Goal: Contribute content: Contribute content

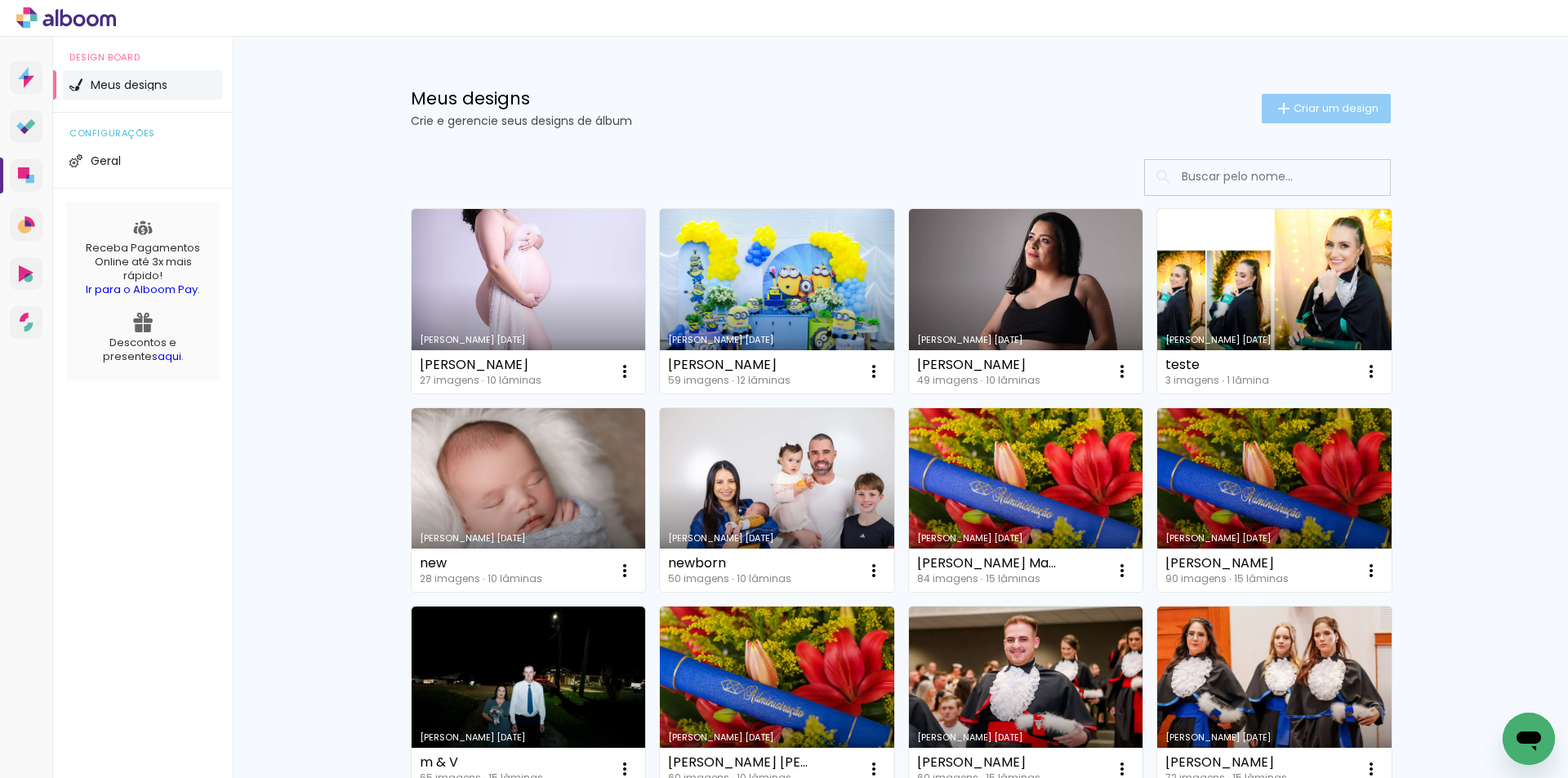
click at [1320, 99] on paper-button "Criar um design" at bounding box center [1326, 109] width 129 height 30
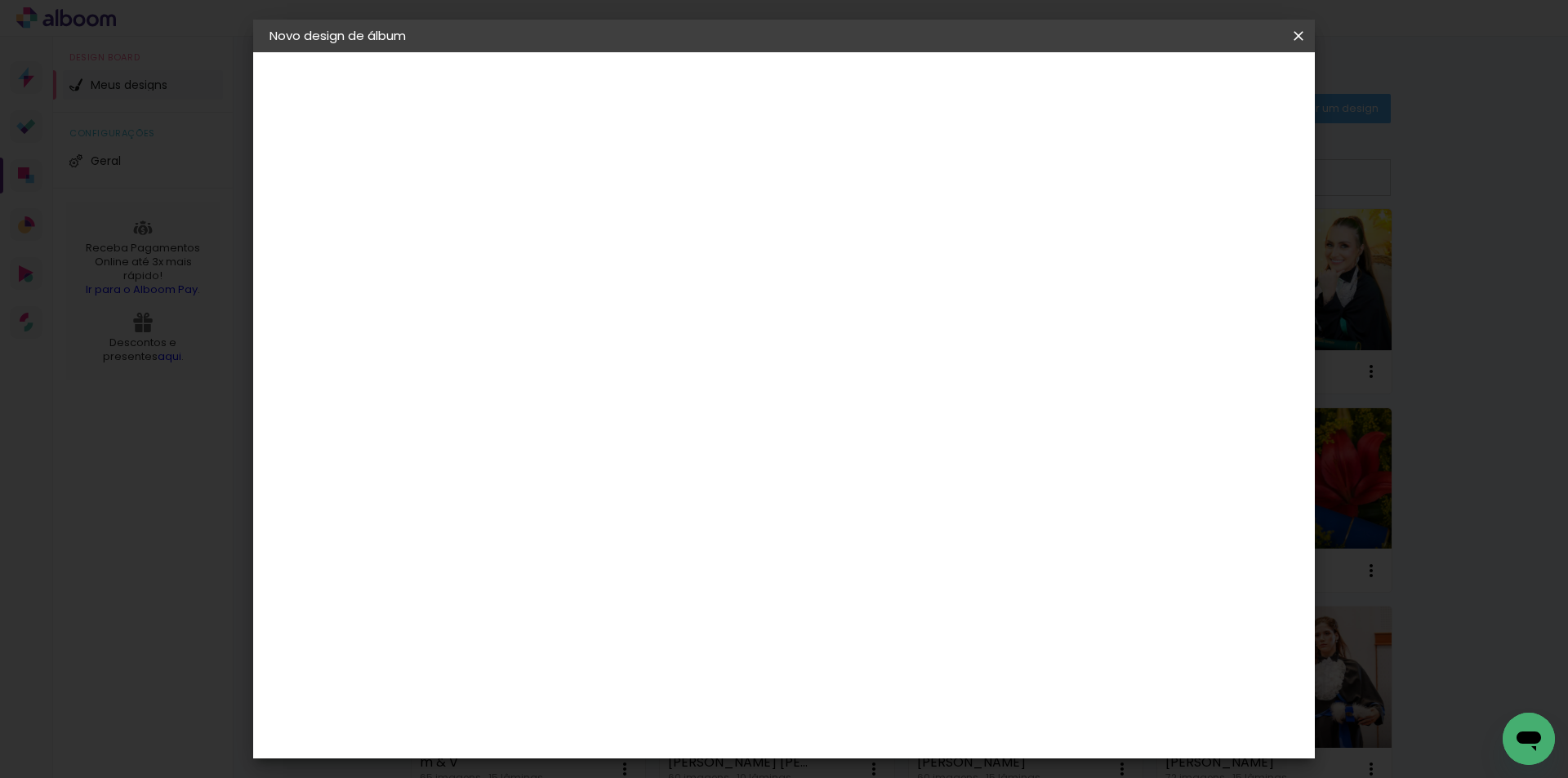
click at [537, 219] on input at bounding box center [537, 219] width 0 height 26
type input "[PERSON_NAME]"
type paper-input "[PERSON_NAME]"
click at [0, 0] on slot "Avançar" at bounding box center [0, 0] width 0 height 0
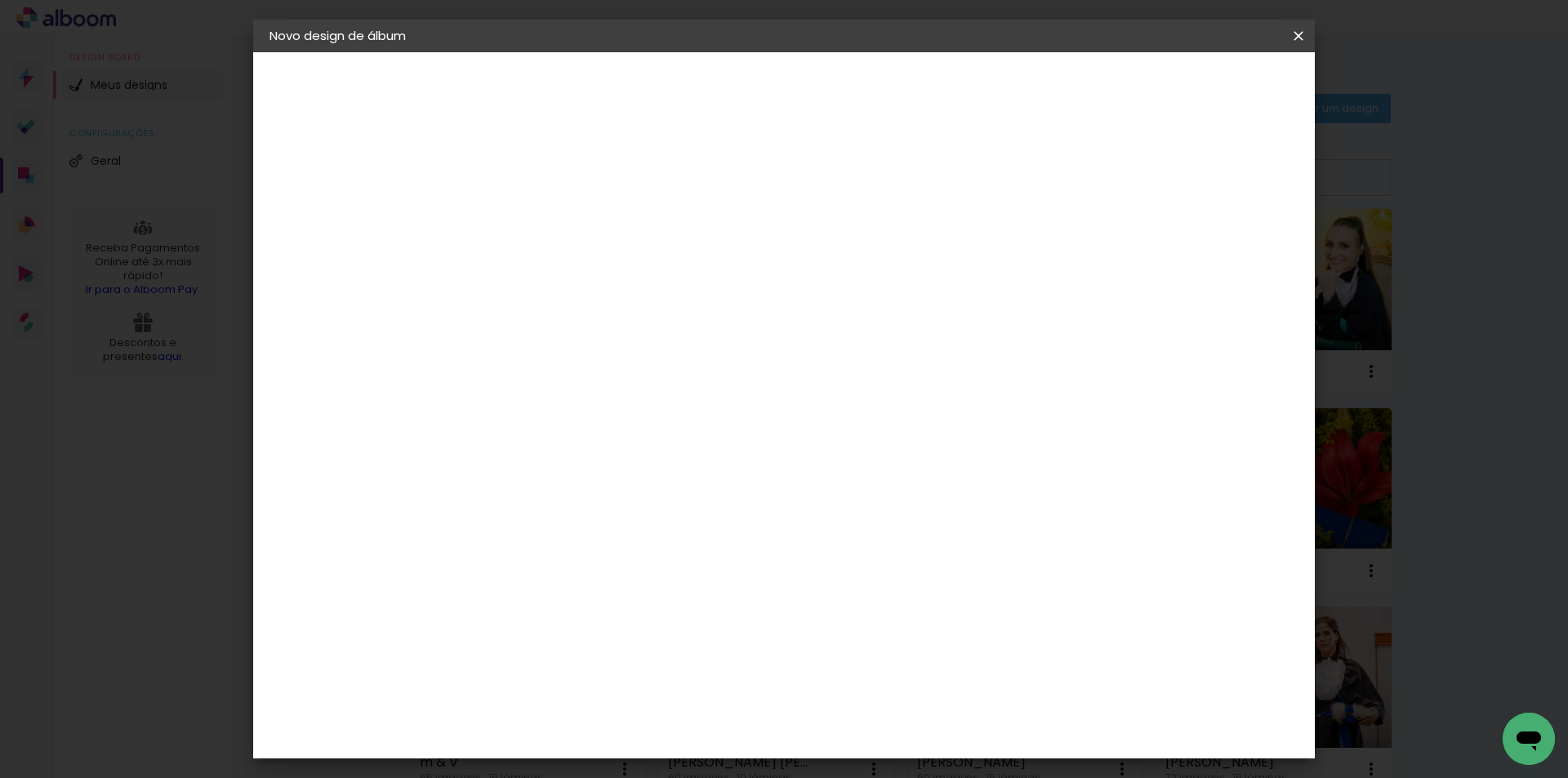
click at [593, 369] on div "DreambooksPro" at bounding box center [579, 375] width 106 height 13
click at [842, 95] on paper-button "Avançar" at bounding box center [802, 86] width 80 height 28
click at [600, 272] on input "text" at bounding box center [569, 285] width 64 height 26
click at [802, 270] on paper-item "Álbum" at bounding box center [889, 271] width 327 height 33
type input "Álbum"
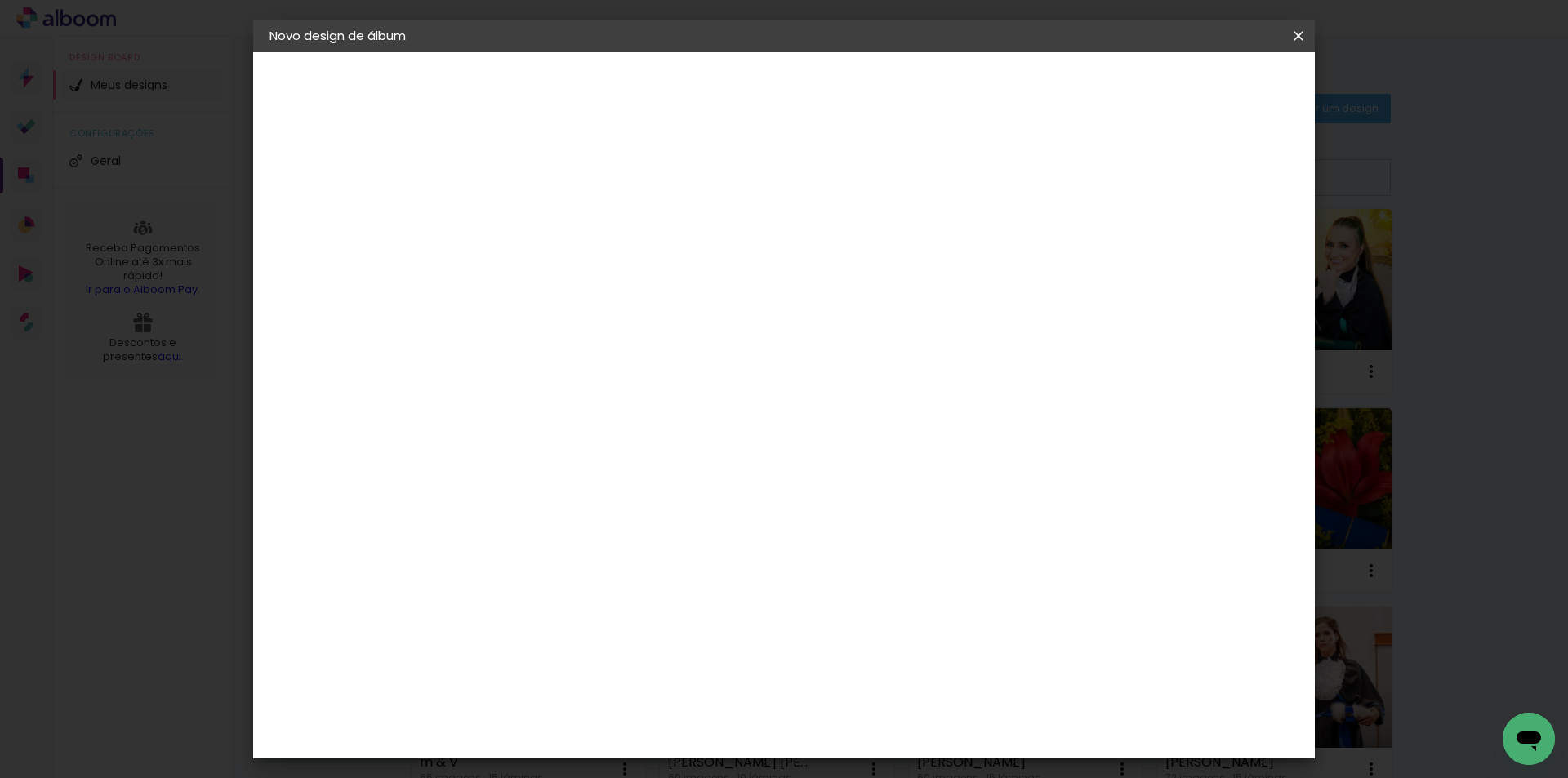
scroll to position [324, 0]
click at [647, 651] on span "23 × 31" at bounding box center [608, 668] width 76 height 34
click at [0, 0] on slot "Avançar" at bounding box center [0, 0] width 0 height 0
click at [1202, 104] on header "Revisão Verifique as configurações do seu álbum. Voltar Iniciar design" at bounding box center [834, 94] width 736 height 84
click at [1161, 83] on span "Iniciar design" at bounding box center [1123, 86] width 74 height 12
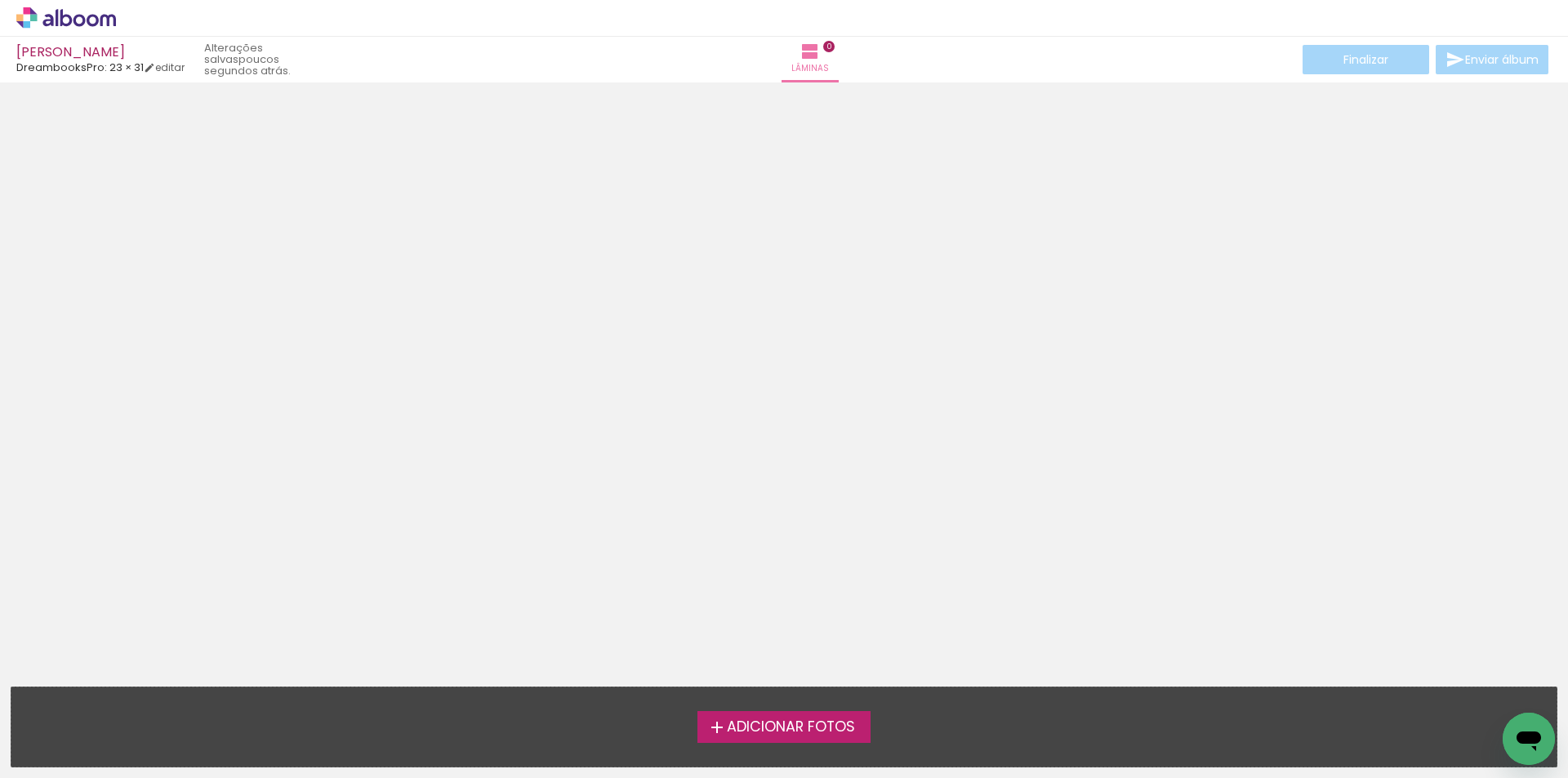
click at [786, 720] on span "Adicionar Fotos" at bounding box center [790, 727] width 128 height 15
click at [0, 0] on input "file" at bounding box center [0, 0] width 0 height 0
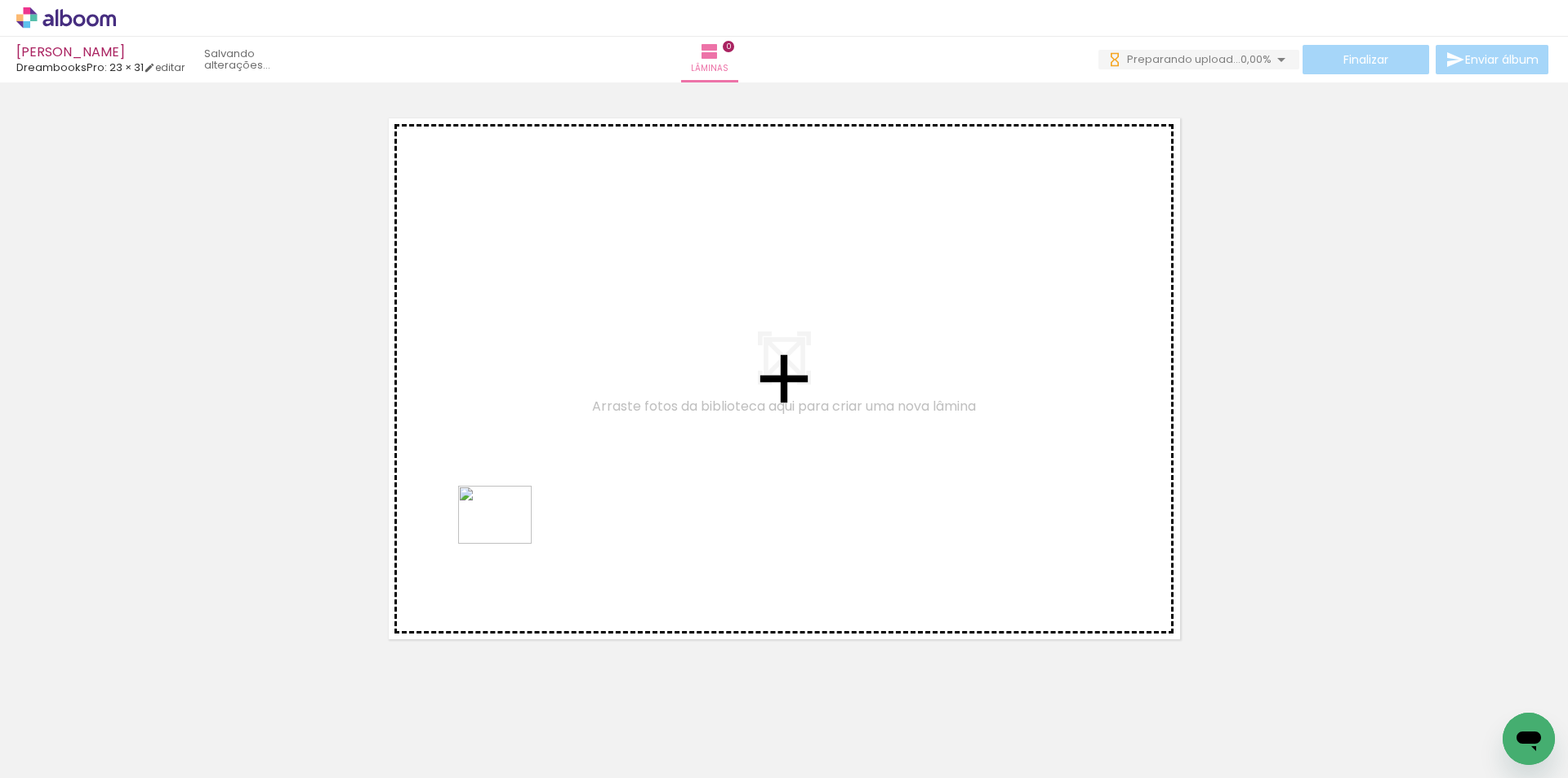
drag, startPoint x: 270, startPoint y: 726, endPoint x: 507, endPoint y: 535, distance: 304.4
click at [507, 535] on quentale-workspace at bounding box center [784, 389] width 1568 height 778
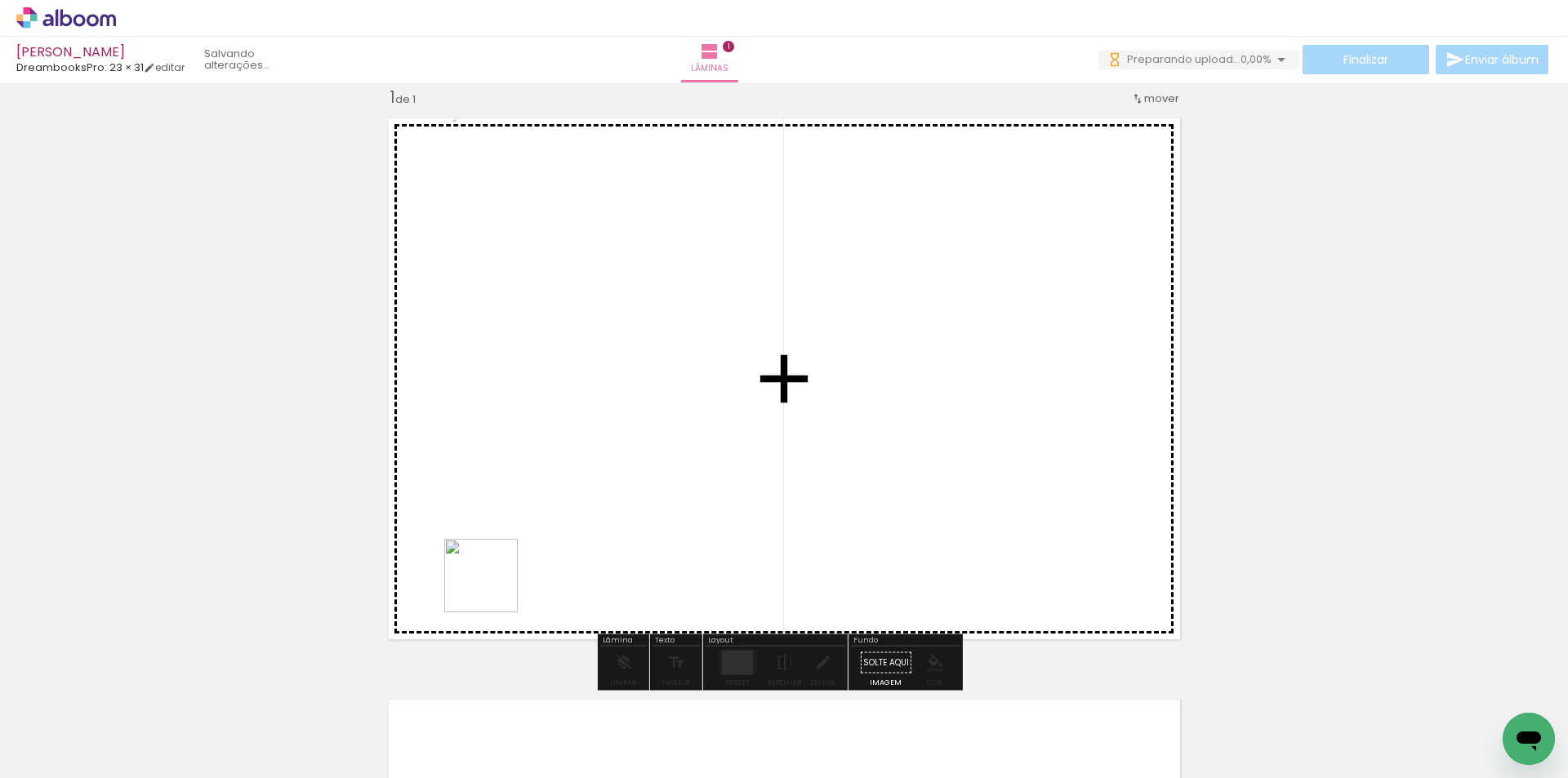
drag, startPoint x: 364, startPoint y: 711, endPoint x: 488, endPoint y: 704, distance: 124.2
click at [525, 544] on quentale-workspace at bounding box center [784, 389] width 1568 height 778
drag, startPoint x: 456, startPoint y: 717, endPoint x: 496, endPoint y: 676, distance: 57.3
click at [540, 532] on quentale-workspace at bounding box center [784, 389] width 1568 height 778
drag, startPoint x: 181, startPoint y: 730, endPoint x: 528, endPoint y: 686, distance: 349.8
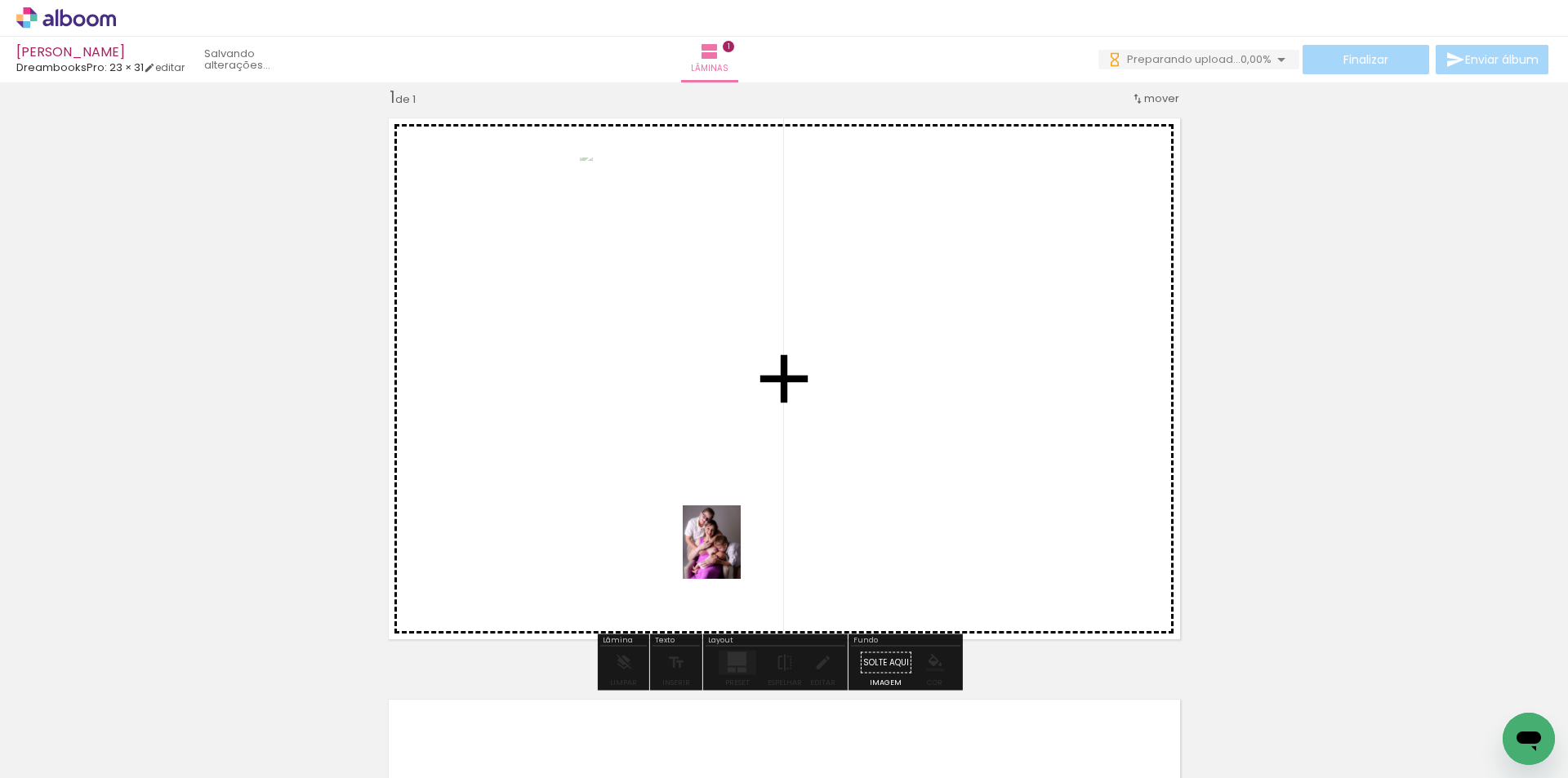
click at [740, 547] on quentale-workspace at bounding box center [784, 389] width 1568 height 778
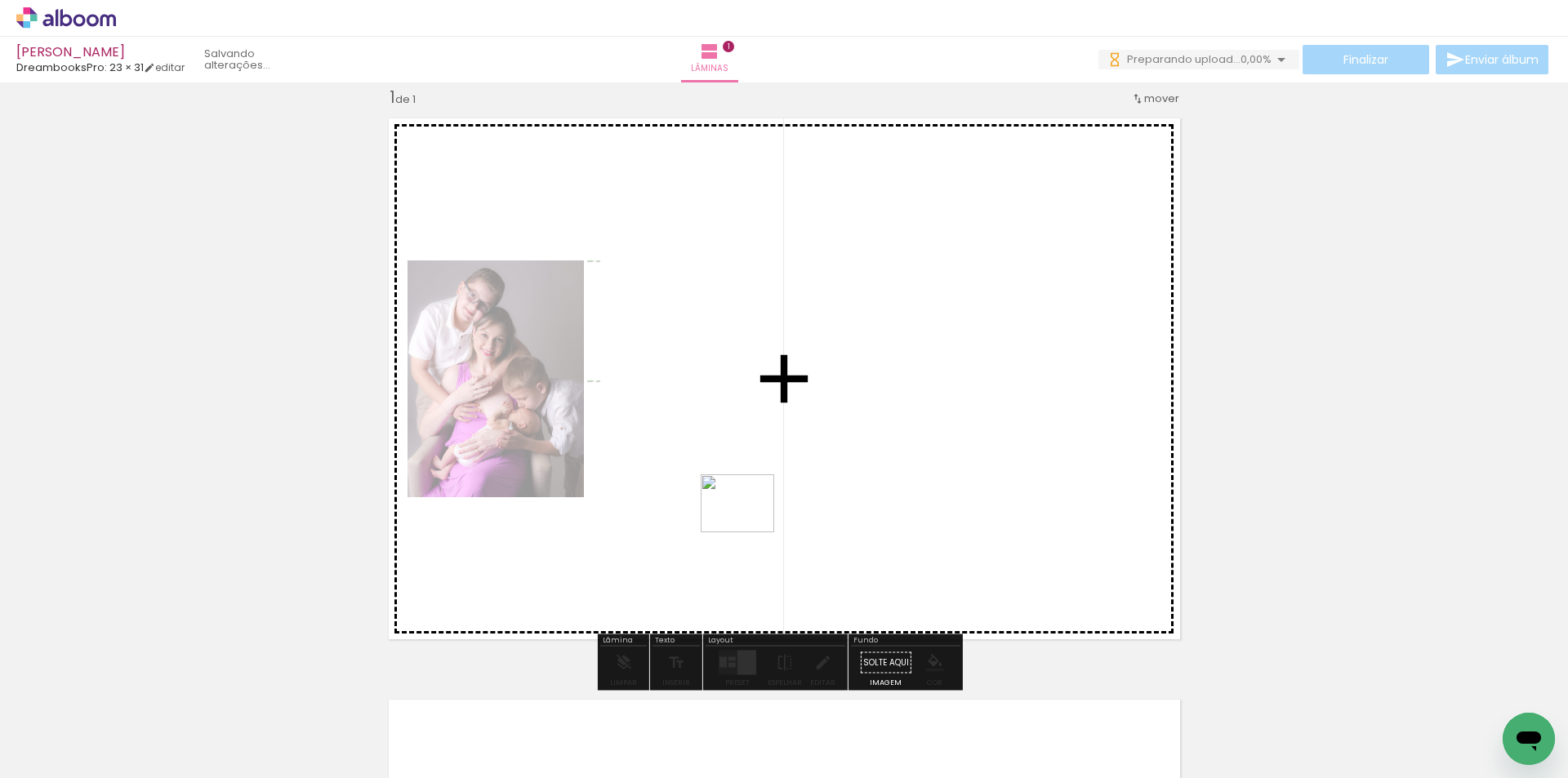
drag, startPoint x: 543, startPoint y: 717, endPoint x: 759, endPoint y: 510, distance: 299.2
click at [759, 510] on quentale-workspace at bounding box center [784, 389] width 1568 height 778
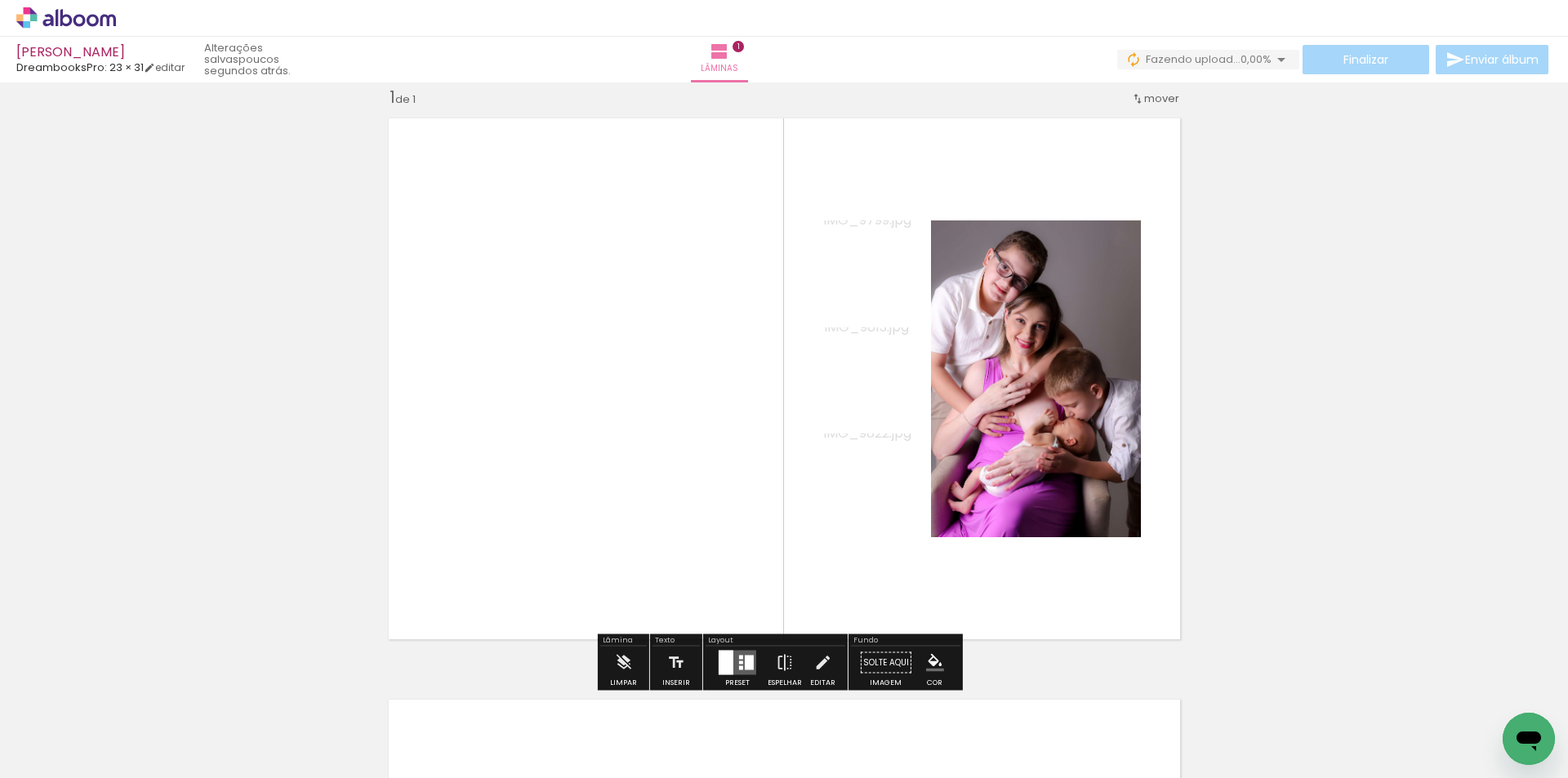
click at [728, 662] on div at bounding box center [725, 663] width 15 height 25
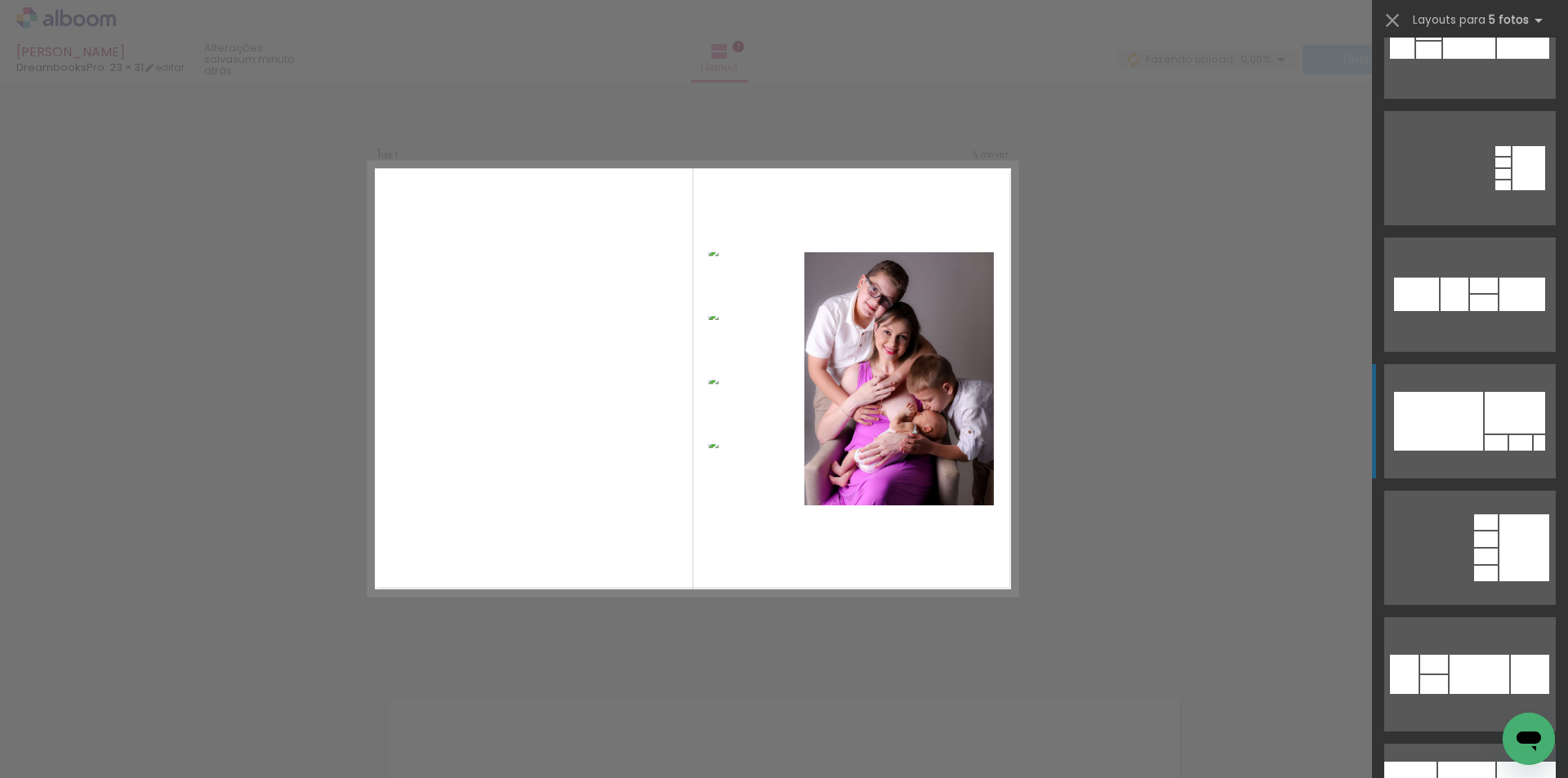
scroll to position [817, 0]
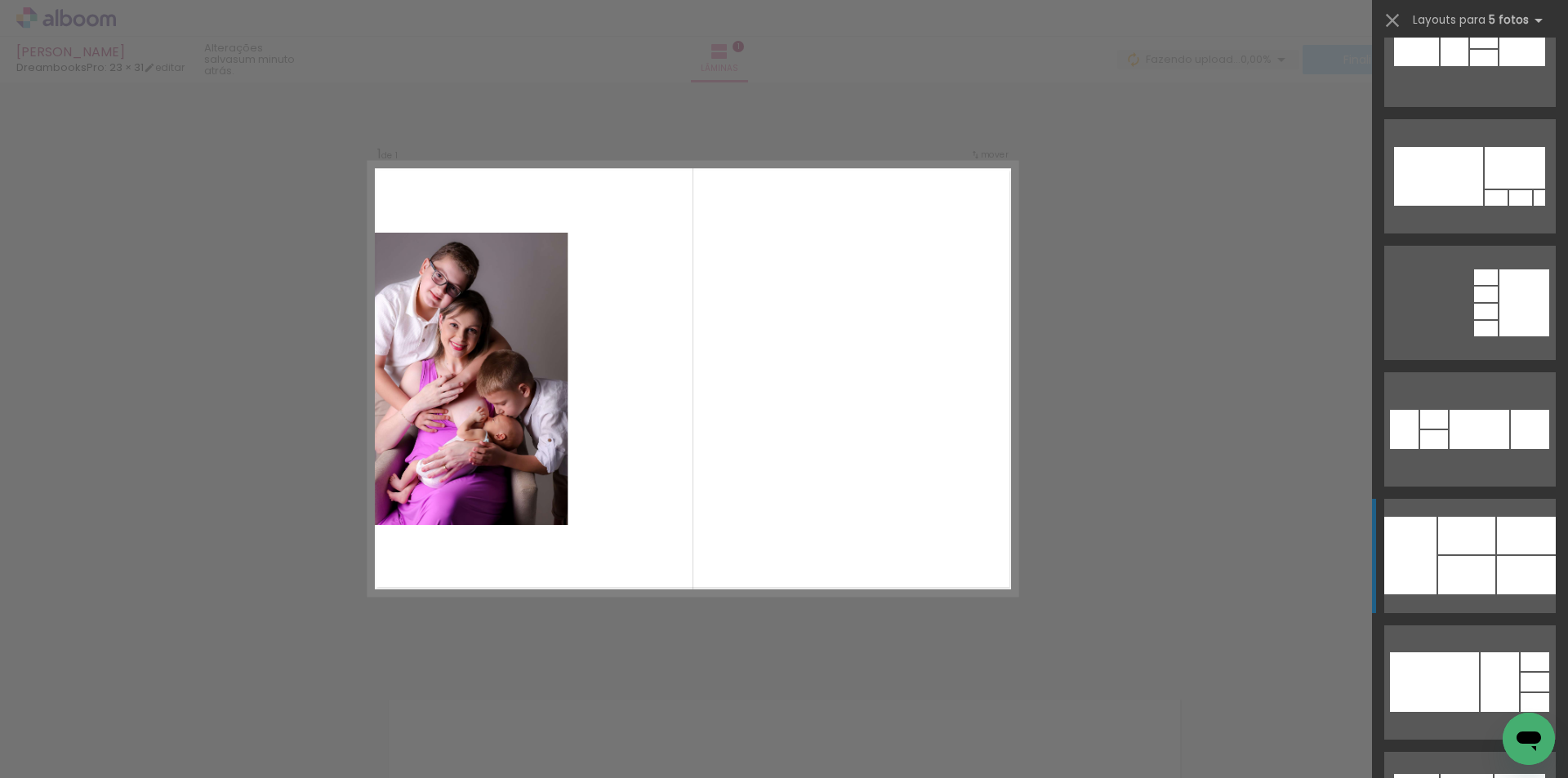
click at [1460, 536] on div at bounding box center [1467, 536] width 58 height 38
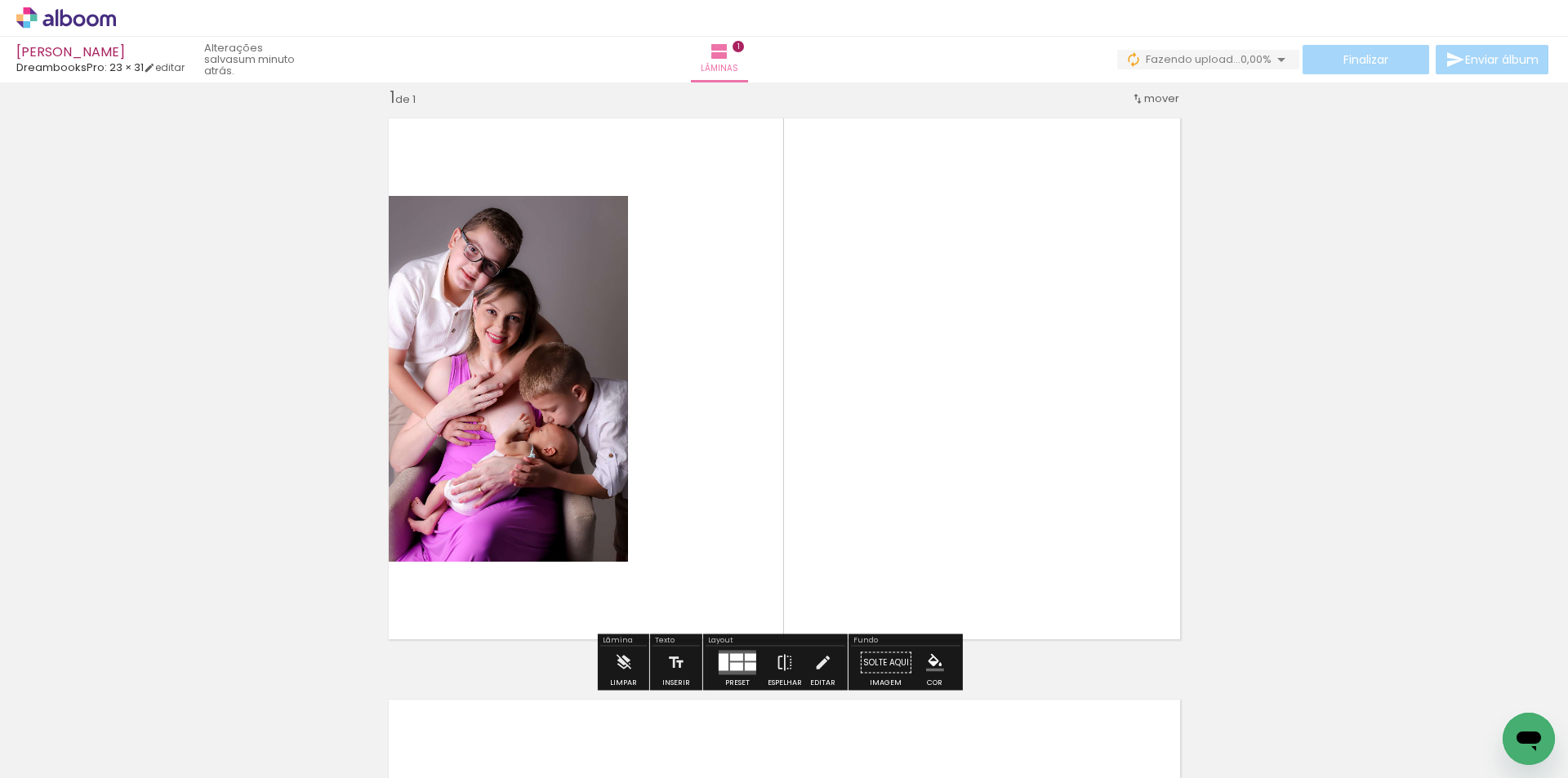
click at [745, 660] on div at bounding box center [751, 657] width 12 height 7
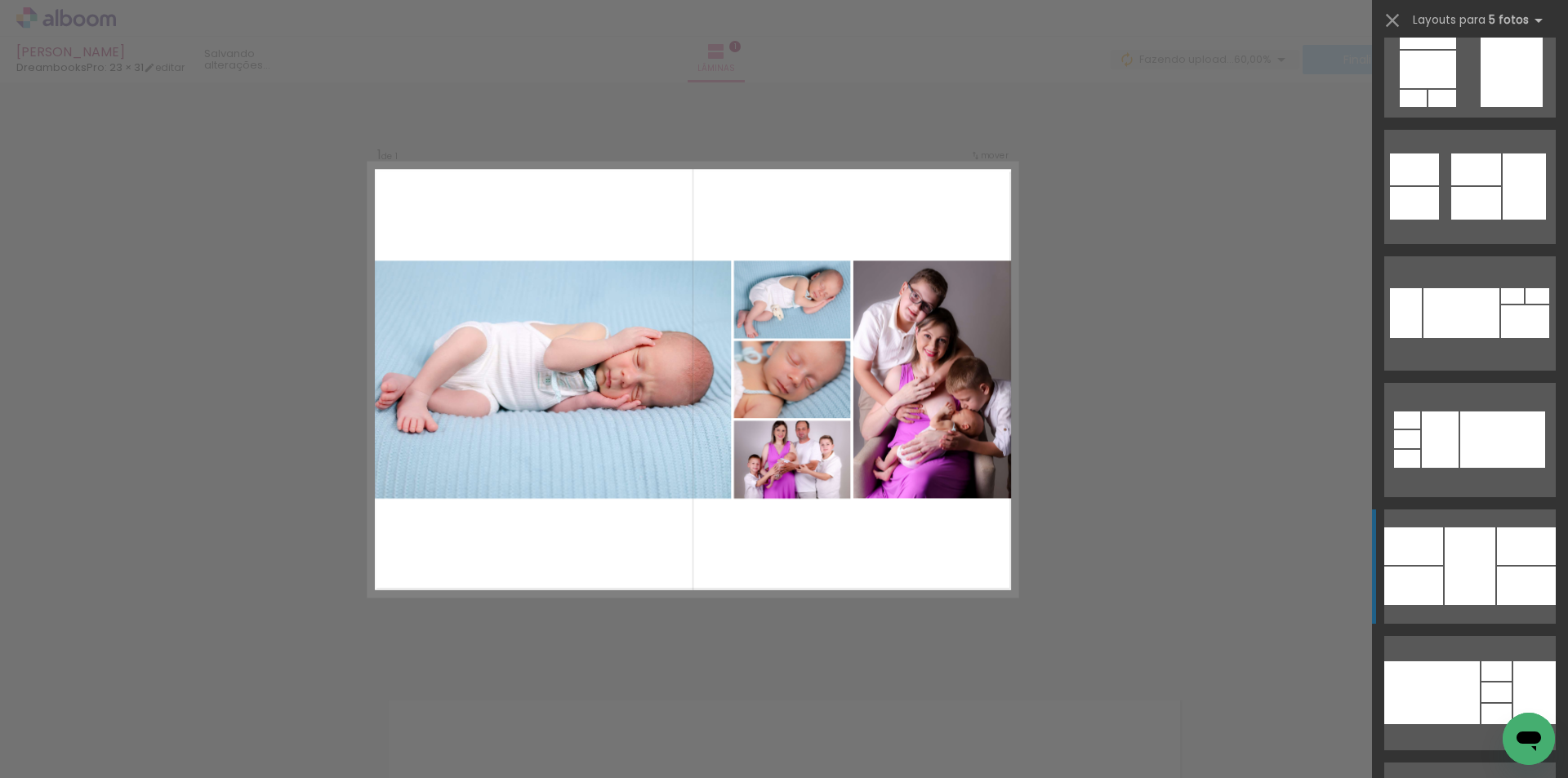
scroll to position [2572, 0]
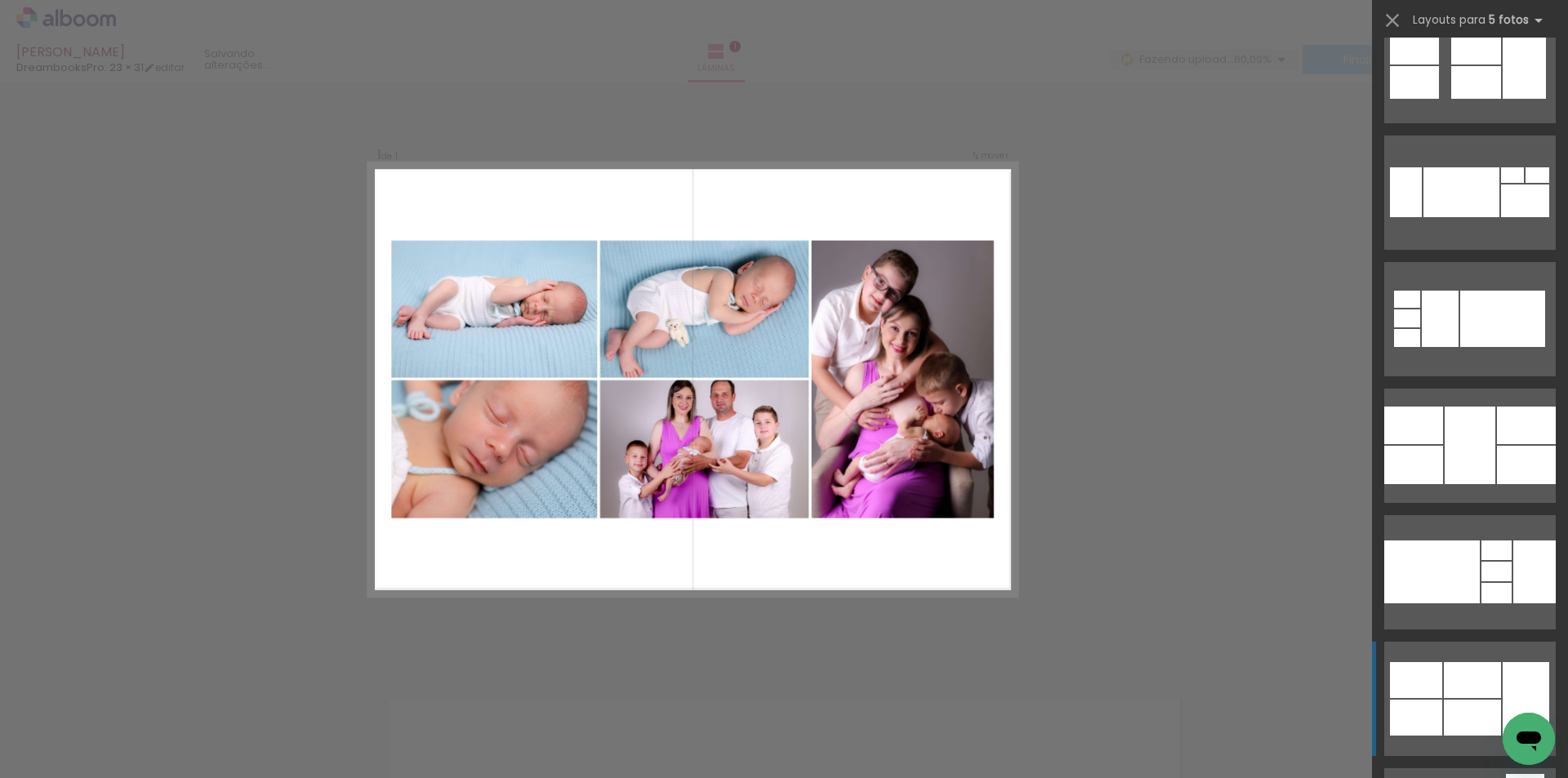
click at [1452, 671] on div at bounding box center [1473, 680] width 58 height 36
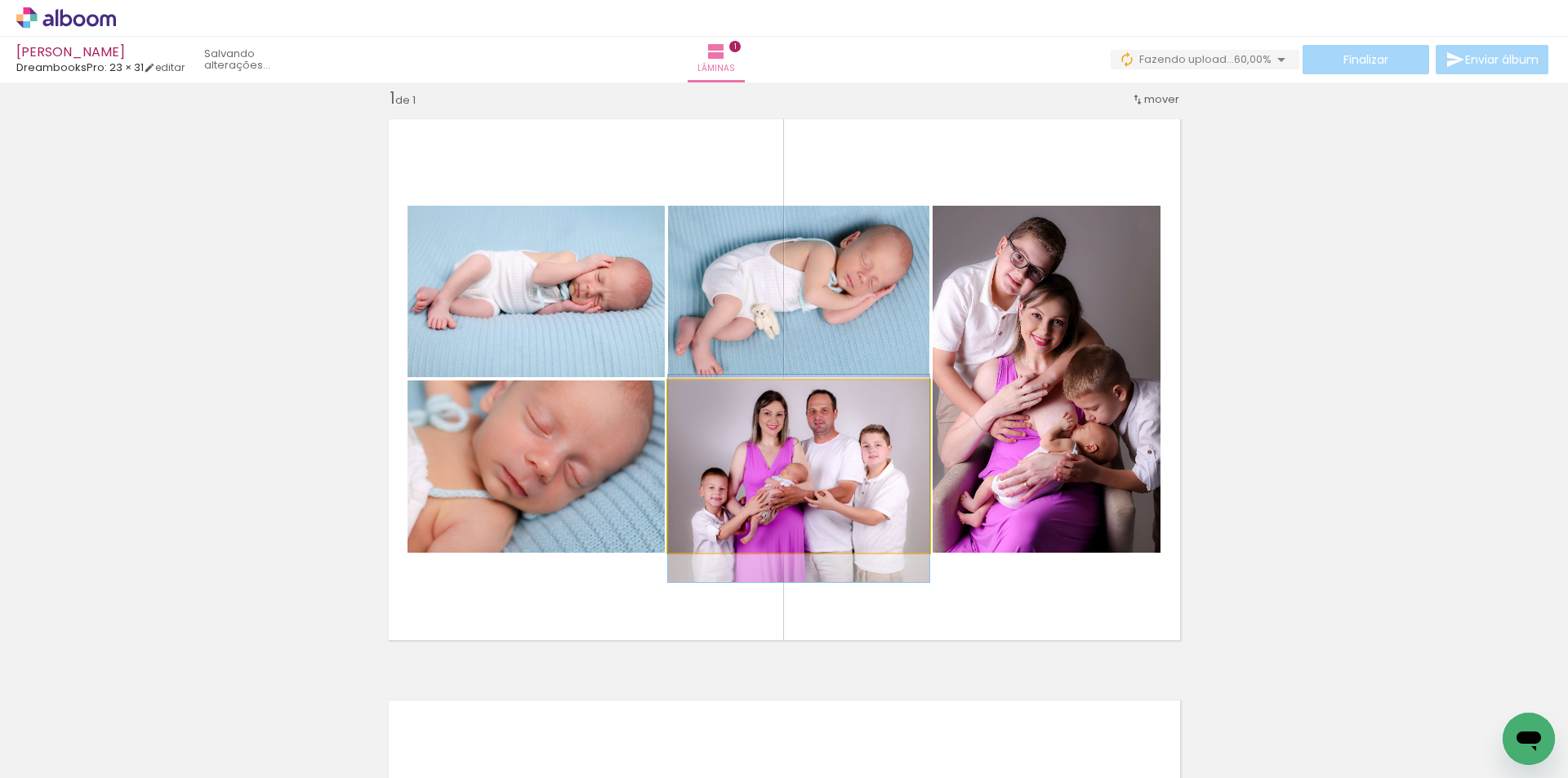
drag, startPoint x: 875, startPoint y: 498, endPoint x: 876, endPoint y: 510, distance: 12.0
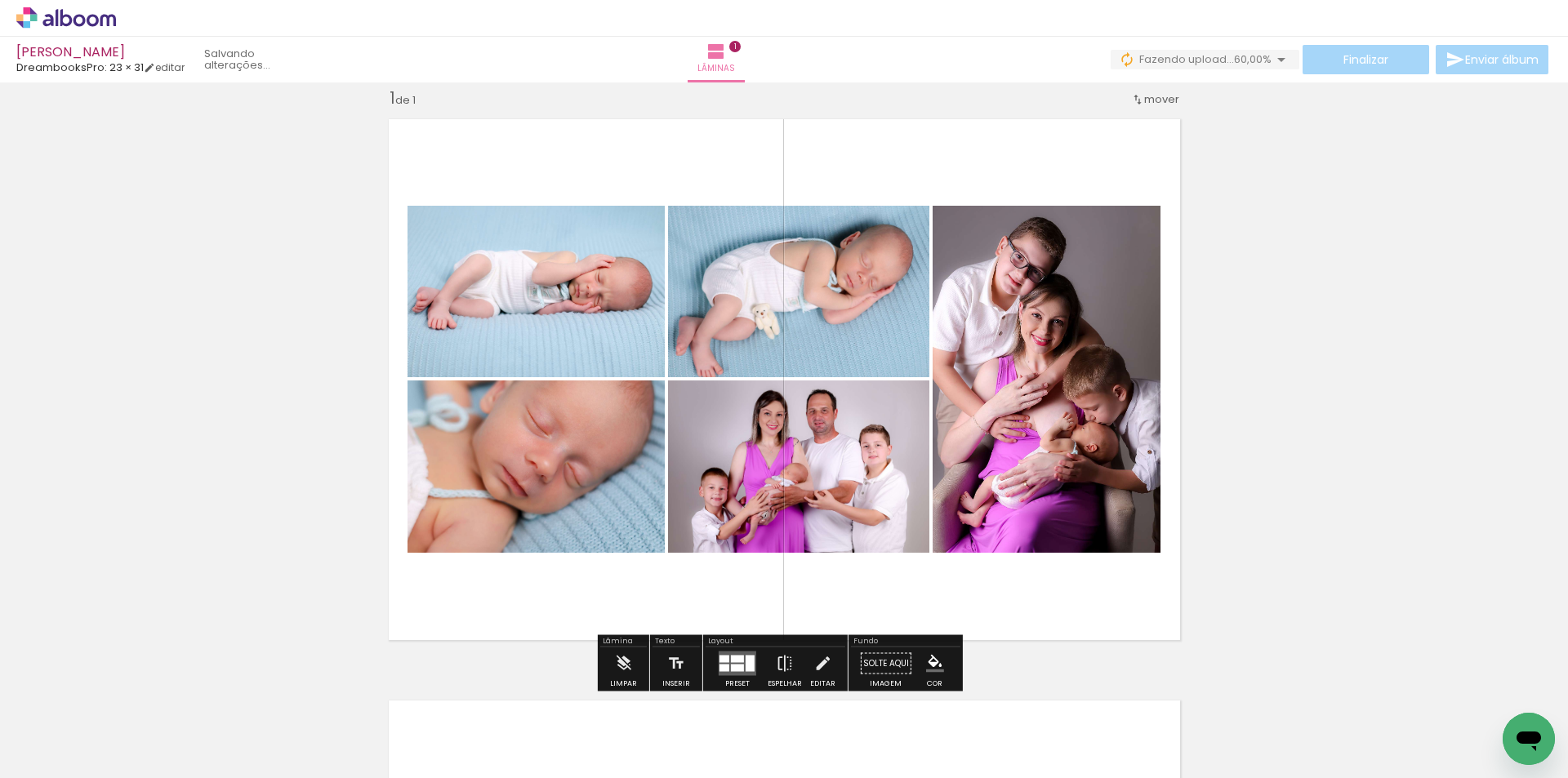
click at [1377, 481] on div "Inserir lâmina 1 de 1" at bounding box center [784, 649] width 1568 height 1164
click at [733, 659] on div at bounding box center [737, 659] width 13 height 7
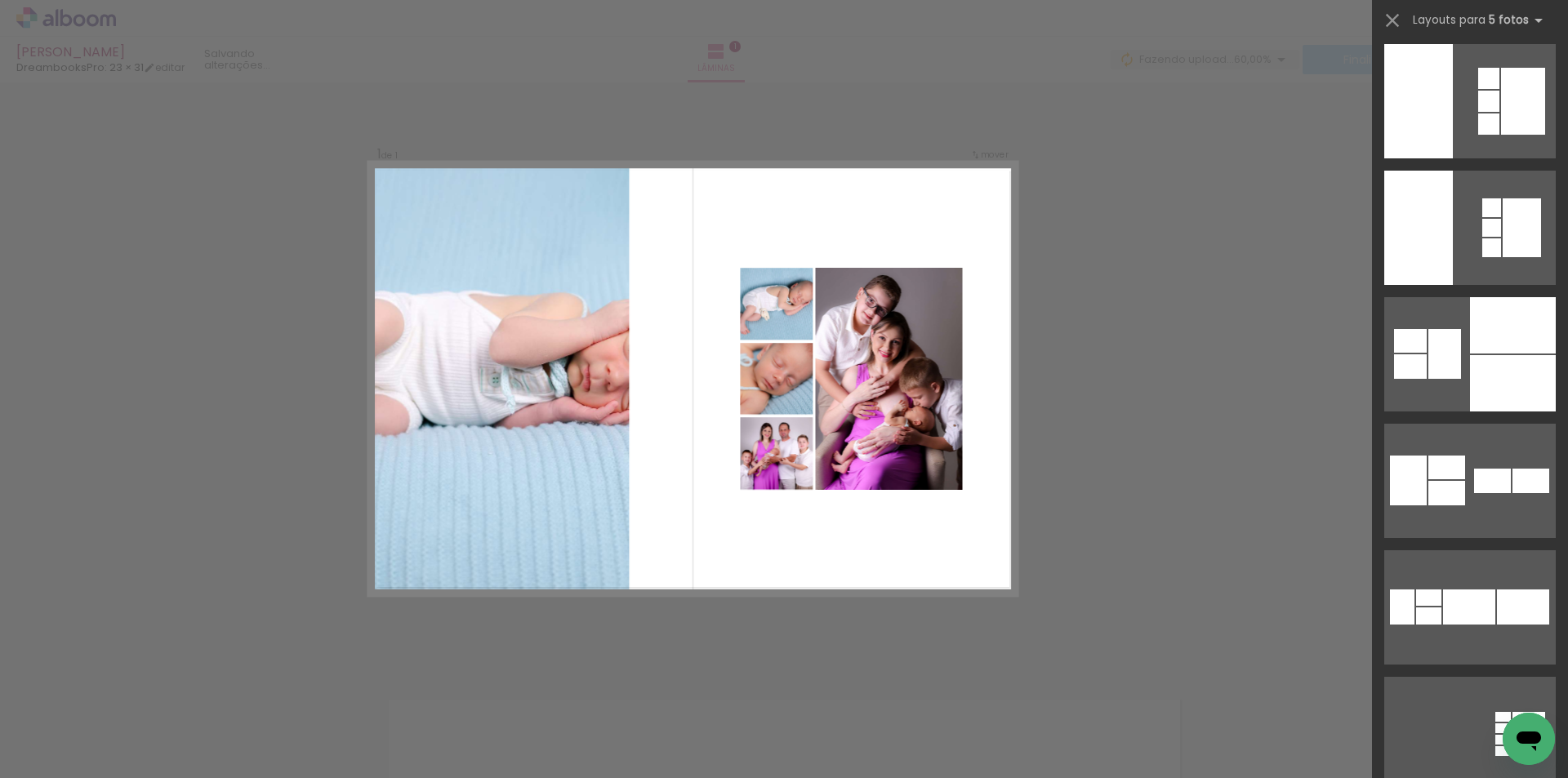
scroll to position [0, 0]
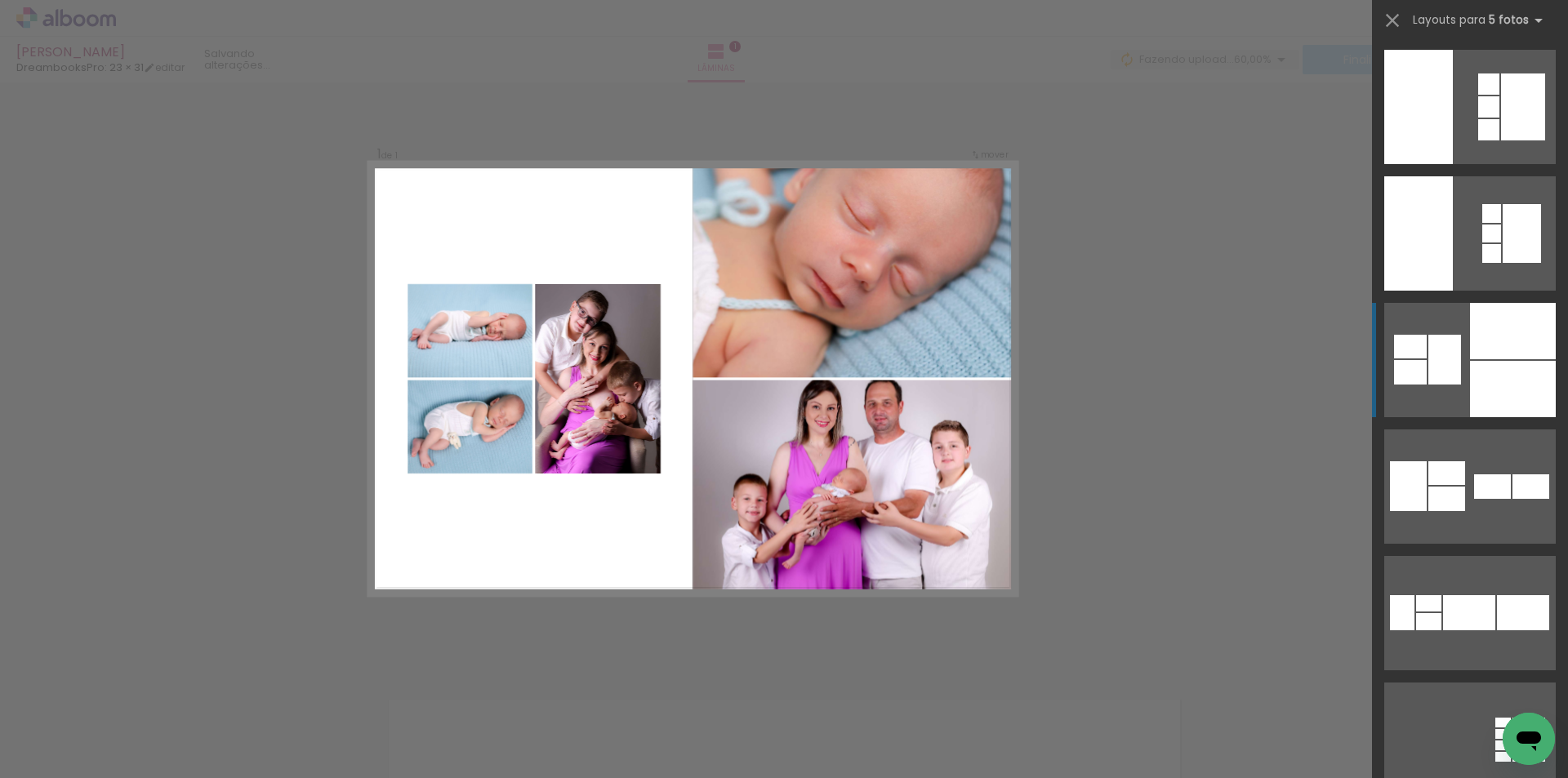
click at [1456, 377] on quentale-layouter at bounding box center [1470, 359] width 172 height 114
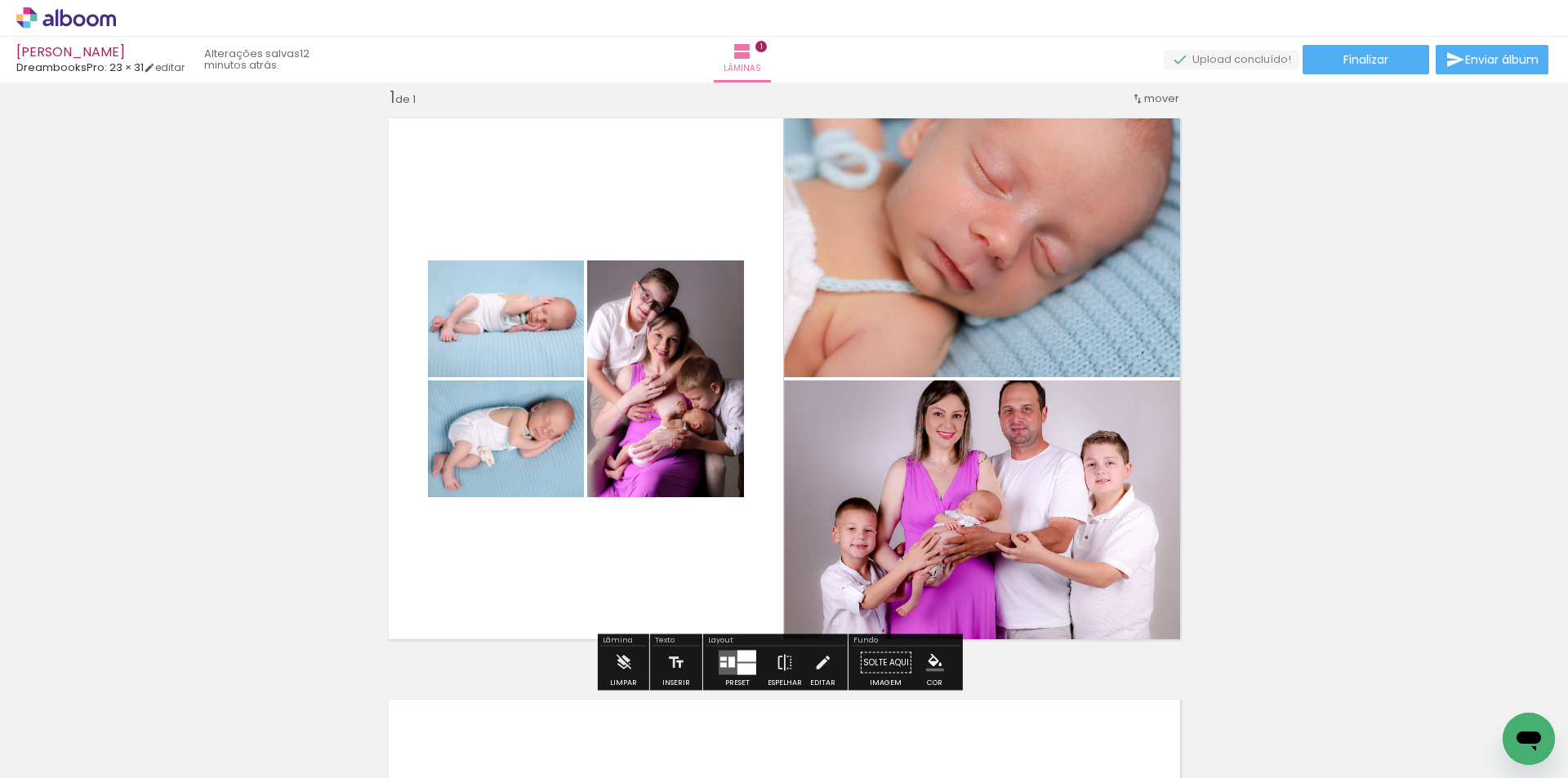
click at [59, 752] on span "Adicionar Fotos" at bounding box center [58, 756] width 49 height 18
click at [0, 0] on input "file" at bounding box center [0, 0] width 0 height 0
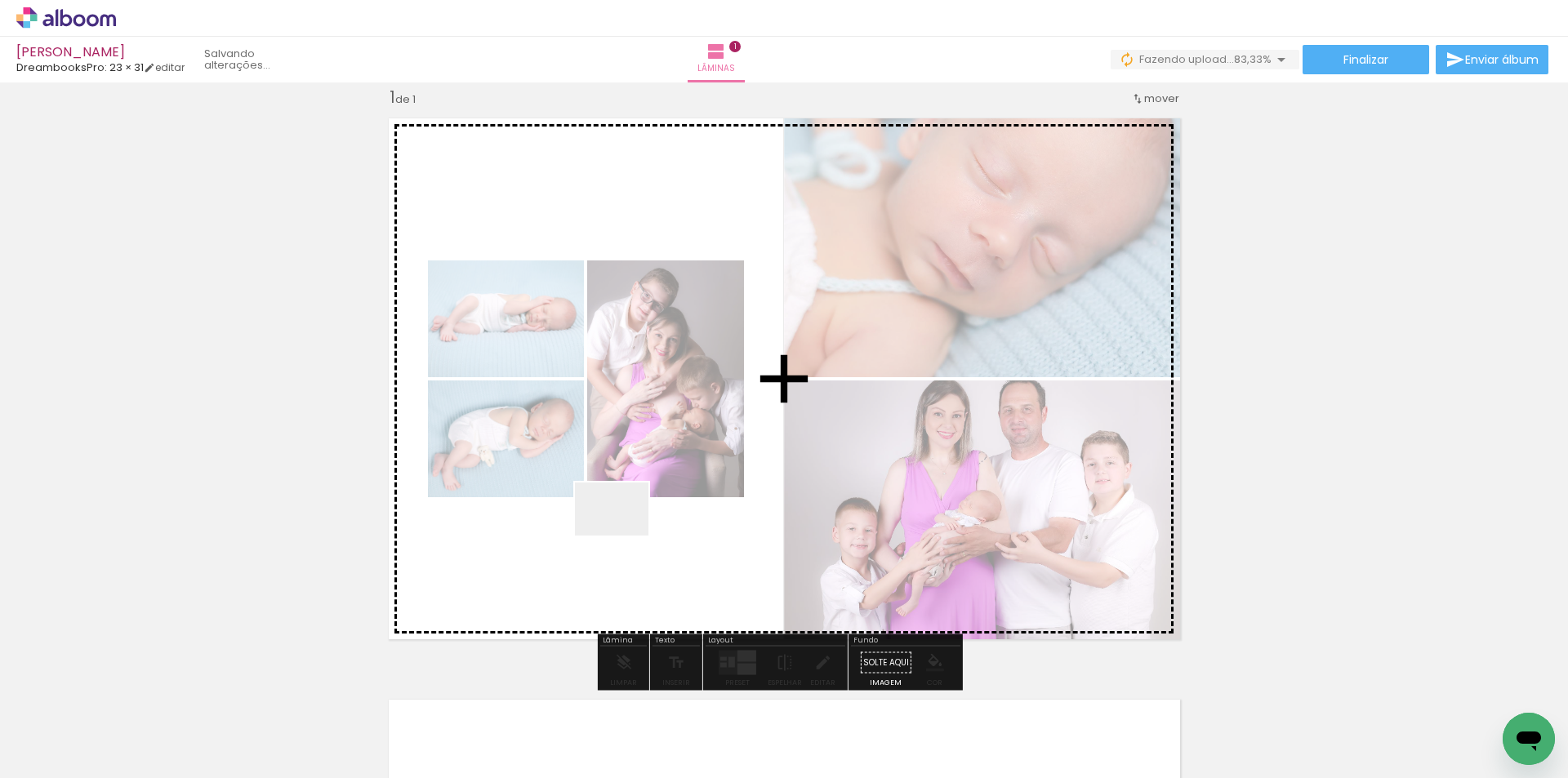
drag, startPoint x: 635, startPoint y: 722, endPoint x: 624, endPoint y: 532, distance: 190.3
click at [624, 532] on quentale-workspace at bounding box center [784, 389] width 1568 height 778
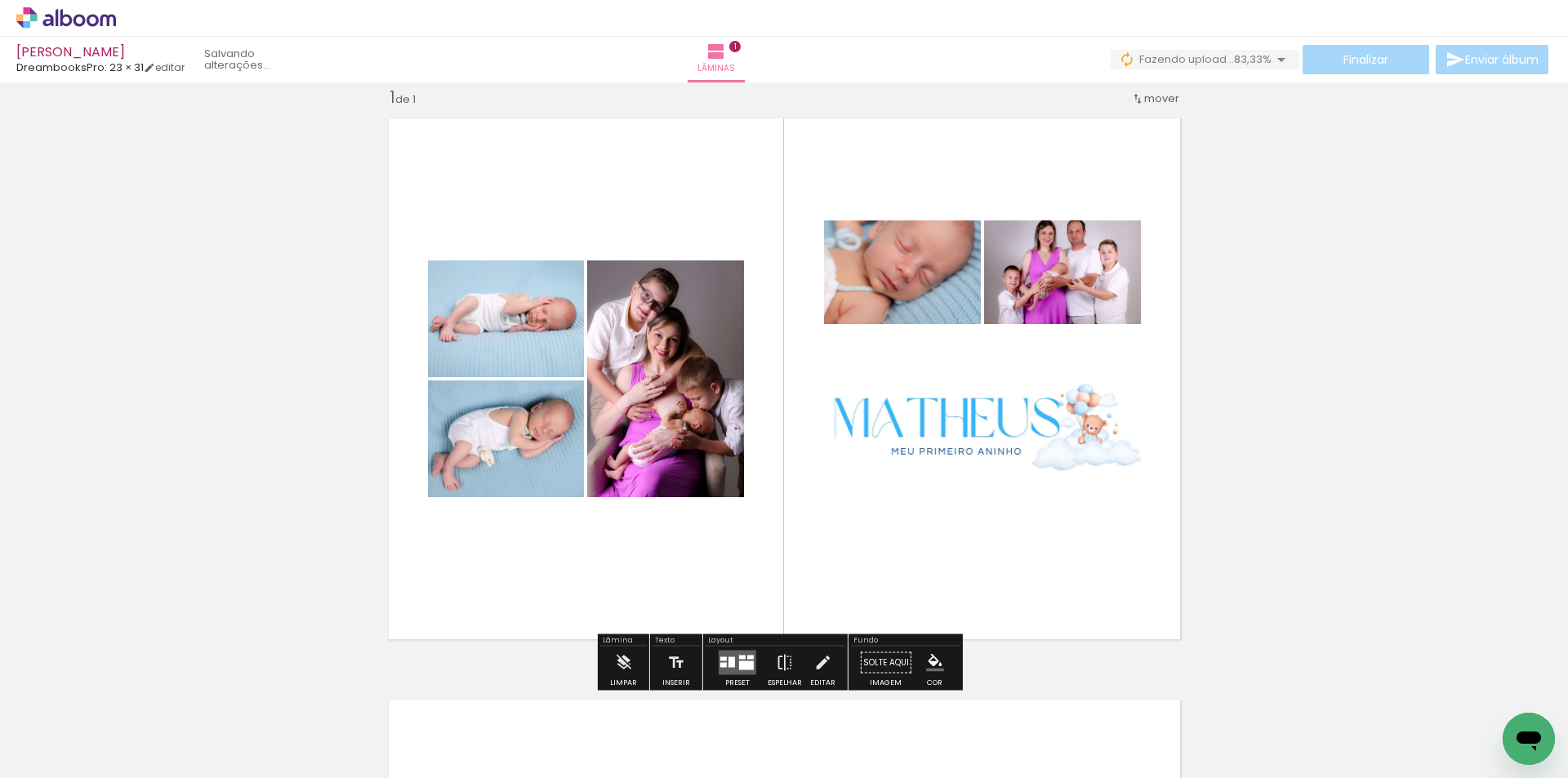
drag, startPoint x: 732, startPoint y: 662, endPoint x: 275, endPoint y: 446, distance: 505.5
click at [731, 662] on quentale-layouter at bounding box center [737, 663] width 38 height 25
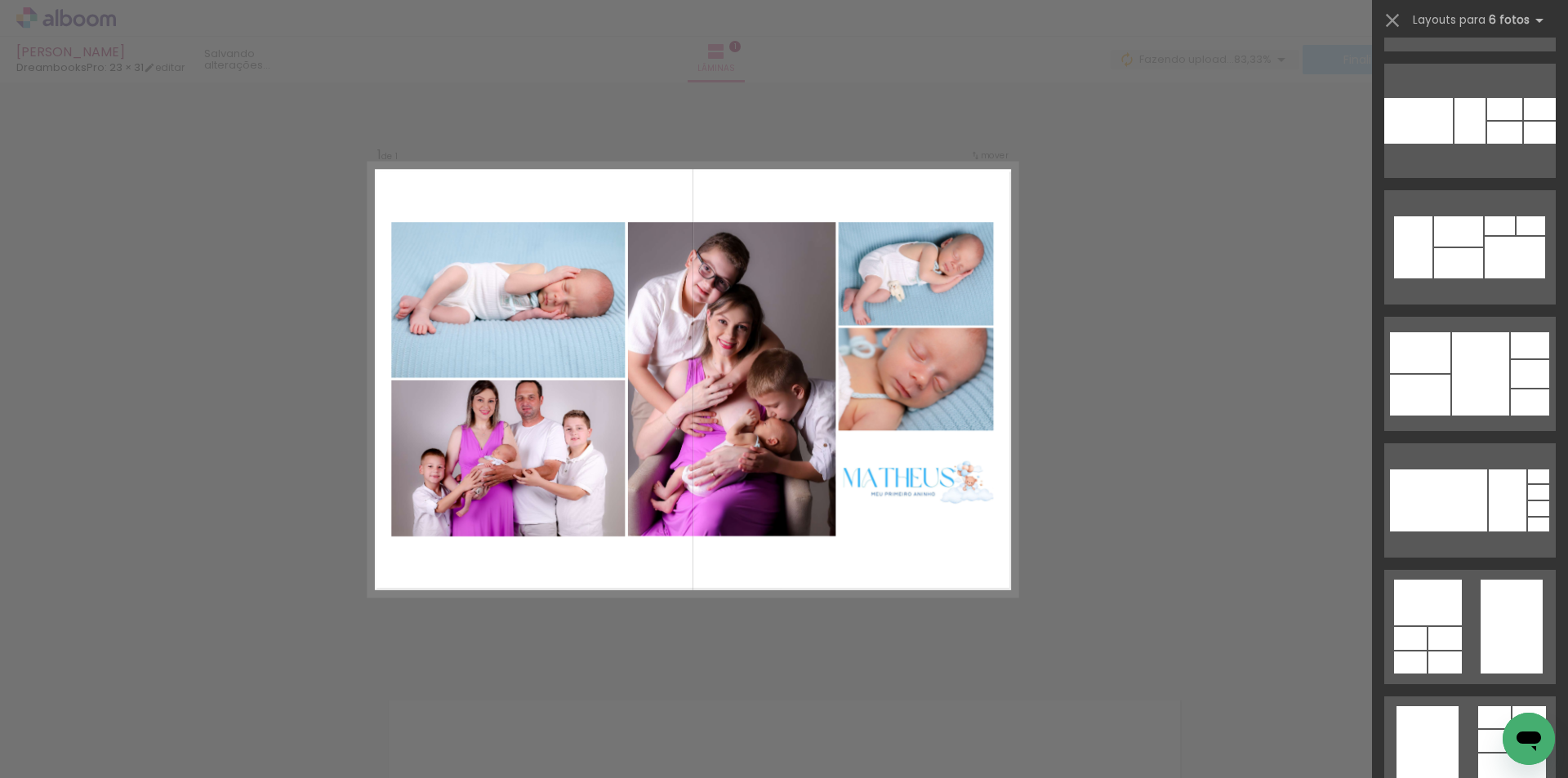
scroll to position [1633, 0]
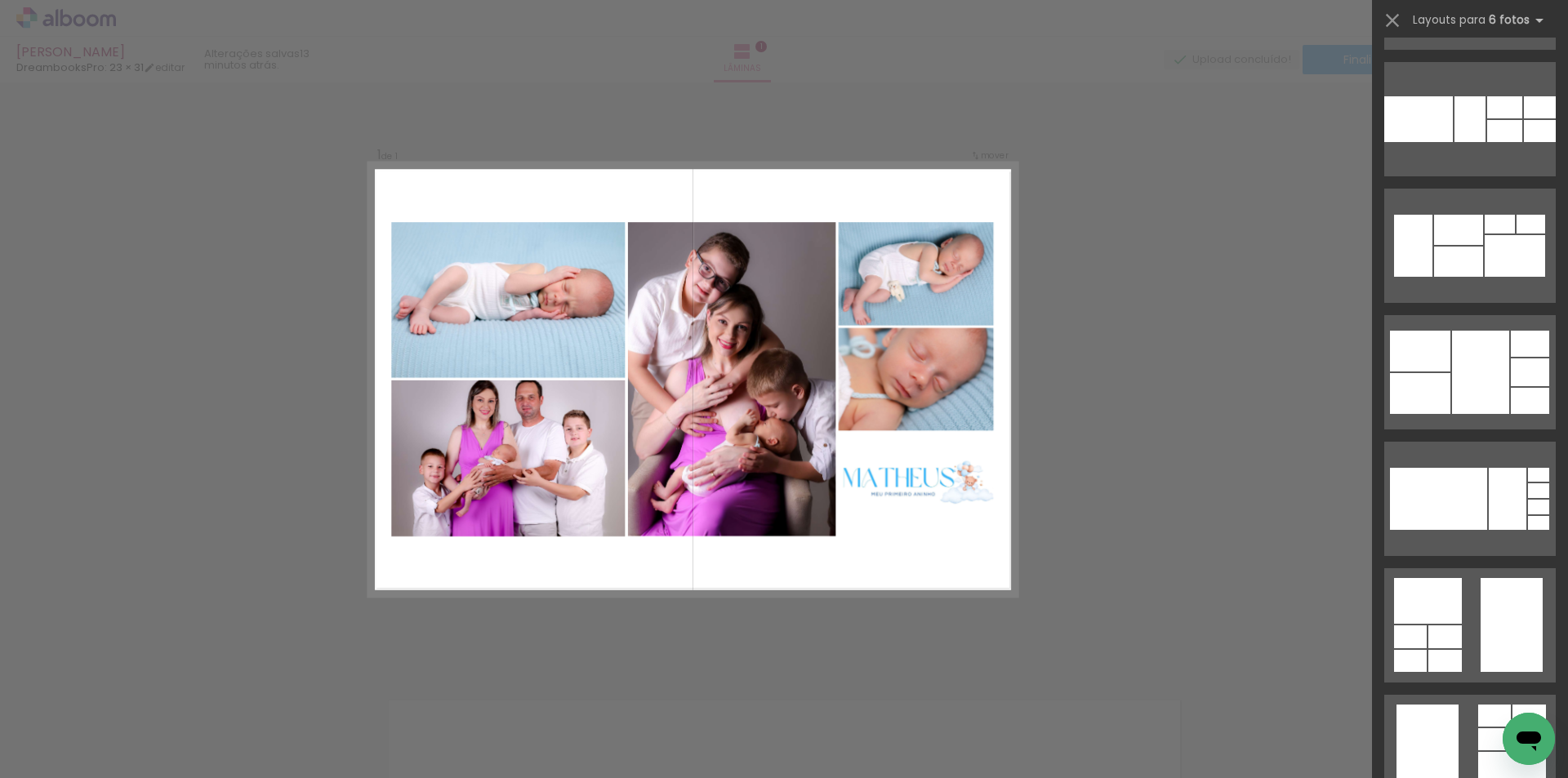
click at [1455, 366] on div at bounding box center [1481, 372] width 58 height 83
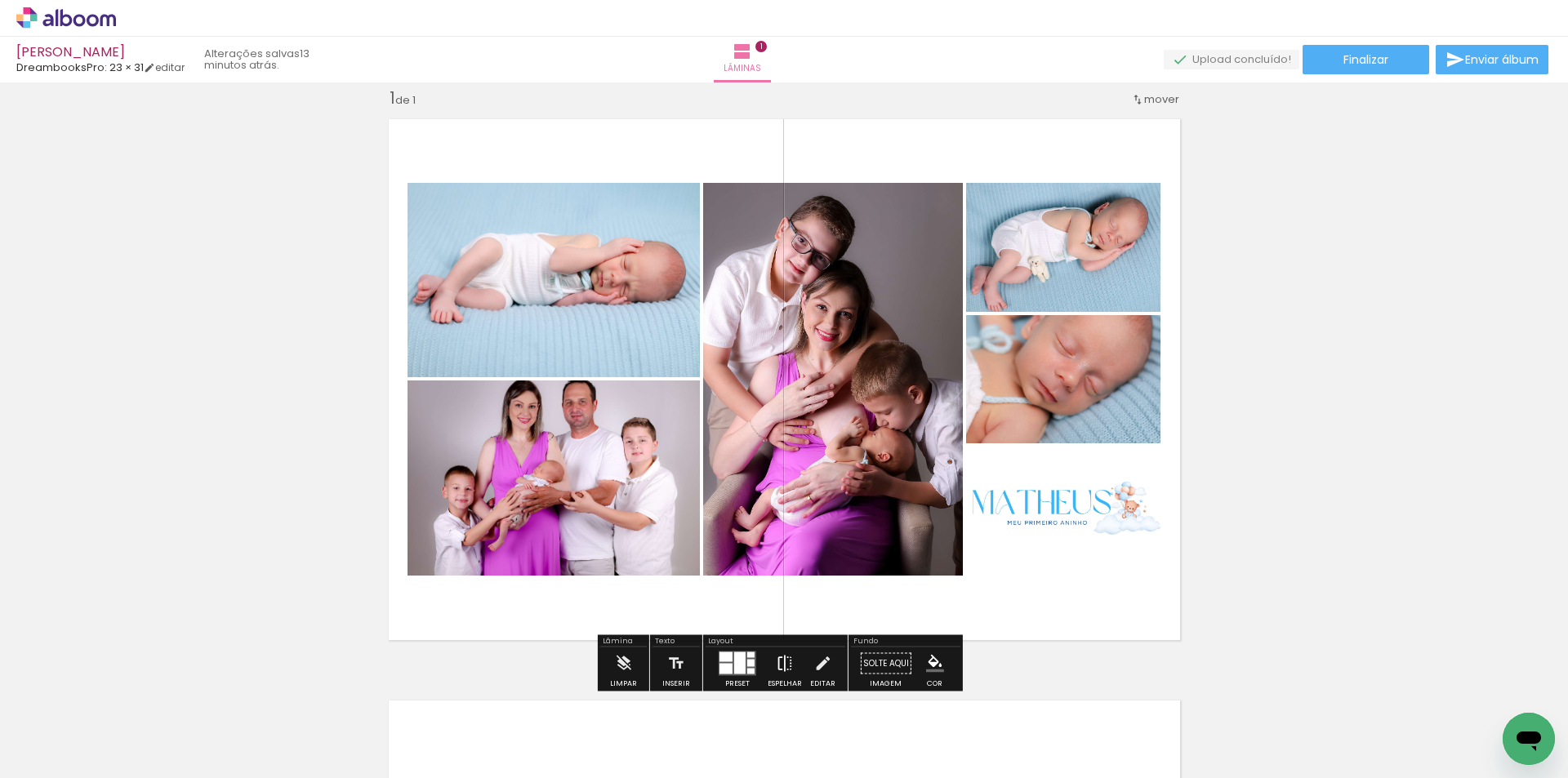
click at [777, 661] on iron-icon at bounding box center [785, 664] width 18 height 33
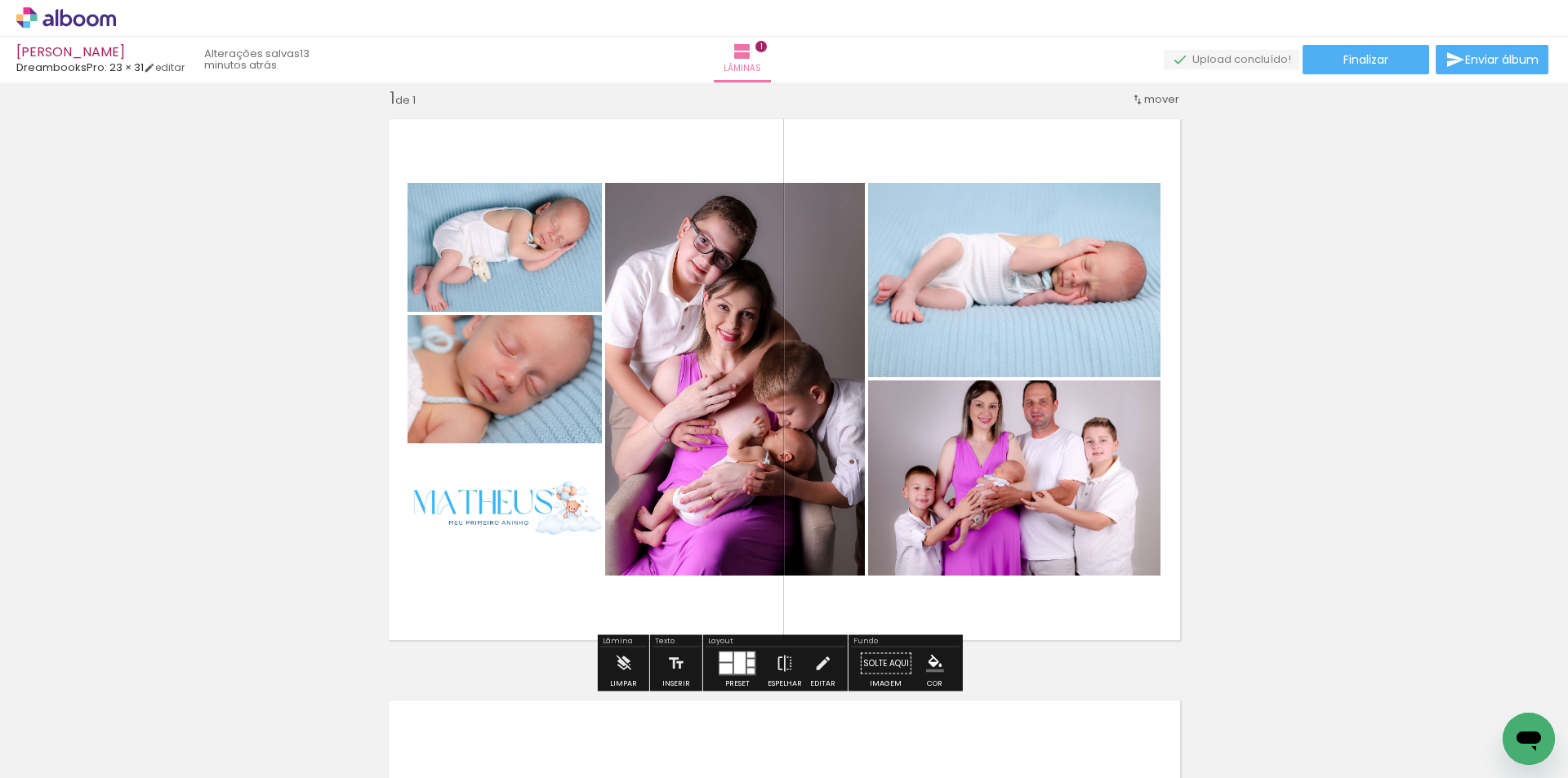
click at [734, 664] on div at bounding box center [740, 664] width 12 height 22
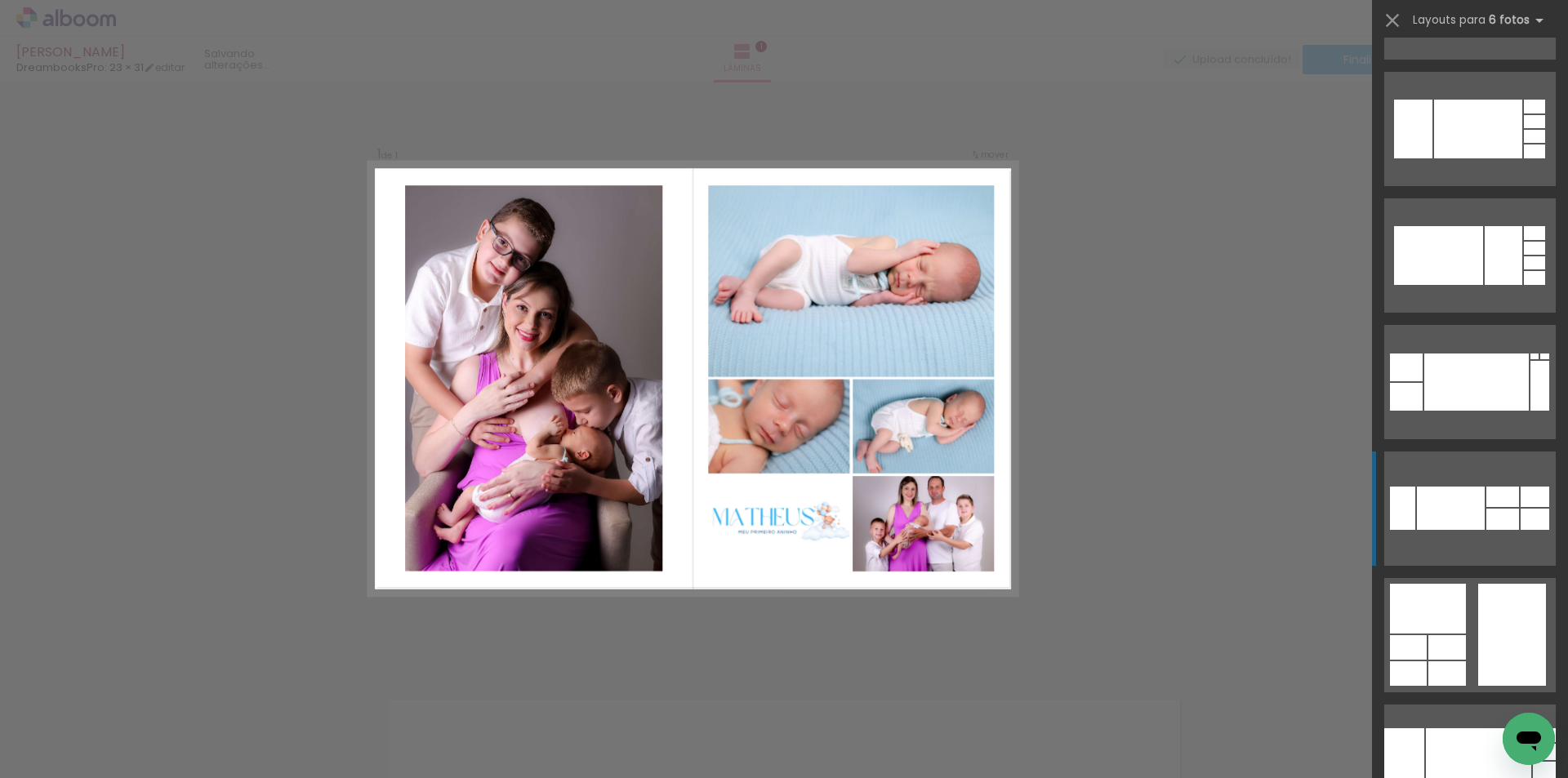
scroll to position [4982, 0]
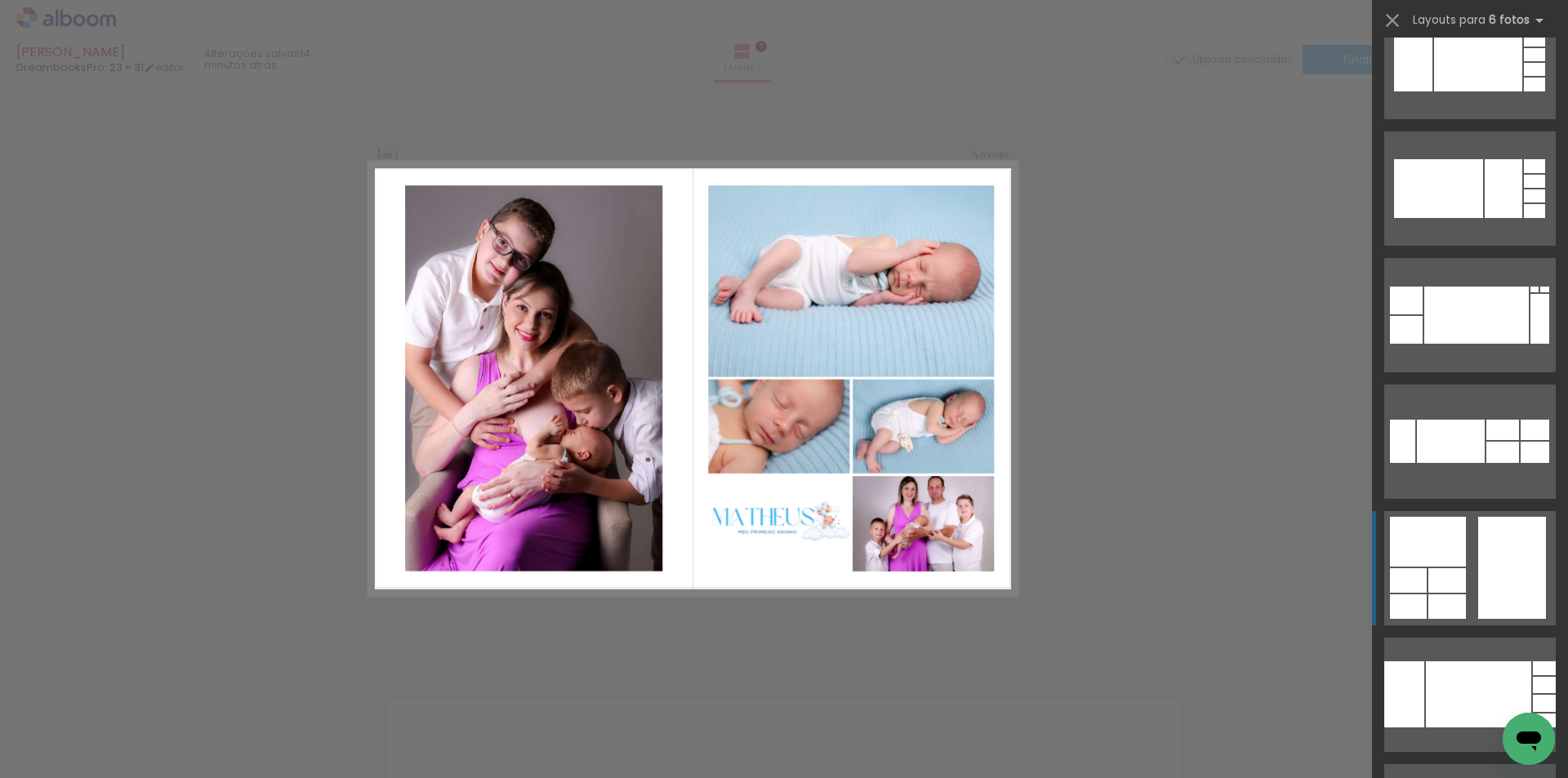
click at [1429, 531] on div at bounding box center [1428, 542] width 76 height 50
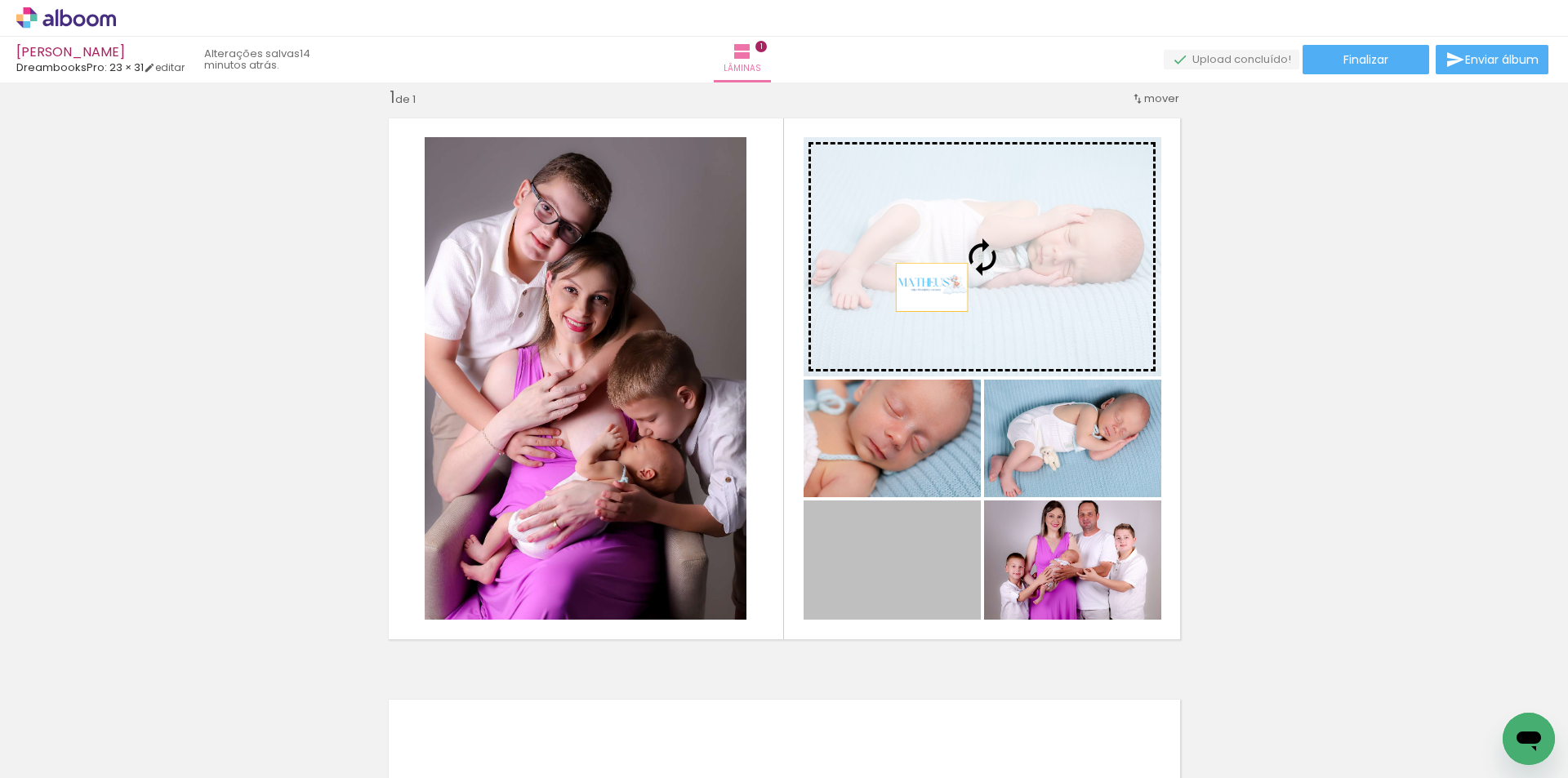
drag, startPoint x: 901, startPoint y: 568, endPoint x: 926, endPoint y: 284, distance: 285.1
click at [0, 0] on slot at bounding box center [0, 0] width 0 height 0
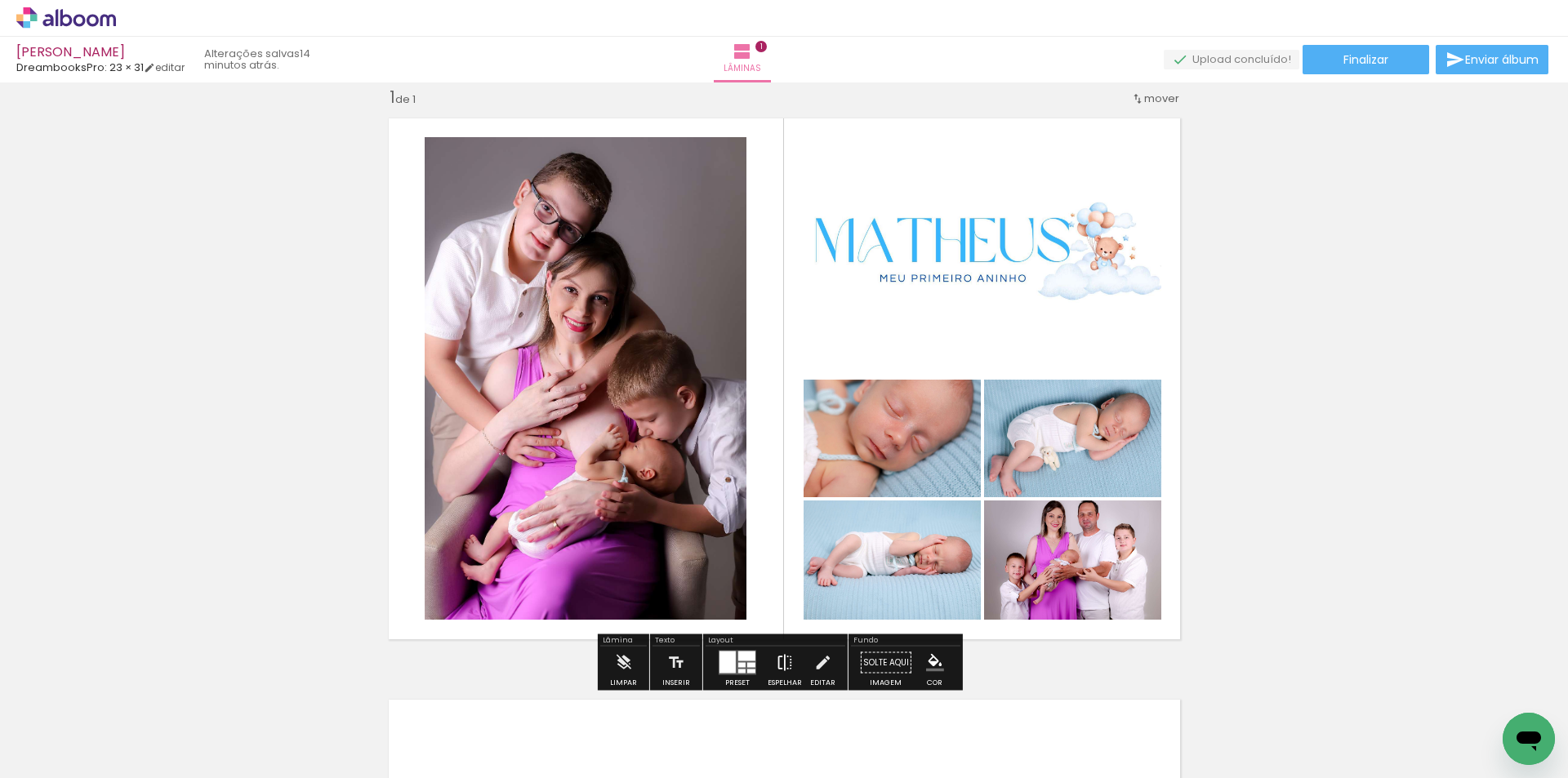
click at [777, 667] on iron-icon at bounding box center [785, 663] width 18 height 33
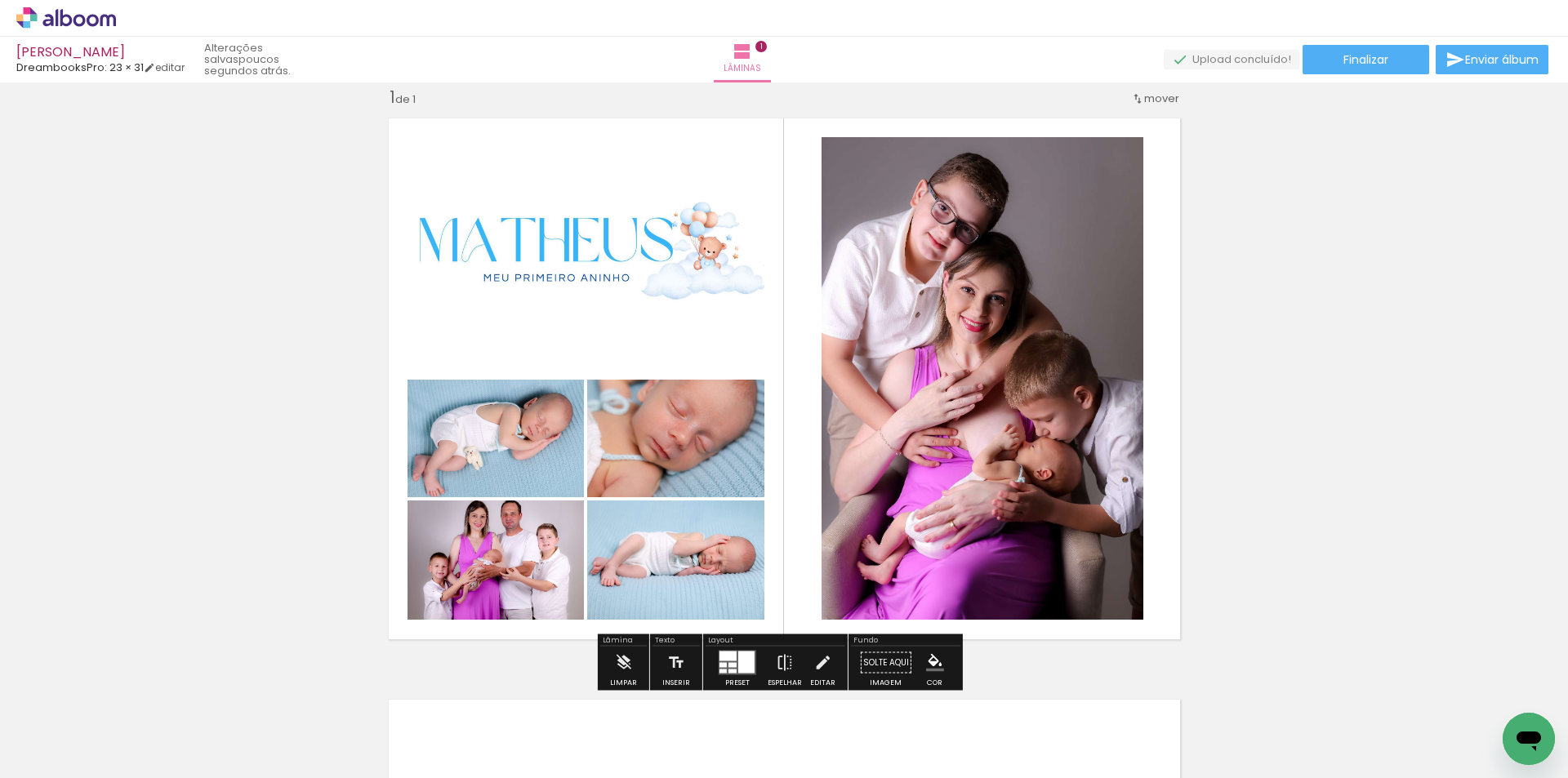
click at [1303, 417] on div "Inserir lâmina 1 de 1" at bounding box center [784, 648] width 1568 height 1164
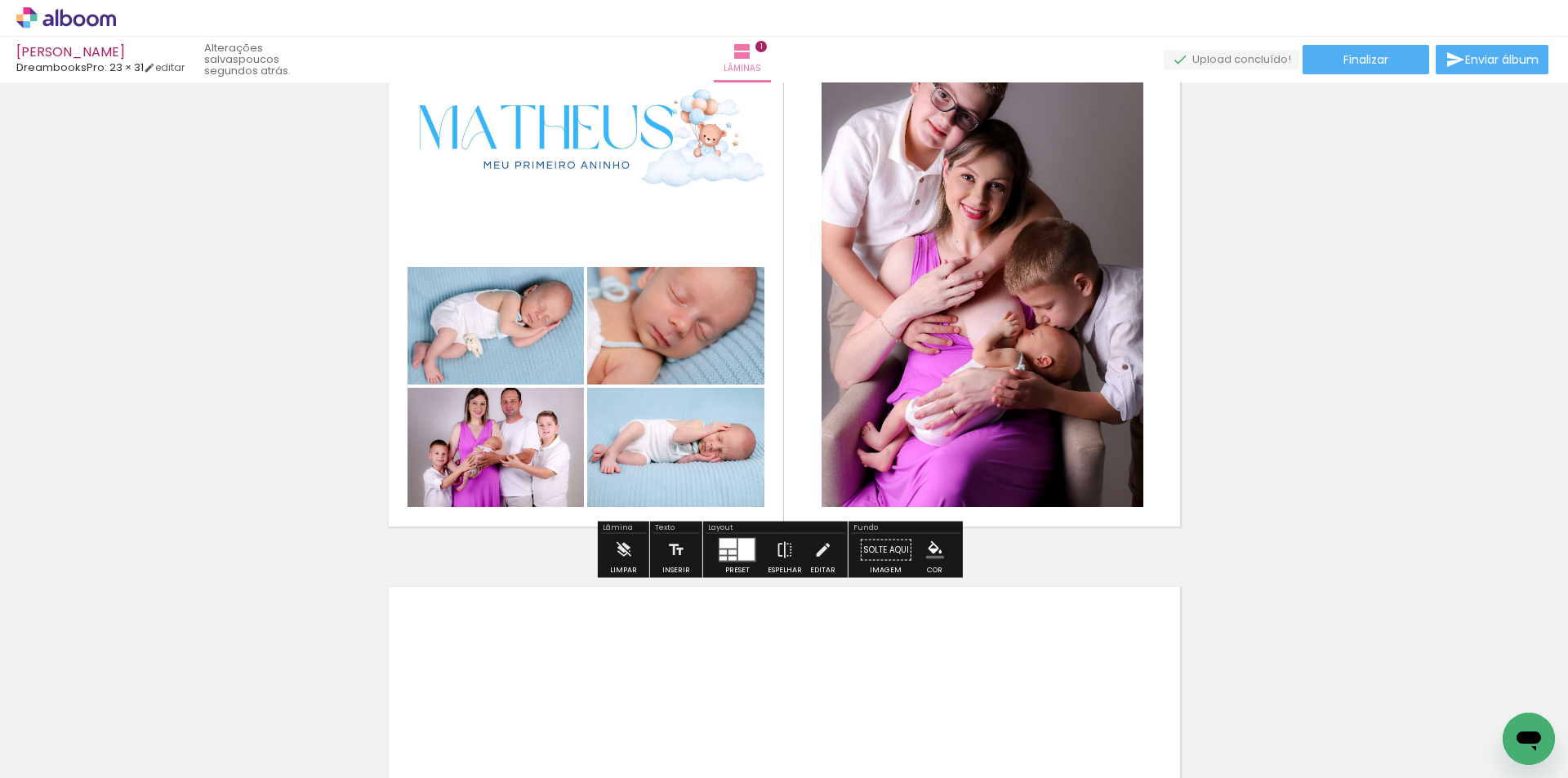
scroll to position [185, 0]
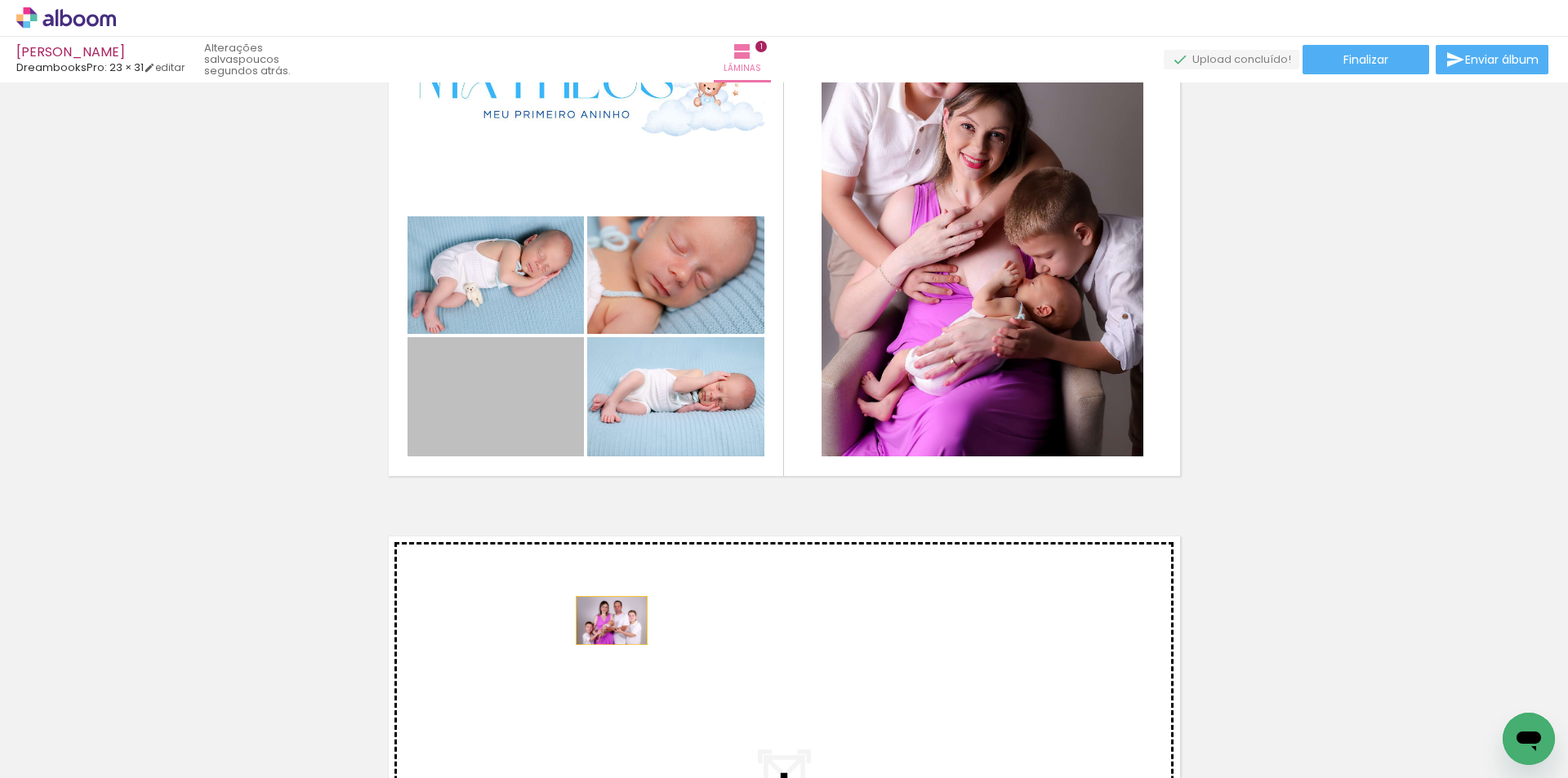
drag, startPoint x: 488, startPoint y: 399, endPoint x: 922, endPoint y: 376, distance: 434.6
click at [614, 630] on div "Inserir lâmina 1 de 1" at bounding box center [784, 485] width 1568 height 1164
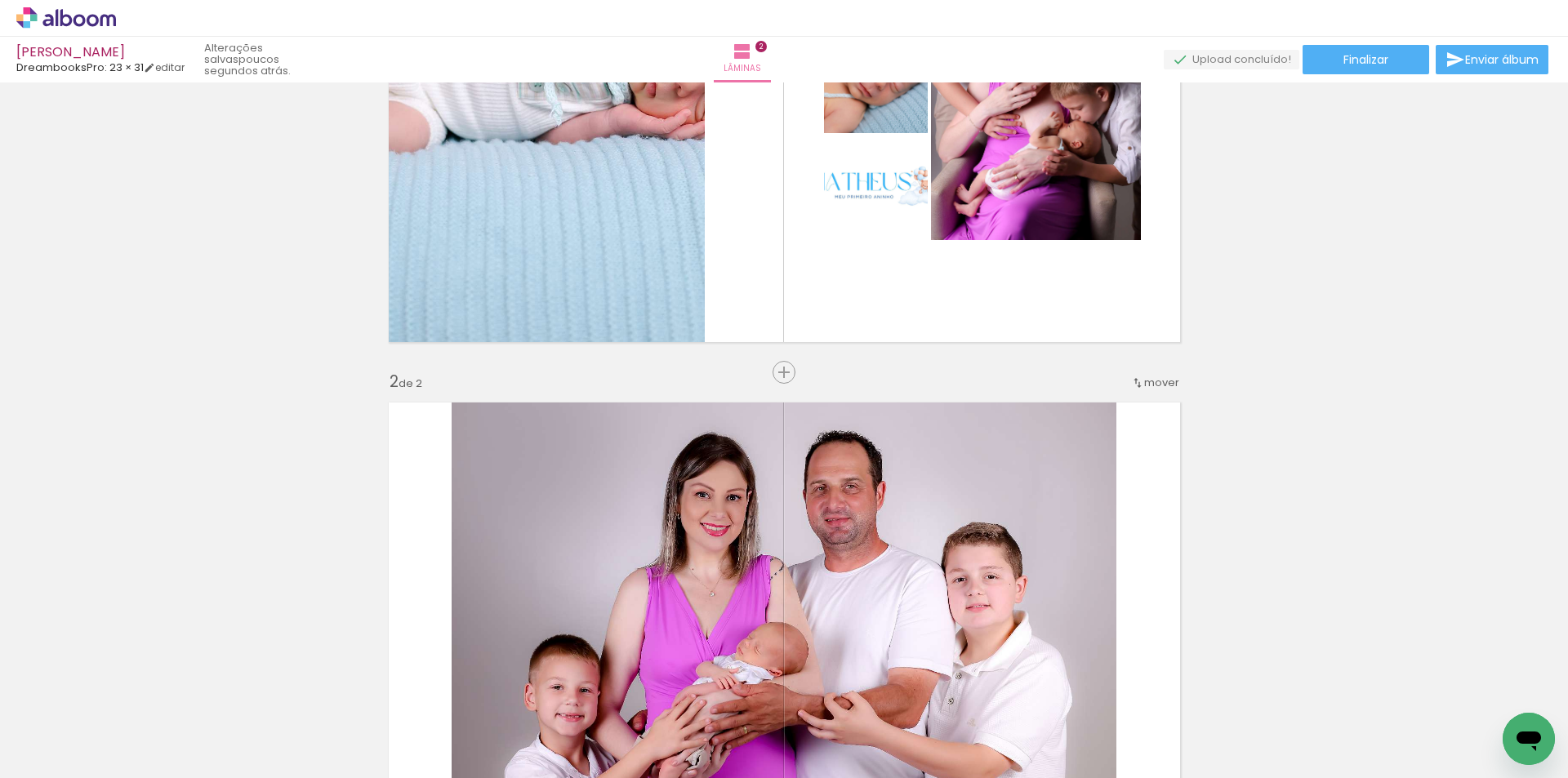
scroll to position [276, 0]
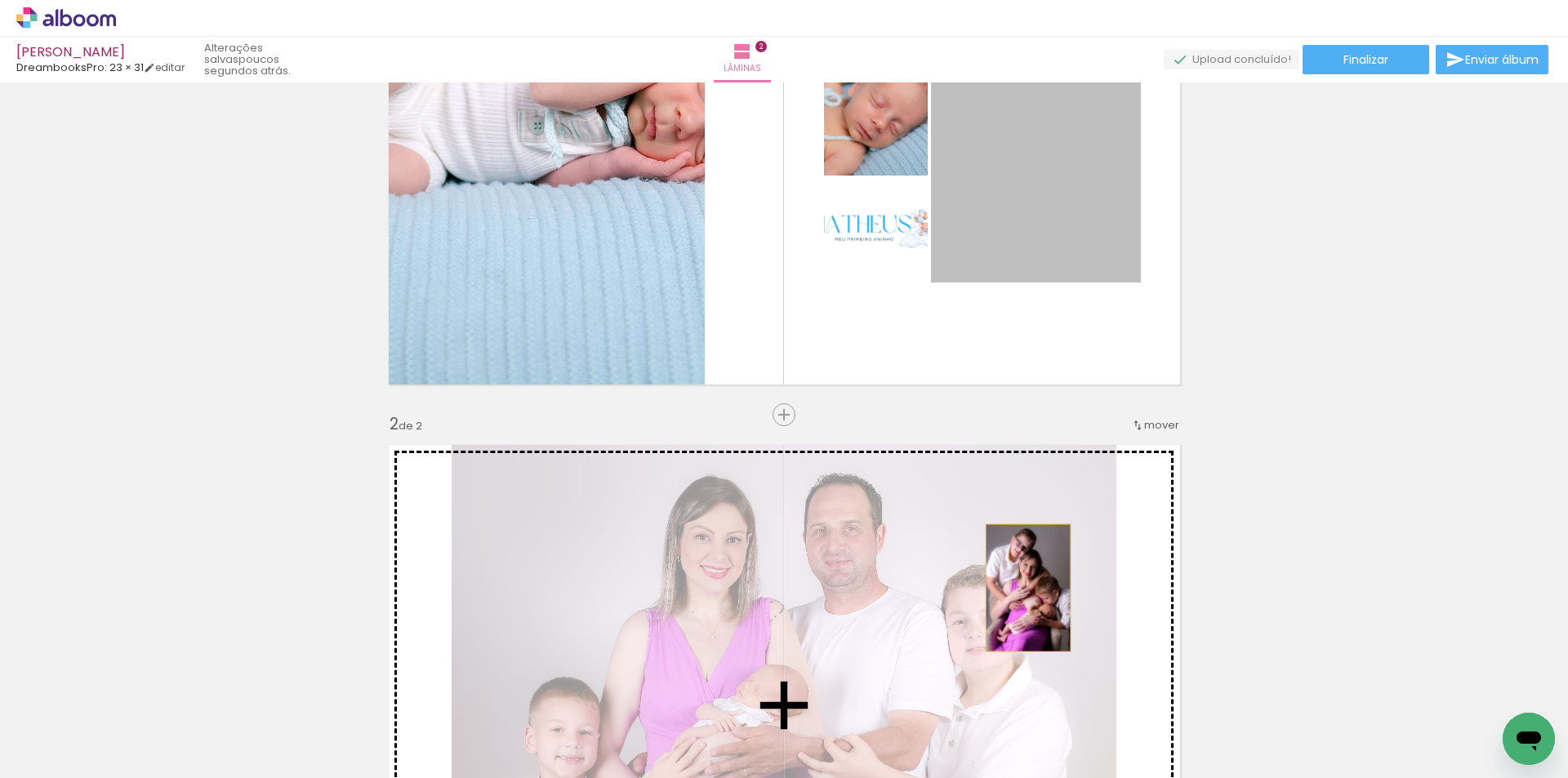
drag, startPoint x: 1023, startPoint y: 214, endPoint x: 1022, endPoint y: 605, distance: 391.0
click at [1022, 605] on div "Inserir lâmina 1 de 2 Inserir lâmina 2 de 2" at bounding box center [784, 685] width 1568 height 1746
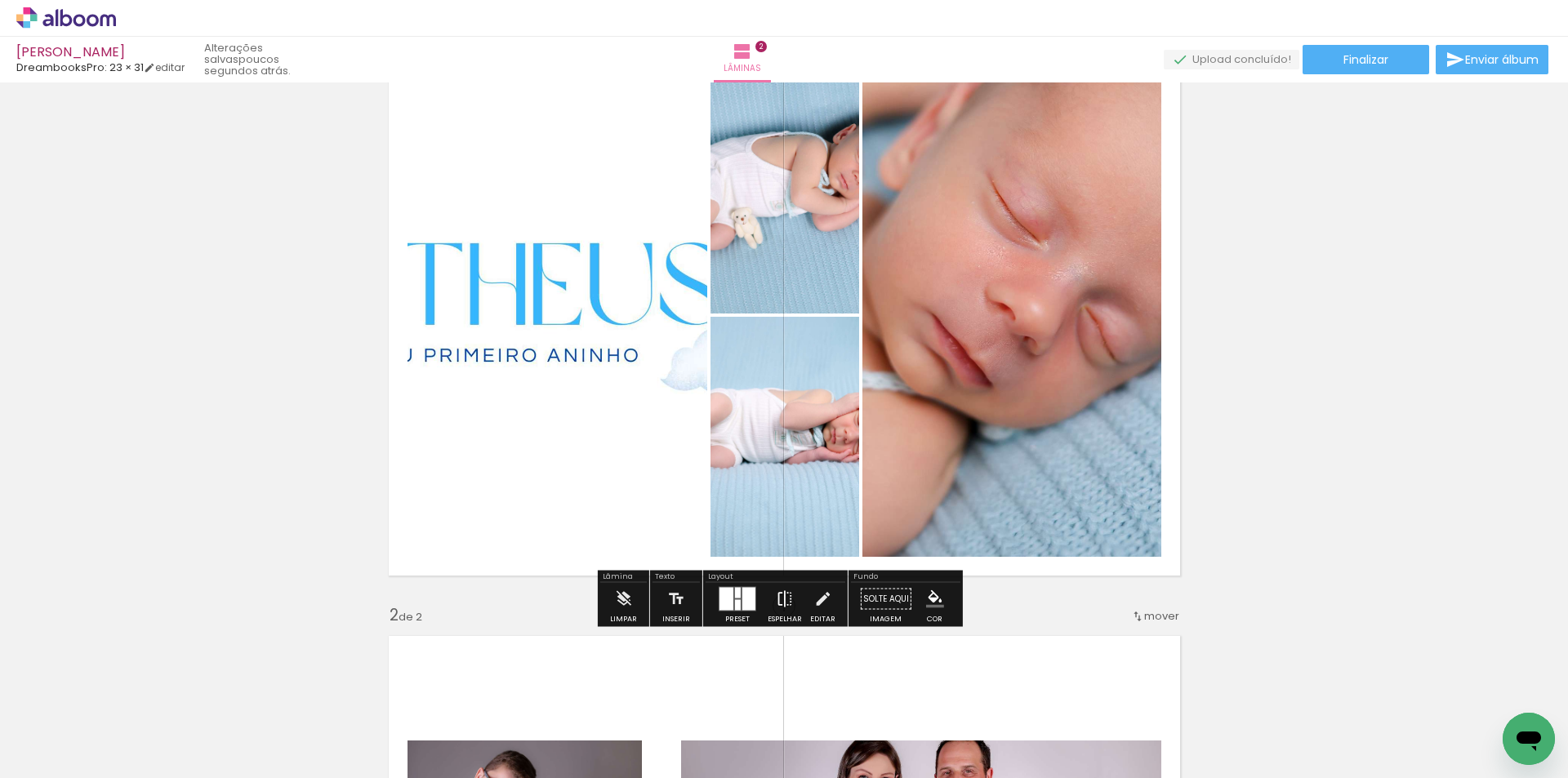
scroll to position [164, 0]
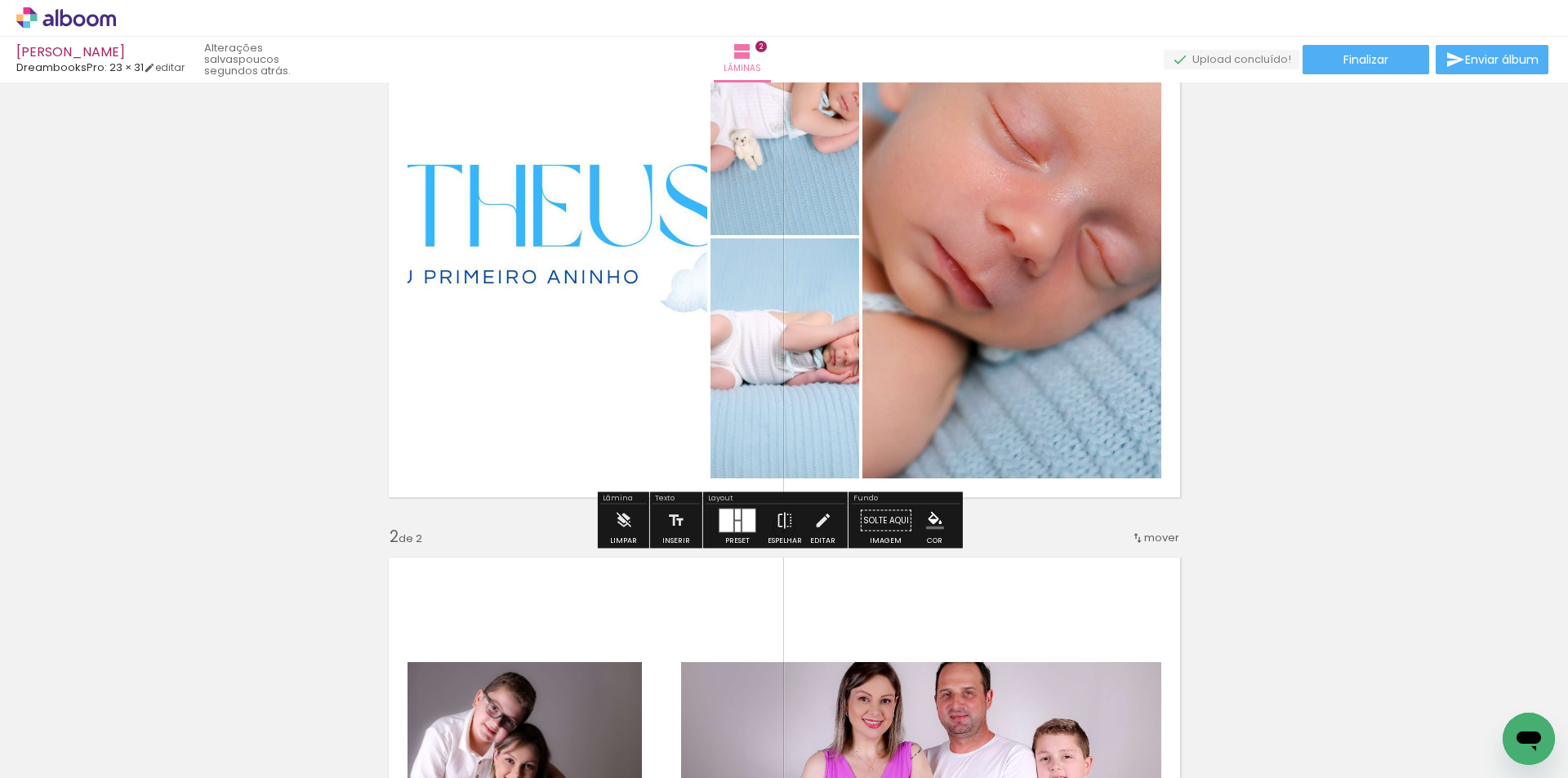
click at [743, 521] on div at bounding box center [748, 521] width 13 height 23
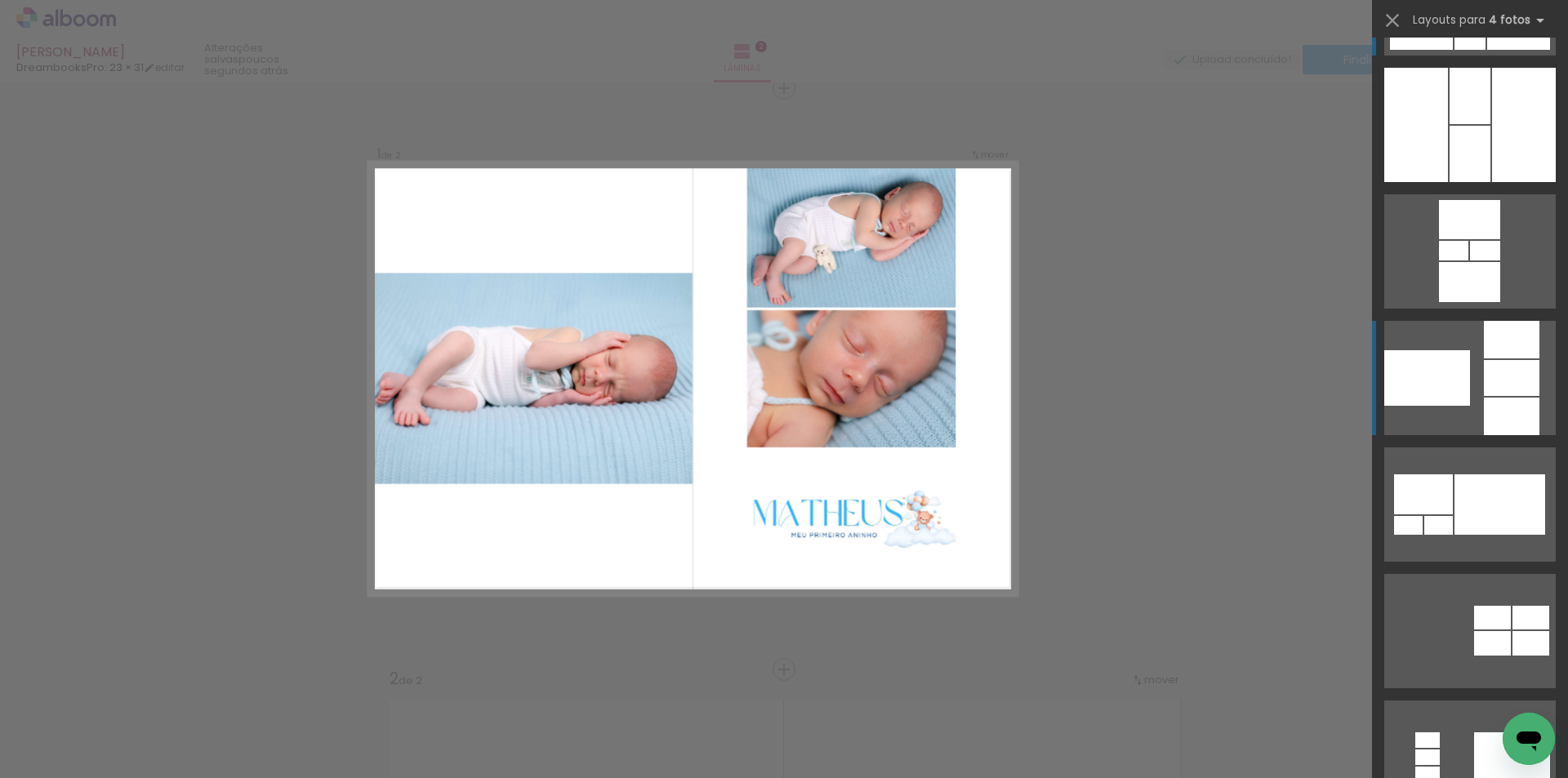
scroll to position [245, 0]
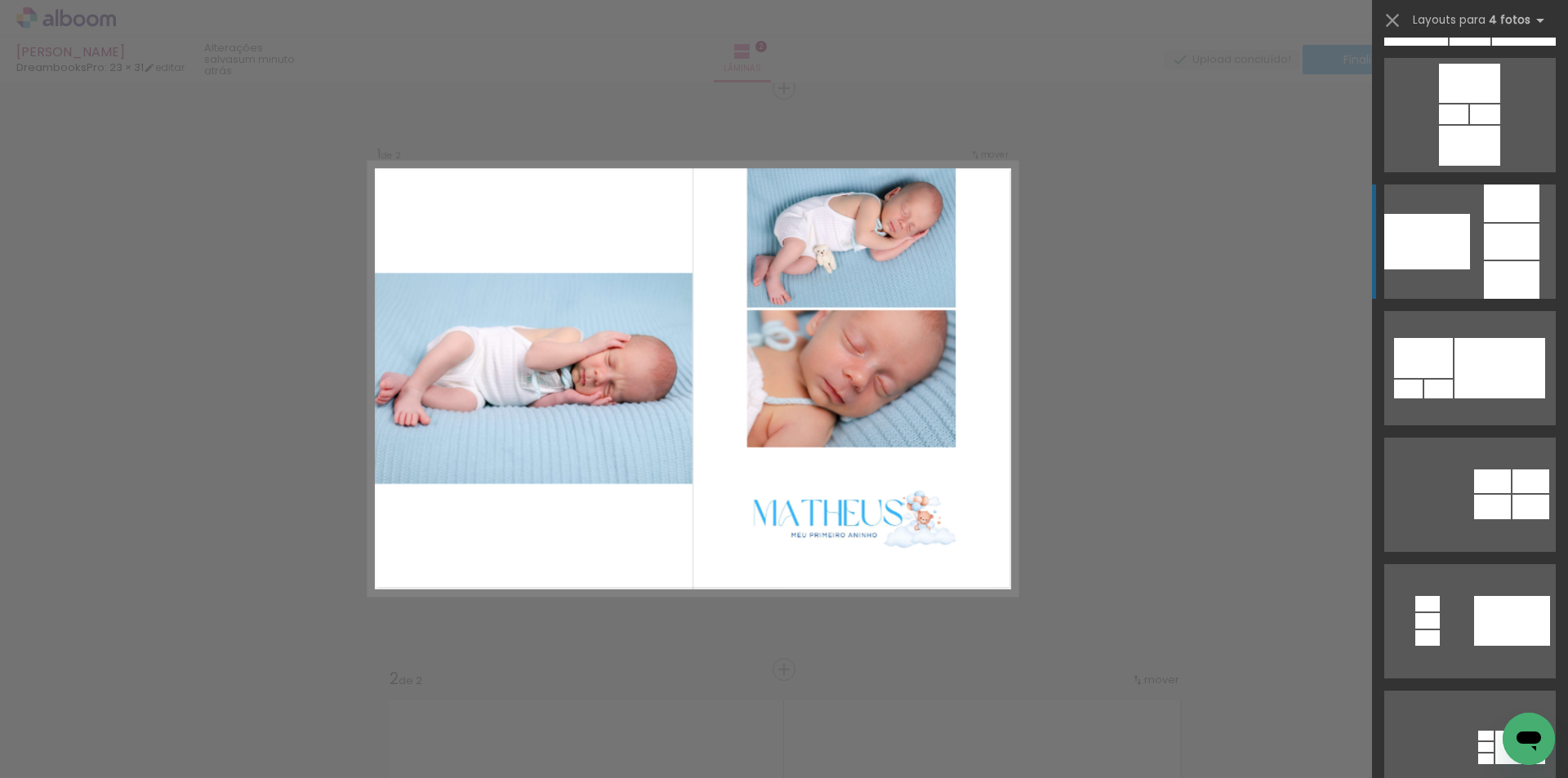
click at [1451, 261] on div at bounding box center [1427, 242] width 85 height 56
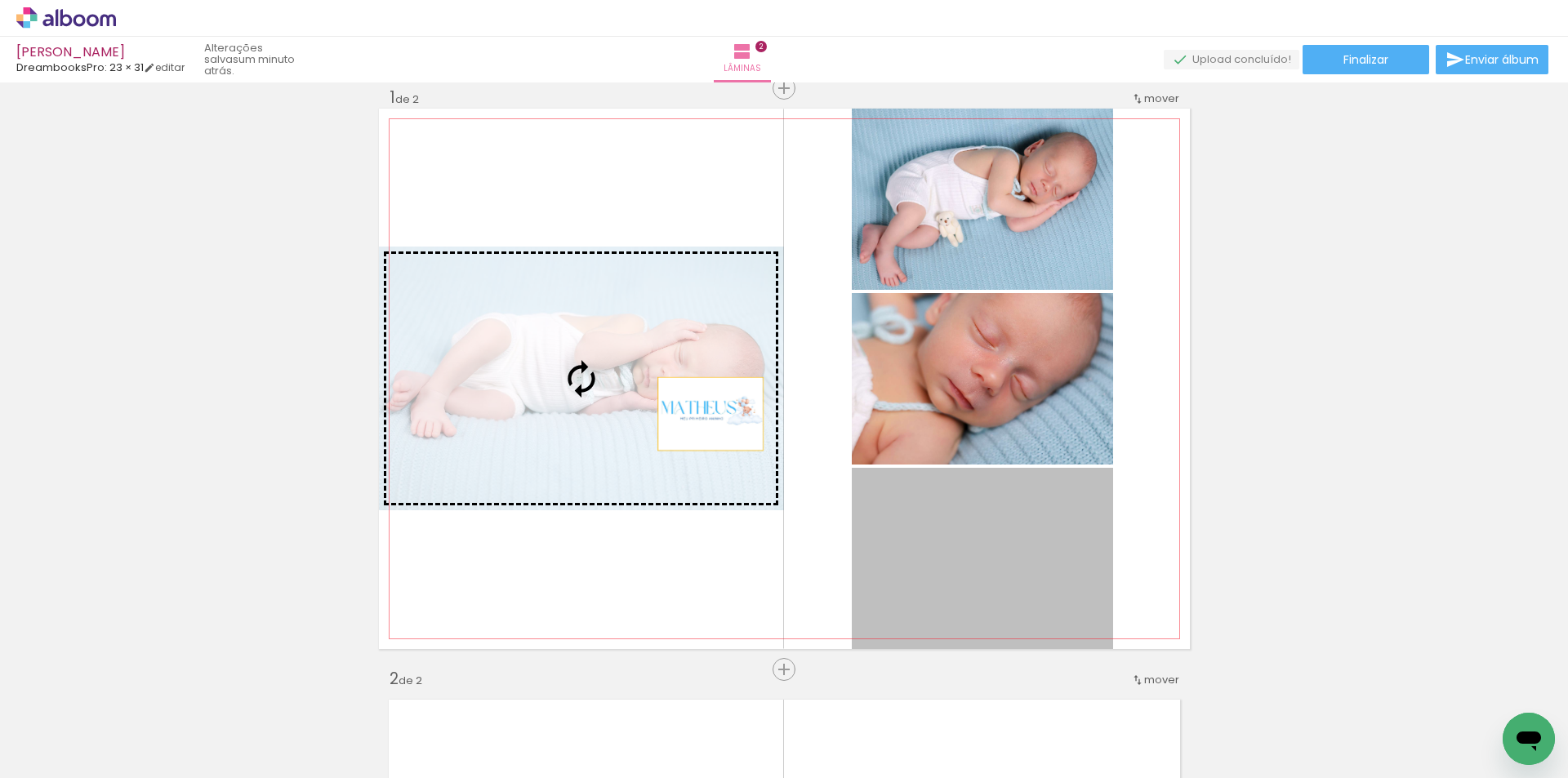
drag, startPoint x: 1044, startPoint y: 564, endPoint x: 690, endPoint y: 403, distance: 388.9
click at [0, 0] on slot at bounding box center [0, 0] width 0 height 0
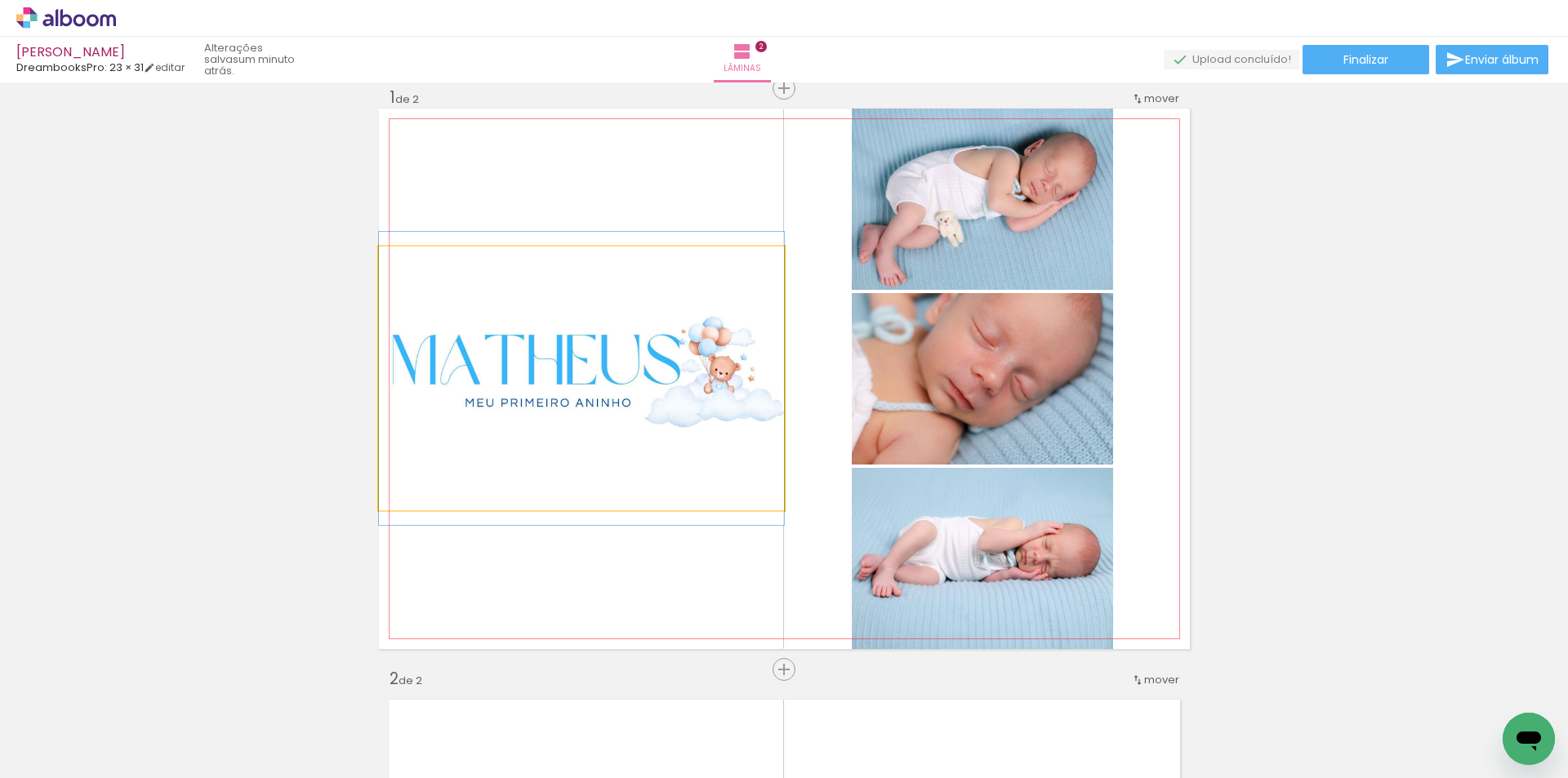
click at [651, 387] on quentale-photo at bounding box center [582, 379] width 405 height 264
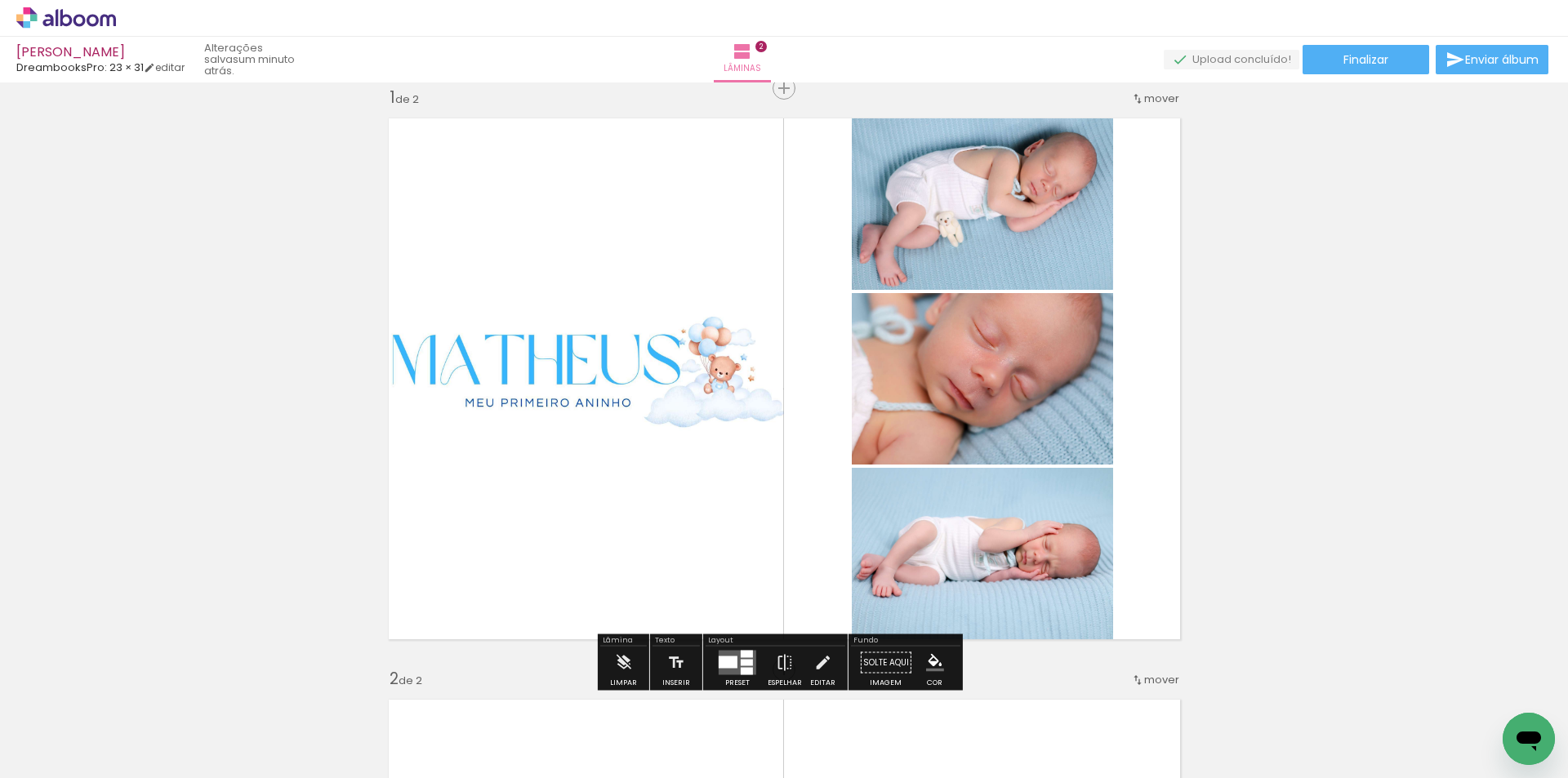
click at [547, 373] on quentale-photo at bounding box center [582, 379] width 405 height 264
click at [477, 403] on quentale-photo at bounding box center [582, 379] width 405 height 264
click at [815, 658] on iron-icon at bounding box center [823, 663] width 18 height 33
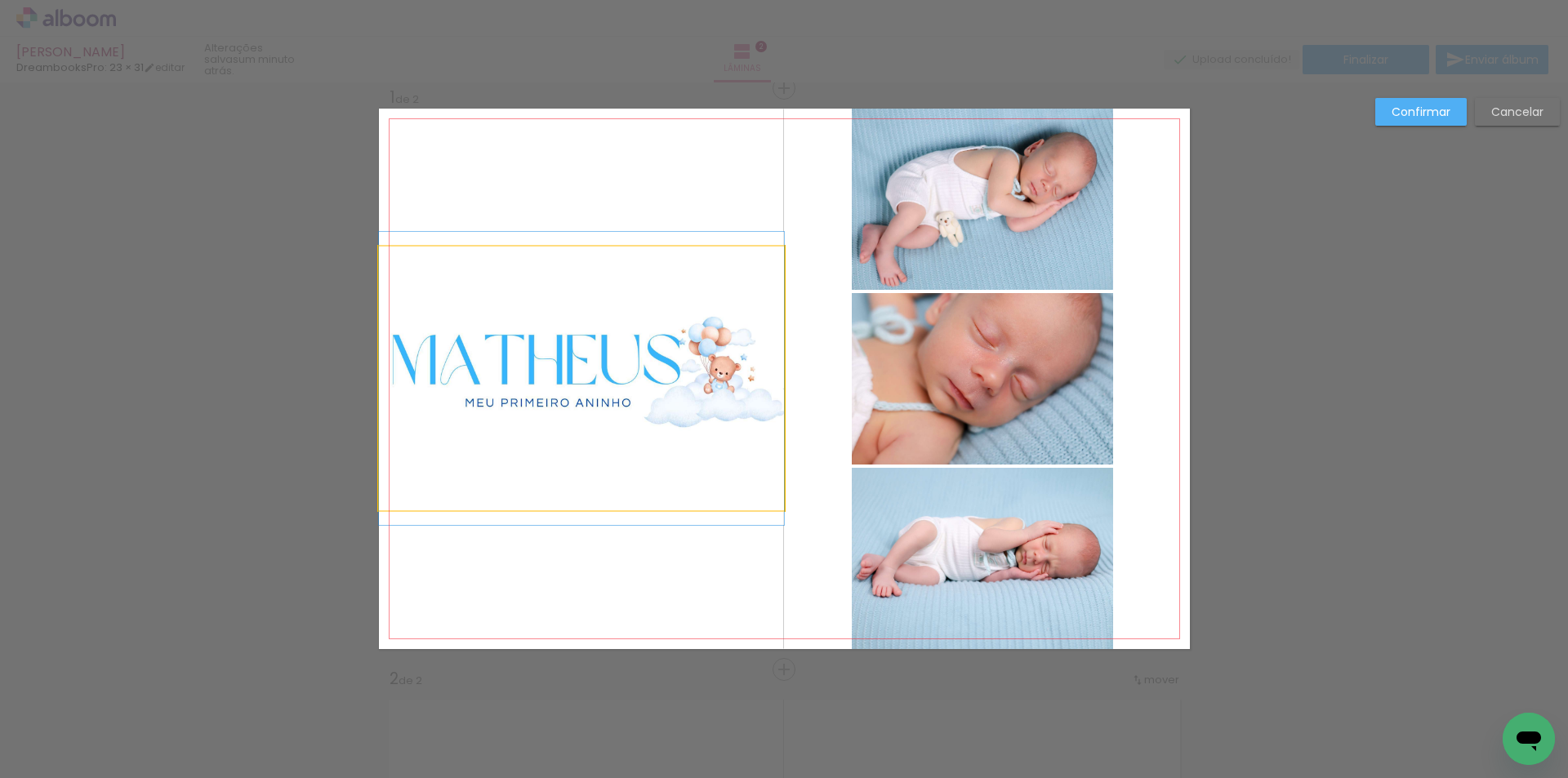
click at [597, 407] on quentale-photo at bounding box center [582, 379] width 405 height 264
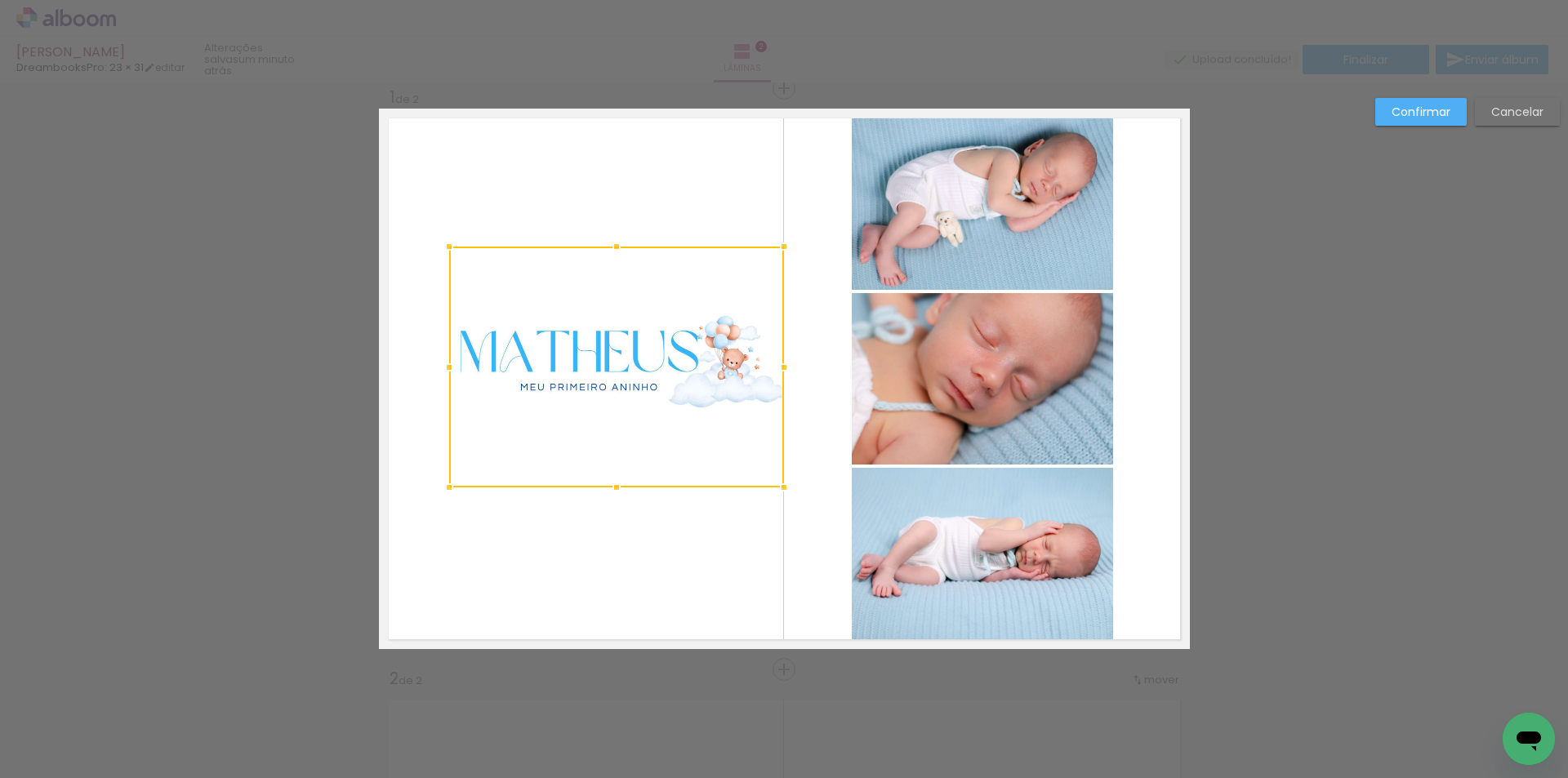
drag, startPoint x: 371, startPoint y: 514, endPoint x: 441, endPoint y: 491, distance: 73.7
click at [441, 491] on div at bounding box center [449, 487] width 33 height 33
drag, startPoint x: 561, startPoint y: 403, endPoint x: 485, endPoint y: 403, distance: 76.0
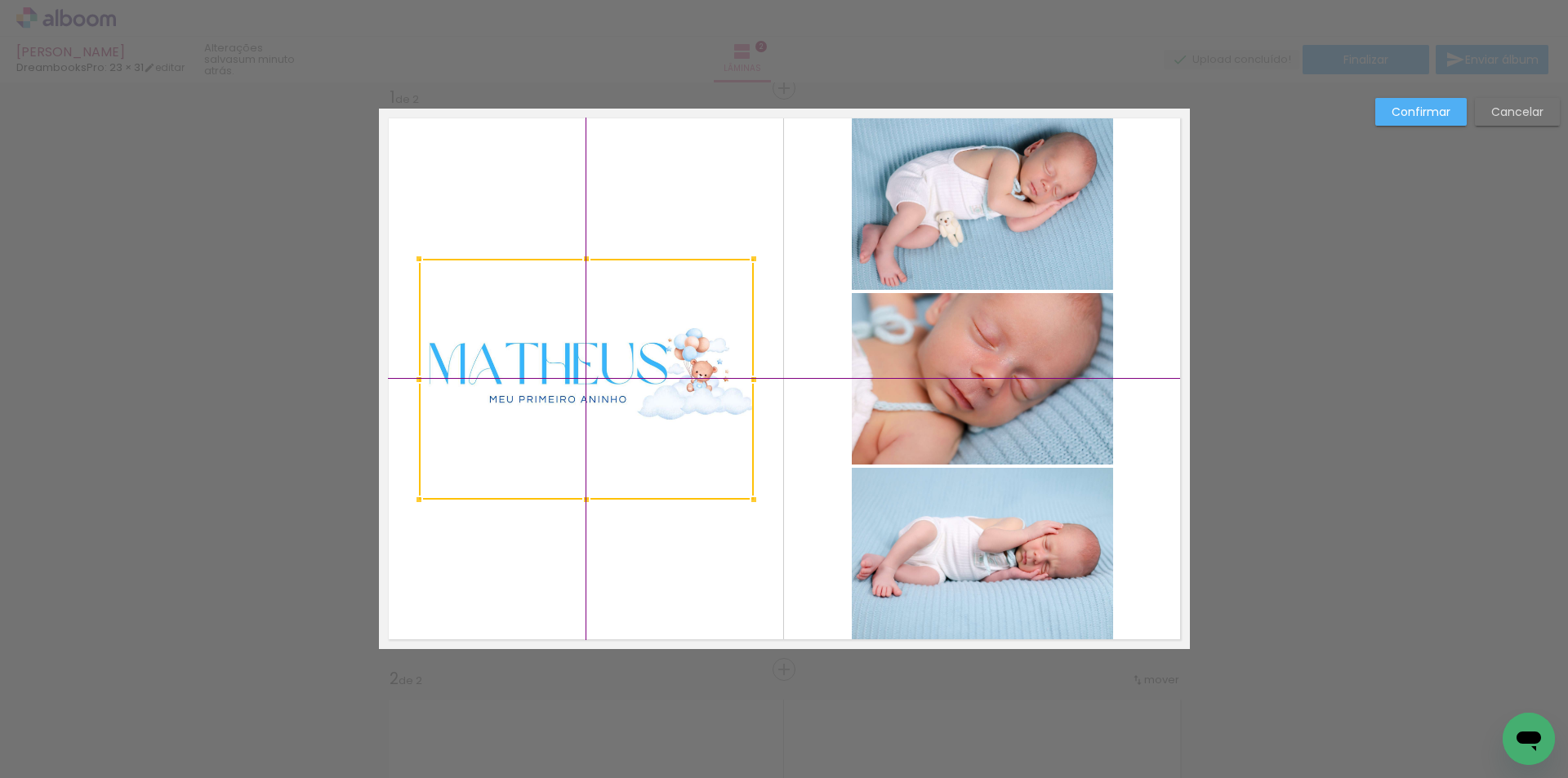
drag, startPoint x: 610, startPoint y: 362, endPoint x: 581, endPoint y: 348, distance: 32.2
click at [581, 348] on div at bounding box center [586, 379] width 334 height 241
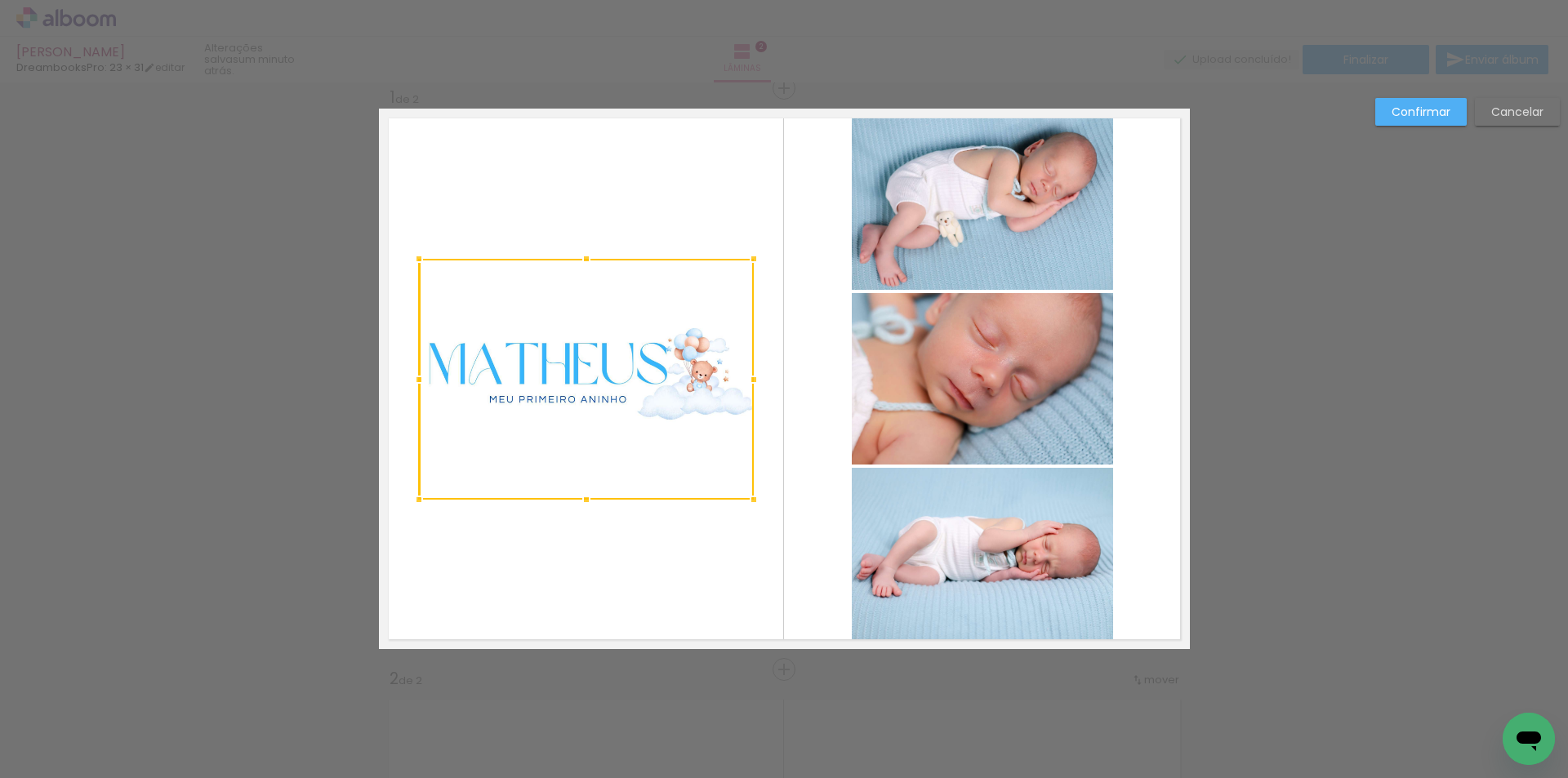
click at [651, 206] on quentale-layouter at bounding box center [784, 378] width 811 height 541
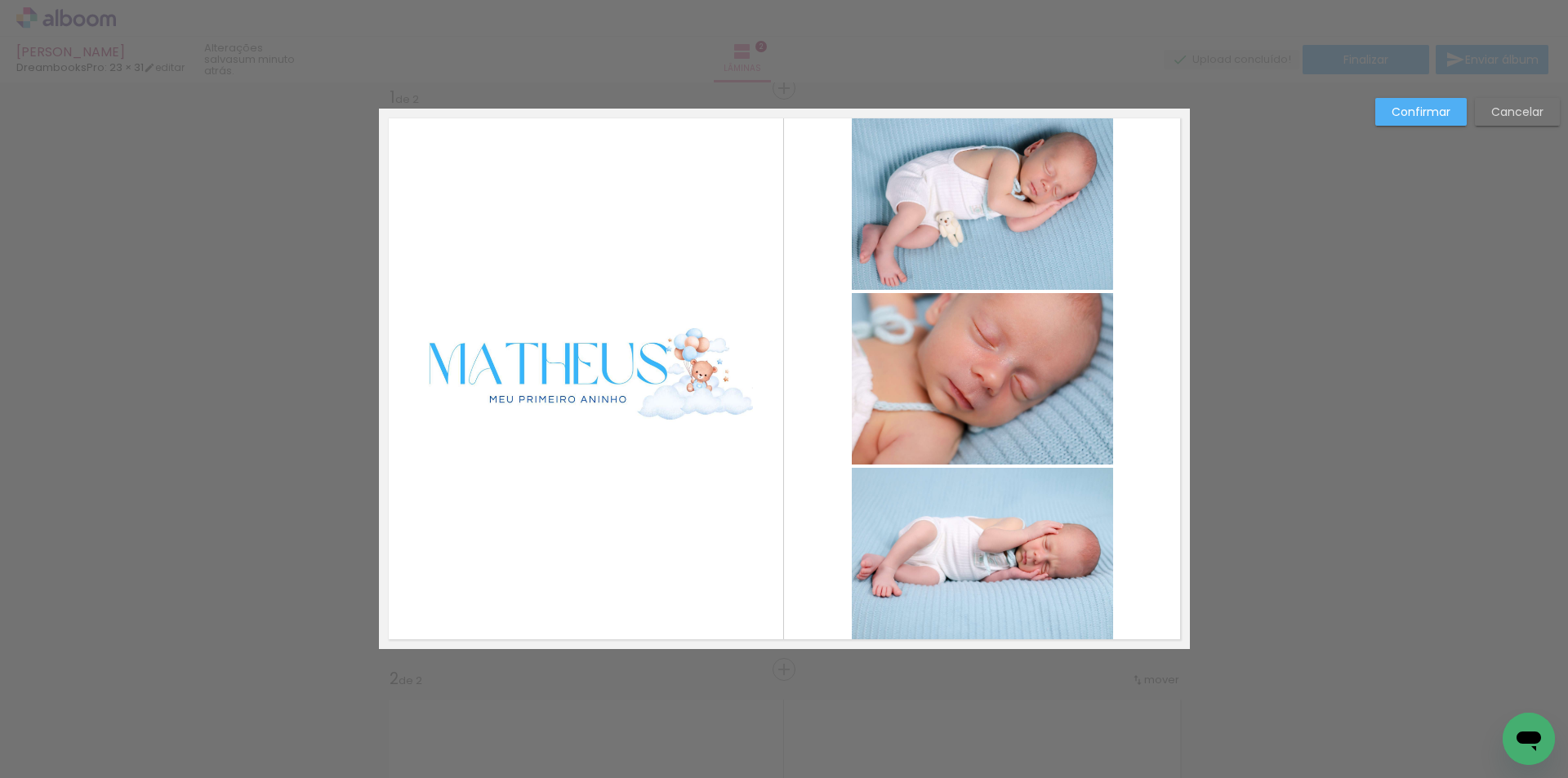
click at [0, 0] on slot "Confirmar" at bounding box center [0, 0] width 0 height 0
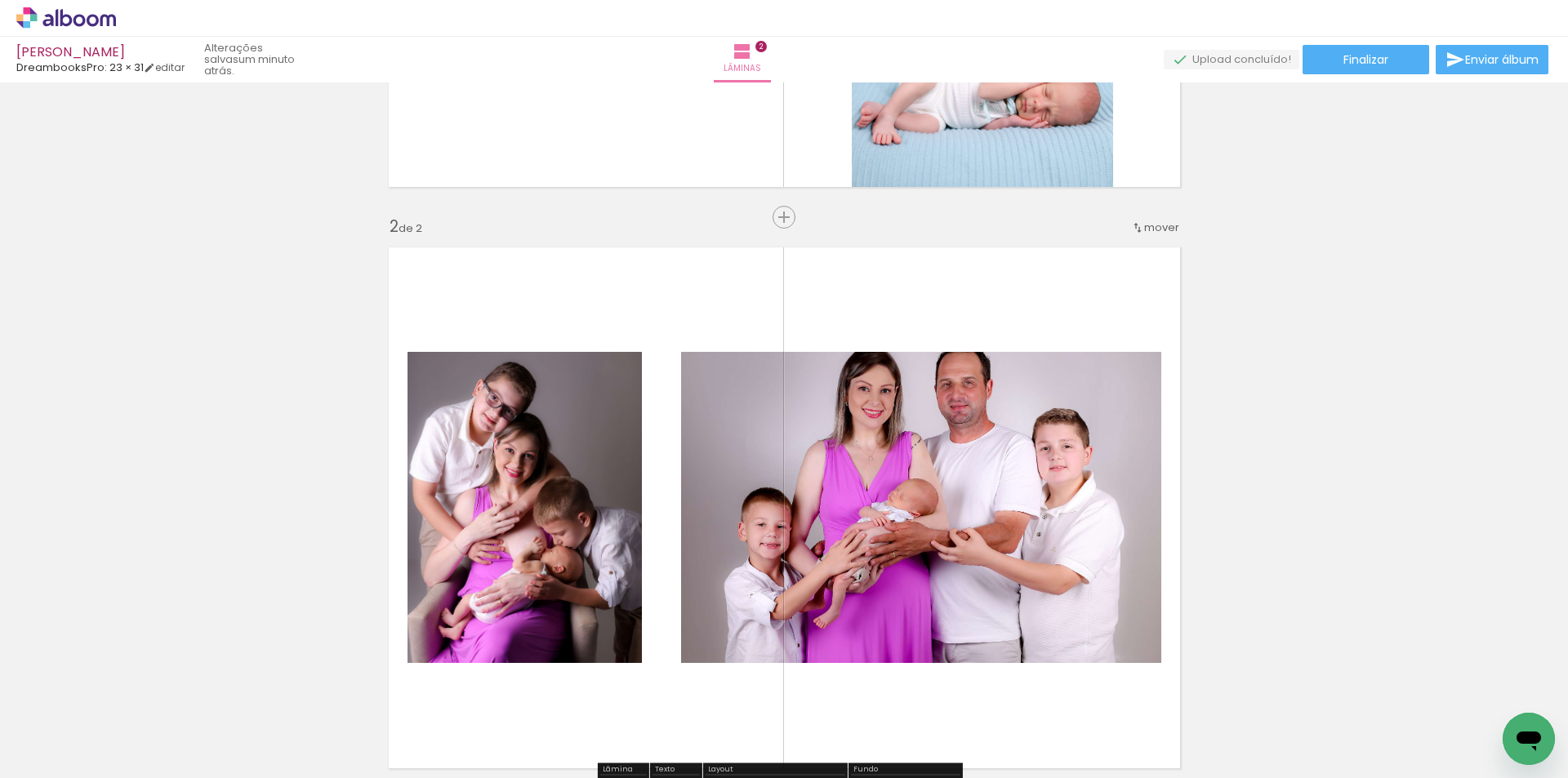
scroll to position [592, 0]
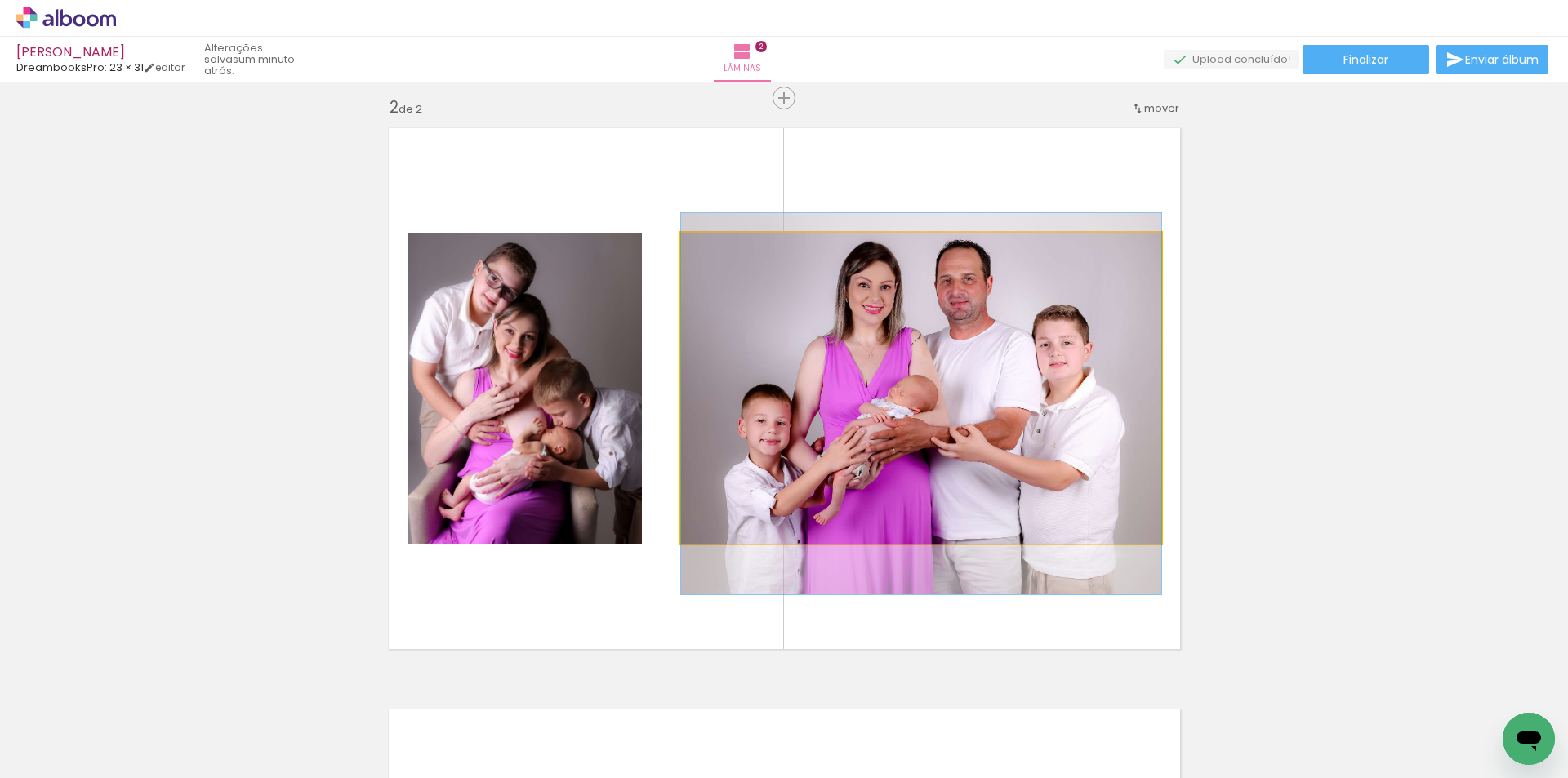
drag, startPoint x: 1096, startPoint y: 441, endPoint x: 1103, endPoint y: 432, distance: 11.4
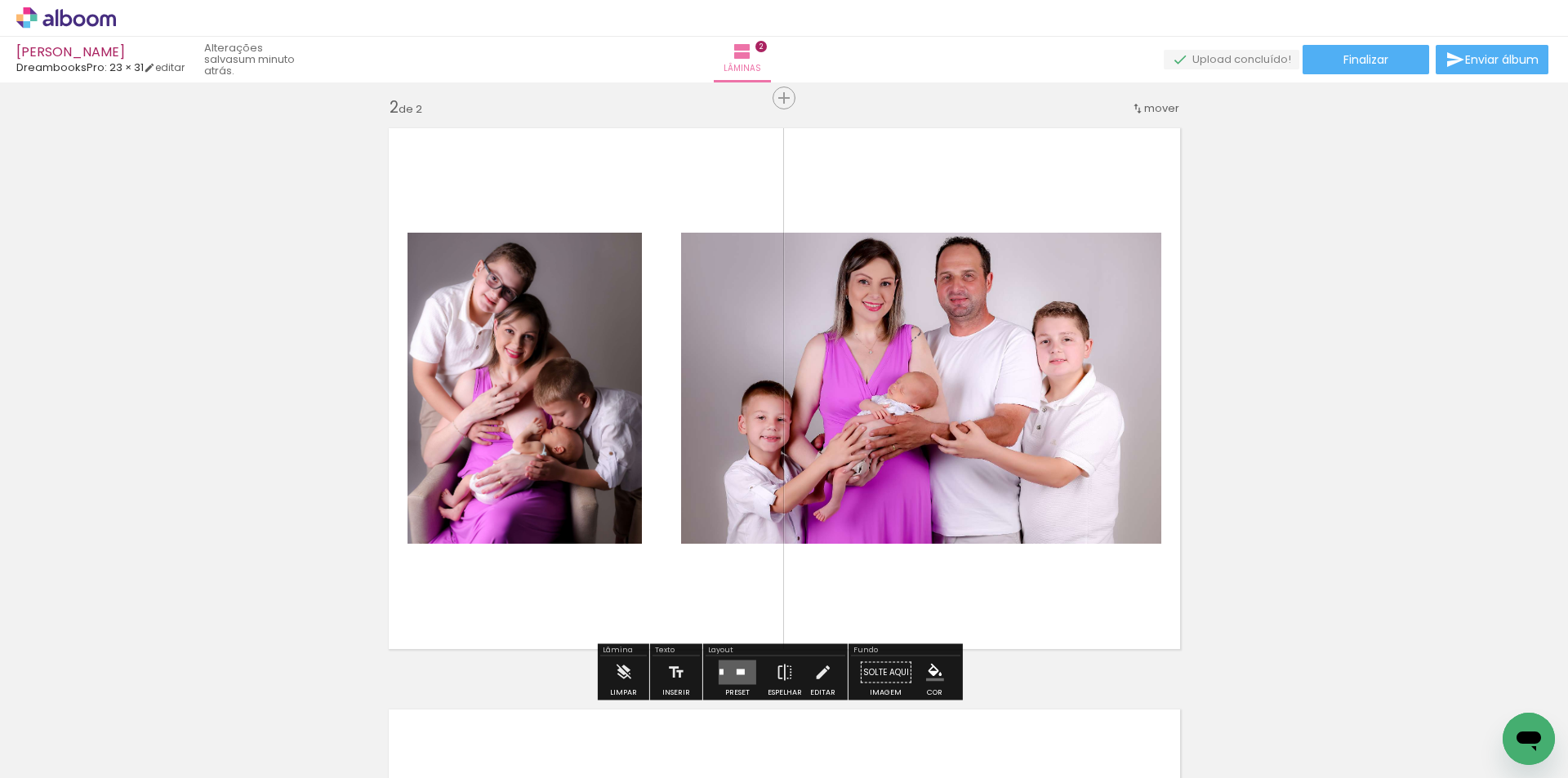
drag, startPoint x: 737, startPoint y: 670, endPoint x: 1082, endPoint y: 445, distance: 411.9
click at [737, 668] on quentale-layouter at bounding box center [737, 673] width 38 height 25
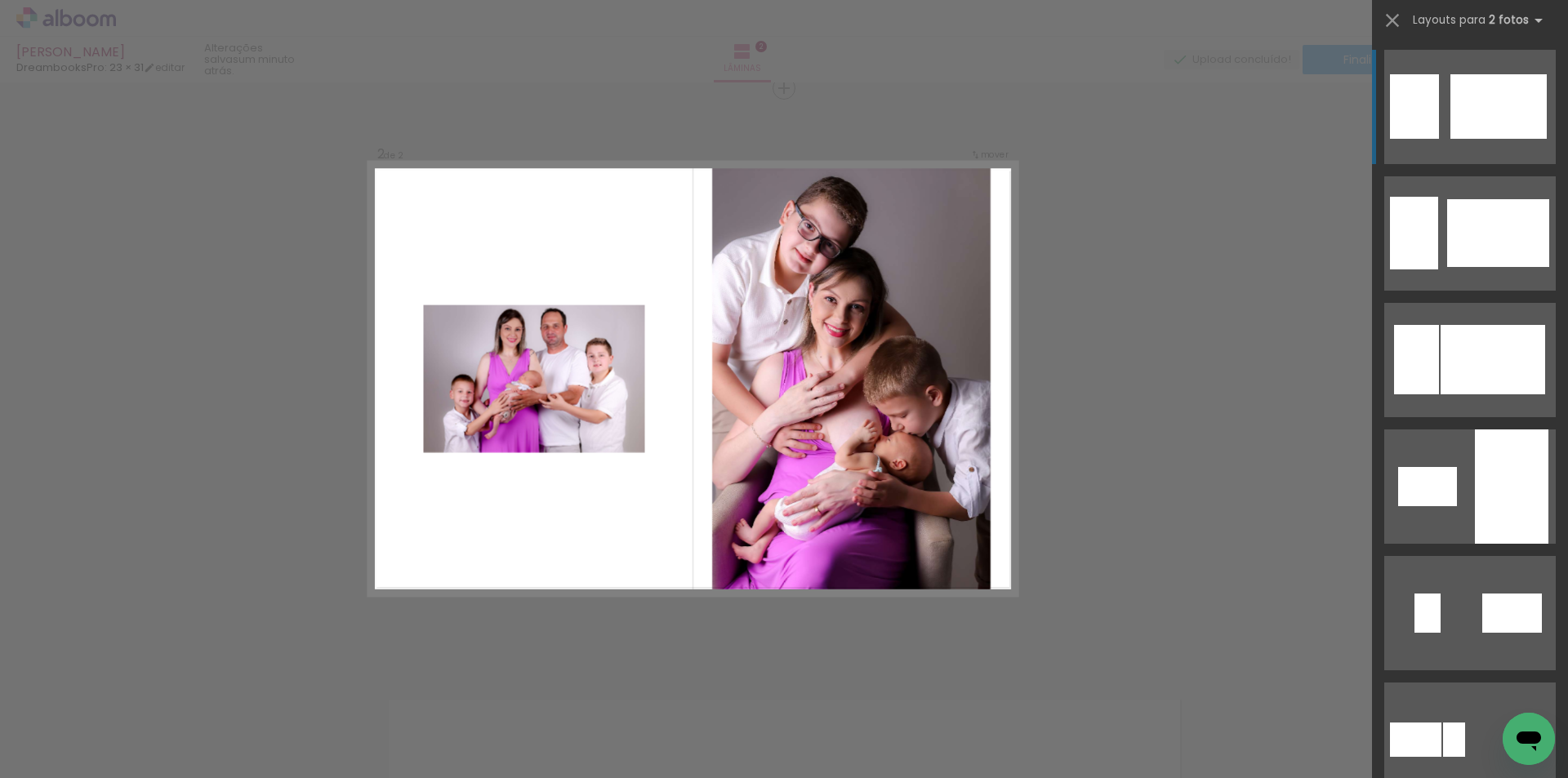
scroll to position [326, 0]
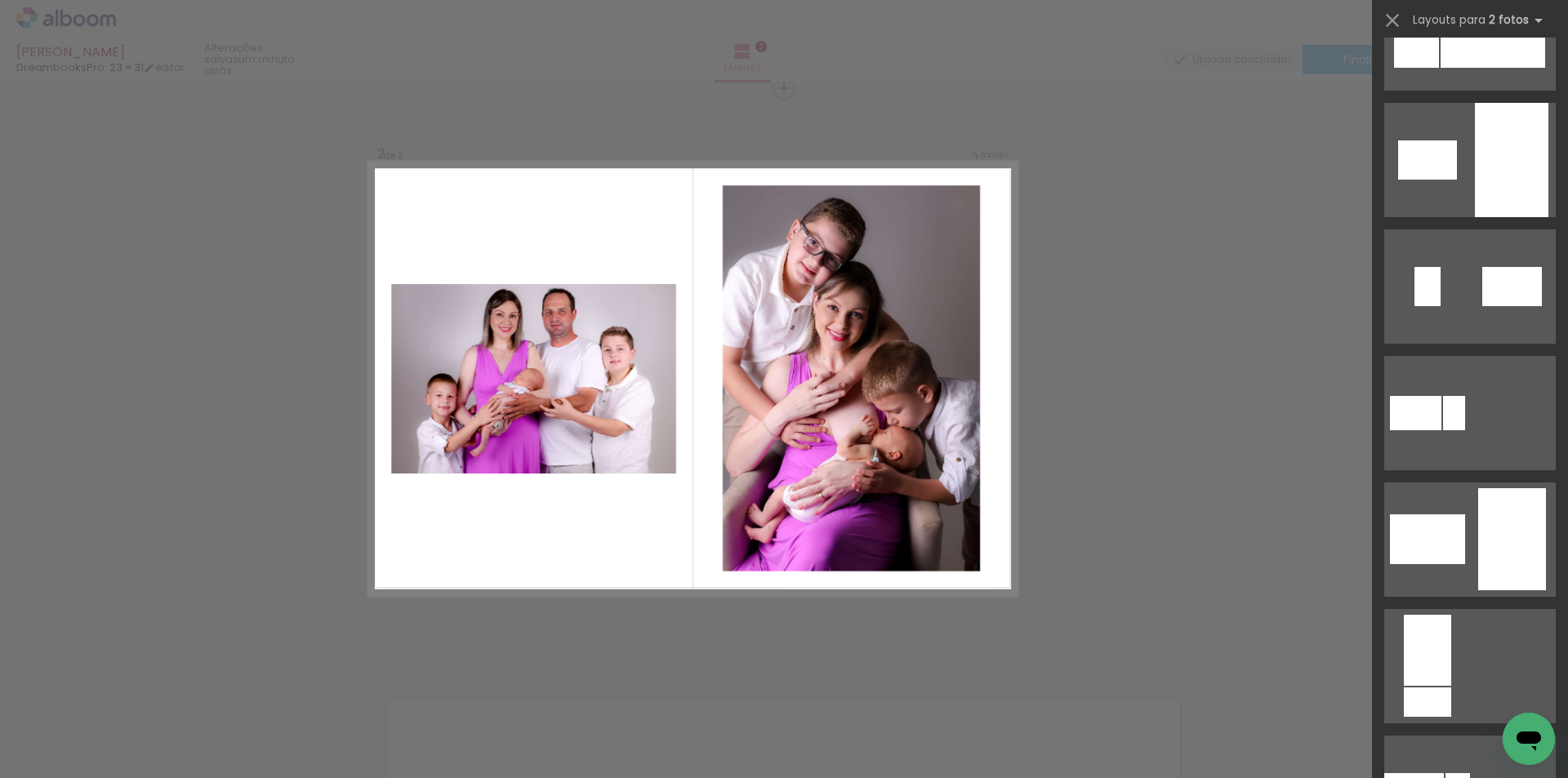
click at [1452, 530] on div at bounding box center [1428, 539] width 75 height 50
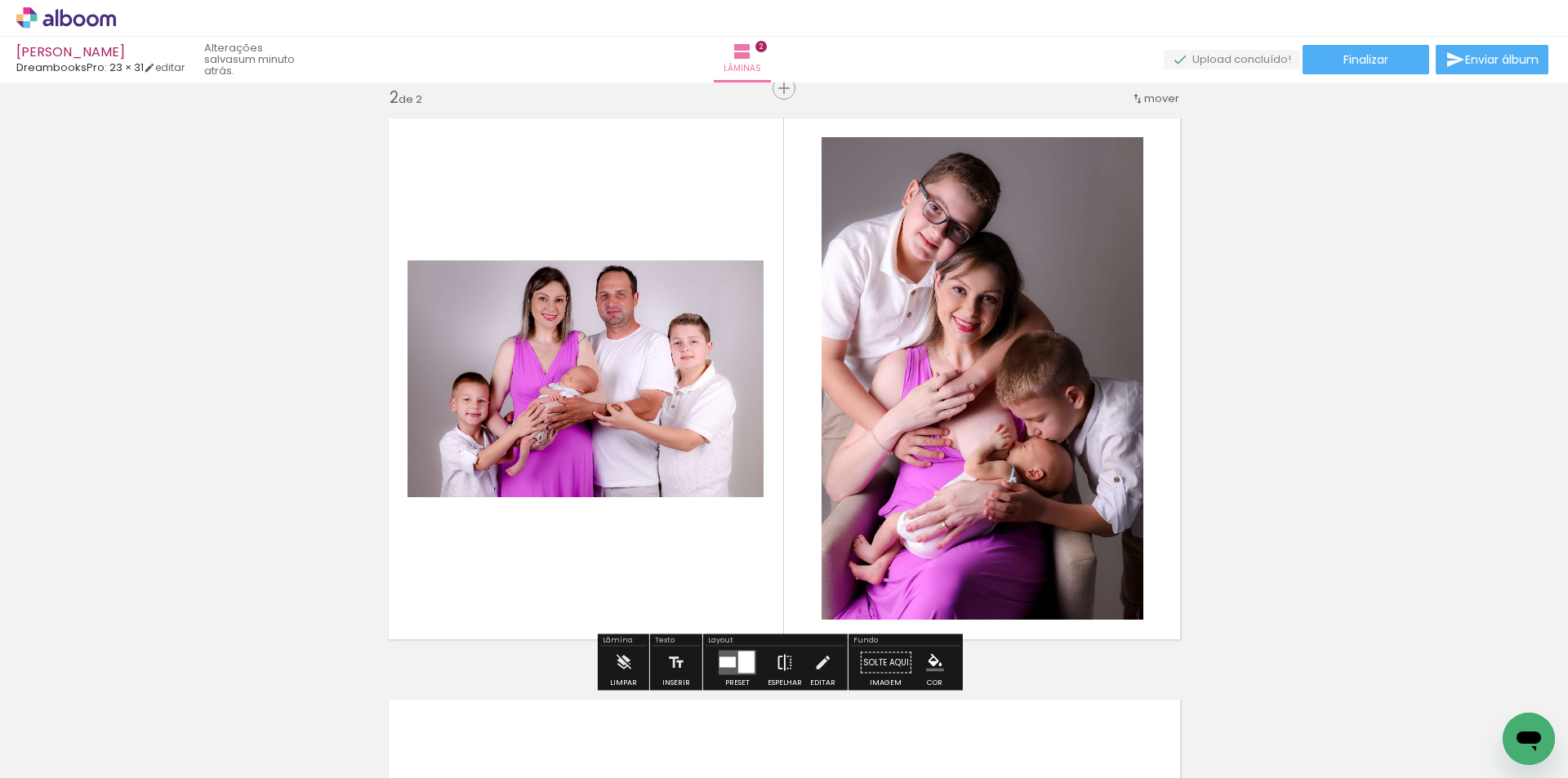
click at [781, 663] on iron-icon at bounding box center [785, 663] width 18 height 33
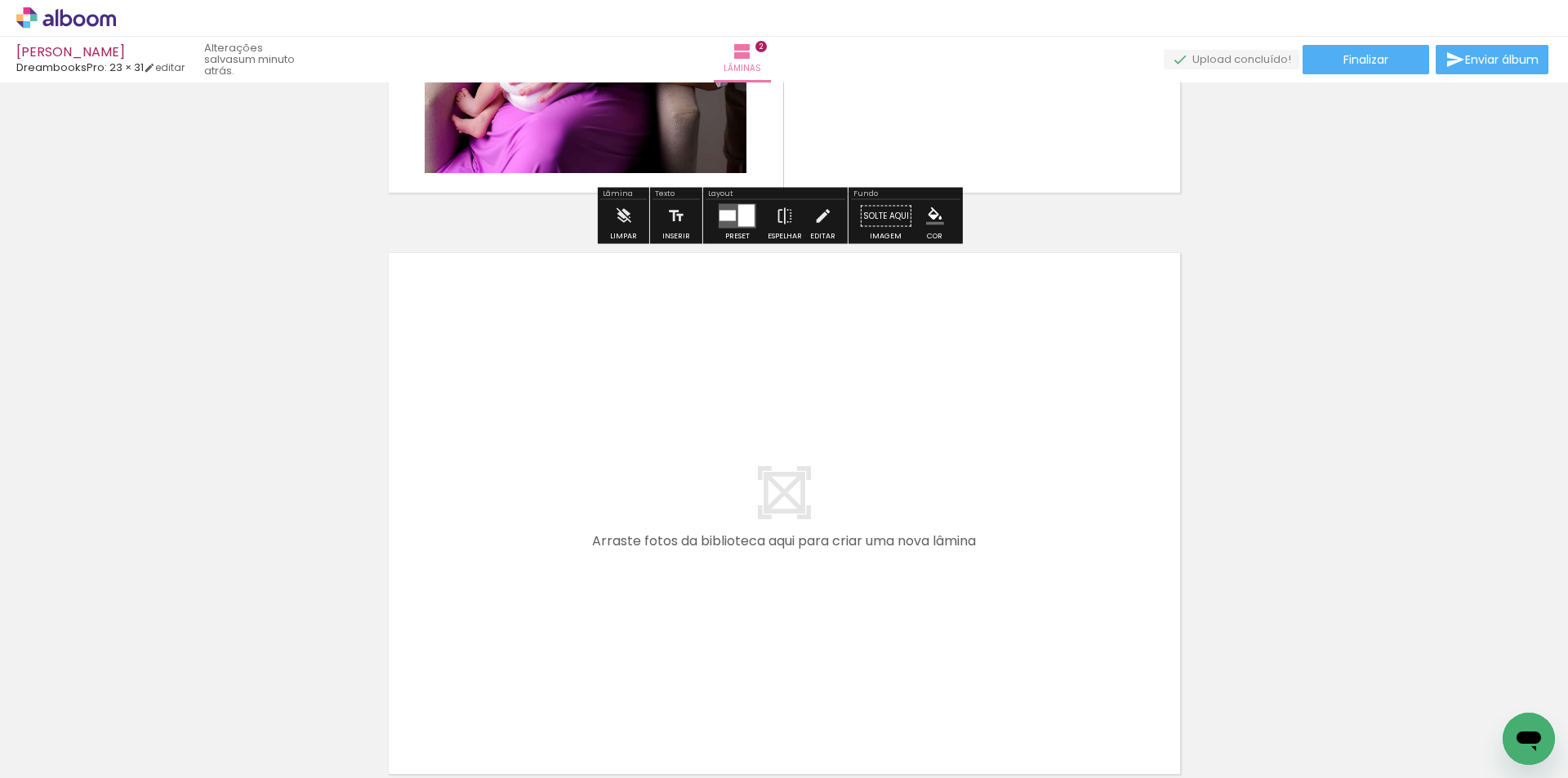
scroll to position [1174, 0]
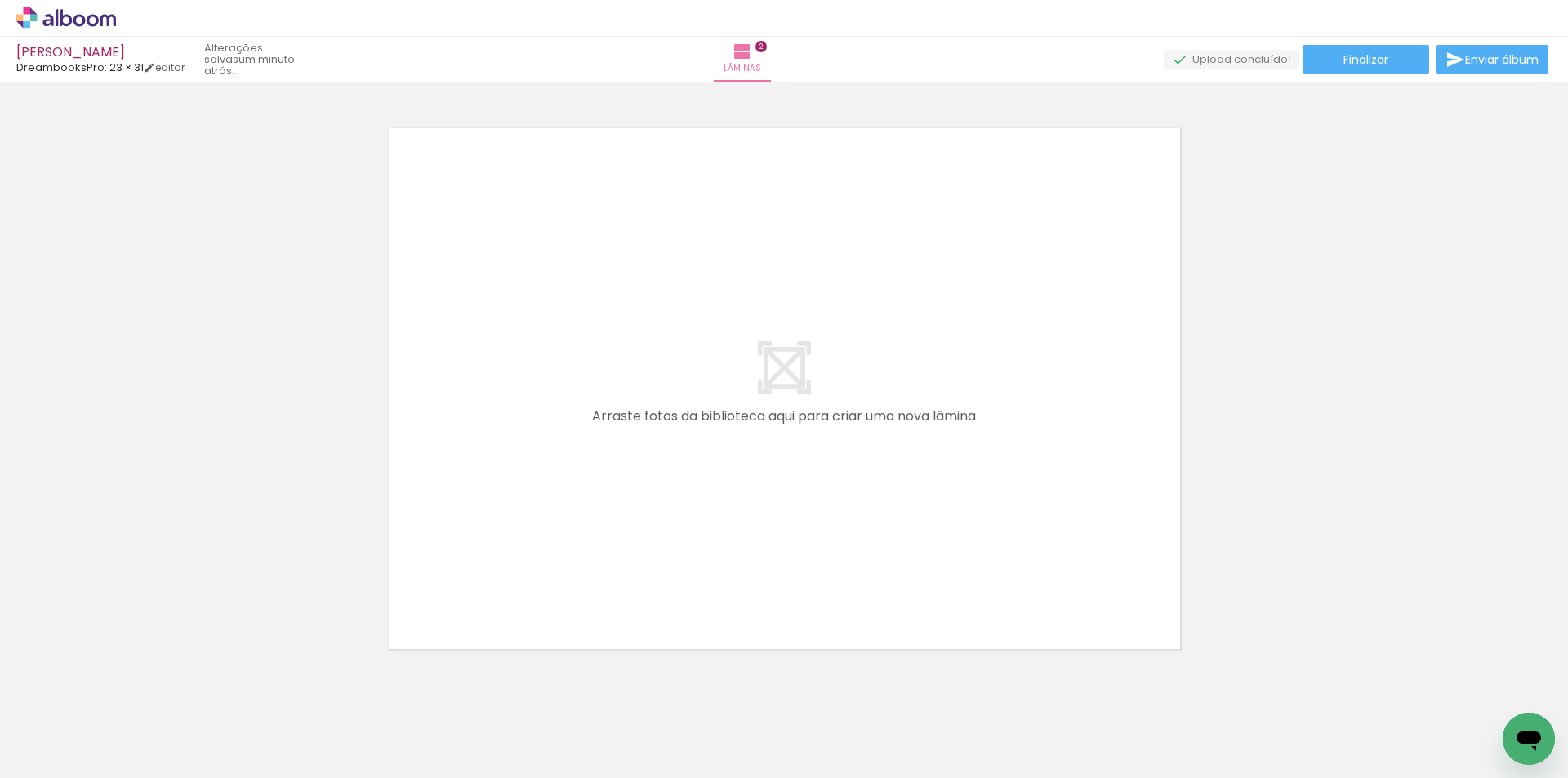
click at [76, 763] on span "Adicionar Fotos" at bounding box center [58, 756] width 49 height 18
click at [0, 0] on input "file" at bounding box center [0, 0] width 0 height 0
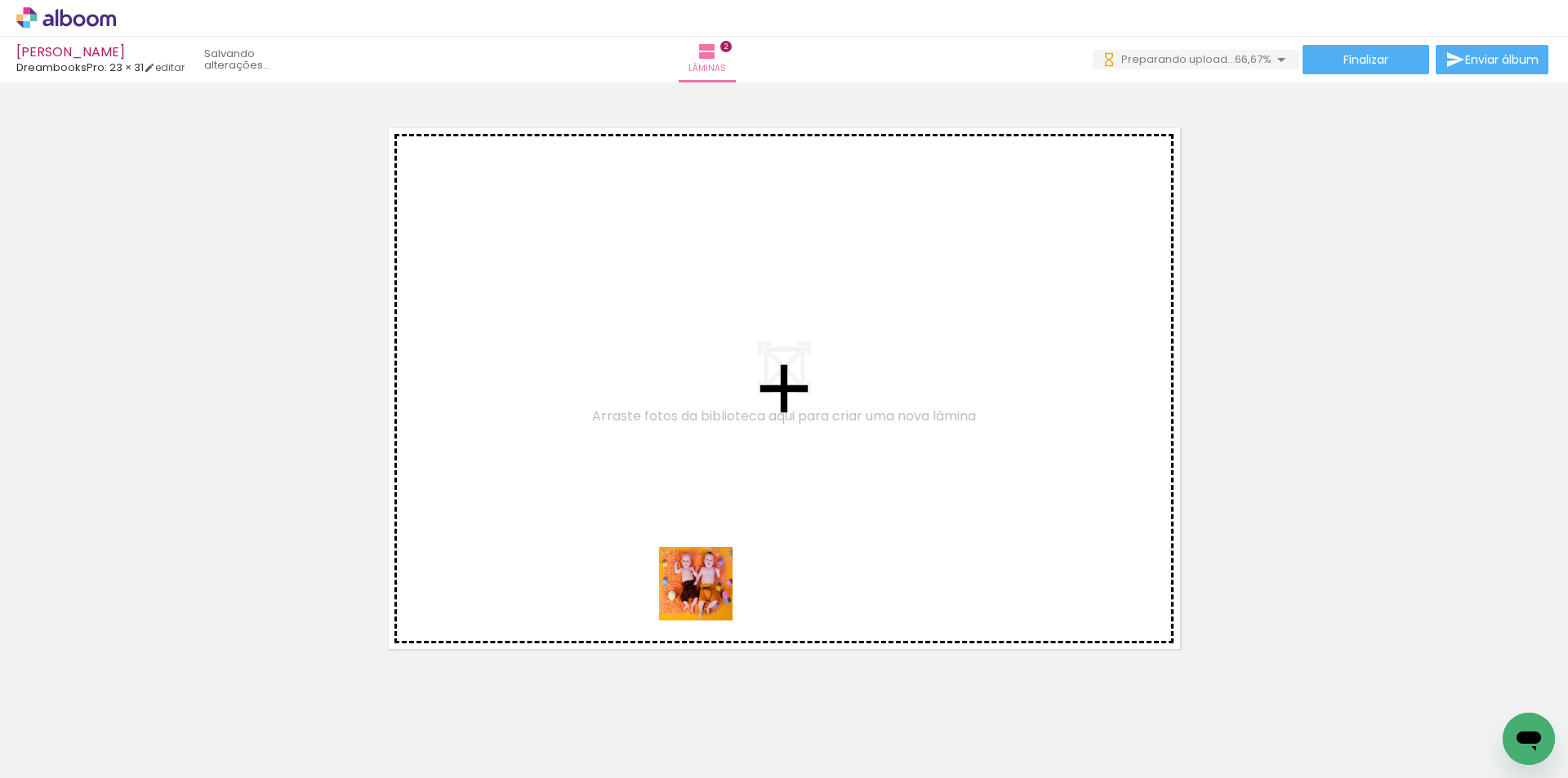
drag, startPoint x: 717, startPoint y: 648, endPoint x: 794, endPoint y: 705, distance: 95.8
click at [687, 533] on quentale-workspace at bounding box center [784, 389] width 1568 height 778
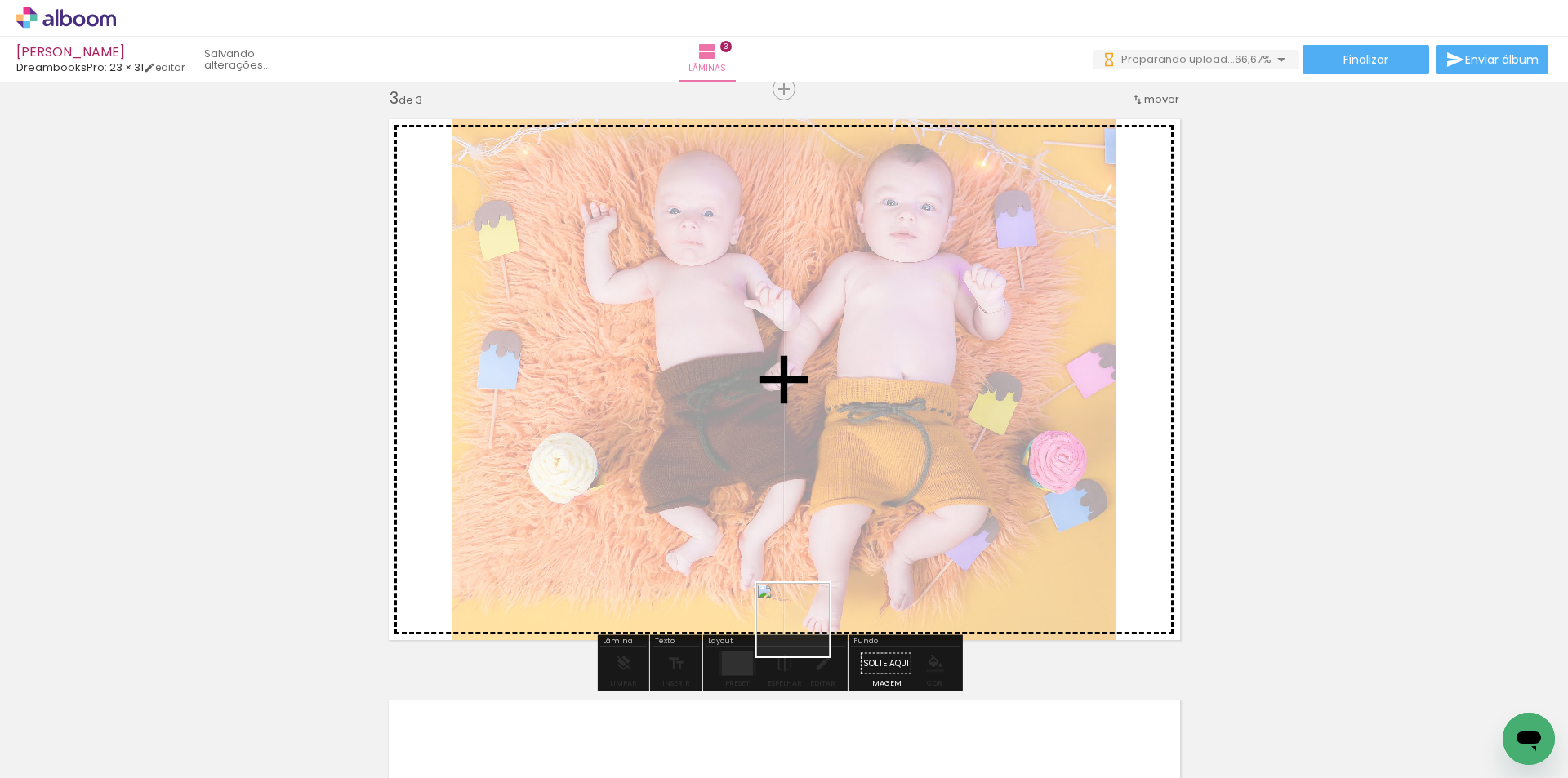
scroll to position [1184, 0]
drag, startPoint x: 805, startPoint y: 648, endPoint x: 917, endPoint y: 717, distance: 131.5
click at [804, 527] on quentale-workspace at bounding box center [784, 389] width 1568 height 778
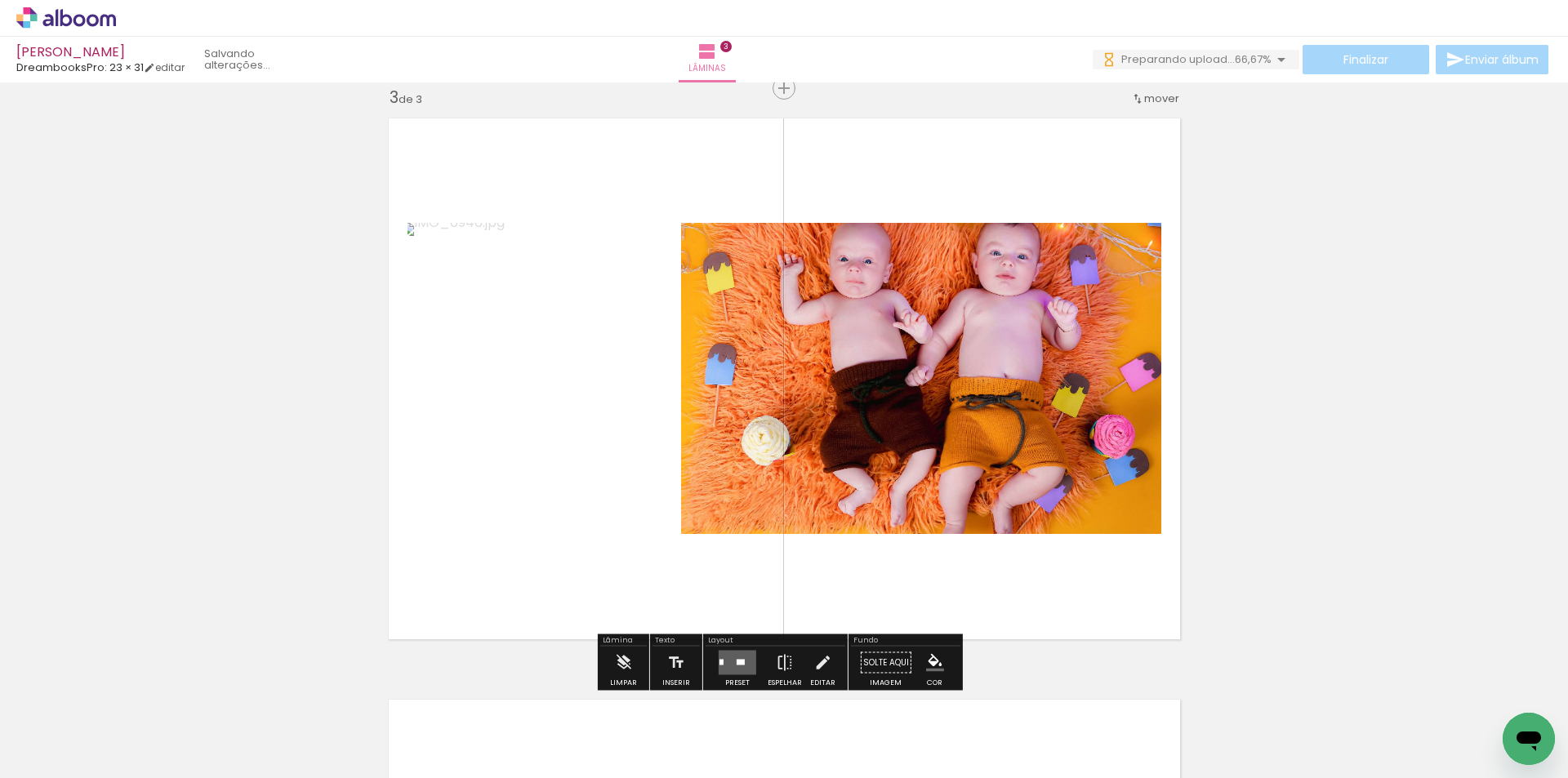
scroll to position [0, 0]
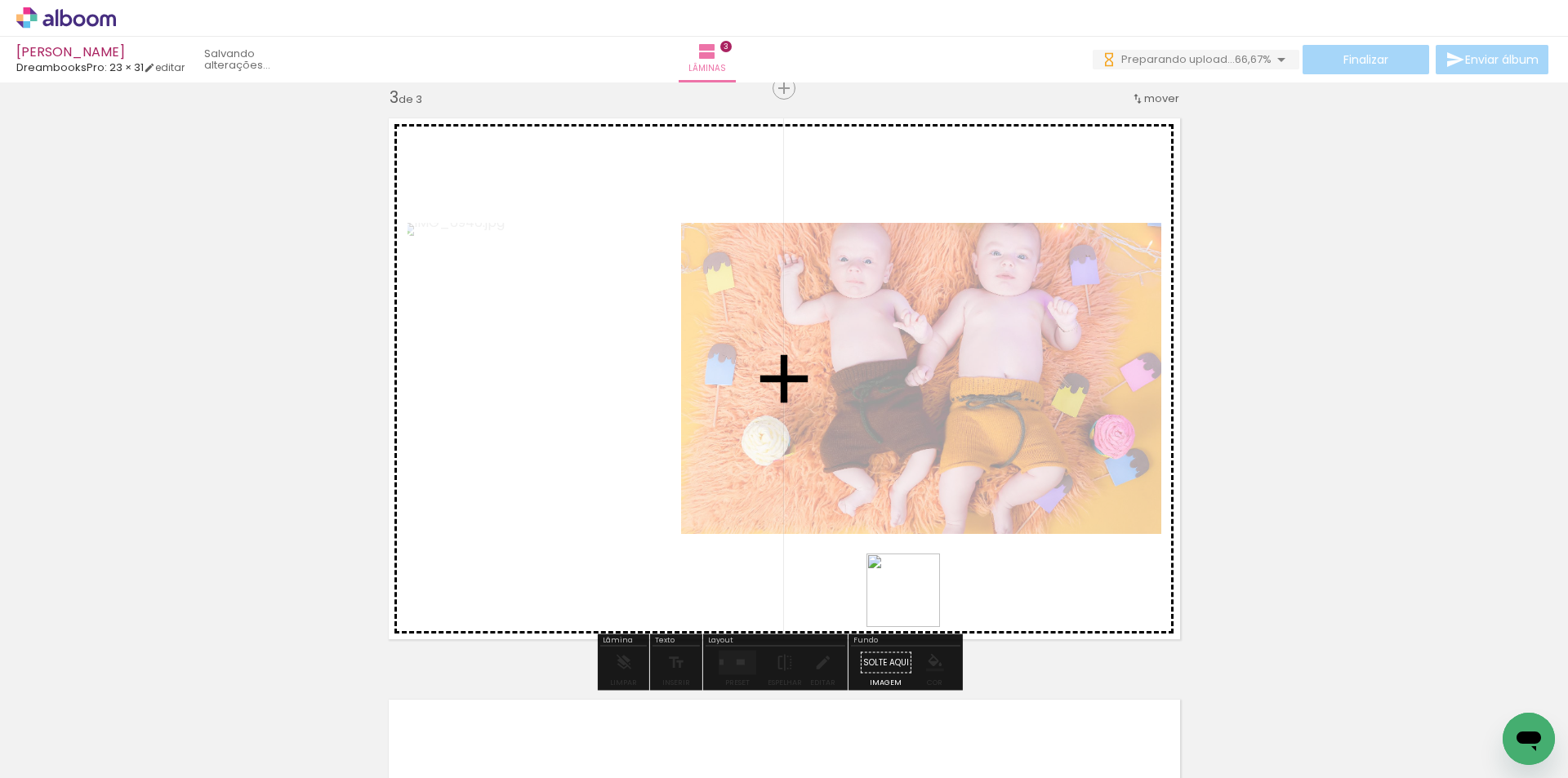
drag, startPoint x: 916, startPoint y: 602, endPoint x: 1006, endPoint y: 704, distance: 136.0
click at [921, 518] on quentale-workspace at bounding box center [784, 389] width 1568 height 778
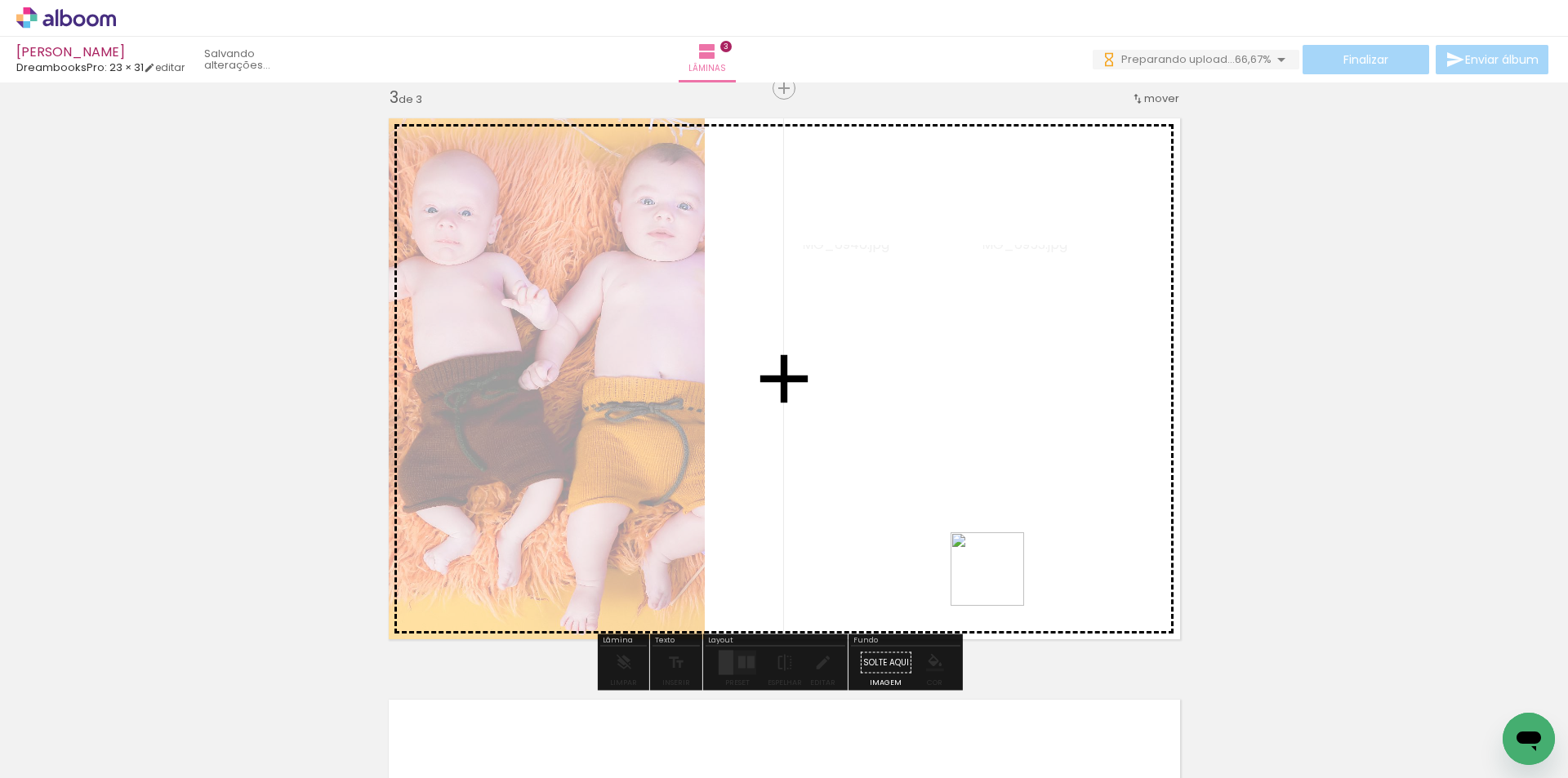
drag, startPoint x: 999, startPoint y: 637, endPoint x: 997, endPoint y: 508, distance: 129.0
click at [997, 508] on quentale-workspace at bounding box center [784, 389] width 1568 height 778
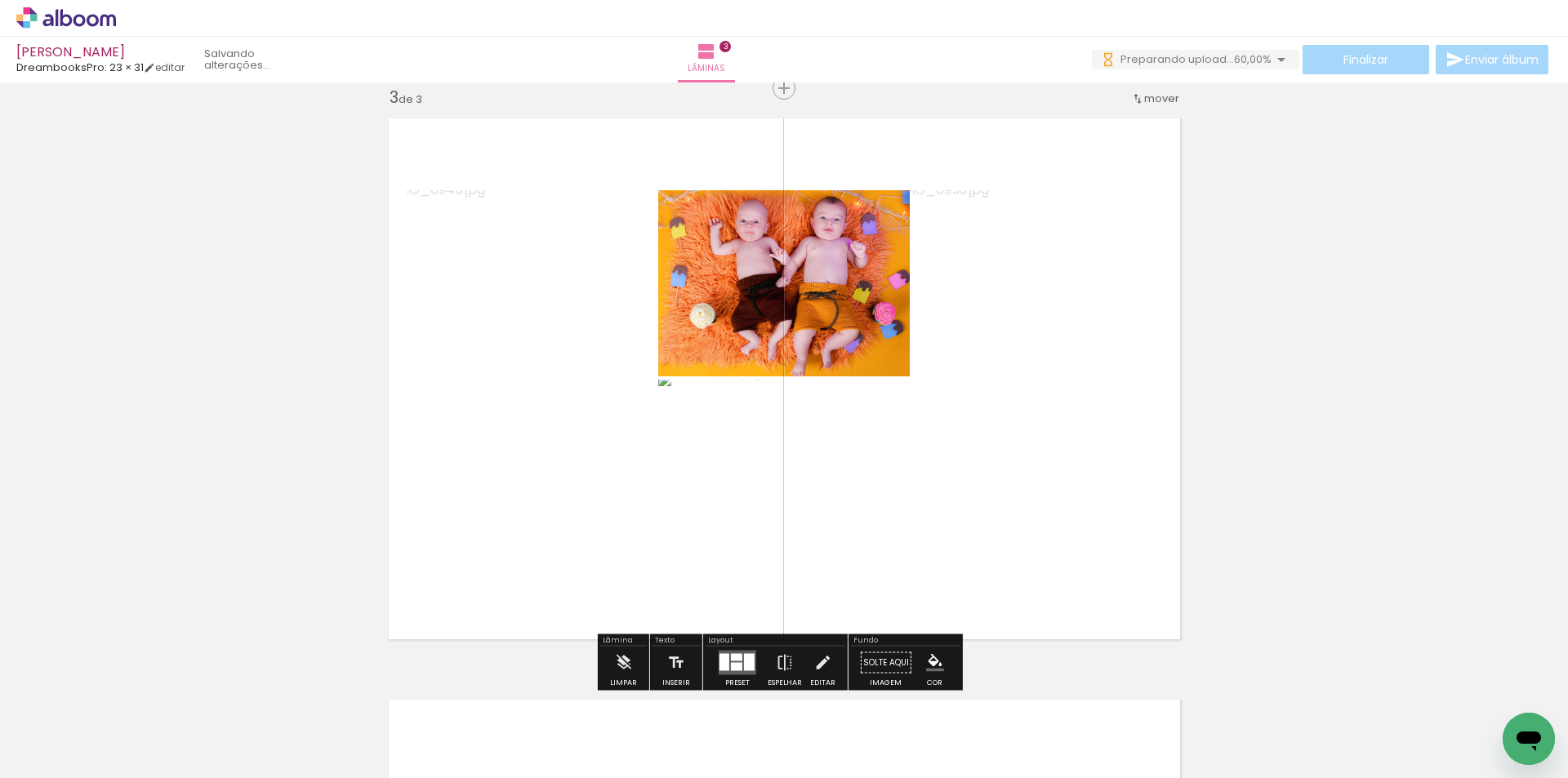
drag, startPoint x: 1086, startPoint y: 683, endPoint x: 1047, endPoint y: 510, distance: 177.3
click at [1047, 510] on quentale-workspace at bounding box center [784, 389] width 1568 height 778
drag, startPoint x: 1079, startPoint y: 713, endPoint x: 1054, endPoint y: 500, distance: 214.5
click at [1054, 500] on quentale-workspace at bounding box center [784, 389] width 1568 height 778
click at [1275, 597] on div "Inserir lâmina 1 de 3 Inserir lâmina 2 de 3 Inserir lâmina 3 de 3" at bounding box center [784, 67] width 1568 height 2327
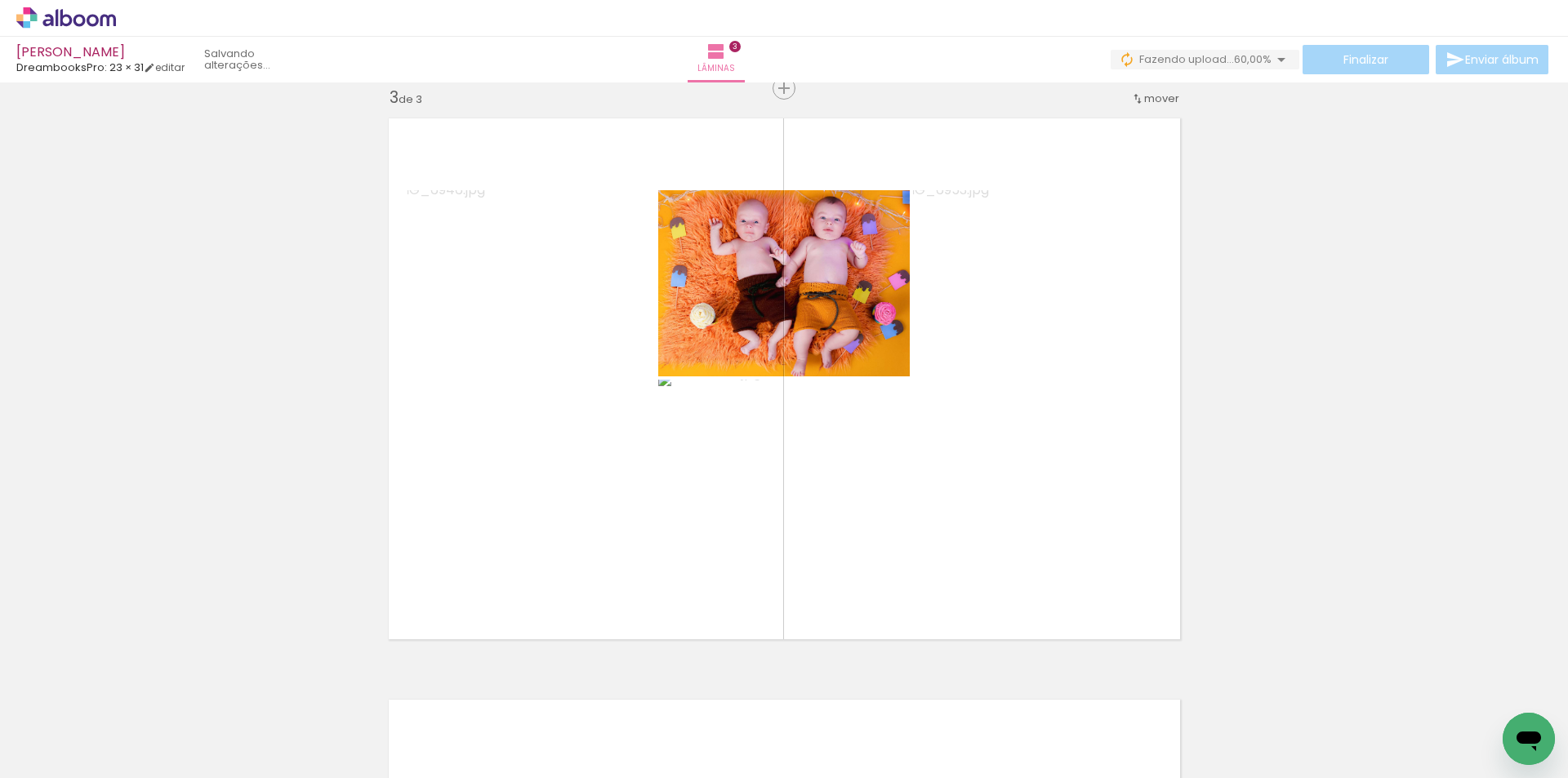
drag, startPoint x: 1096, startPoint y: 709, endPoint x: 1067, endPoint y: 580, distance: 132.2
click at [1067, 581] on quentale-workspace at bounding box center [784, 389] width 1568 height 778
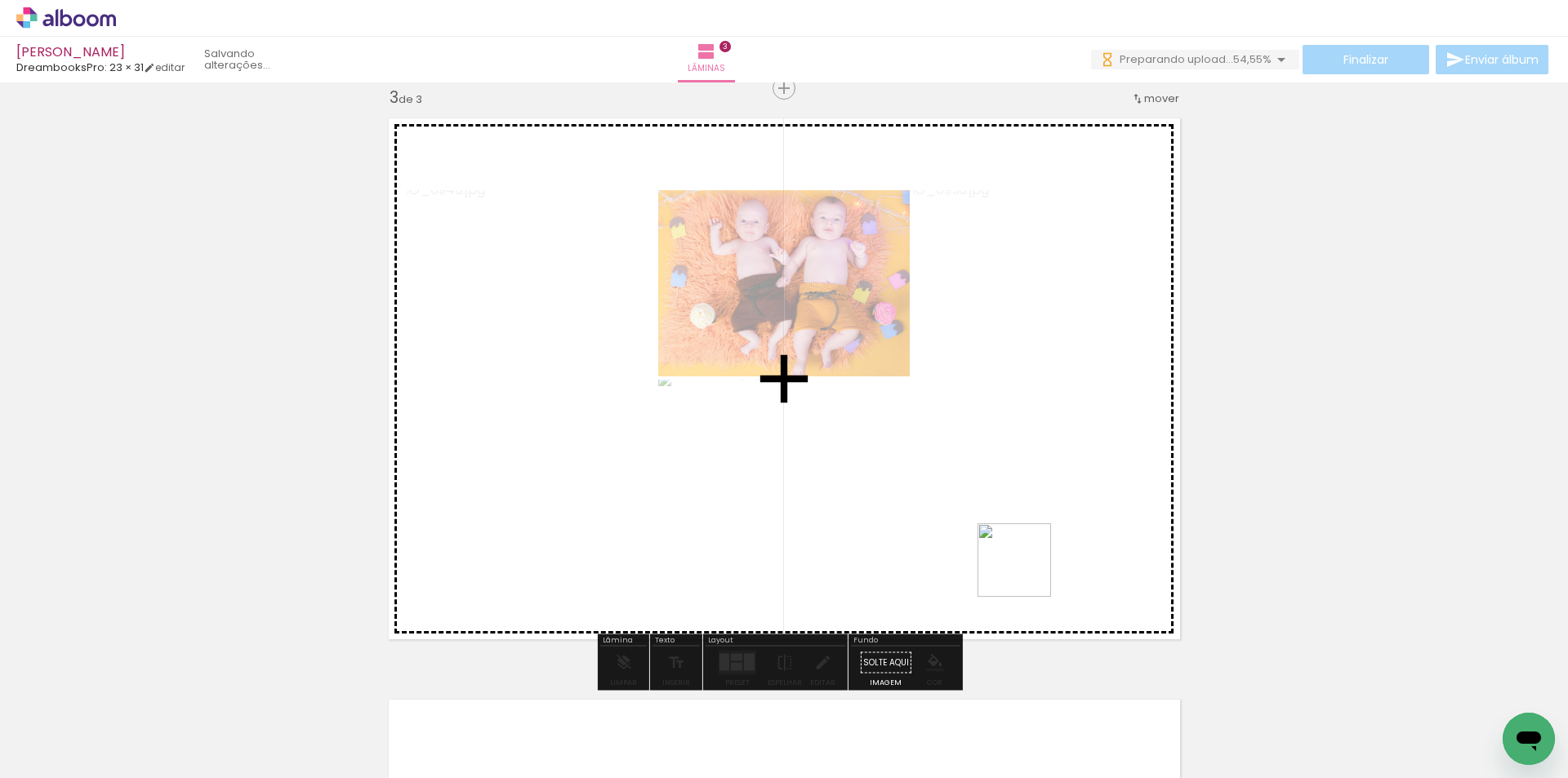
drag, startPoint x: 1093, startPoint y: 715, endPoint x: 1011, endPoint y: 538, distance: 195.1
click at [1012, 542] on quentale-workspace at bounding box center [784, 389] width 1568 height 778
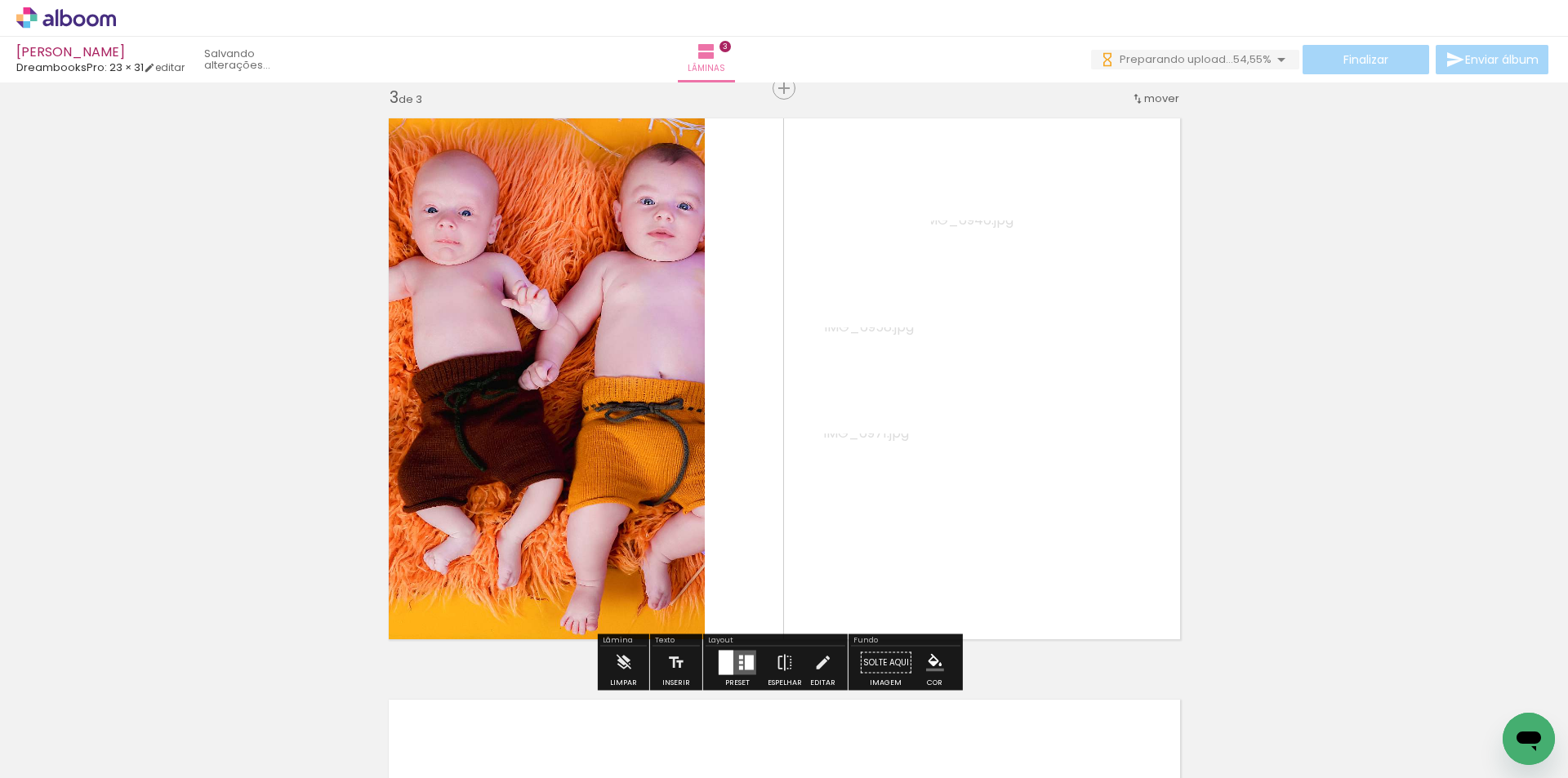
click at [739, 657] on div at bounding box center [741, 658] width 4 height 4
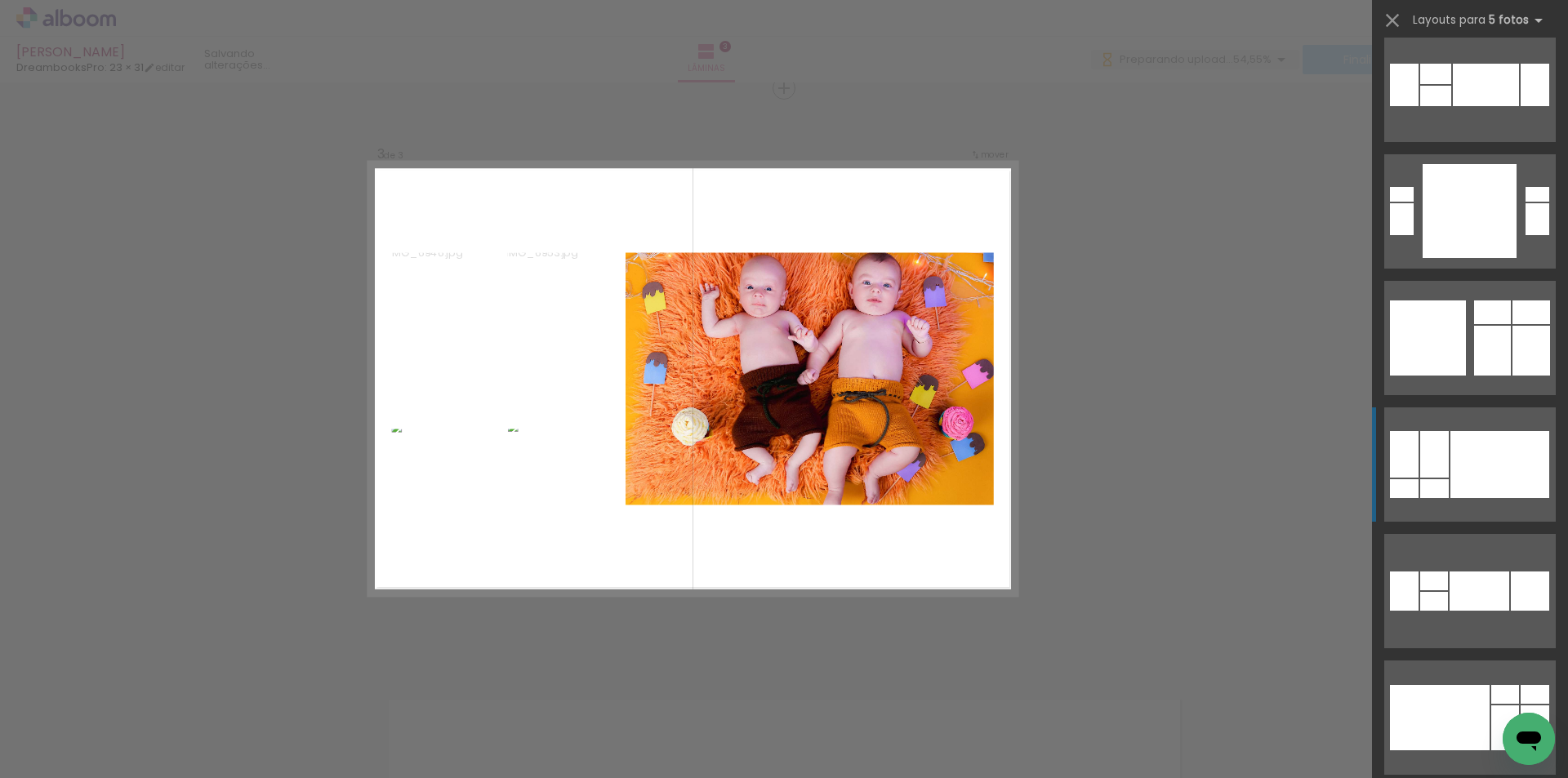
scroll to position [408, 0]
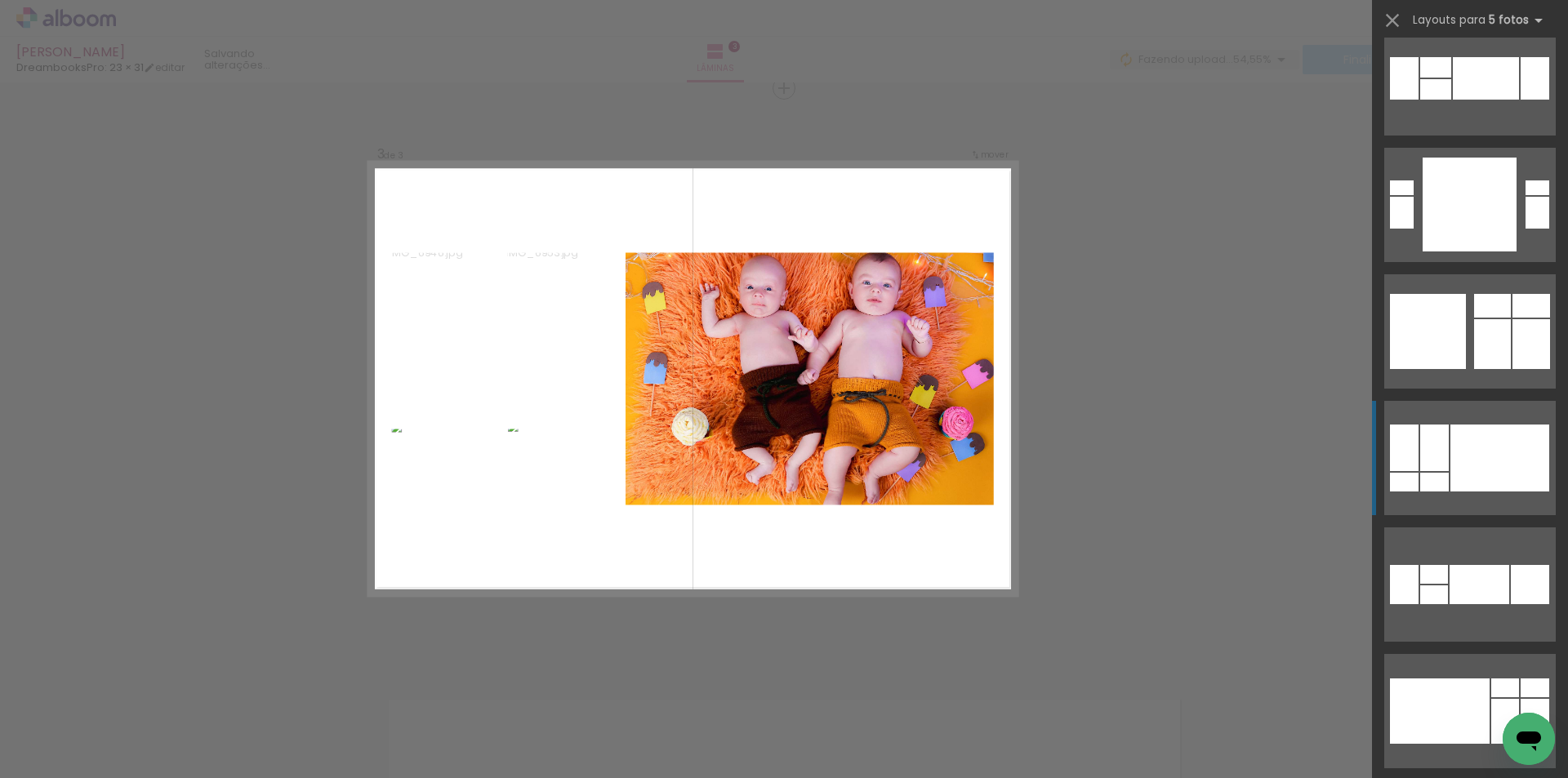
click at [1454, 468] on div at bounding box center [1501, 457] width 99 height 66
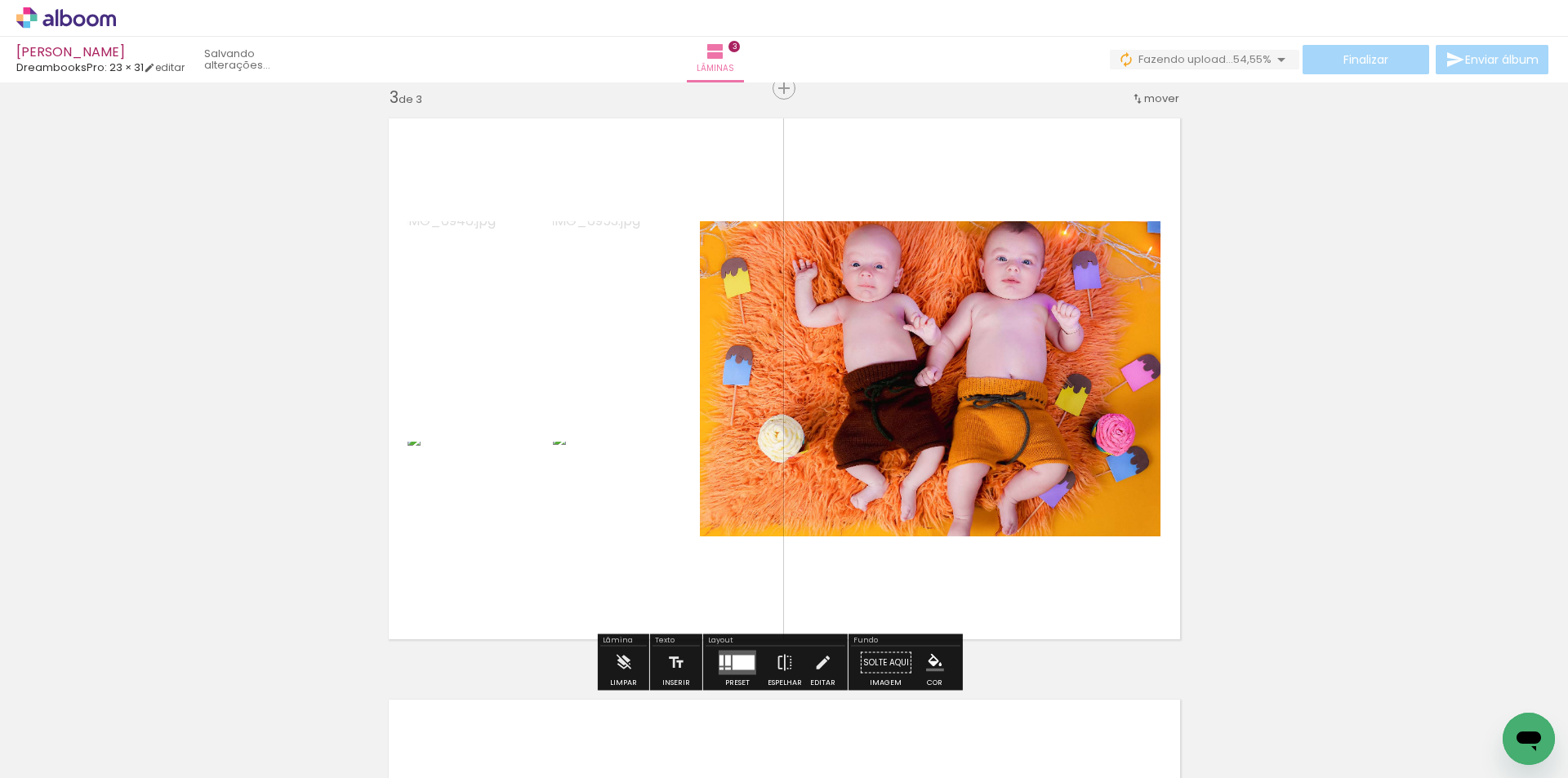
click at [735, 658] on div at bounding box center [743, 663] width 22 height 15
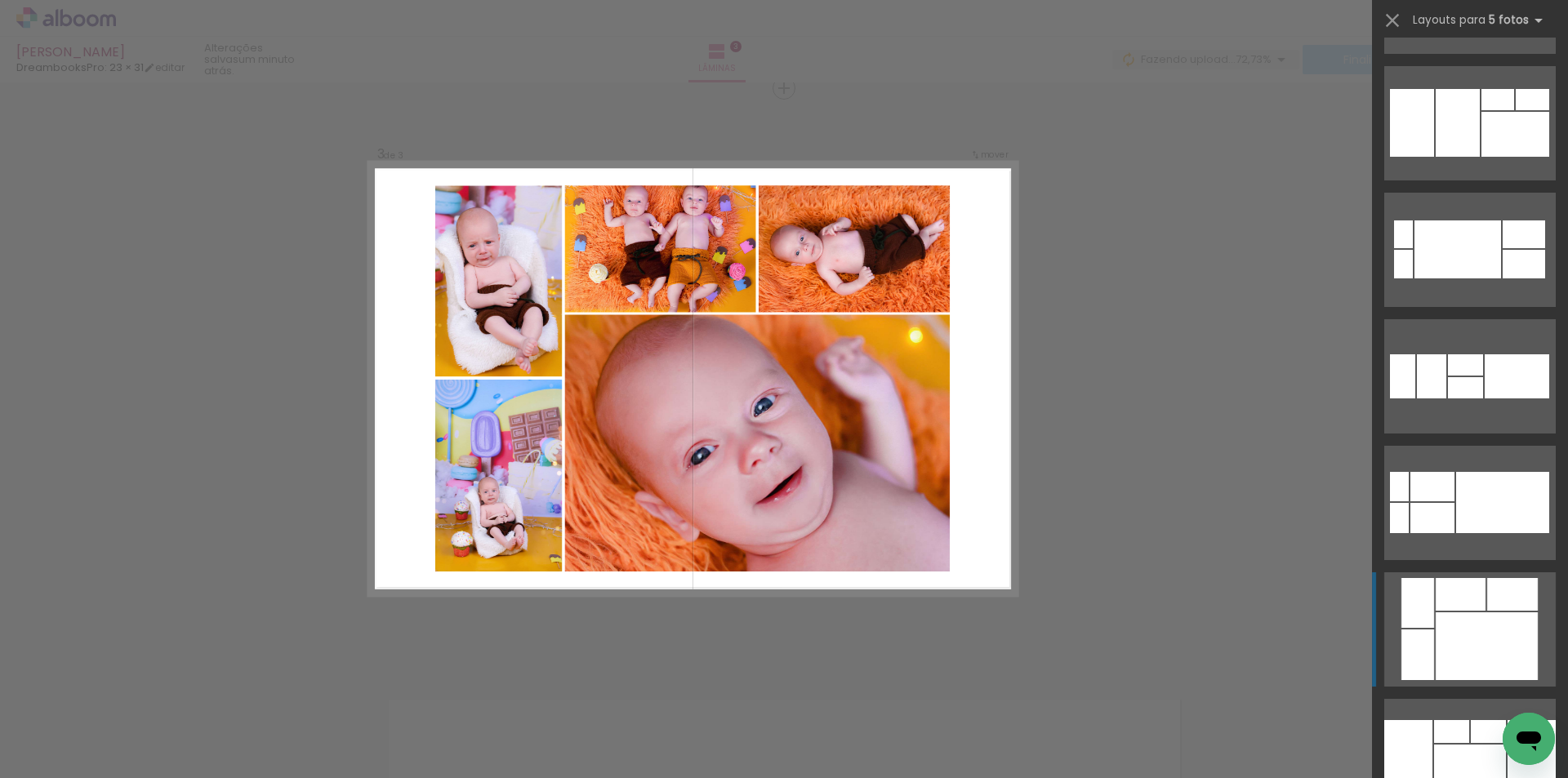
scroll to position [1331, 0]
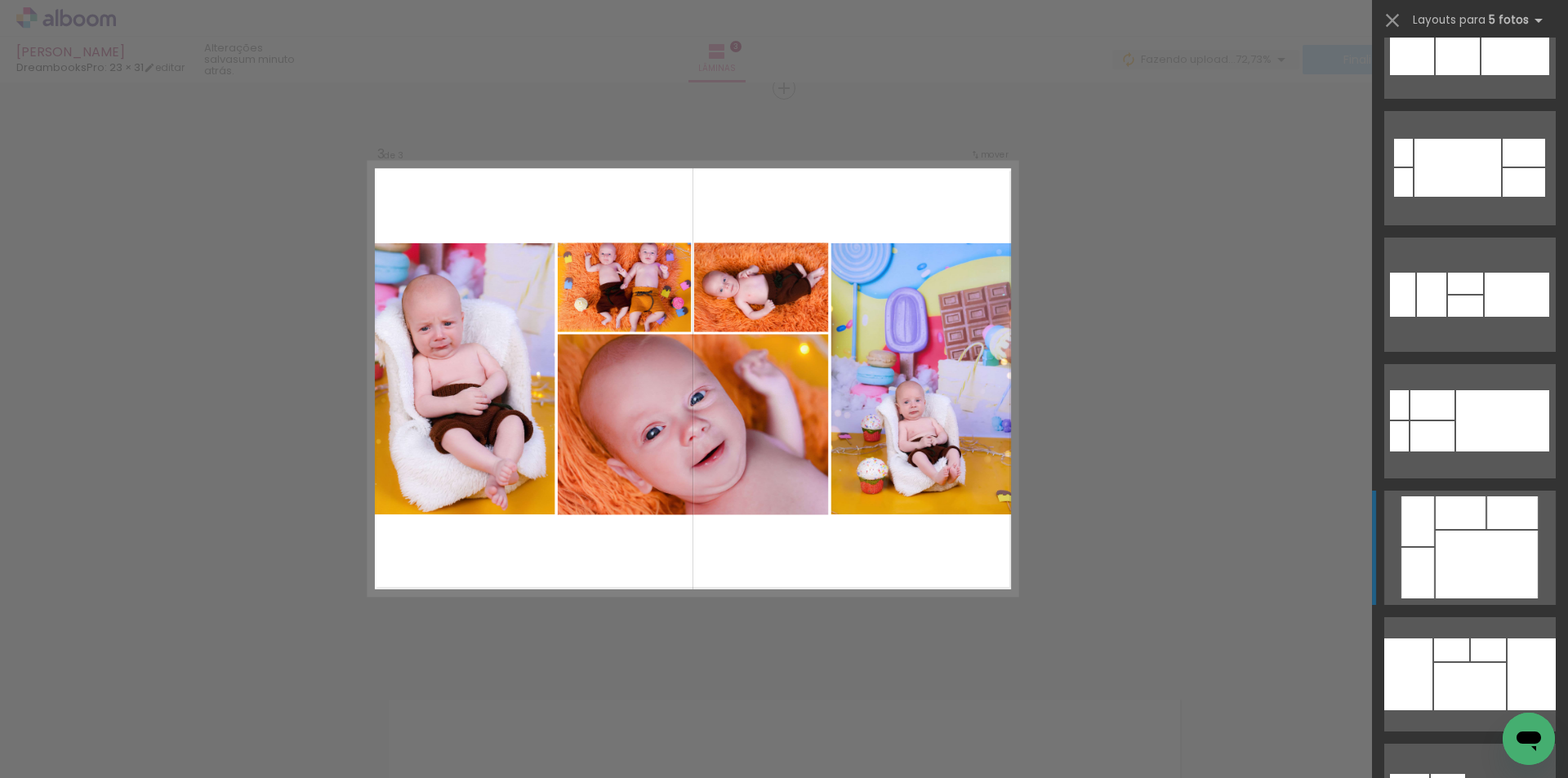
click at [1437, 634] on quentale-layouter at bounding box center [1470, 674] width 172 height 114
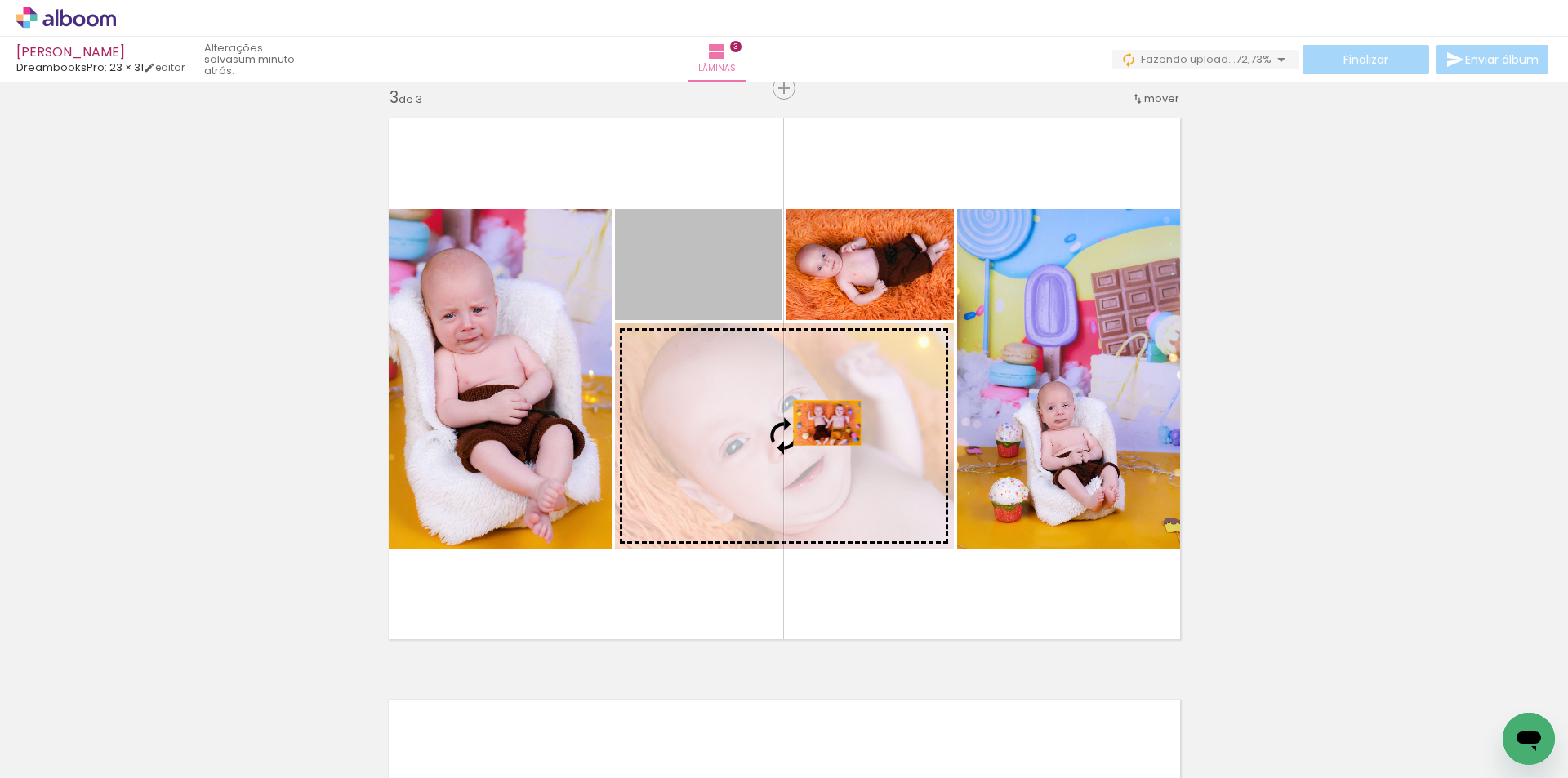
drag, startPoint x: 737, startPoint y: 265, endPoint x: 823, endPoint y: 427, distance: 183.4
click at [0, 0] on slot at bounding box center [0, 0] width 0 height 0
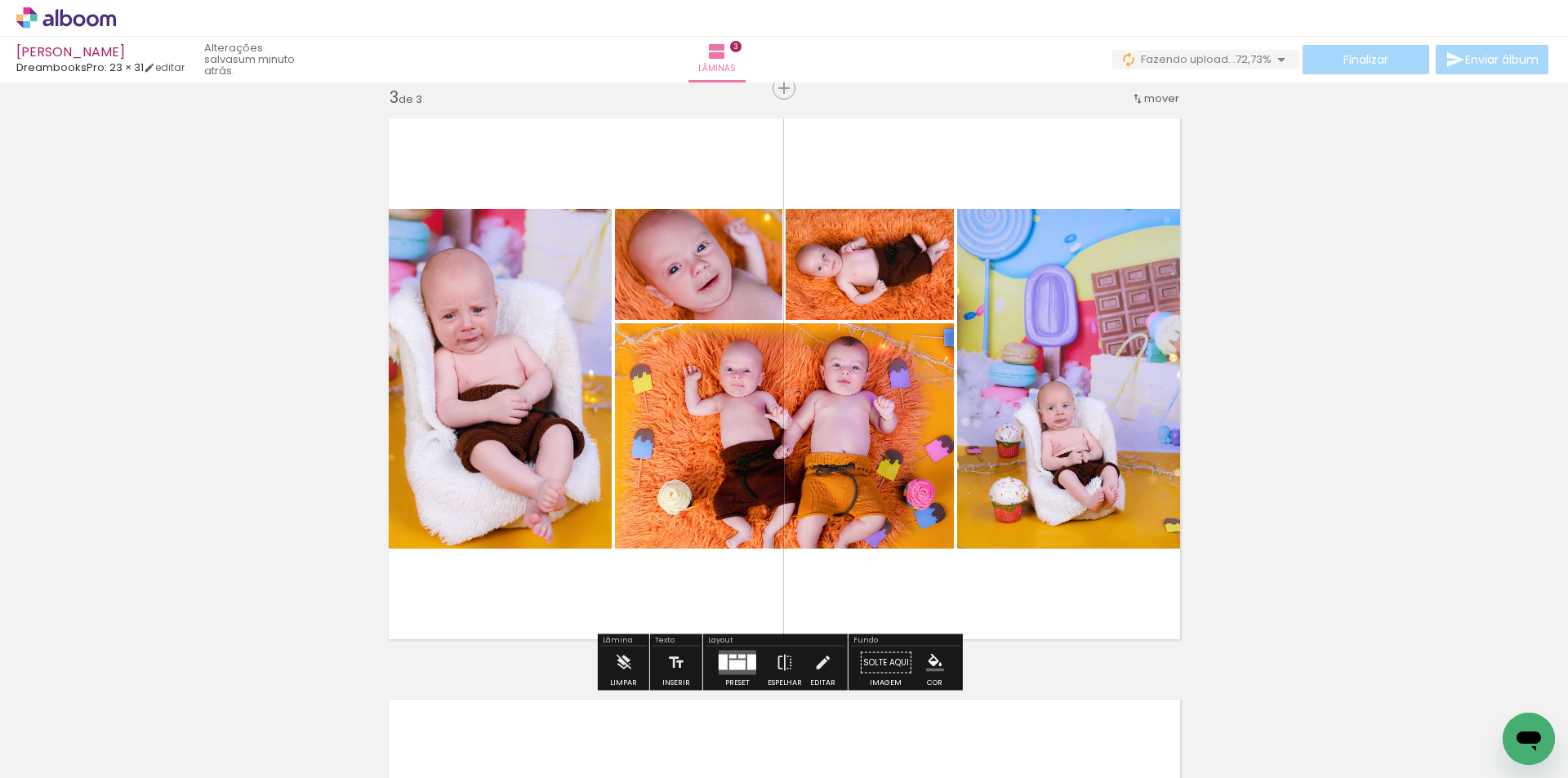
scroll to position [1429, 0]
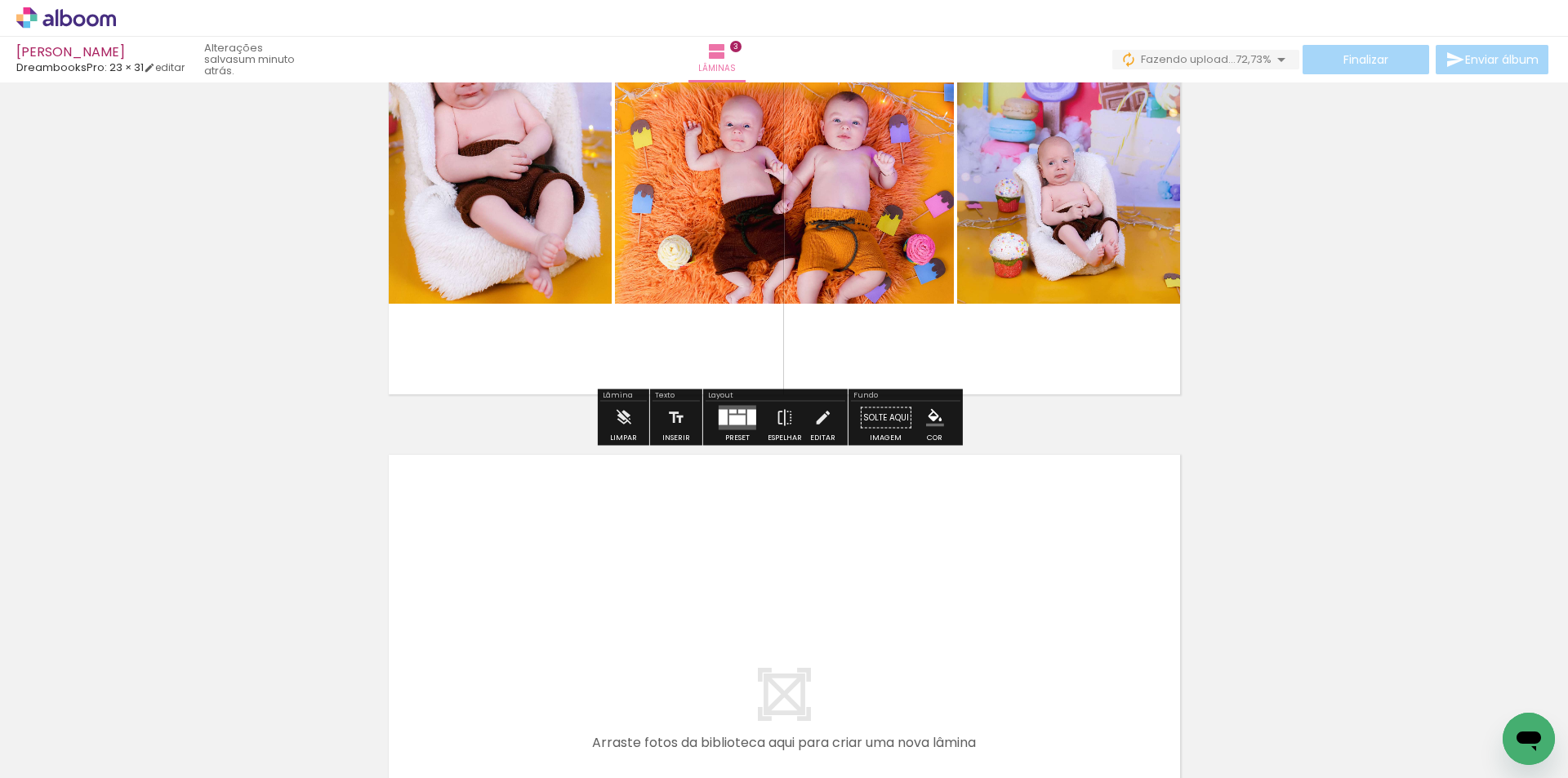
click at [87, 756] on paper-button "Adicionar Fotos" at bounding box center [51, 756] width 79 height 26
click at [0, 0] on input "file" at bounding box center [0, 0] width 0 height 0
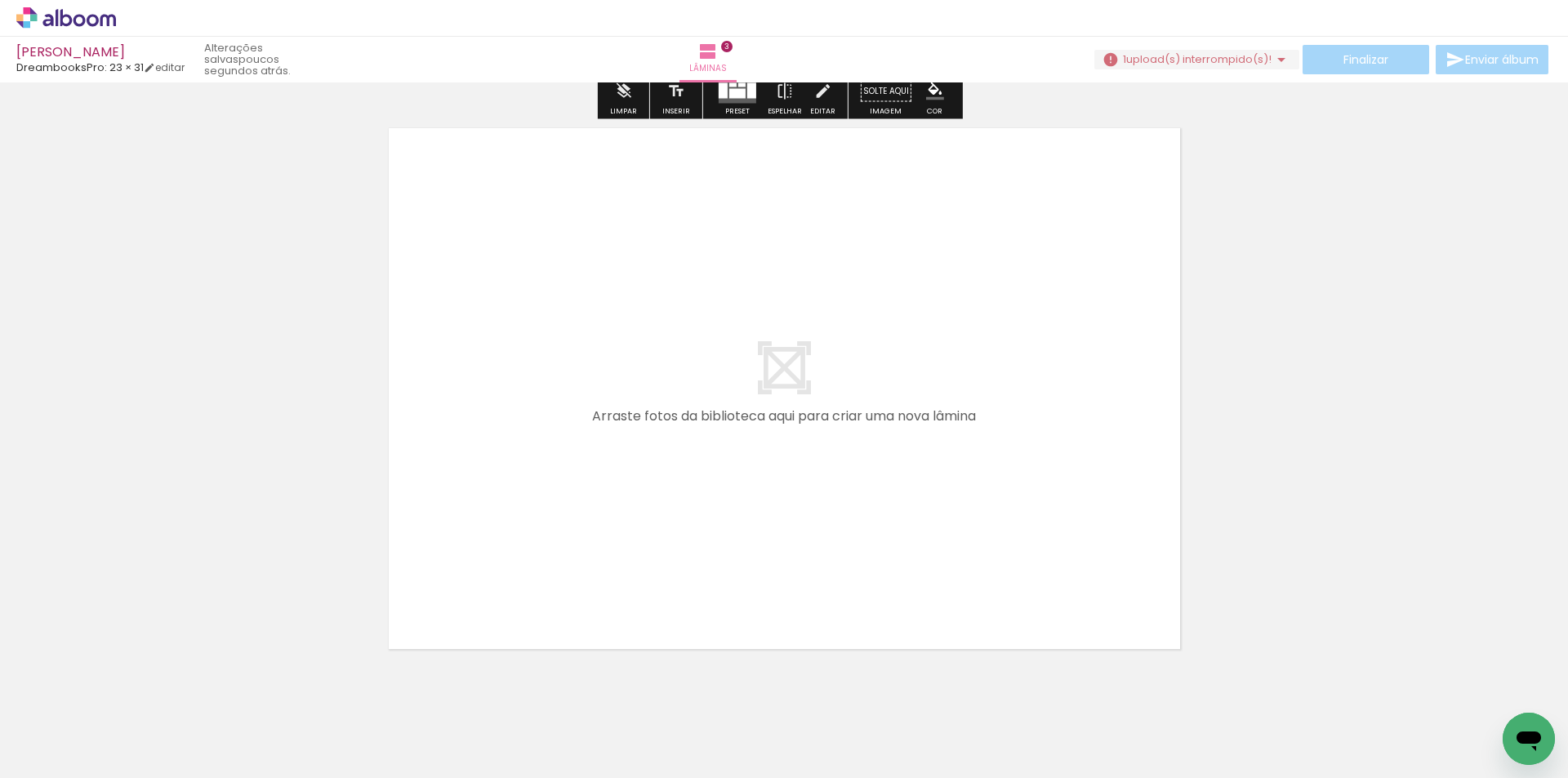
scroll to position [0, 0]
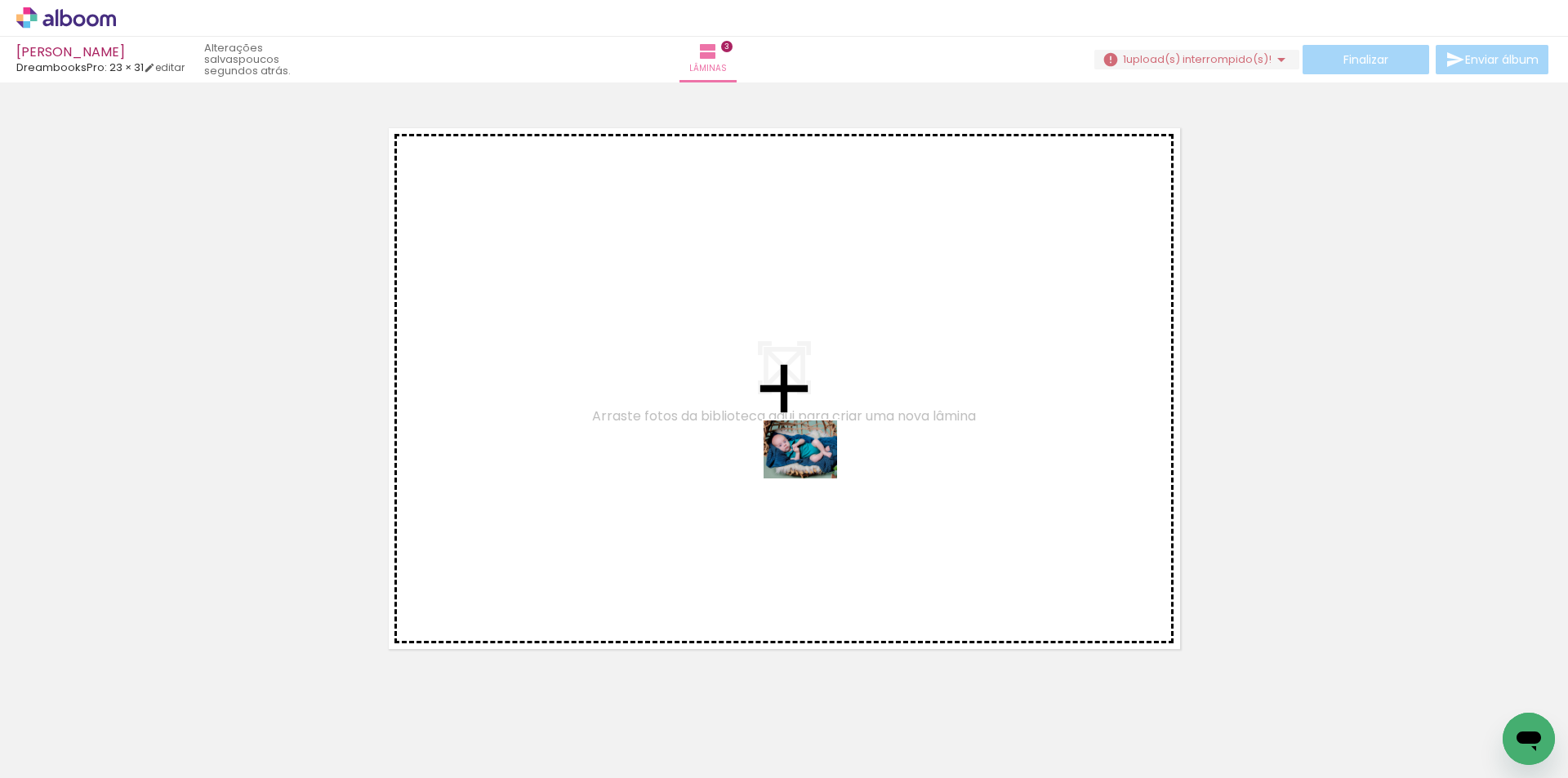
drag, startPoint x: 1134, startPoint y: 723, endPoint x: 813, endPoint y: 469, distance: 409.3
click at [813, 469] on quentale-workspace at bounding box center [784, 389] width 1568 height 778
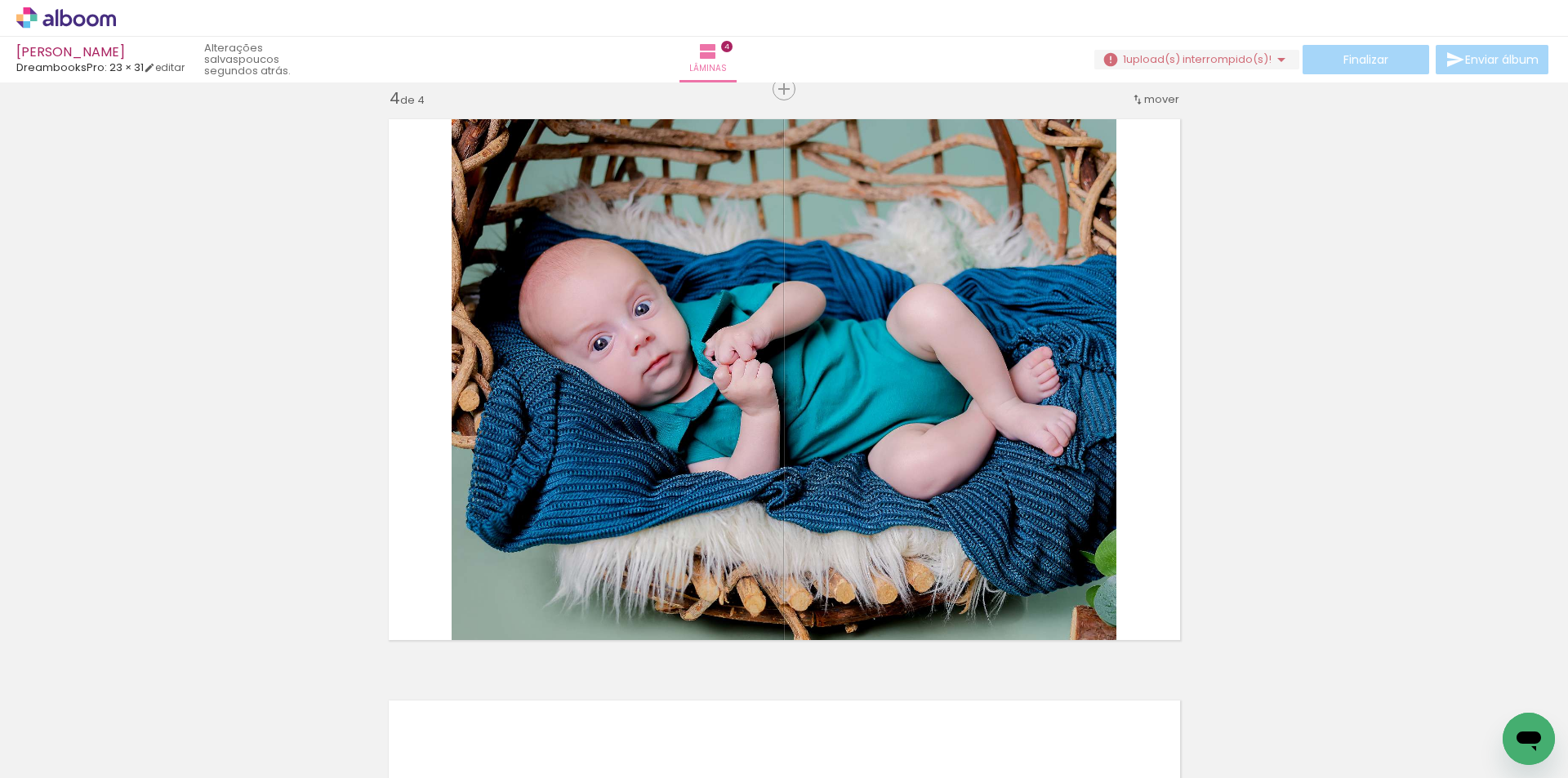
scroll to position [1765, 0]
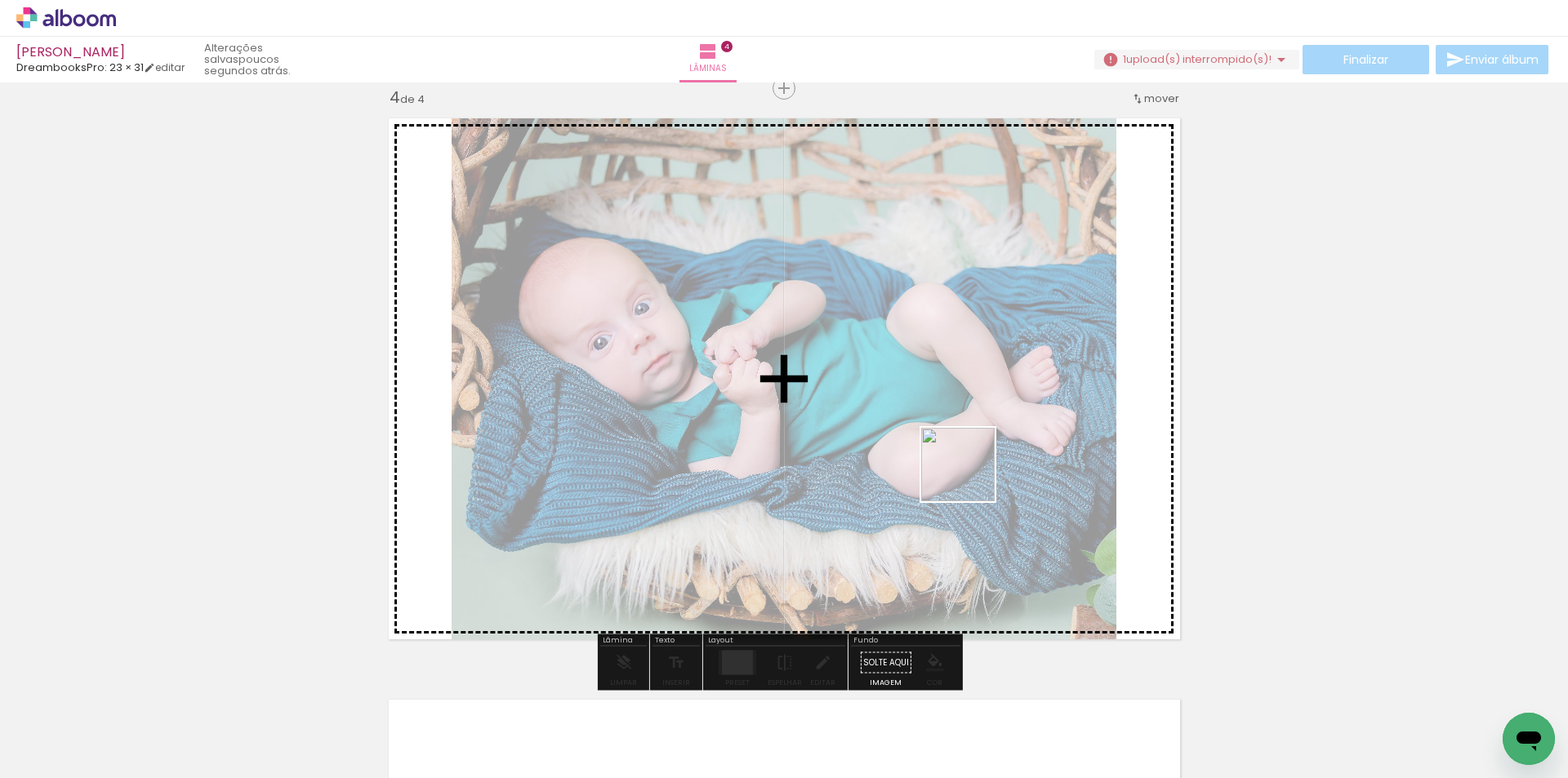
drag, startPoint x: 1236, startPoint y: 723, endPoint x: 970, endPoint y: 476, distance: 363.0
click at [970, 476] on quentale-workspace at bounding box center [784, 389] width 1568 height 778
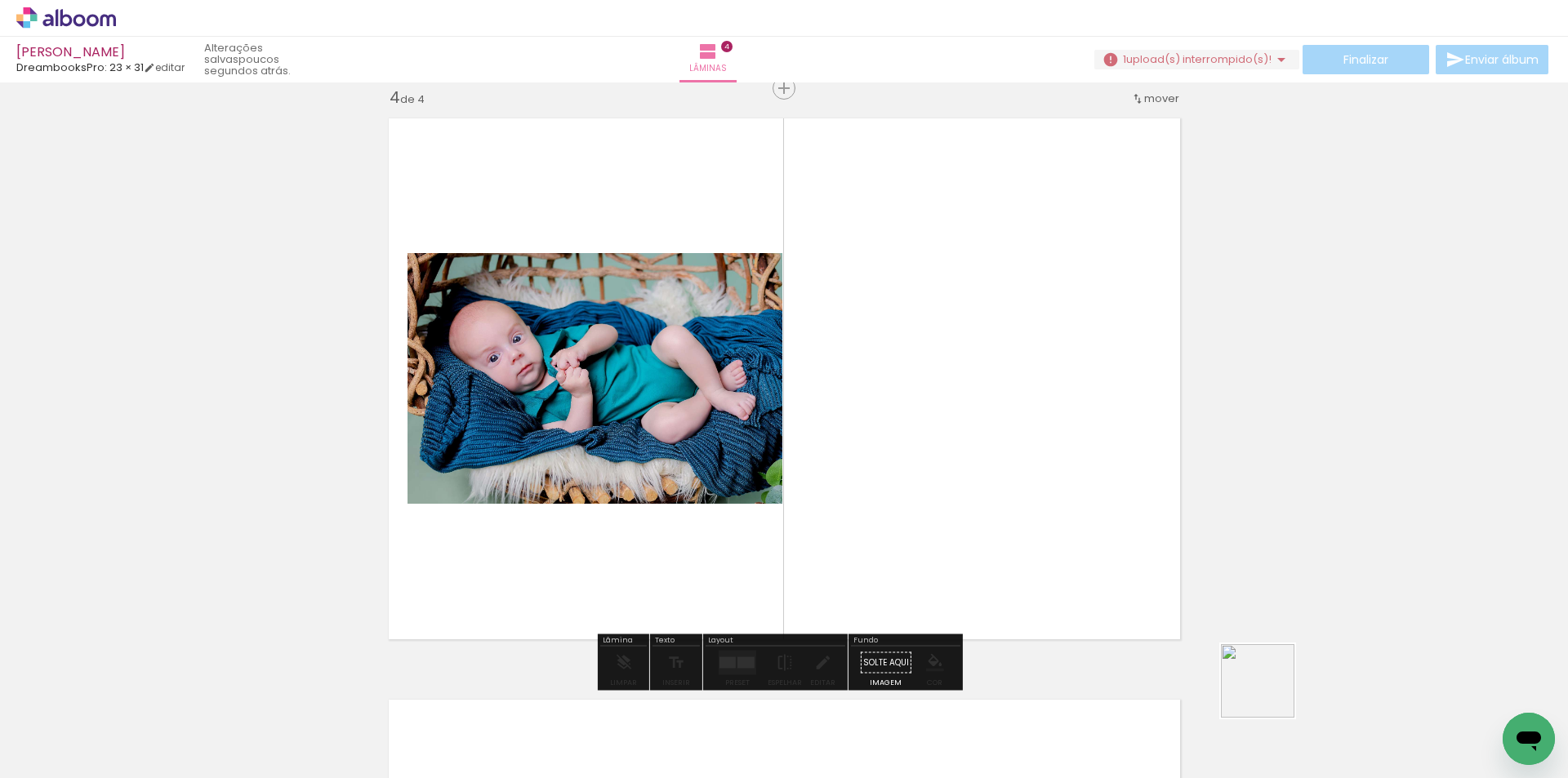
drag, startPoint x: 1313, startPoint y: 725, endPoint x: 1330, endPoint y: 683, distance: 45.3
click at [994, 516] on quentale-workspace at bounding box center [784, 389] width 1568 height 778
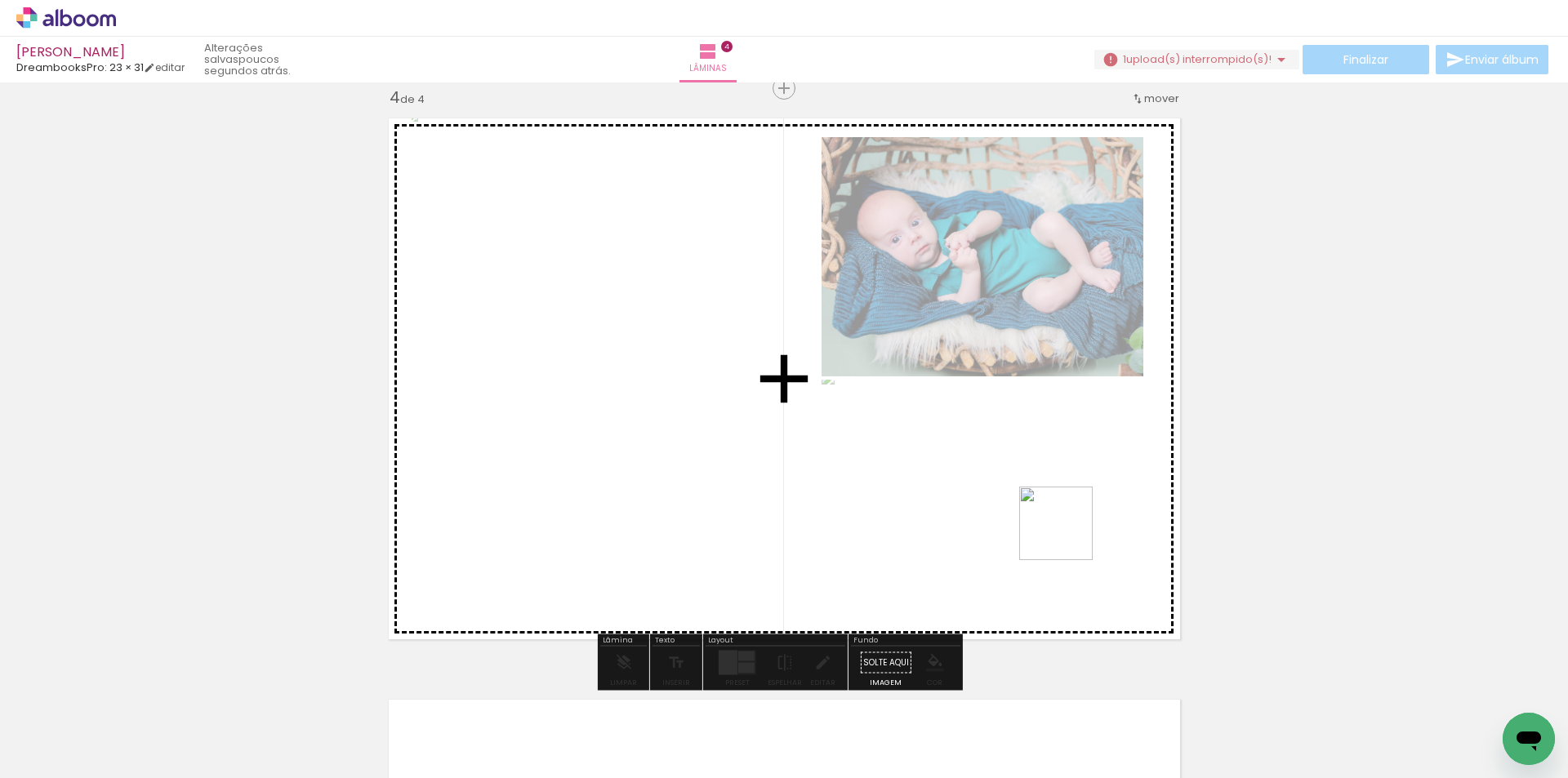
drag, startPoint x: 1408, startPoint y: 732, endPoint x: 1068, endPoint y: 536, distance: 392.4
click at [1068, 536] on quentale-workspace at bounding box center [784, 389] width 1568 height 778
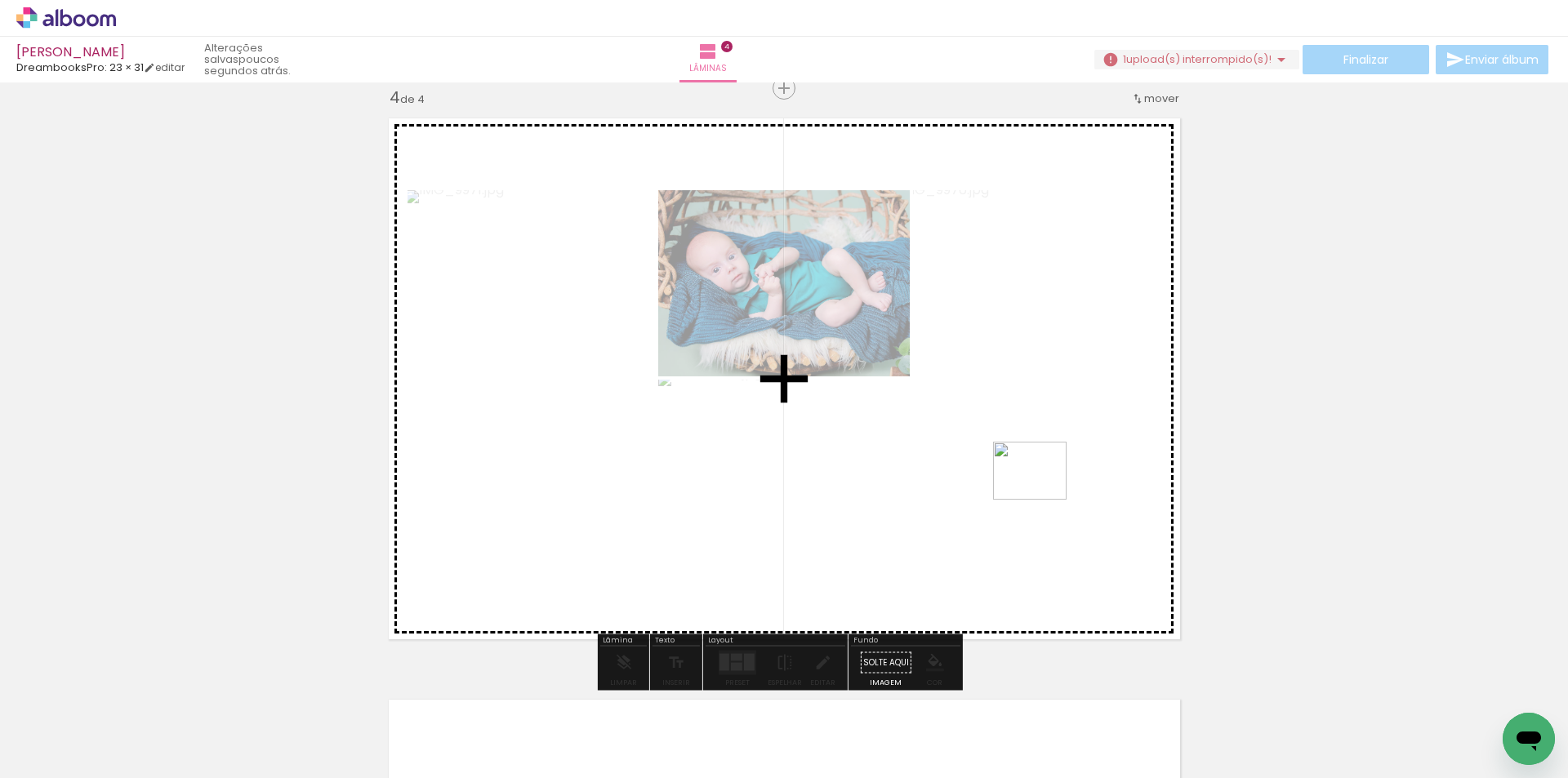
drag, startPoint x: 1466, startPoint y: 690, endPoint x: 983, endPoint y: 561, distance: 499.9
click at [1037, 487] on quentale-workspace at bounding box center [784, 389] width 1568 height 778
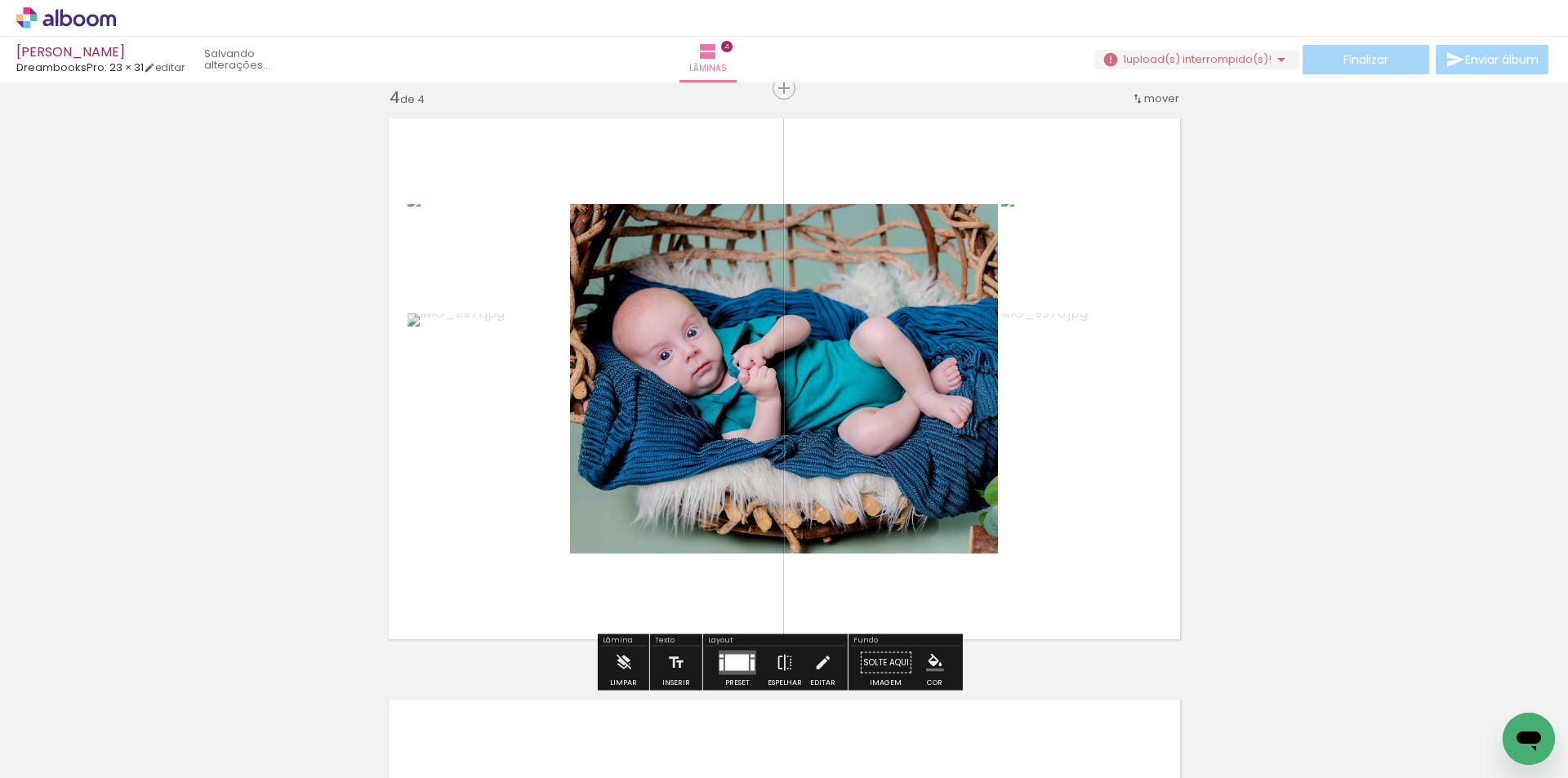
click at [742, 659] on div at bounding box center [737, 663] width 24 height 16
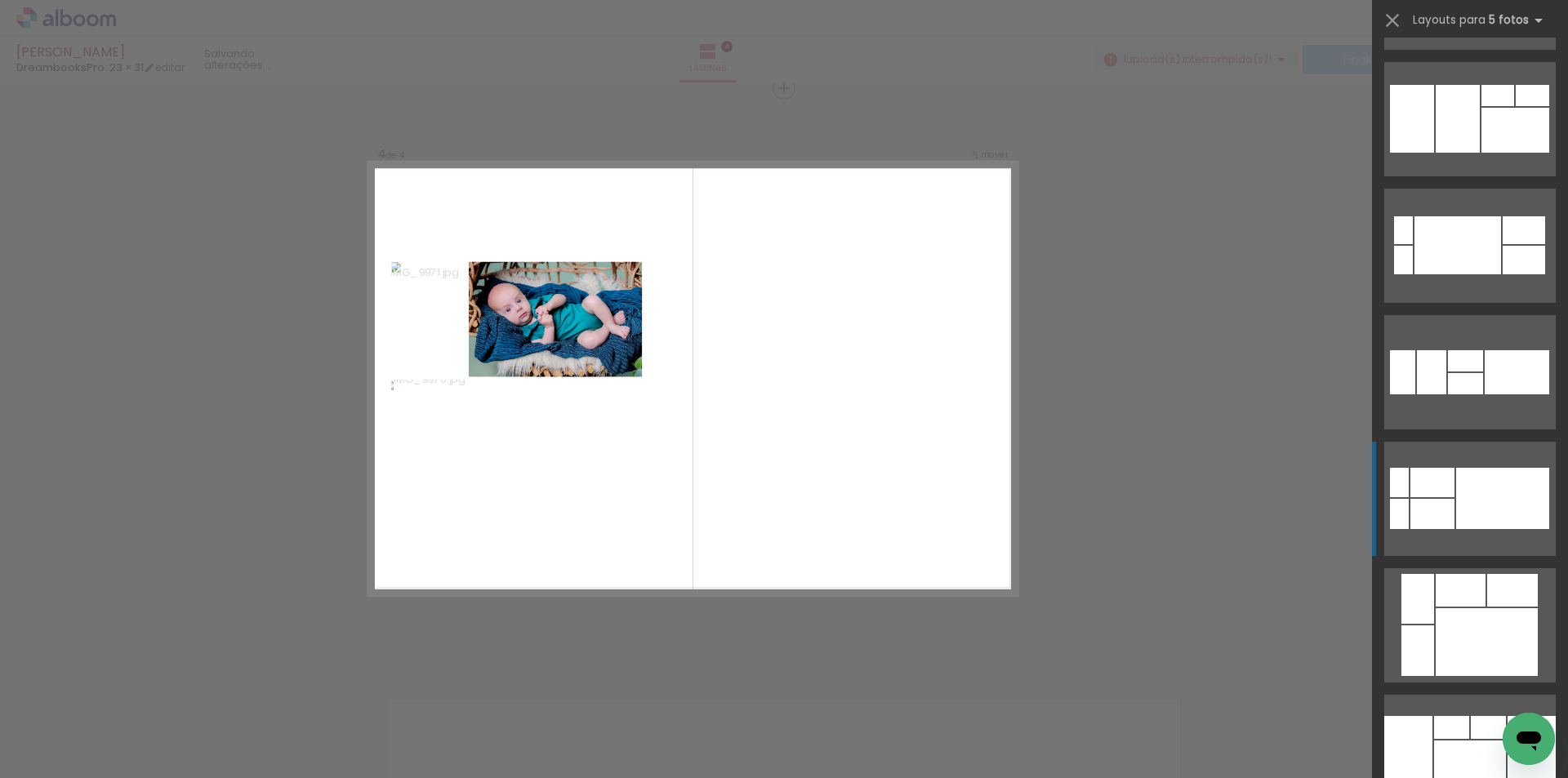
scroll to position [817, 0]
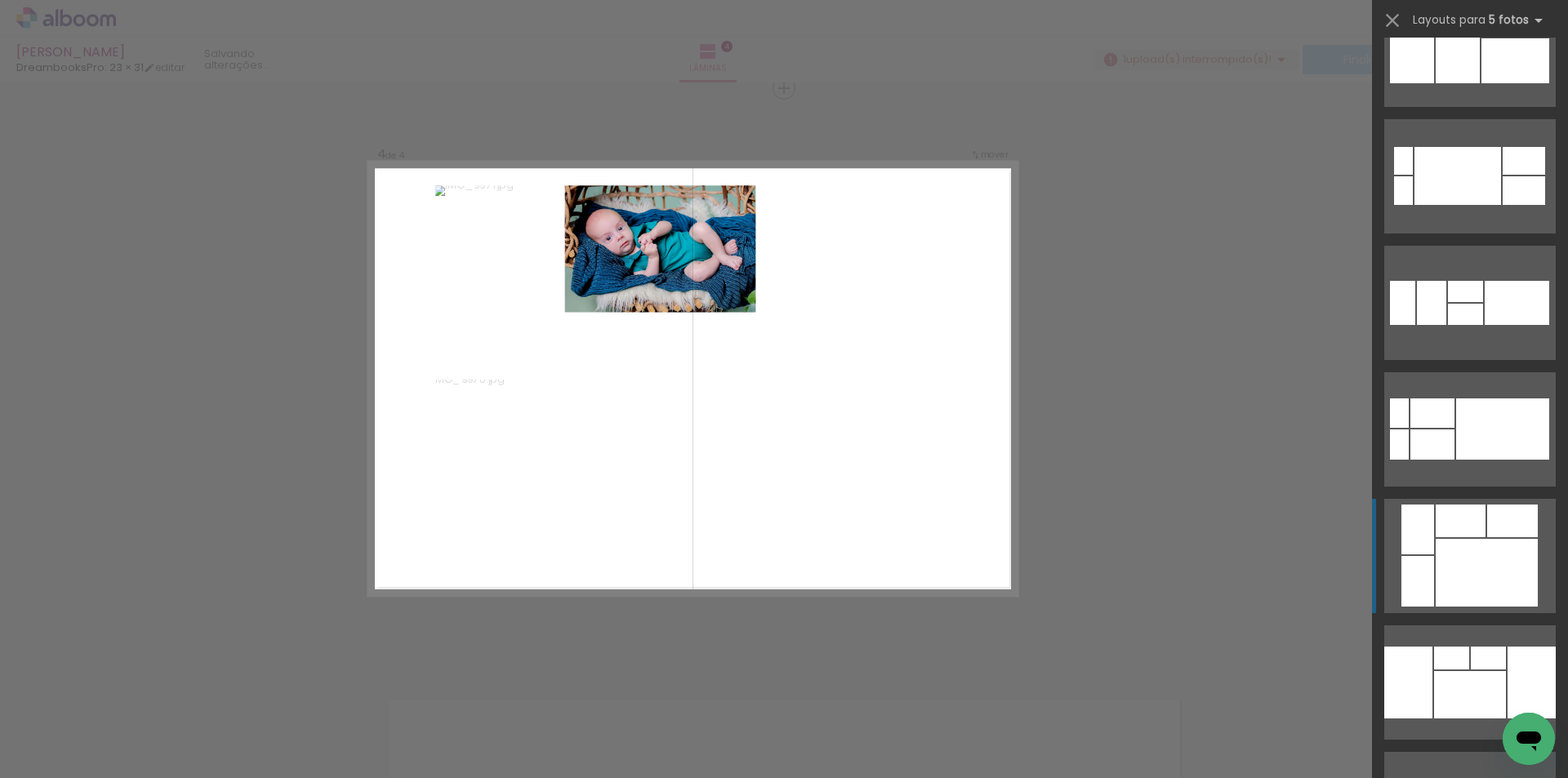
click at [1444, 563] on div at bounding box center [1487, 573] width 102 height 67
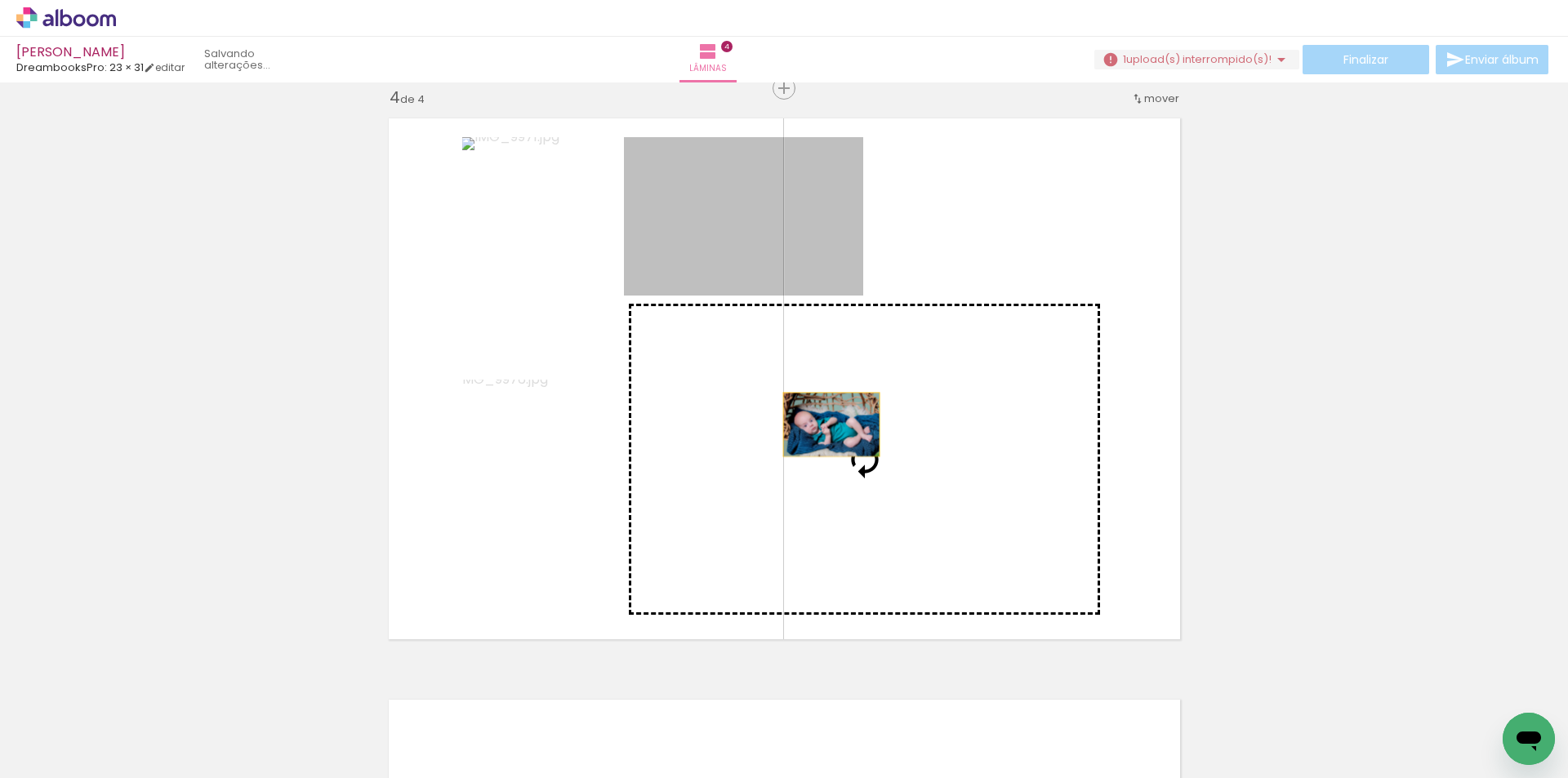
drag, startPoint x: 719, startPoint y: 218, endPoint x: 828, endPoint y: 441, distance: 248.2
click at [0, 0] on slot at bounding box center [0, 0] width 0 height 0
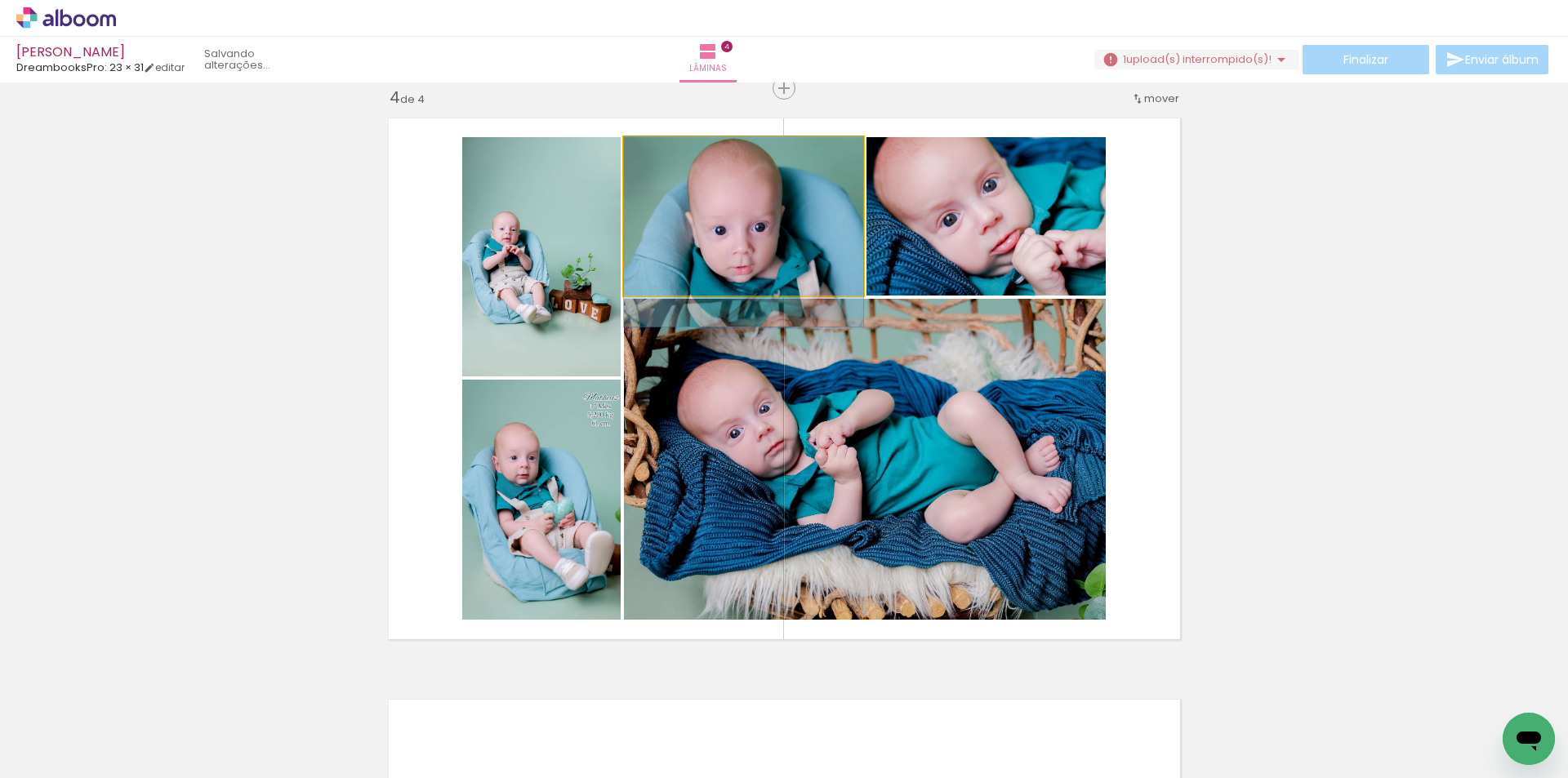
drag, startPoint x: 729, startPoint y: 224, endPoint x: 725, endPoint y: 240, distance: 16.5
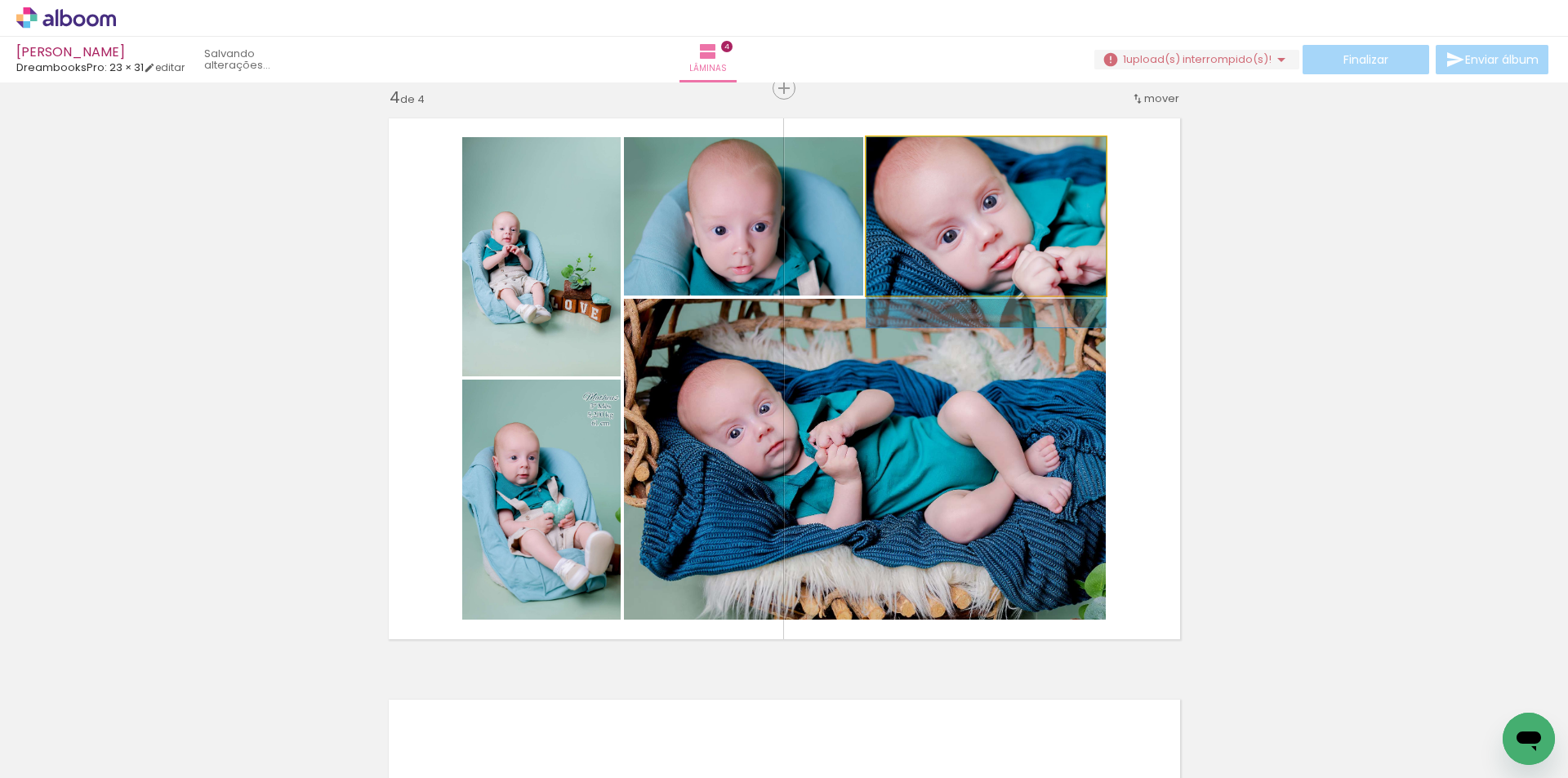
drag, startPoint x: 1029, startPoint y: 242, endPoint x: 1029, endPoint y: 263, distance: 21.0
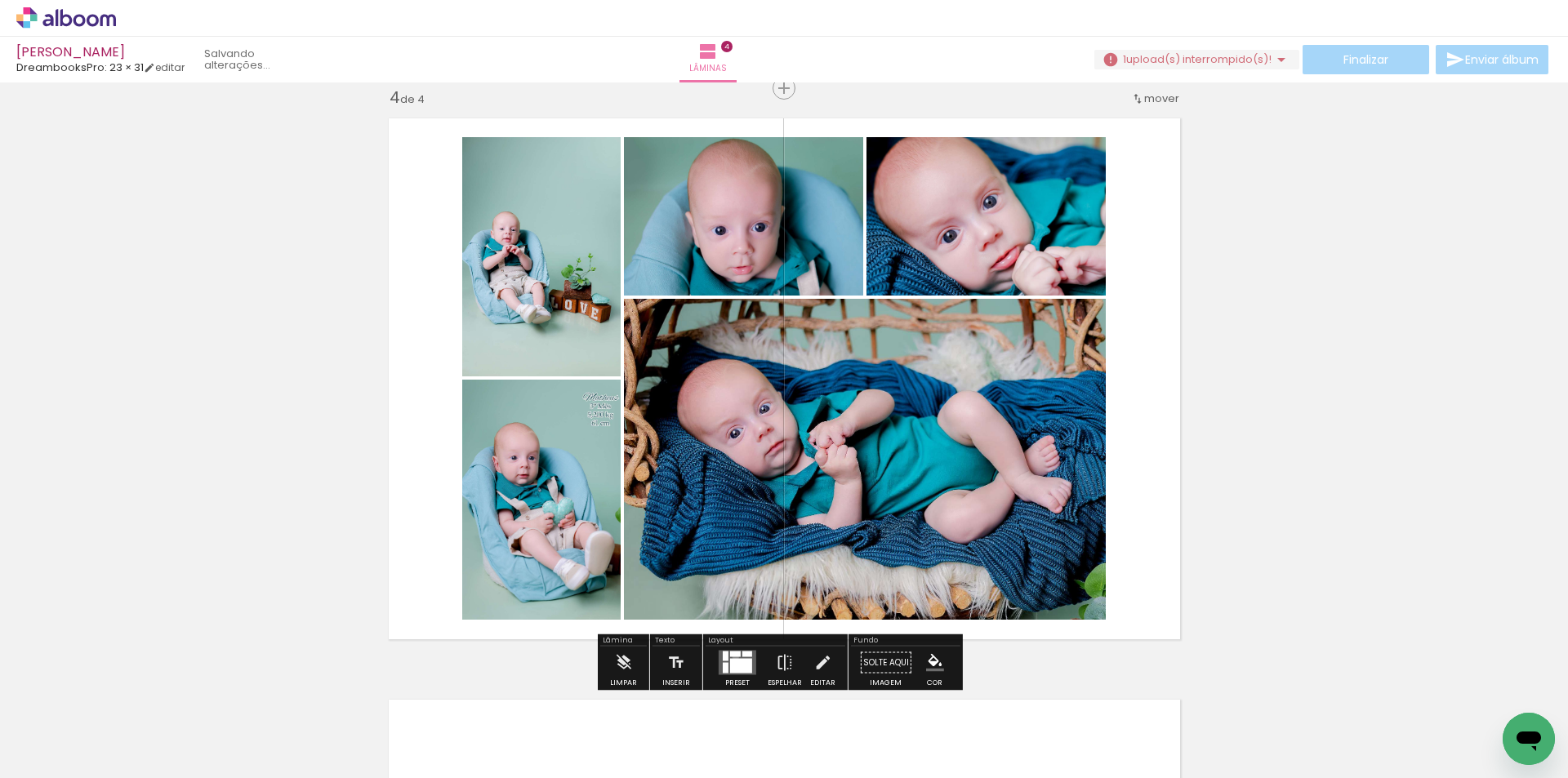
click at [731, 657] on div at bounding box center [735, 655] width 11 height 6
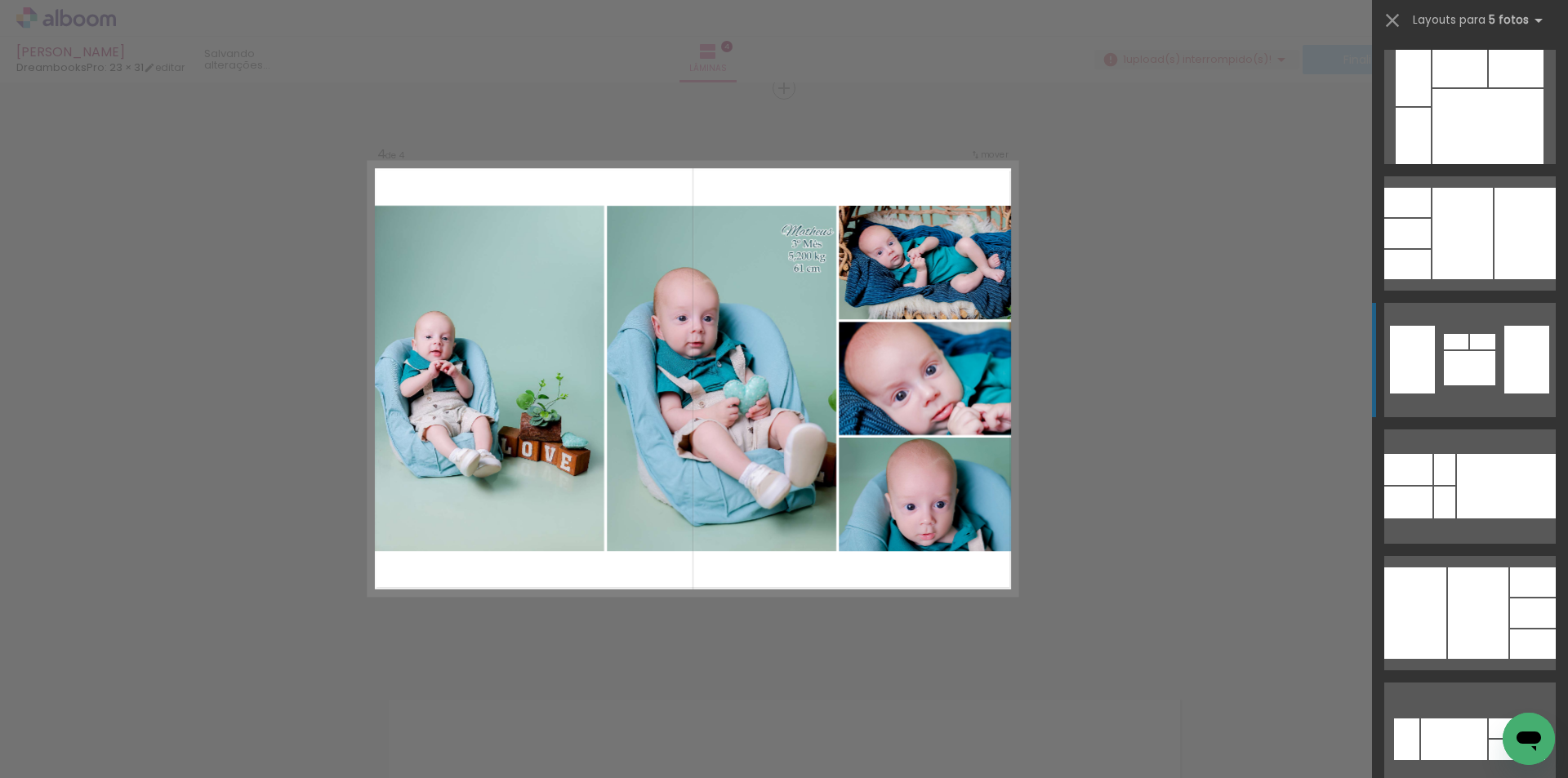
scroll to position [1755, 0]
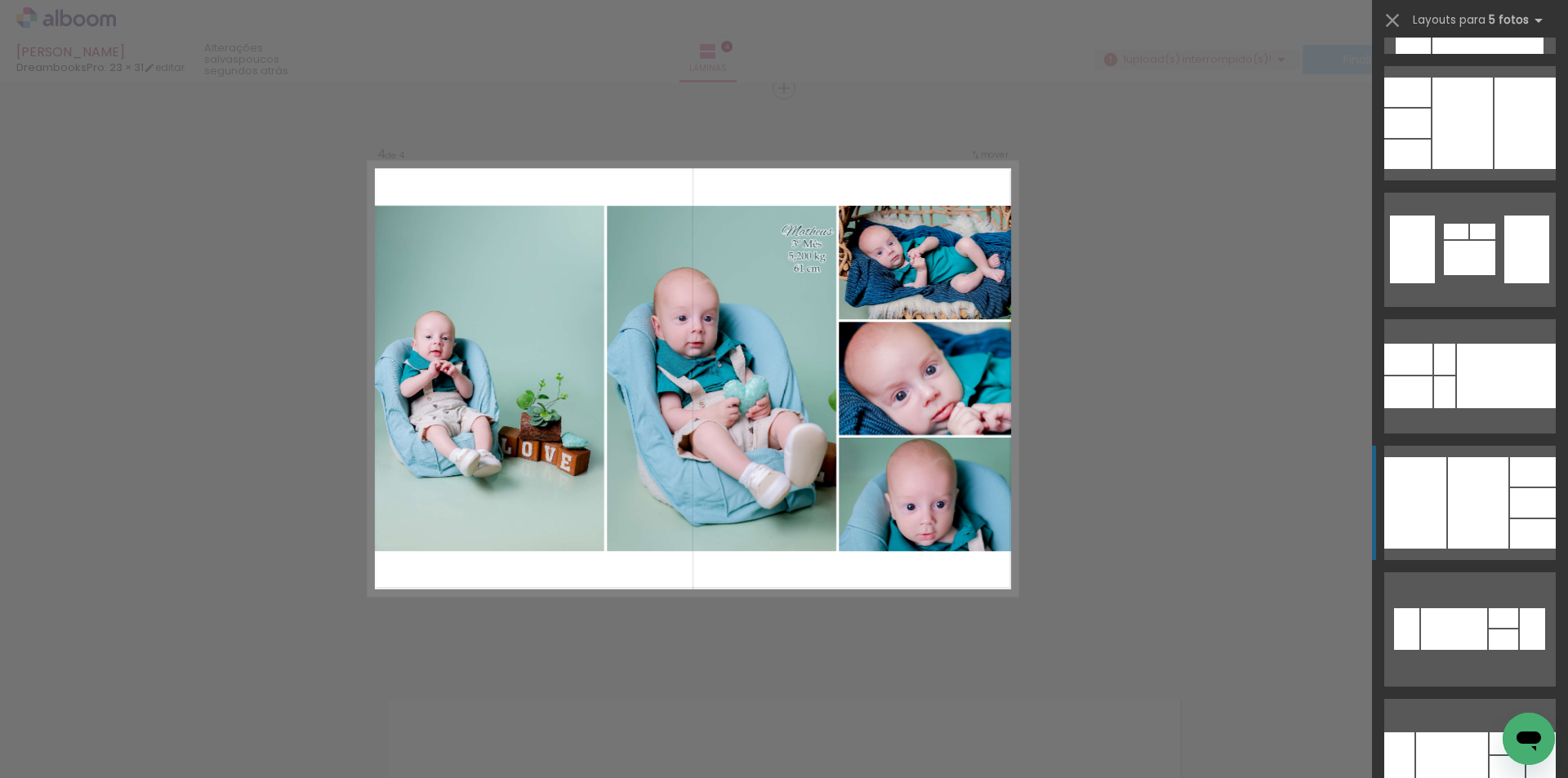
click at [1475, 490] on div at bounding box center [1478, 503] width 61 height 91
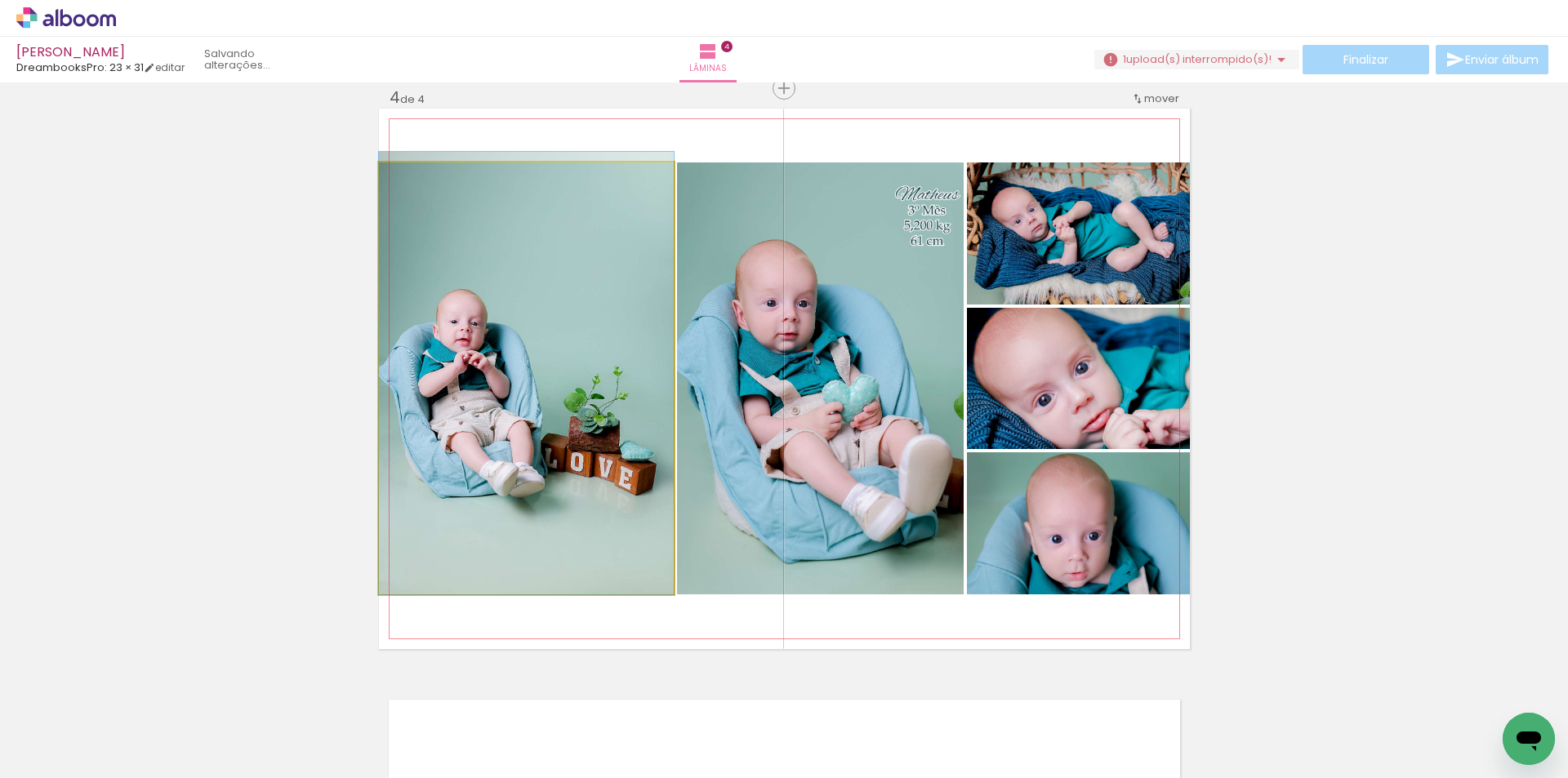
drag, startPoint x: 544, startPoint y: 382, endPoint x: 583, endPoint y: 376, distance: 39.5
drag, startPoint x: 542, startPoint y: 376, endPoint x: 578, endPoint y: 371, distance: 36.3
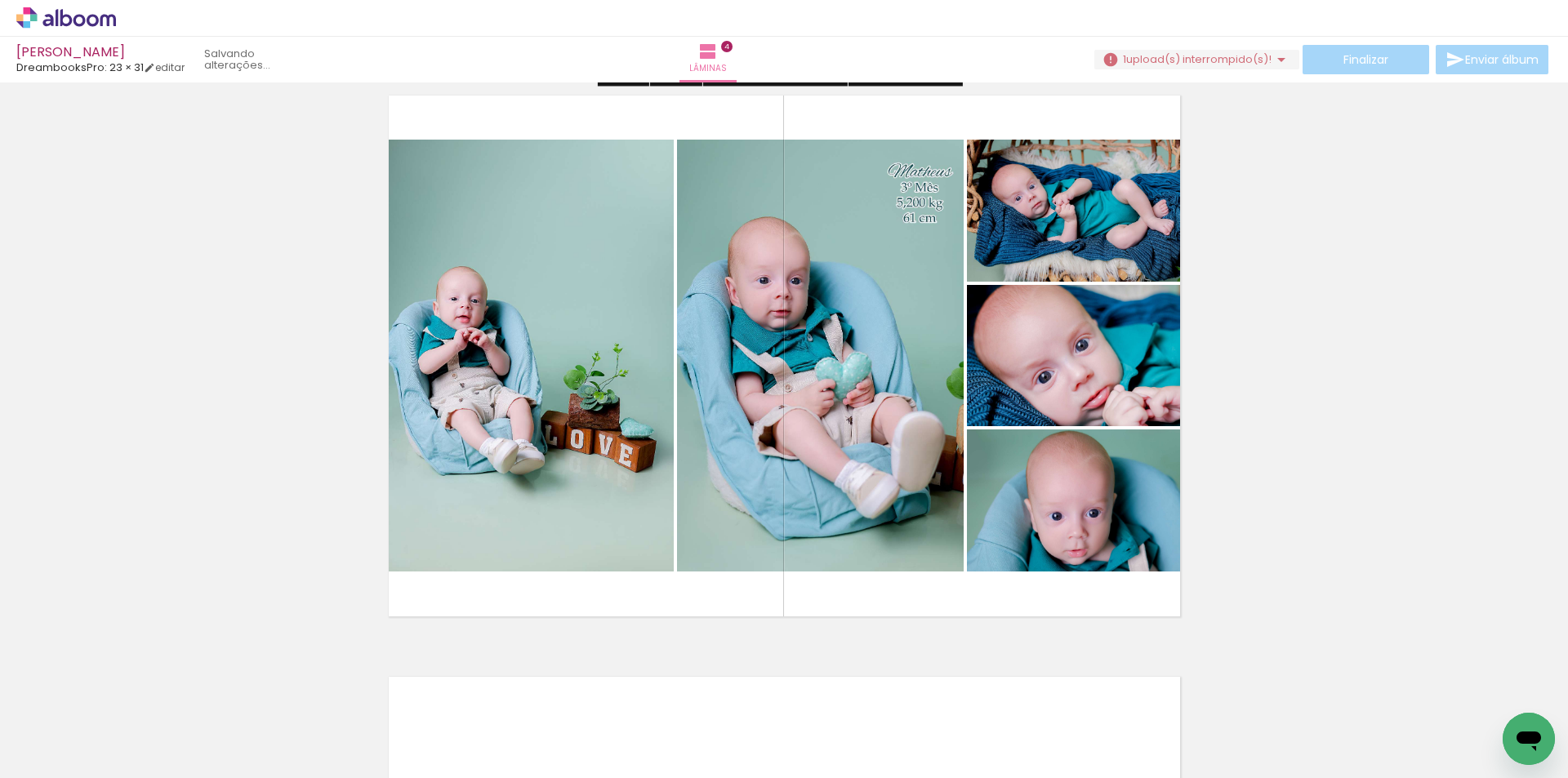
scroll to position [1797, 0]
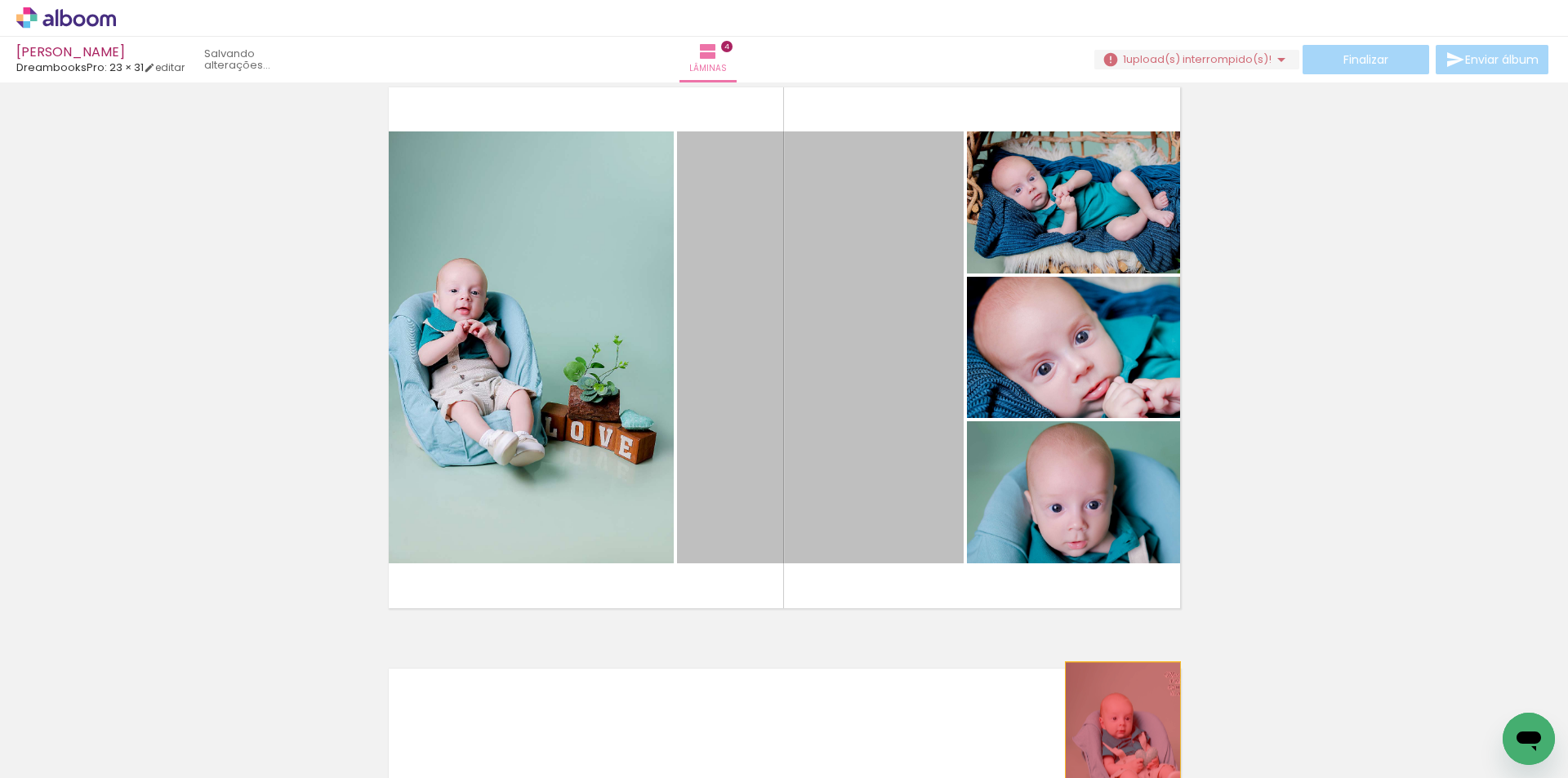
drag, startPoint x: 851, startPoint y: 461, endPoint x: 1352, endPoint y: 751, distance: 578.9
click at [1118, 749] on quentale-workspace at bounding box center [784, 389] width 1568 height 778
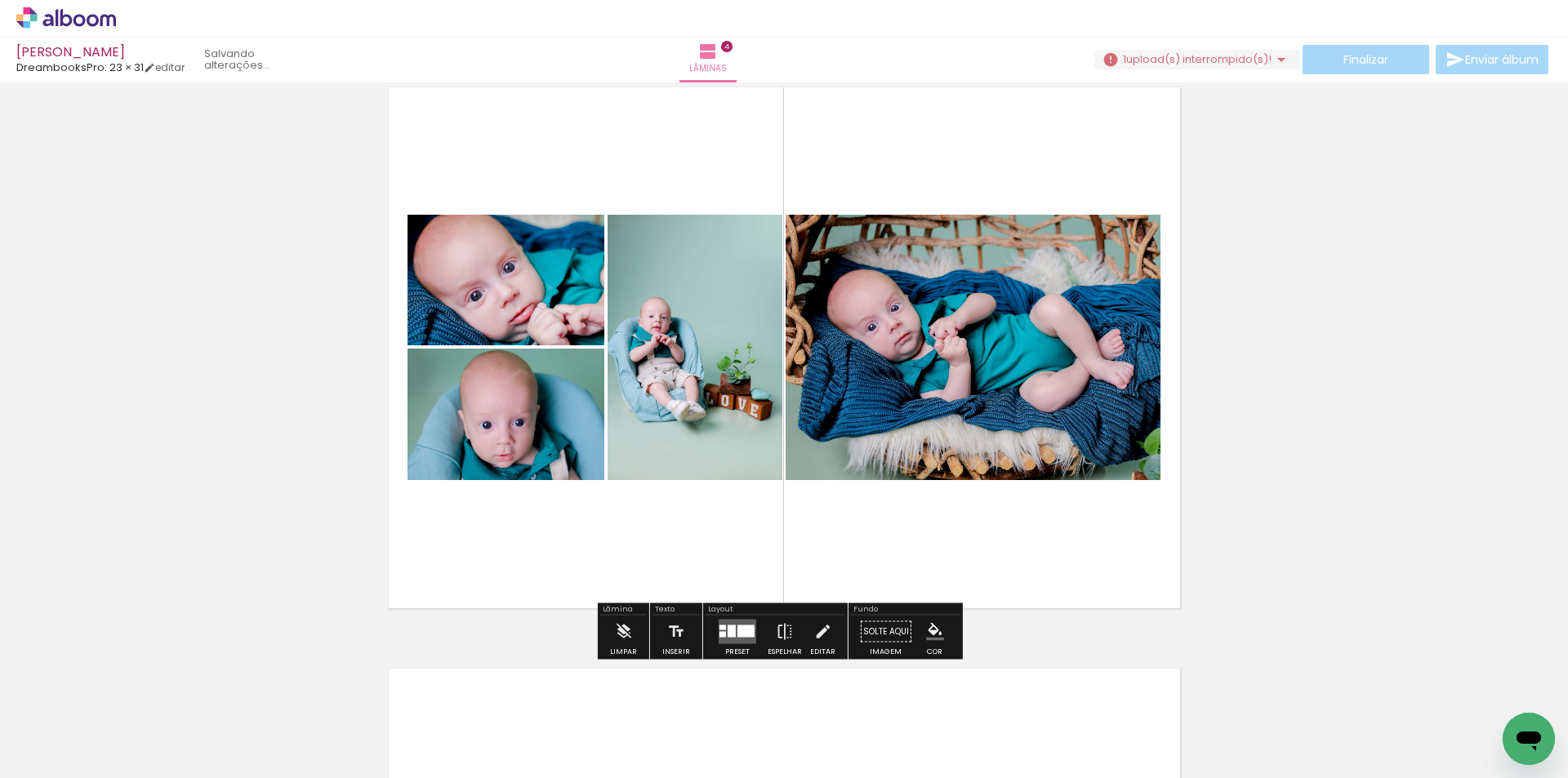
click at [1381, 697] on iron-icon at bounding box center [1373, 690] width 17 height 17
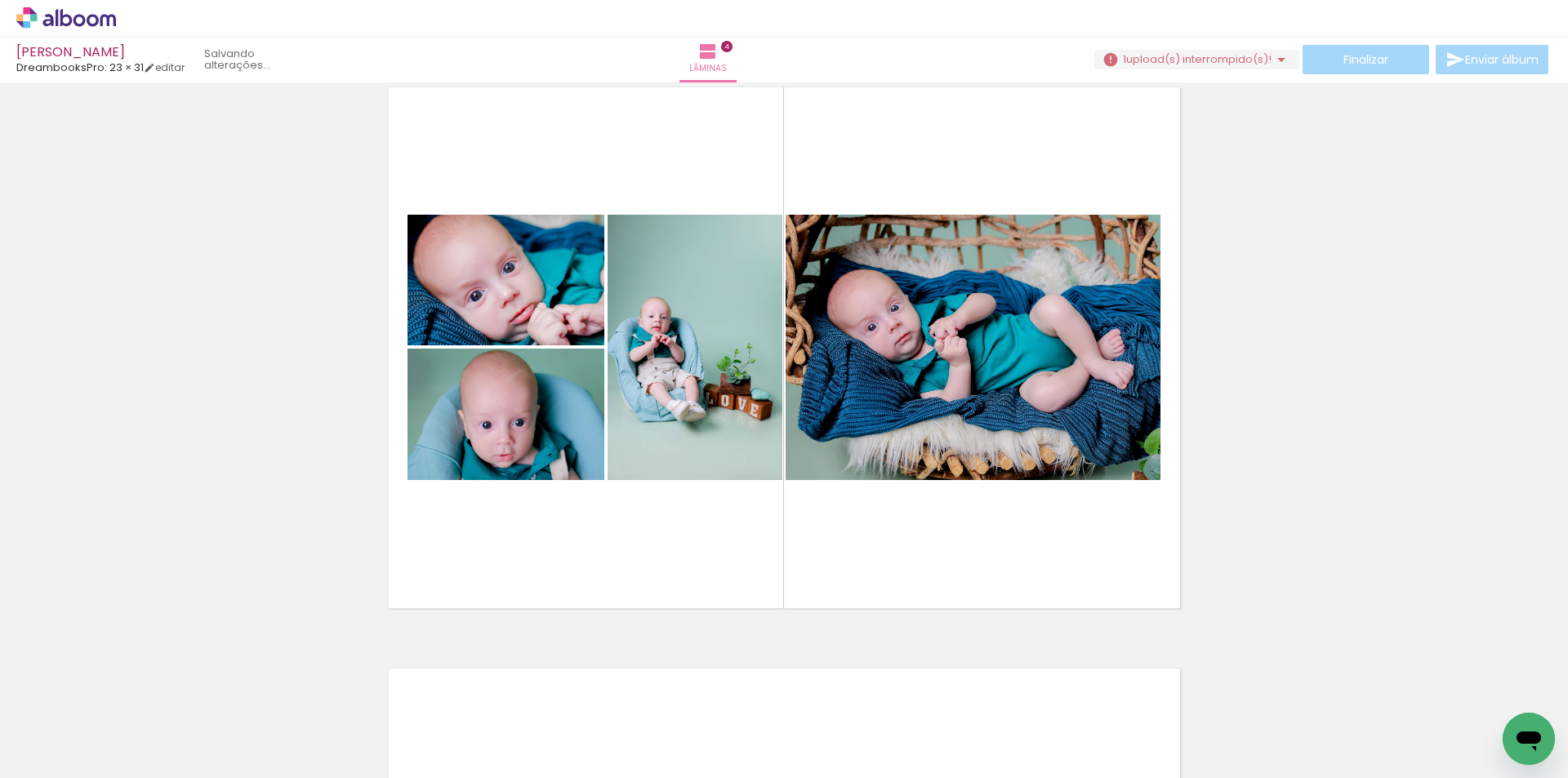
click at [73, 755] on span "Adicionar Fotos" at bounding box center [58, 756] width 49 height 18
click at [0, 0] on input "file" at bounding box center [0, 0] width 0 height 0
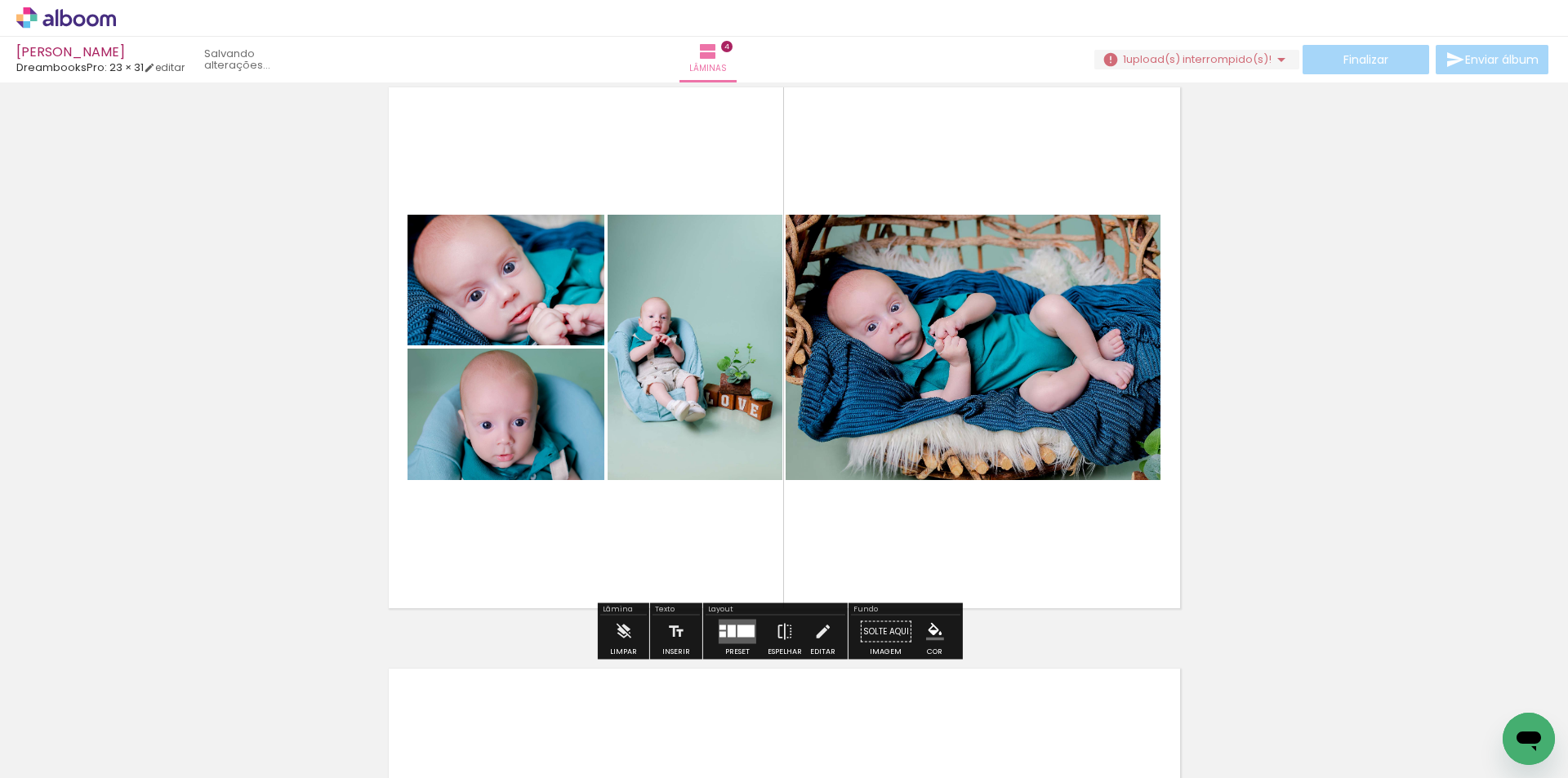
scroll to position [0, 35]
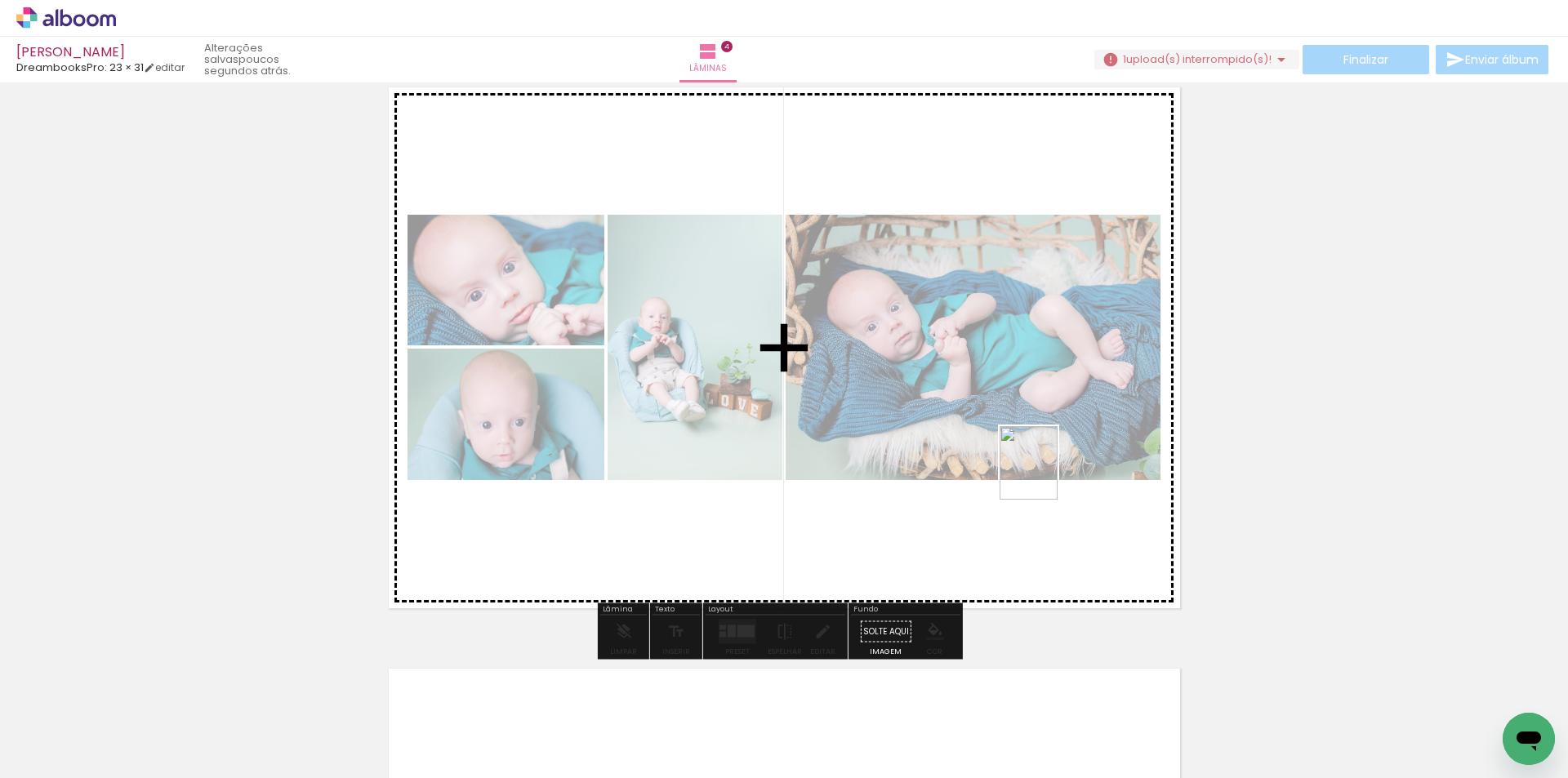
drag, startPoint x: 1492, startPoint y: 712, endPoint x: 1044, endPoint y: 475, distance: 506.8
click at [1046, 473] on quentale-workspace at bounding box center [784, 389] width 1568 height 778
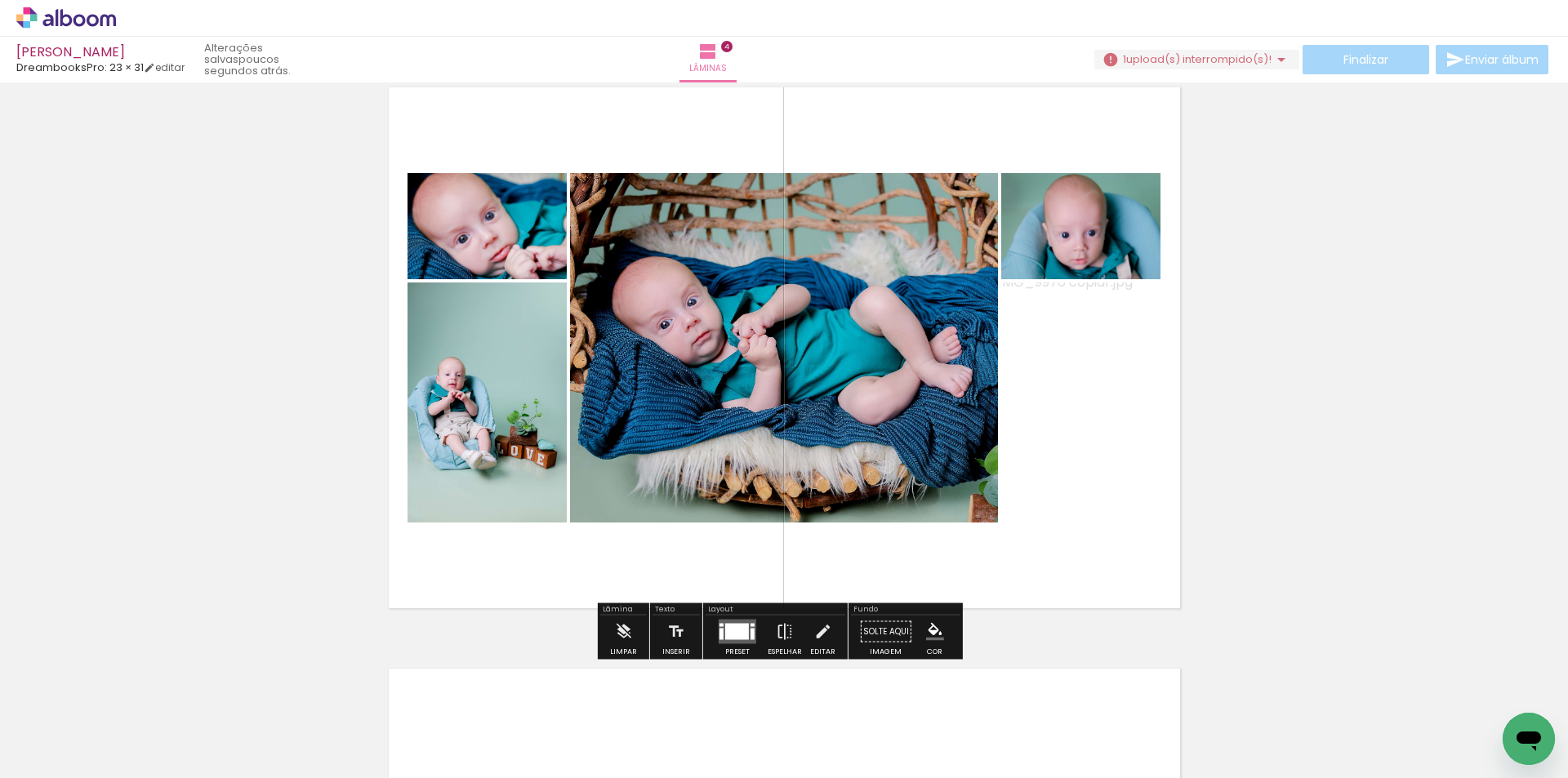
click at [728, 631] on div at bounding box center [737, 632] width 24 height 16
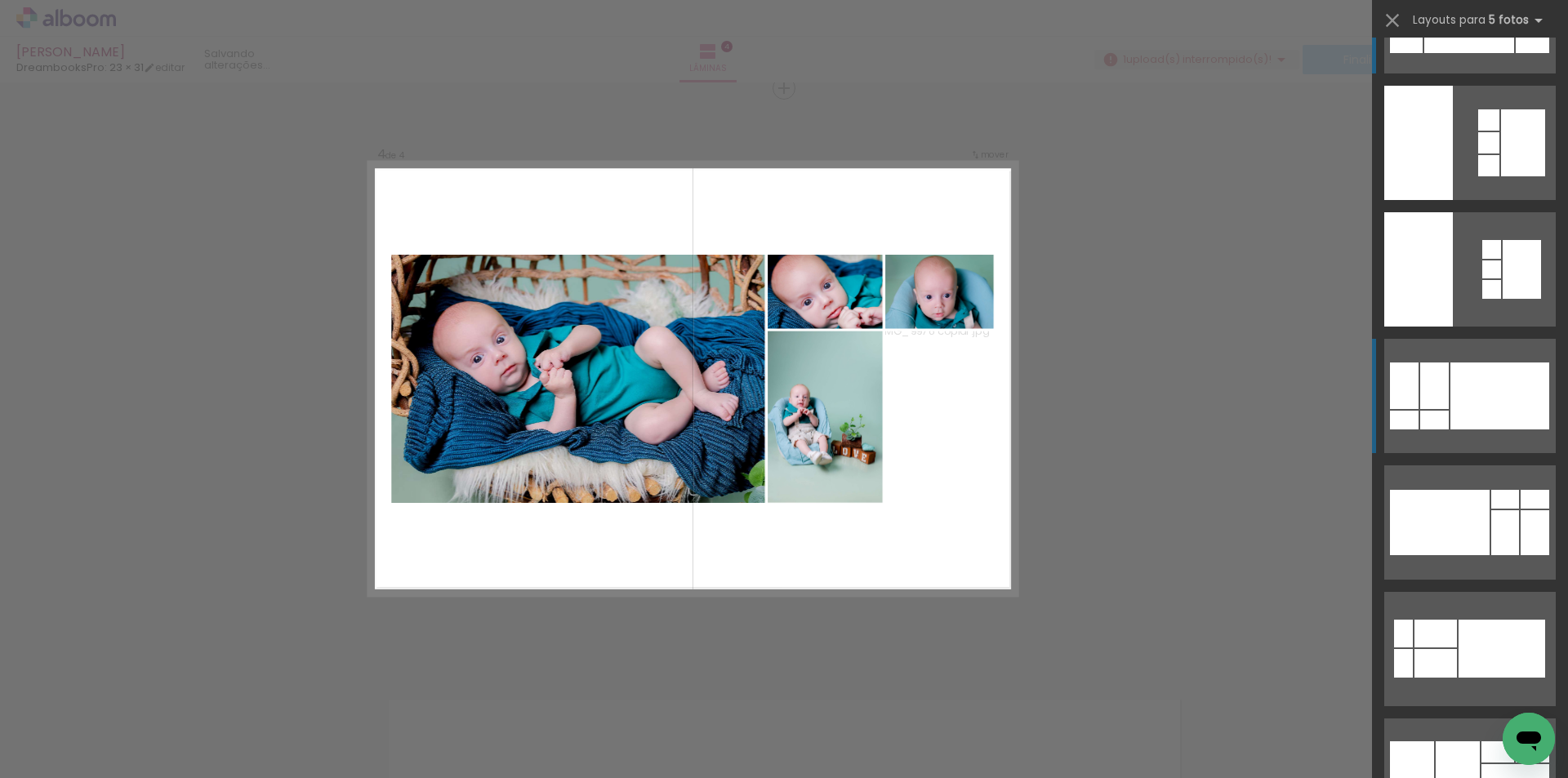
scroll to position [164, 0]
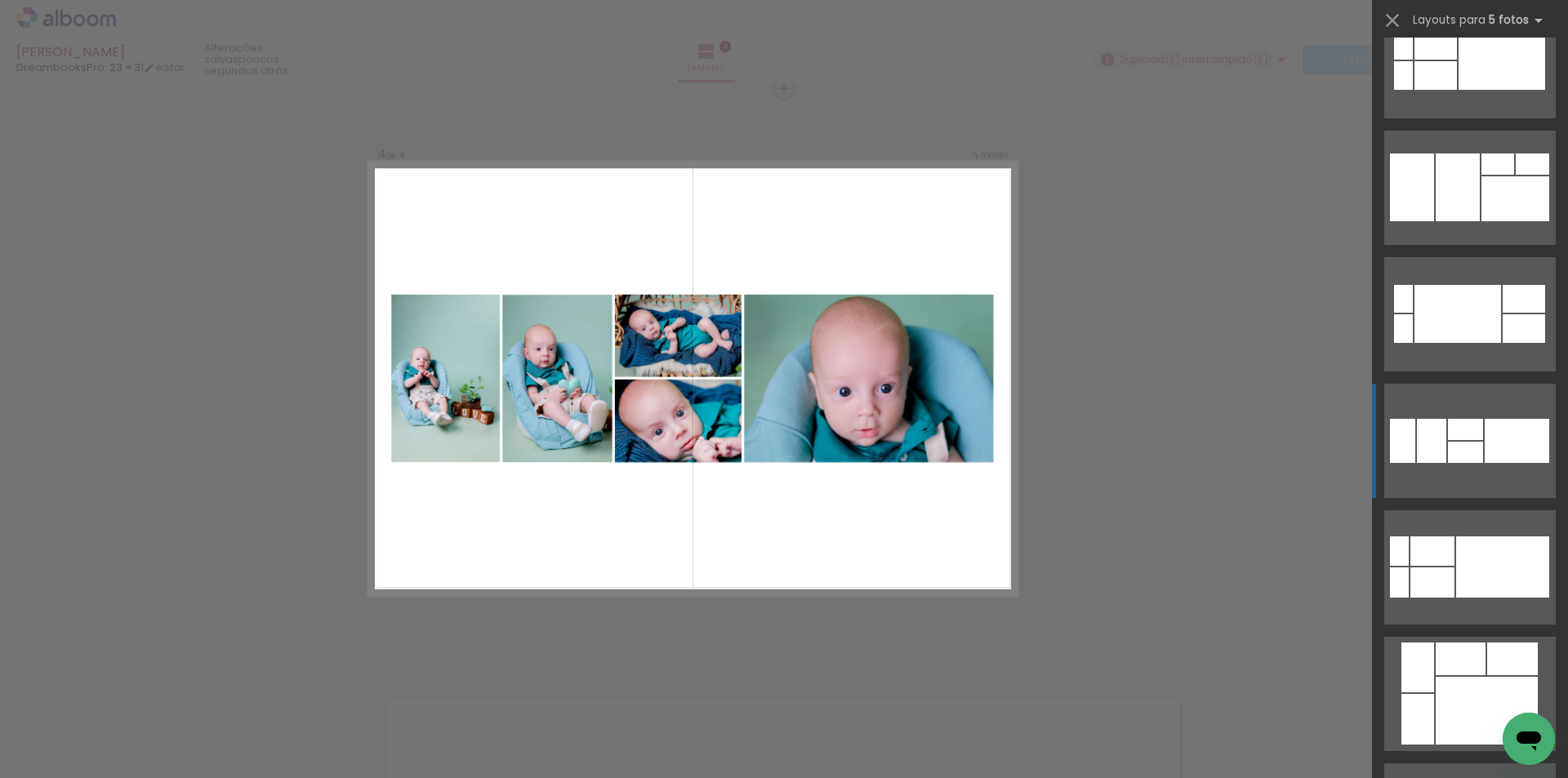
scroll to position [735, 0]
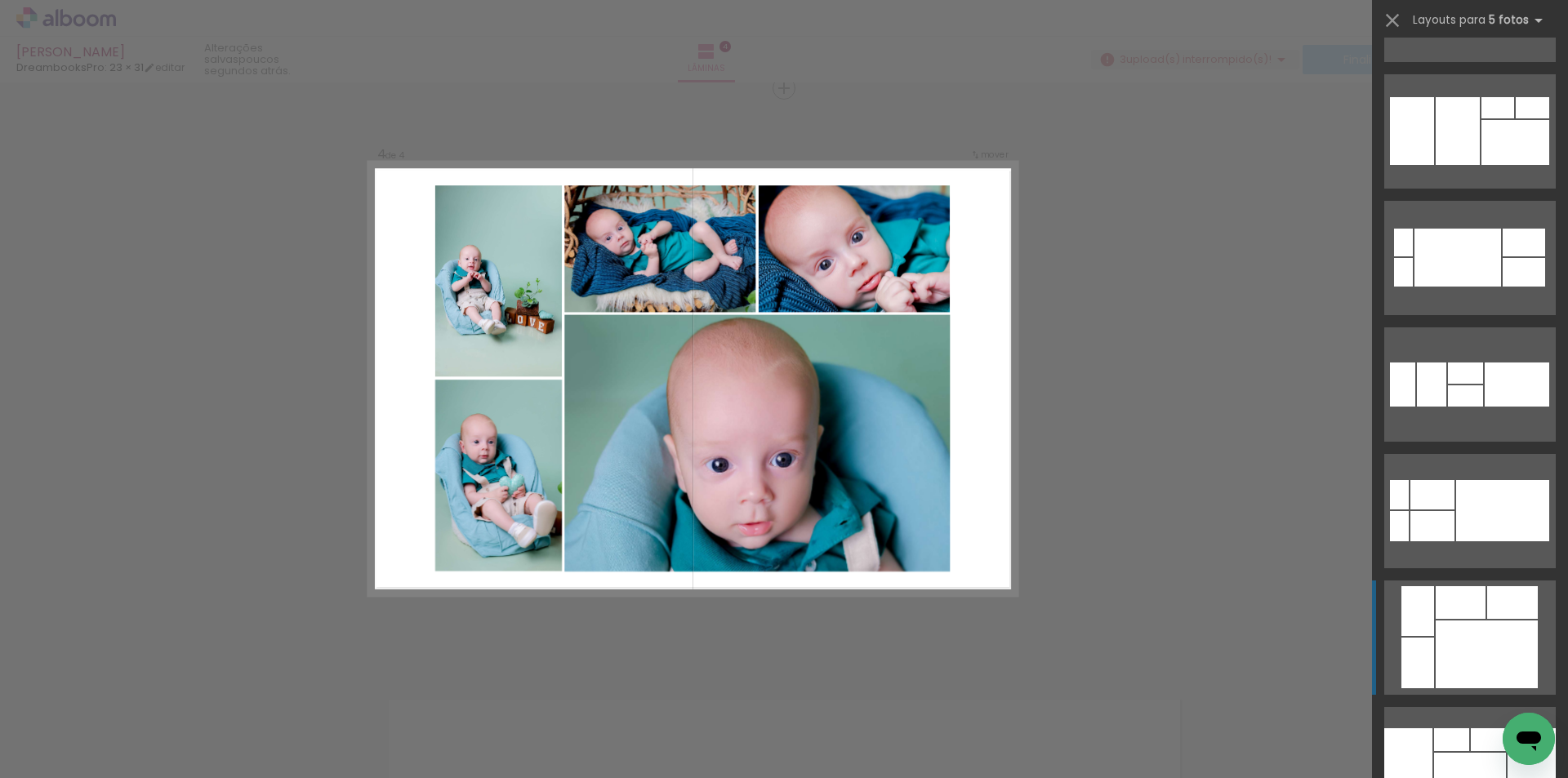
click at [1444, 653] on div at bounding box center [1487, 654] width 102 height 67
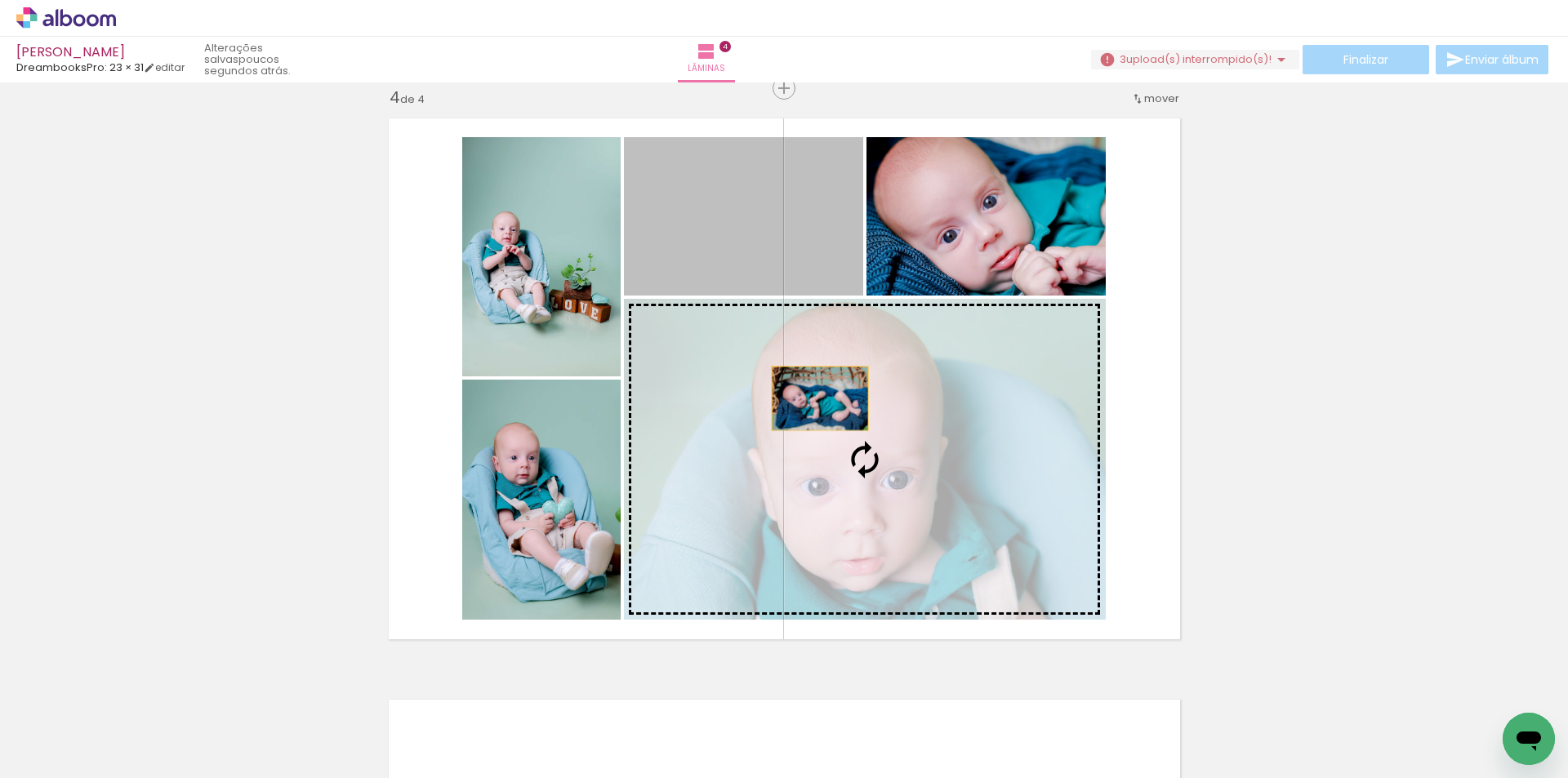
drag, startPoint x: 745, startPoint y: 233, endPoint x: 815, endPoint y: 401, distance: 182.0
click at [0, 0] on slot at bounding box center [0, 0] width 0 height 0
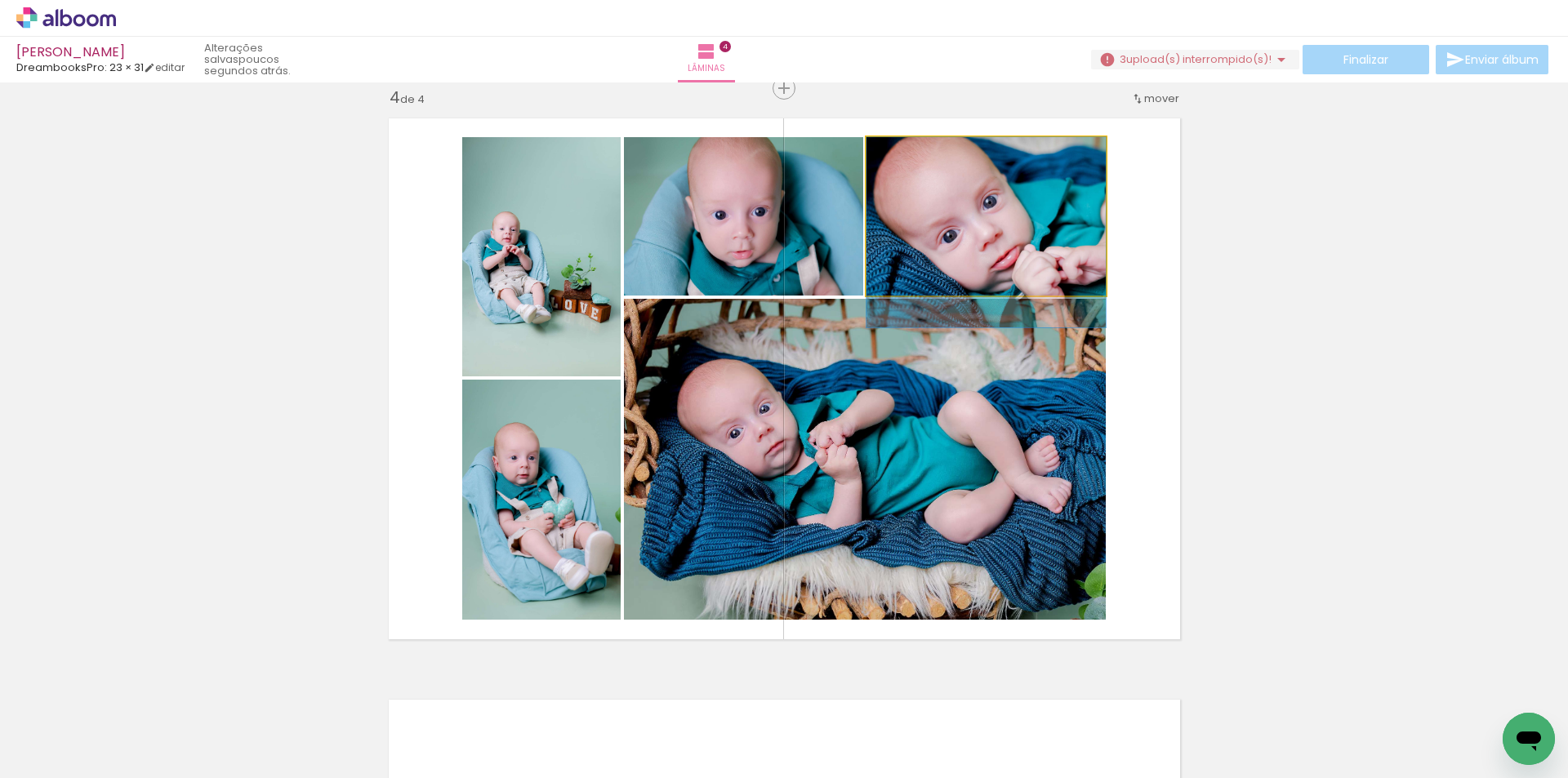
drag, startPoint x: 1050, startPoint y: 231, endPoint x: 1050, endPoint y: 250, distance: 19.0
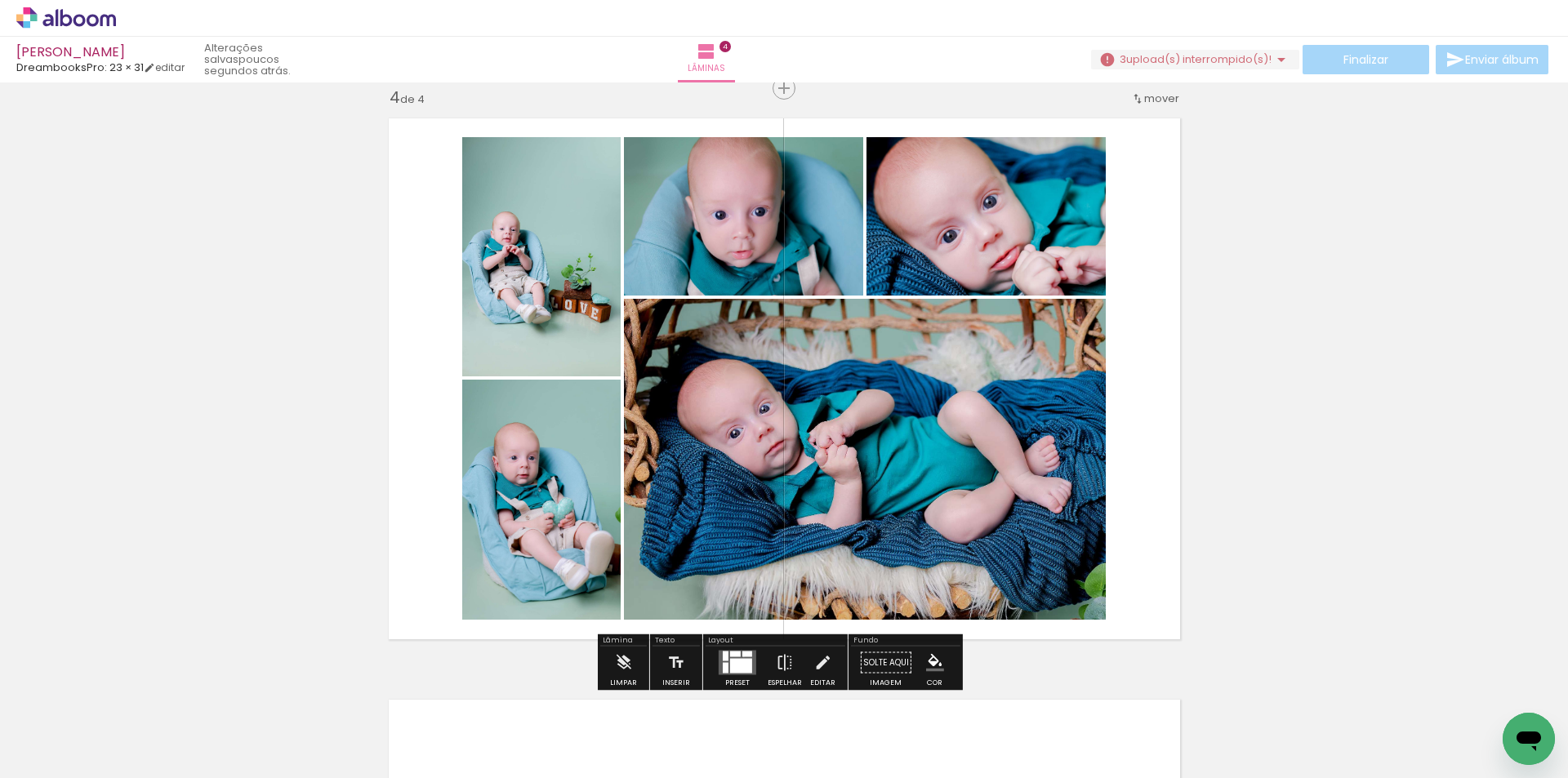
click at [742, 657] on div at bounding box center [747, 655] width 10 height 6
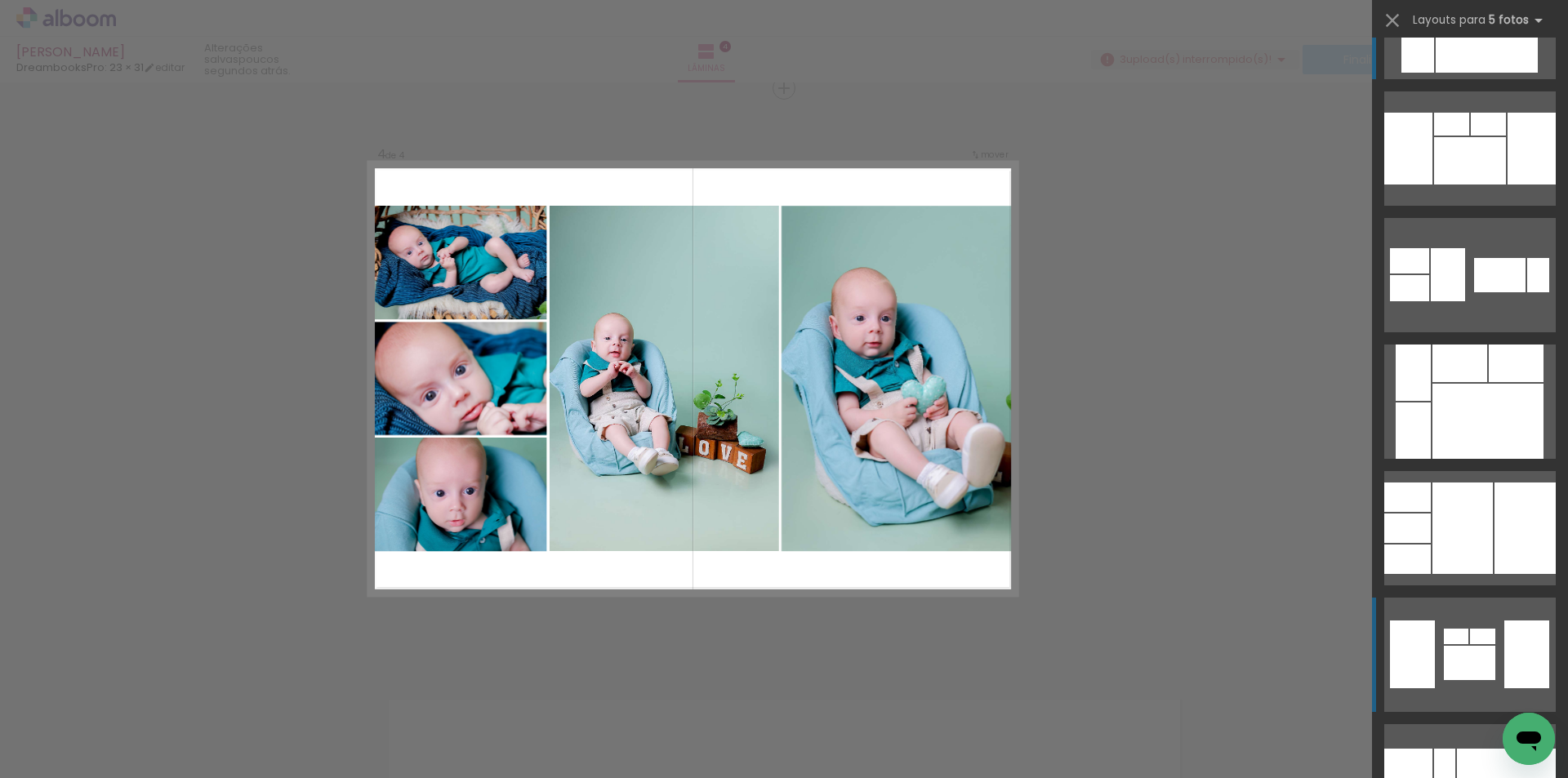
scroll to position [1429, 0]
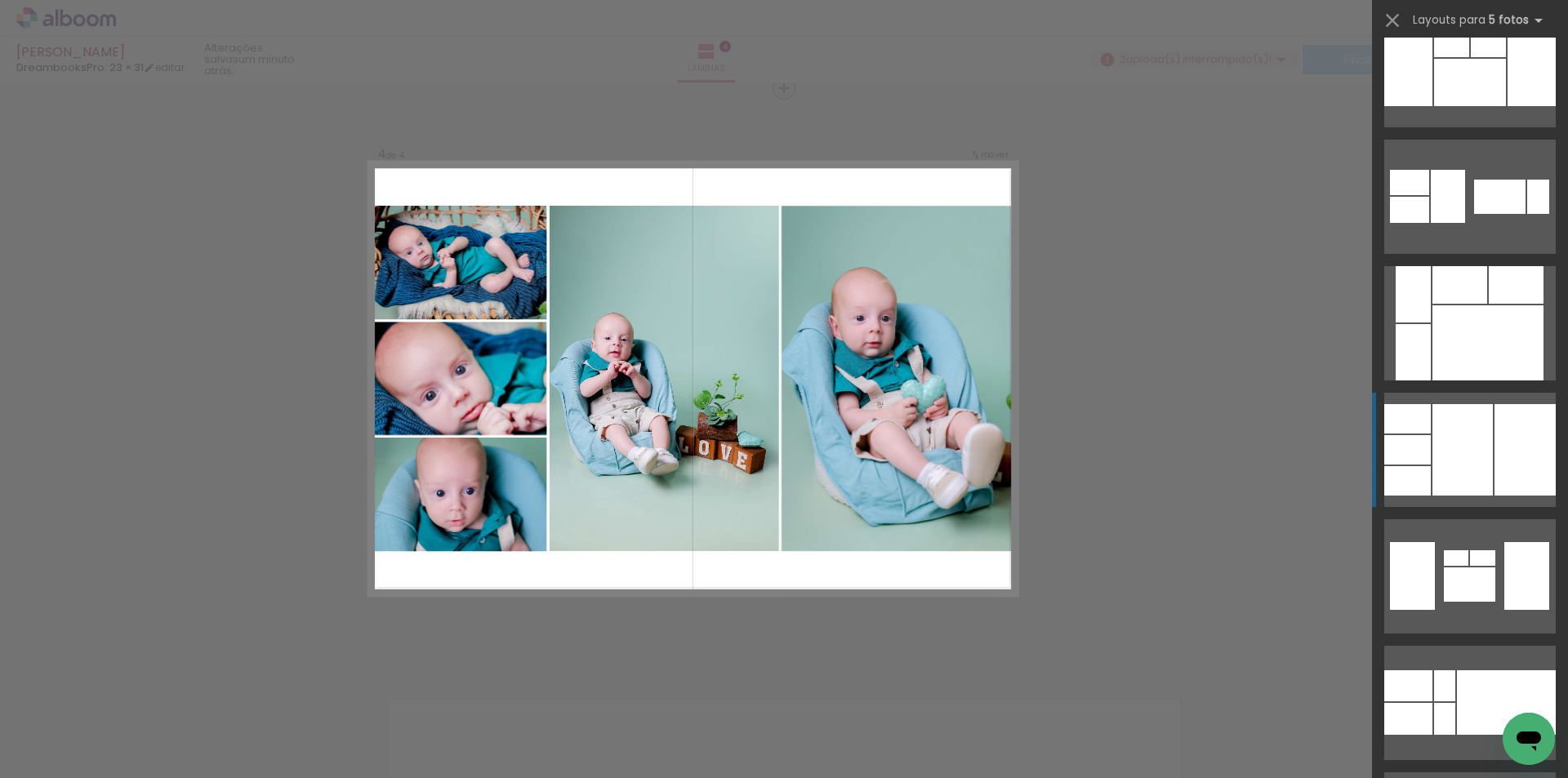
click at [1458, 465] on div at bounding box center [1462, 450] width 61 height 91
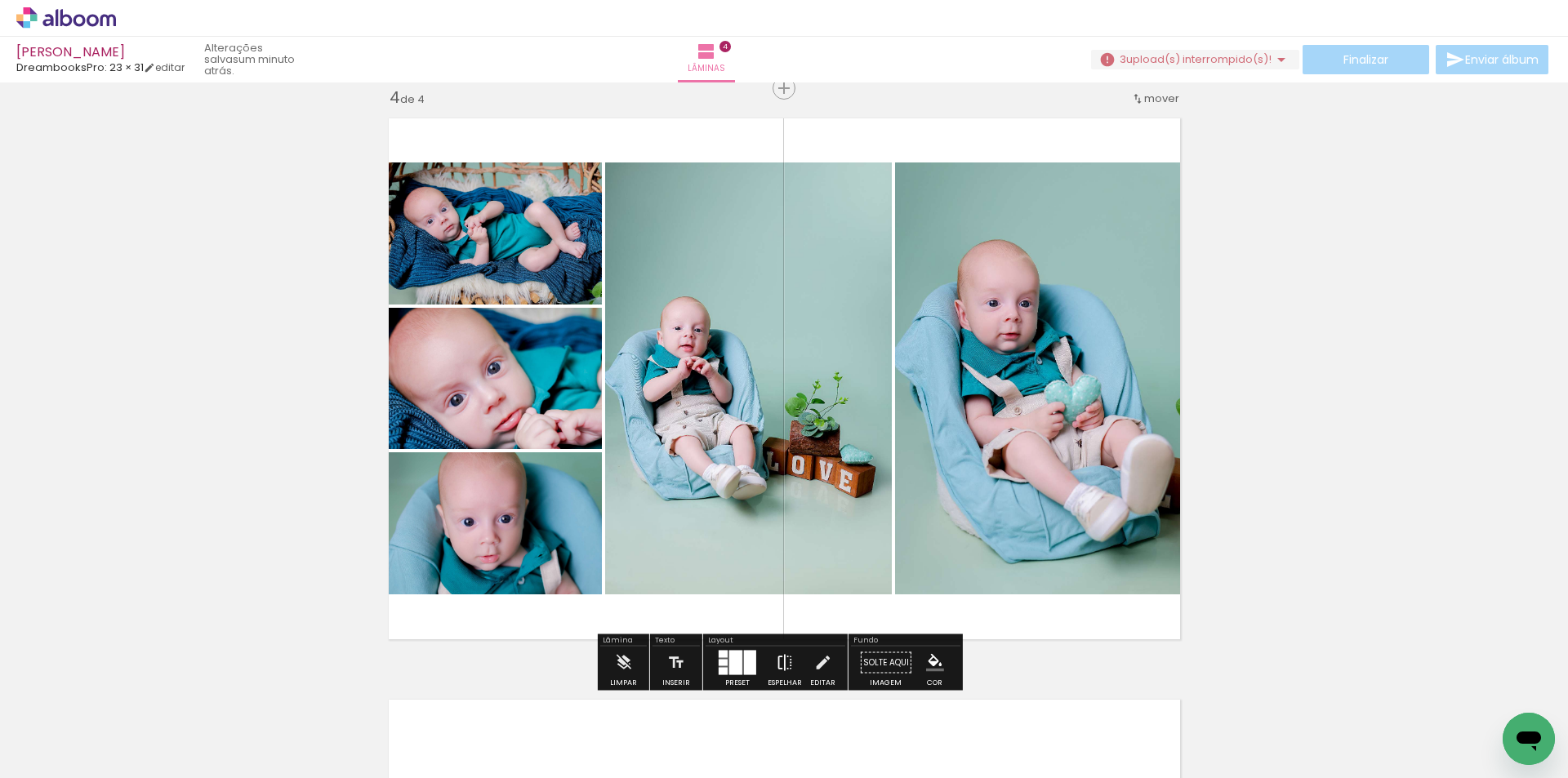
click at [782, 657] on iron-icon at bounding box center [785, 663] width 18 height 33
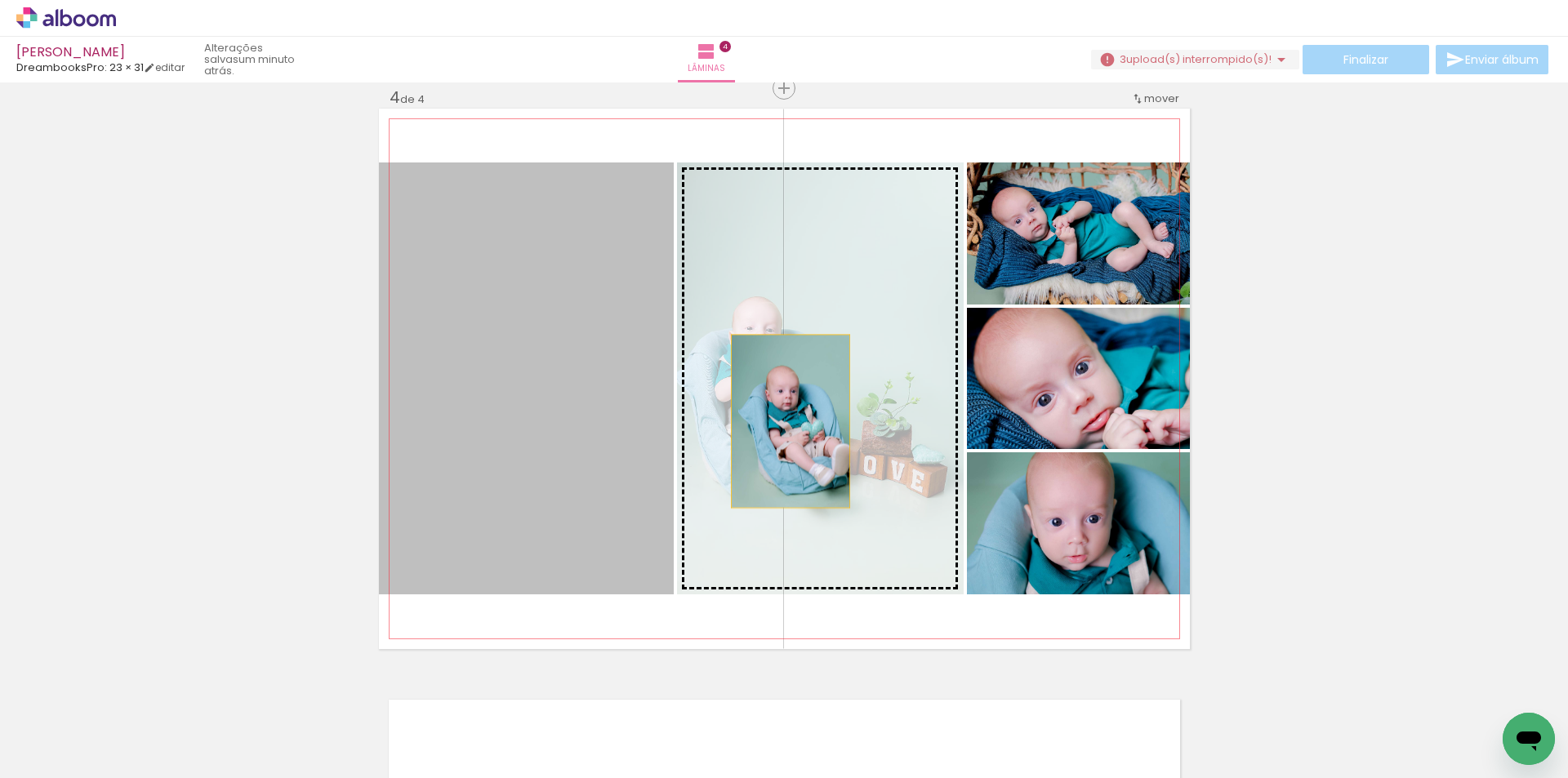
drag, startPoint x: 553, startPoint y: 406, endPoint x: 828, endPoint y: 422, distance: 275.5
click at [0, 0] on slot at bounding box center [0, 0] width 0 height 0
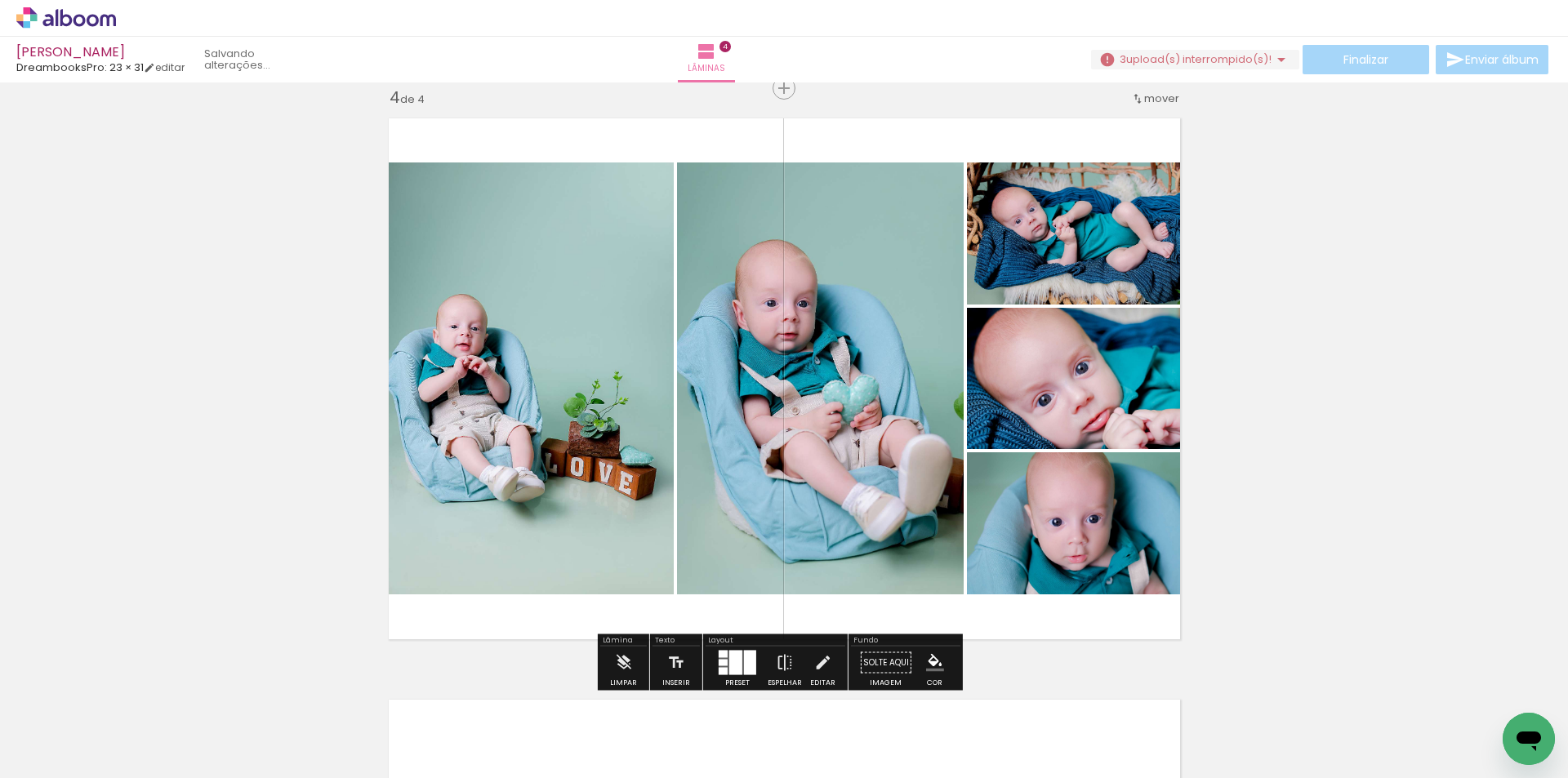
click at [73, 757] on span "Adicionar Fotos" at bounding box center [58, 756] width 49 height 18
click at [0, 0] on input "file" at bounding box center [0, 0] width 0 height 0
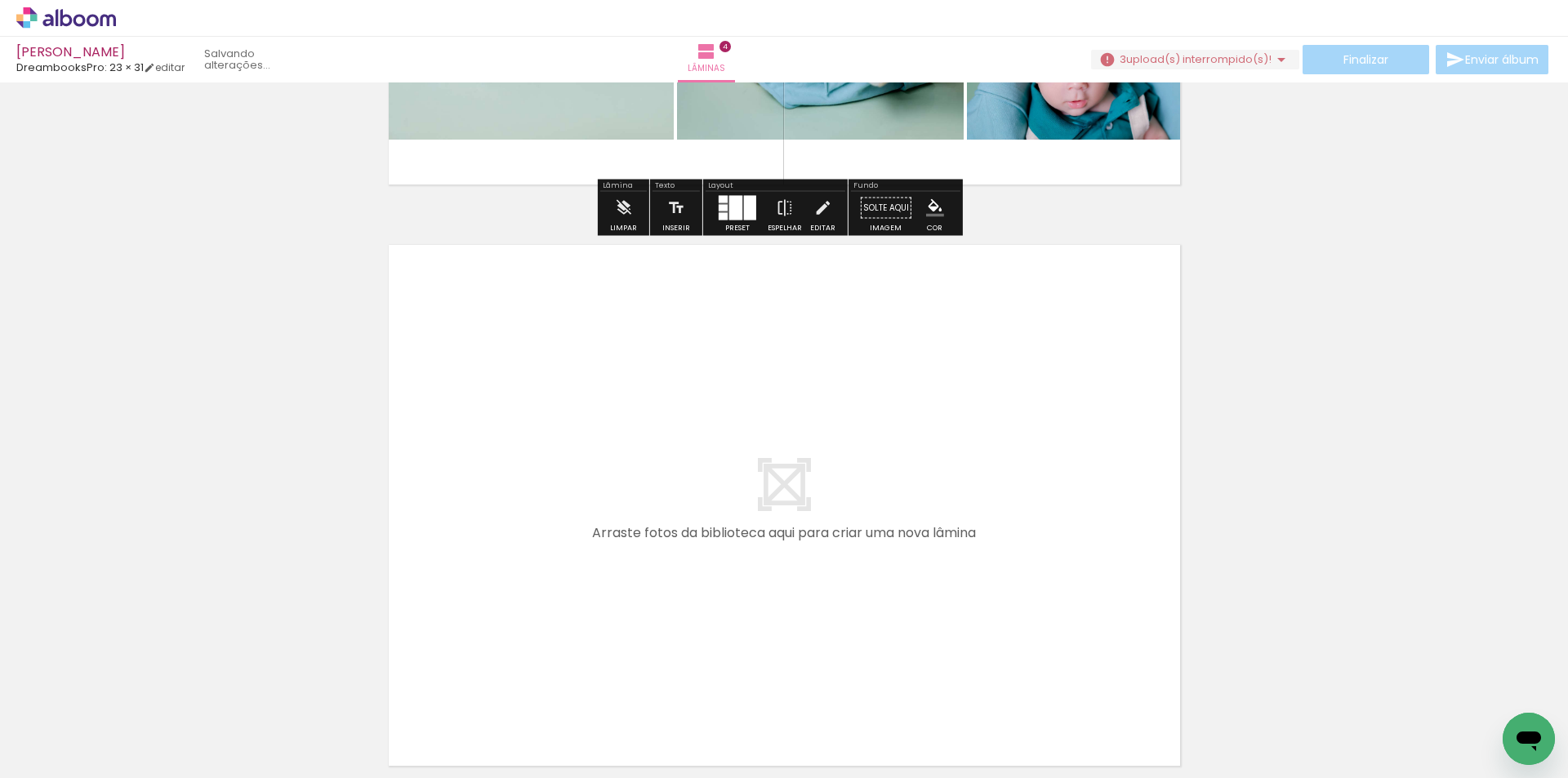
scroll to position [2337, 0]
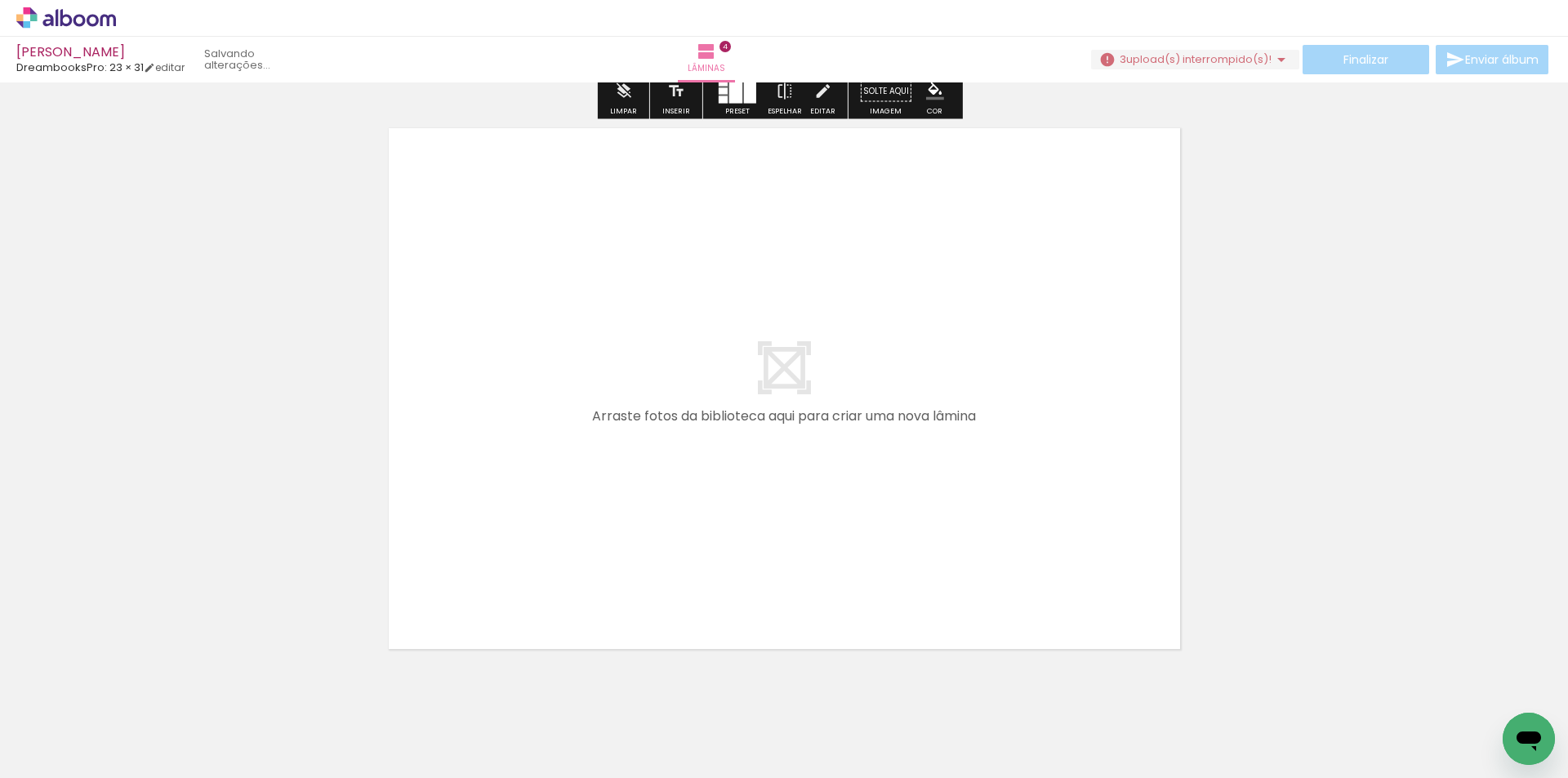
click at [78, 765] on paper-button "Adicionar Fotos" at bounding box center [51, 756] width 79 height 26
click at [0, 0] on input "file" at bounding box center [0, 0] width 0 height 0
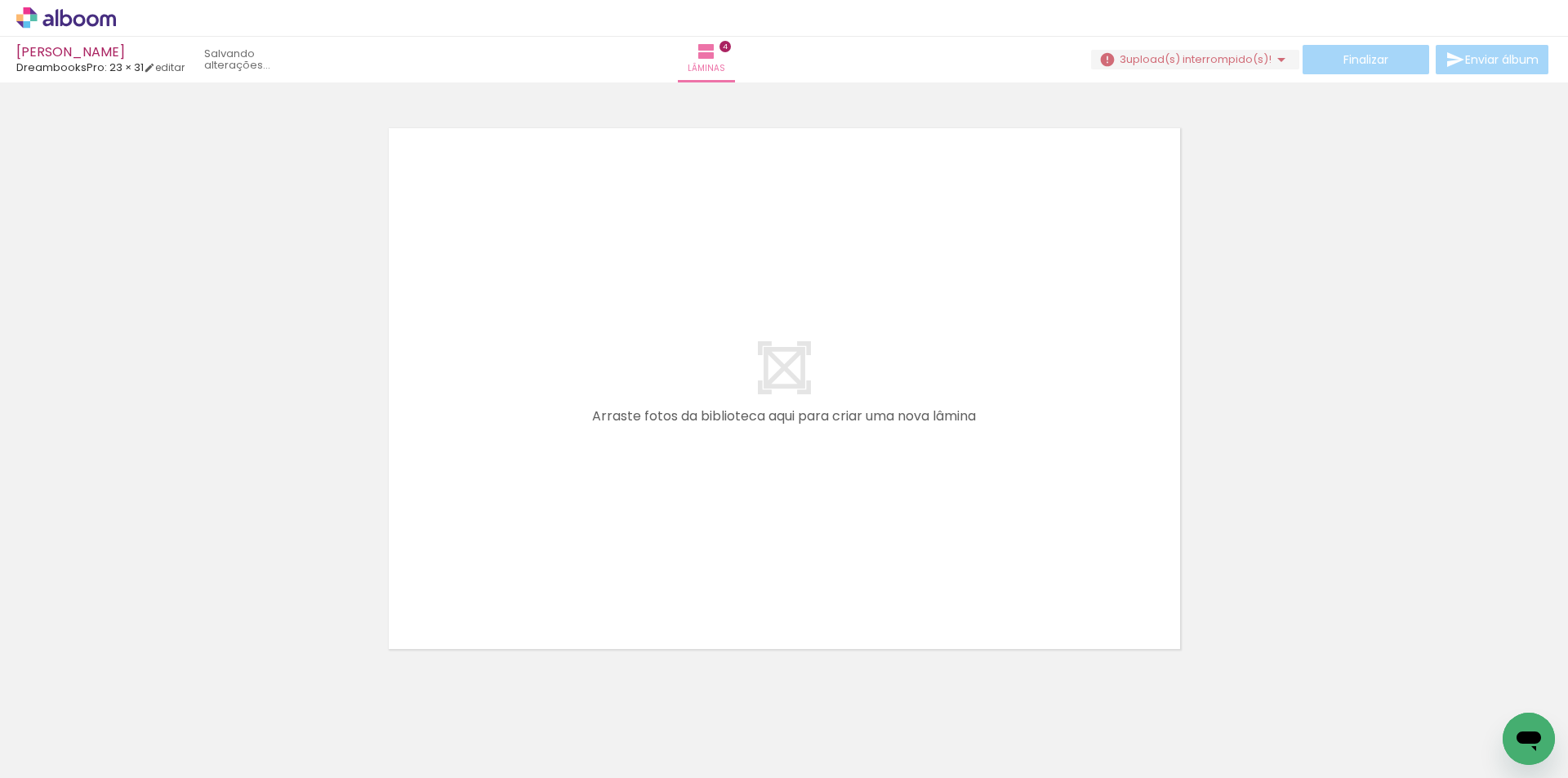
scroll to position [0, 491]
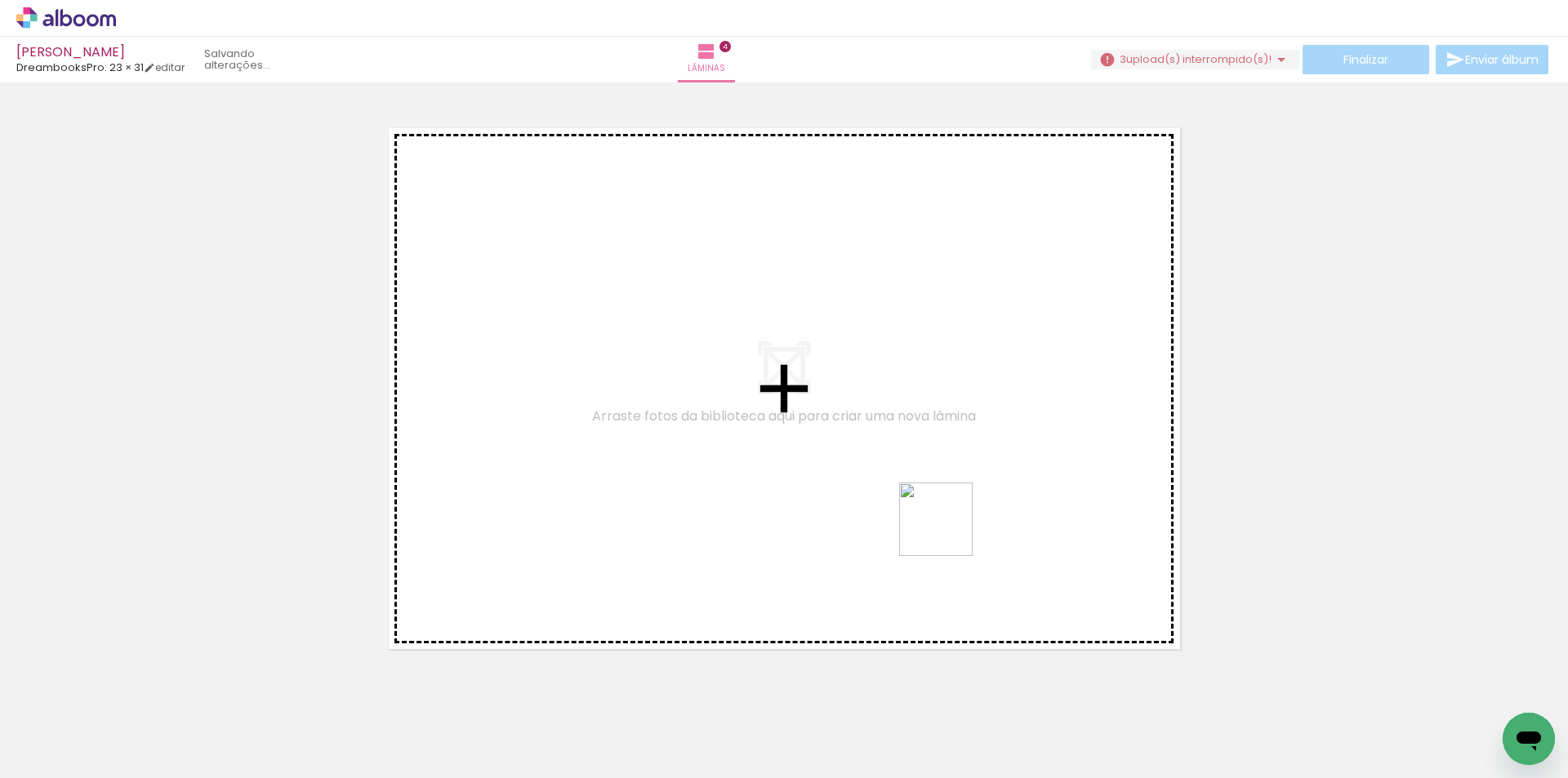
drag, startPoint x: 1141, startPoint y: 726, endPoint x: 1298, endPoint y: 732, distance: 157.1
click at [922, 510] on quentale-workspace at bounding box center [784, 389] width 1568 height 778
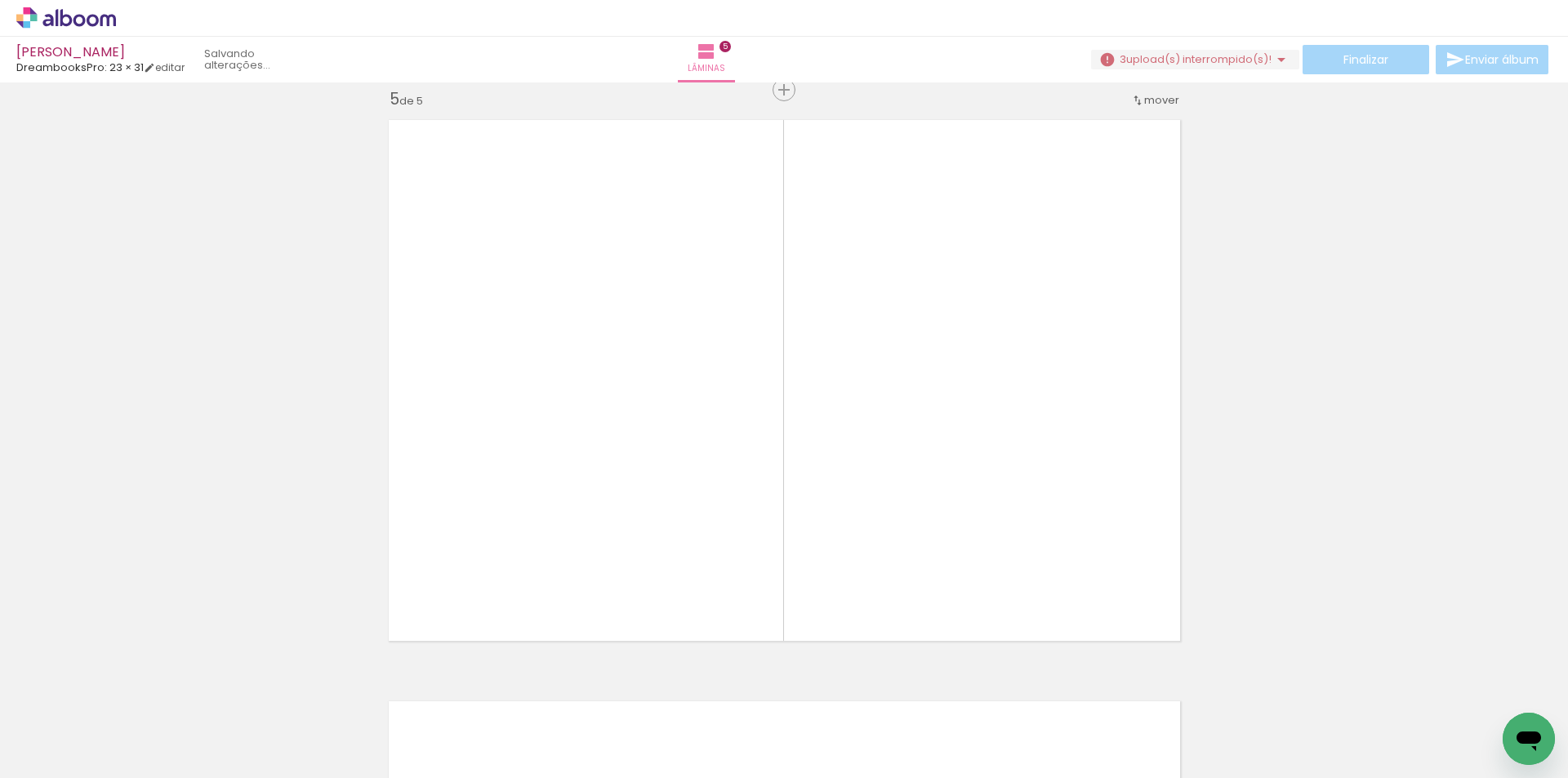
scroll to position [2347, 0]
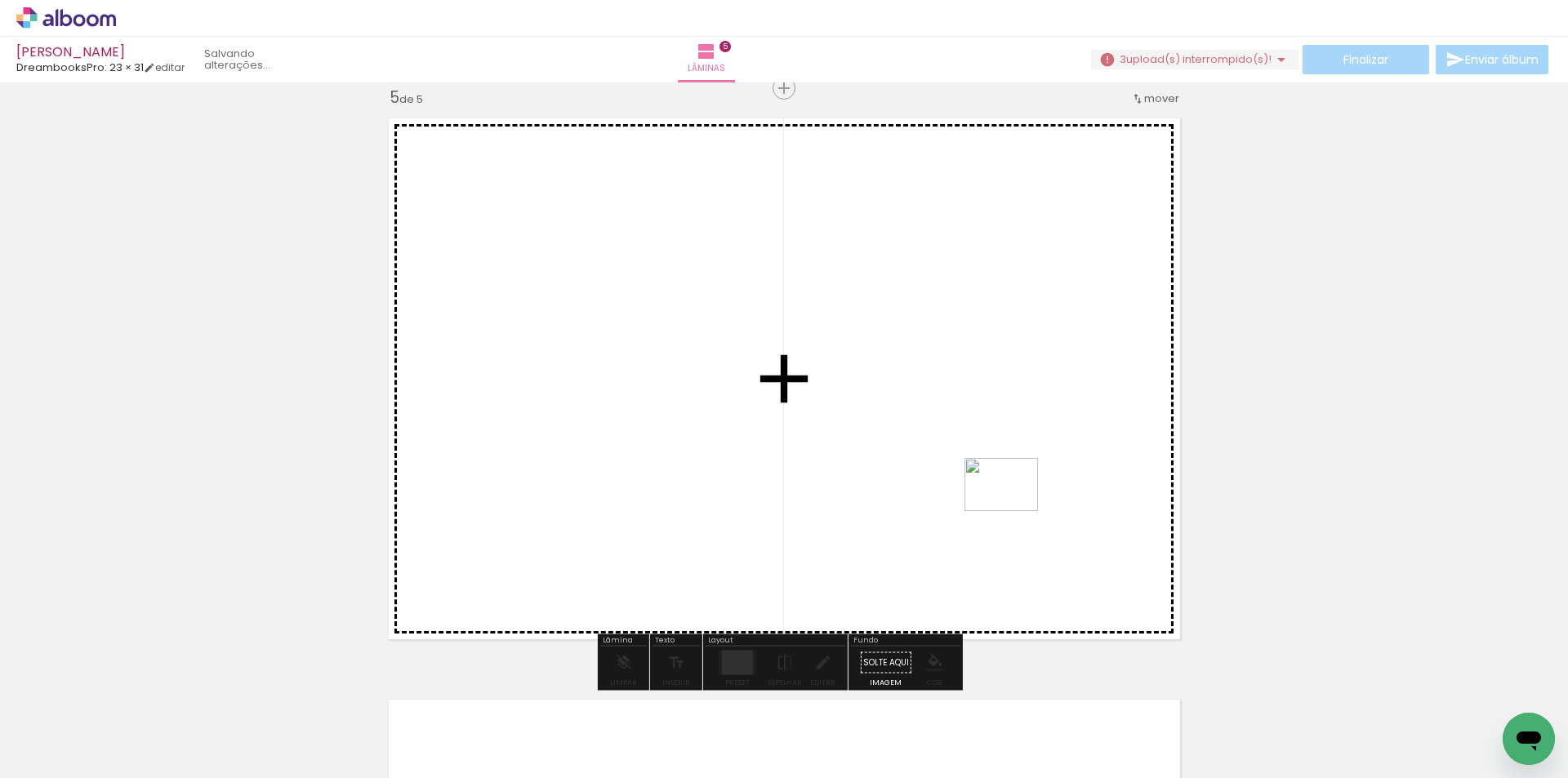
drag, startPoint x: 1229, startPoint y: 726, endPoint x: 1013, endPoint y: 507, distance: 307.6
click at [1013, 507] on quentale-workspace at bounding box center [784, 389] width 1568 height 778
drag, startPoint x: 1328, startPoint y: 735, endPoint x: 1331, endPoint y: 724, distance: 11.4
click at [1068, 553] on quentale-workspace at bounding box center [784, 389] width 1568 height 778
drag, startPoint x: 1400, startPoint y: 728, endPoint x: 1421, endPoint y: 726, distance: 21.1
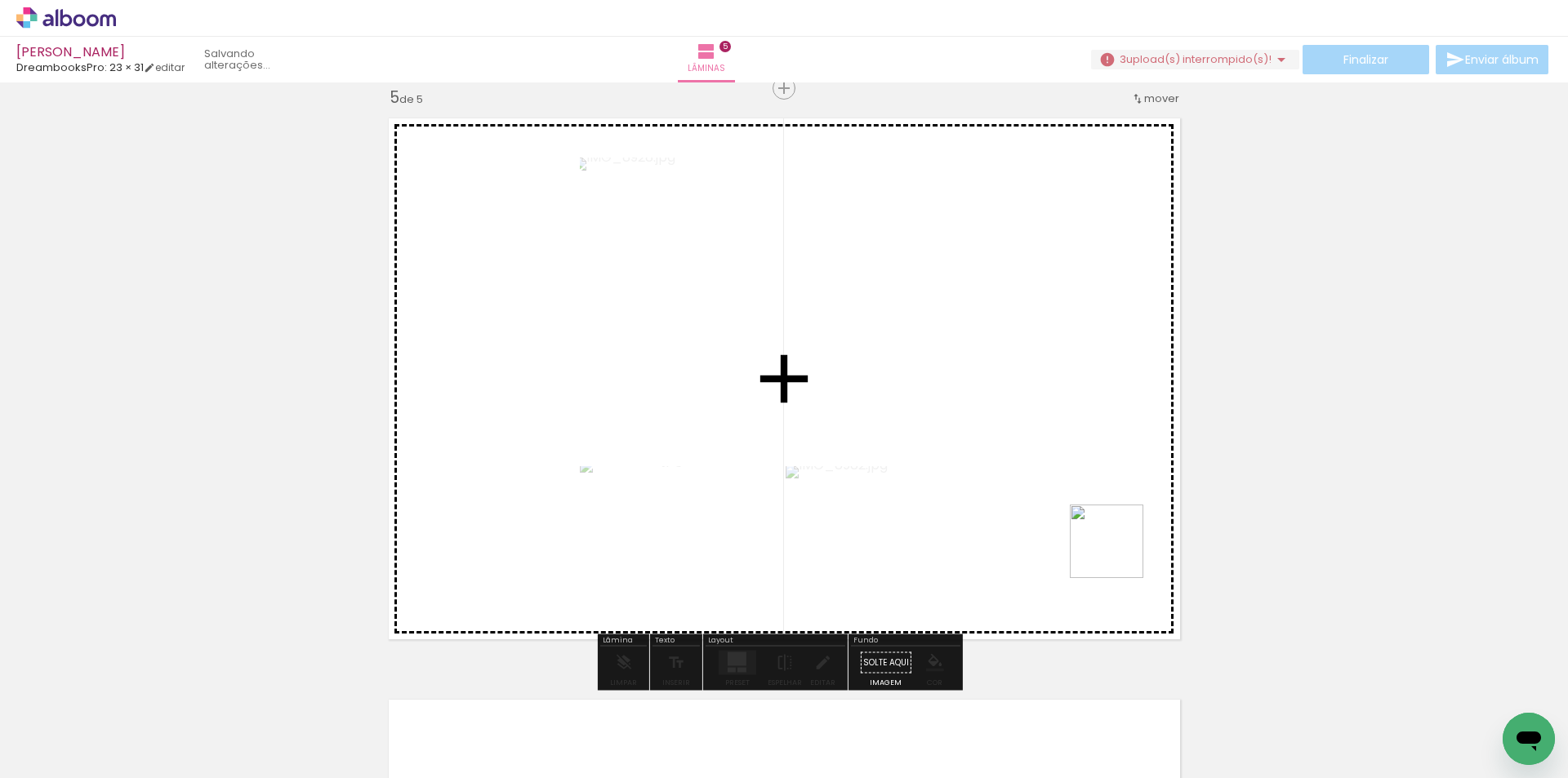
click at [1105, 545] on quentale-workspace at bounding box center [784, 389] width 1568 height 778
drag, startPoint x: 1491, startPoint y: 717, endPoint x: 1122, endPoint y: 510, distance: 423.1
click at [1053, 465] on quentale-workspace at bounding box center [784, 389] width 1568 height 778
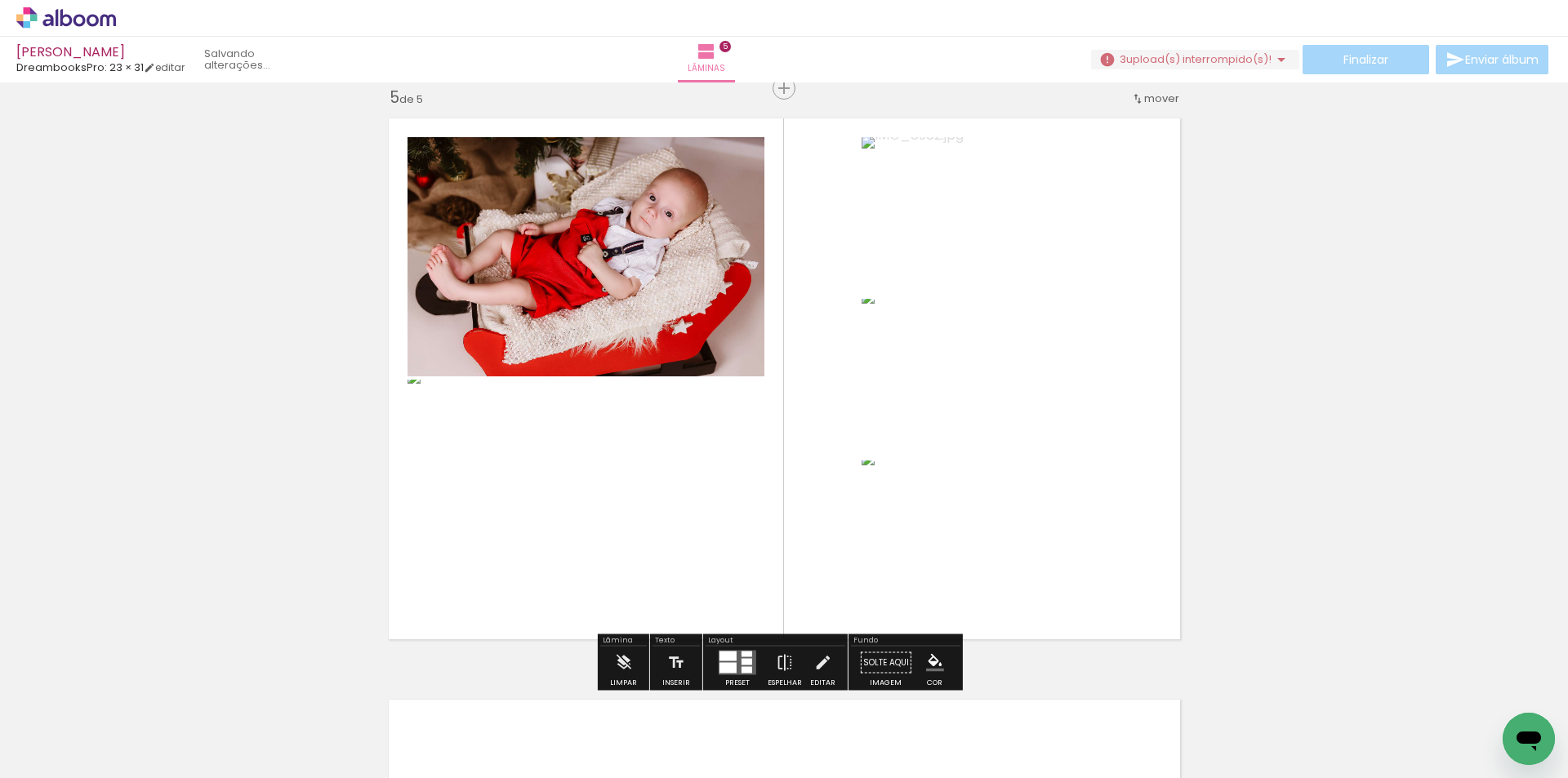
click at [66, 759] on span "Adicionar Fotos" at bounding box center [58, 756] width 49 height 18
click at [0, 0] on input "file" at bounding box center [0, 0] width 0 height 0
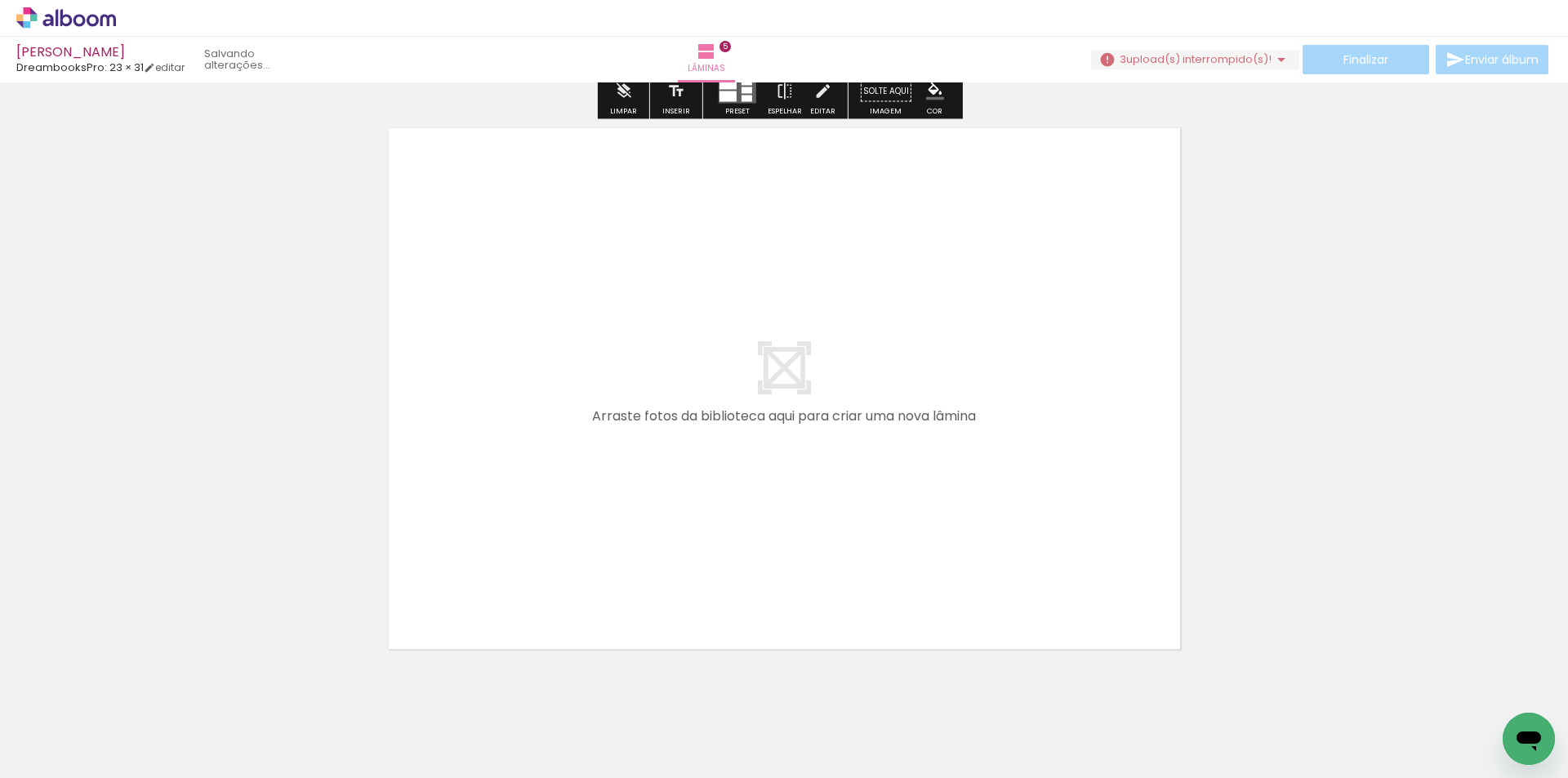
scroll to position [0, 949]
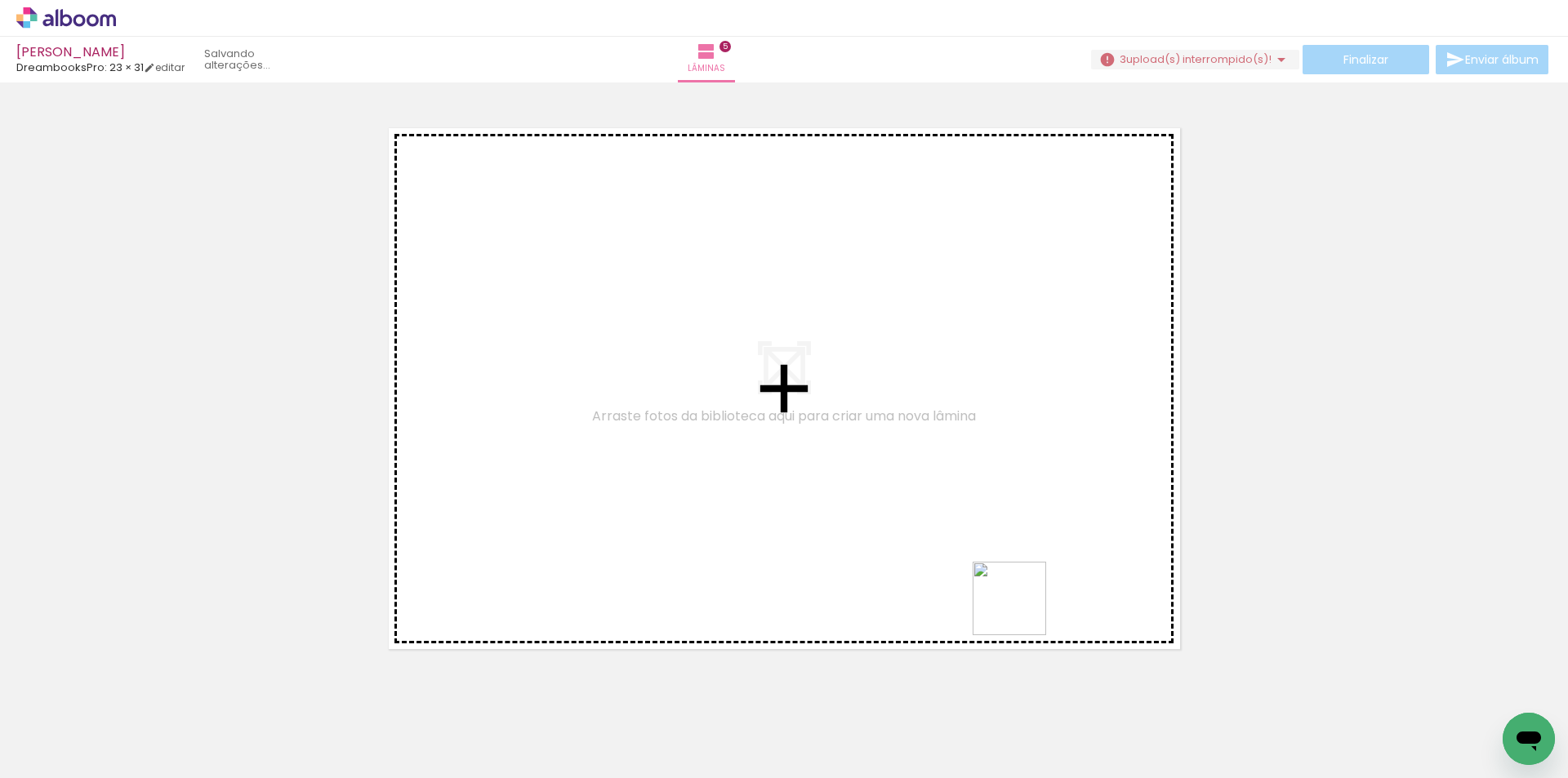
drag, startPoint x: 1022, startPoint y: 611, endPoint x: 1195, endPoint y: 705, distance: 196.9
click at [938, 508] on quentale-workspace at bounding box center [784, 389] width 1568 height 778
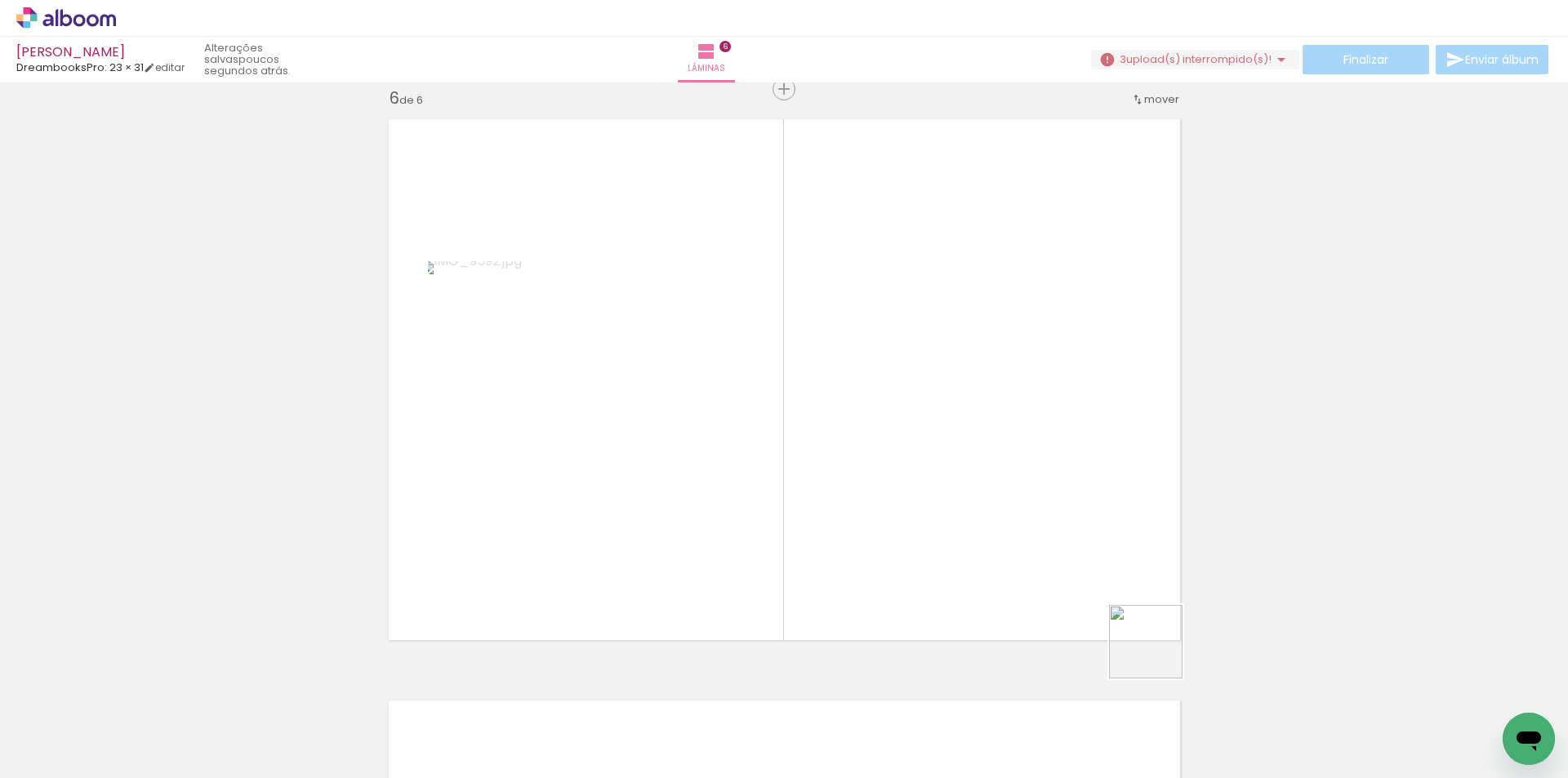
scroll to position [2928, 0]
drag, startPoint x: 1199, startPoint y: 698, endPoint x: 1044, endPoint y: 542, distance: 219.9
click at [1044, 542] on quentale-workspace at bounding box center [784, 389] width 1568 height 778
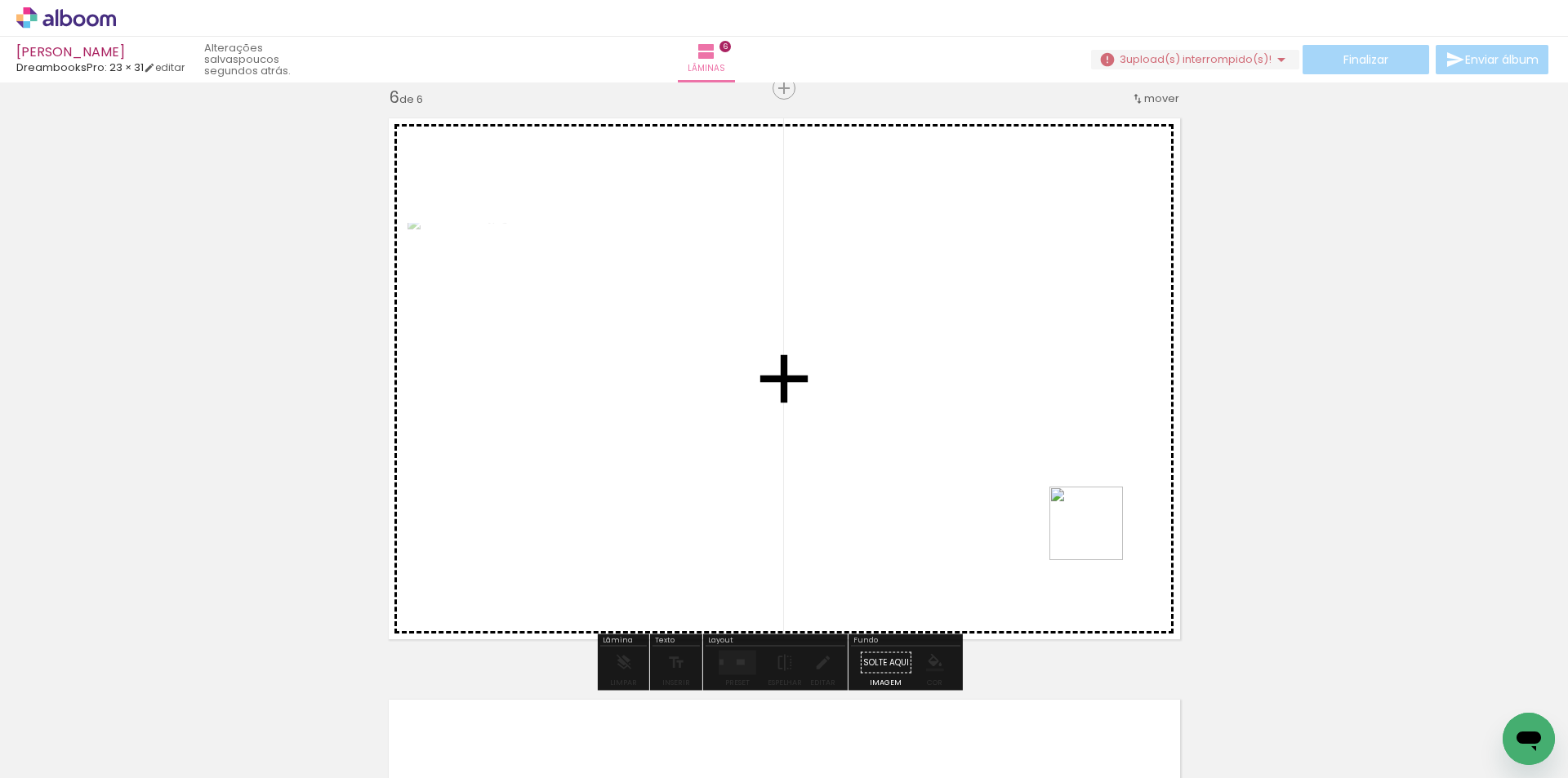
drag, startPoint x: 1099, startPoint y: 536, endPoint x: 1371, endPoint y: 735, distance: 337.0
click at [1073, 503] on quentale-workspace at bounding box center [784, 389] width 1568 height 778
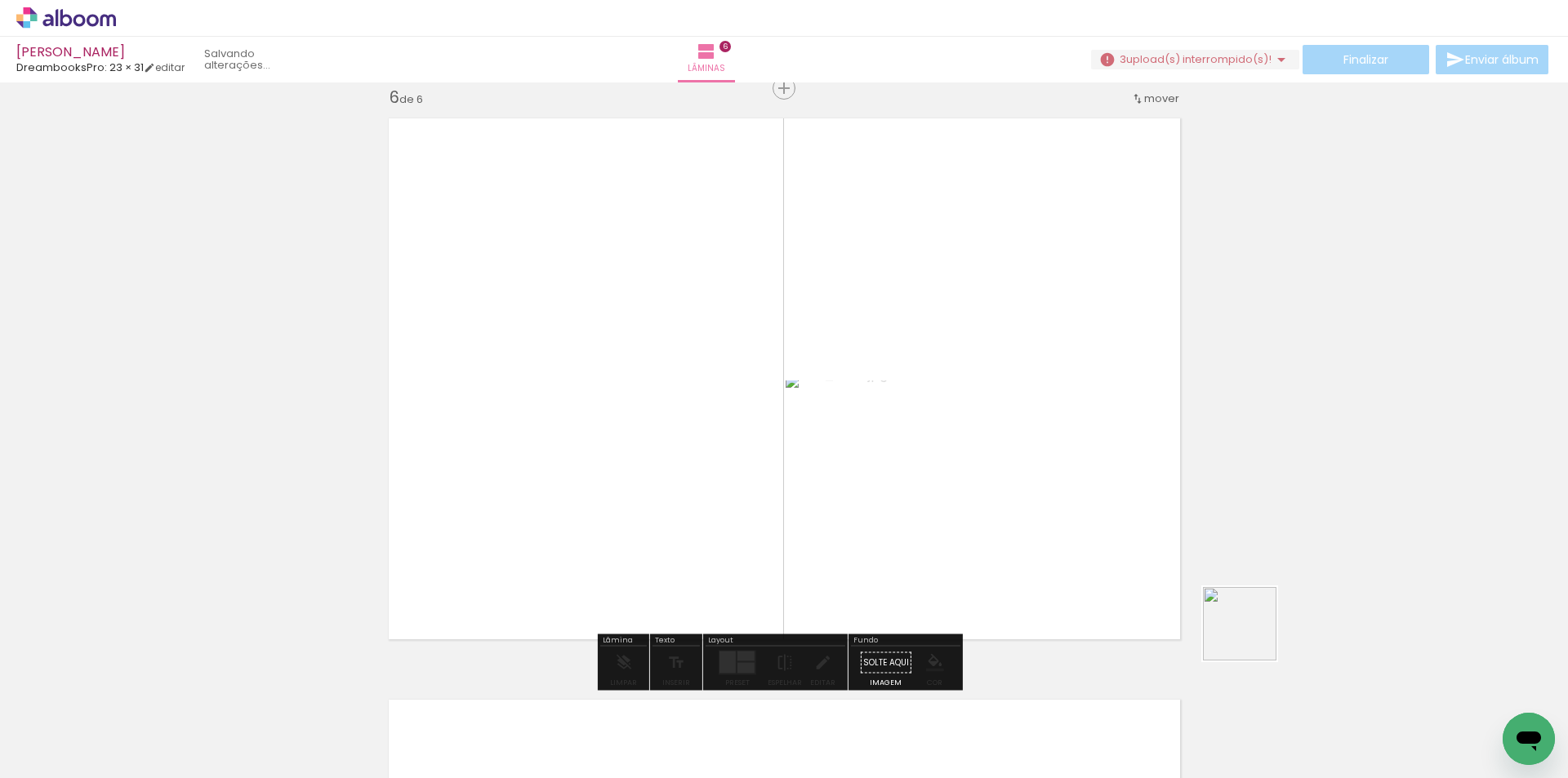
drag, startPoint x: 1347, startPoint y: 690, endPoint x: 1428, endPoint y: 712, distance: 83.9
click at [1074, 523] on quentale-workspace at bounding box center [784, 389] width 1568 height 778
drag, startPoint x: 1454, startPoint y: 703, endPoint x: 1059, endPoint y: 473, distance: 457.1
click at [1064, 482] on quentale-workspace at bounding box center [784, 389] width 1568 height 778
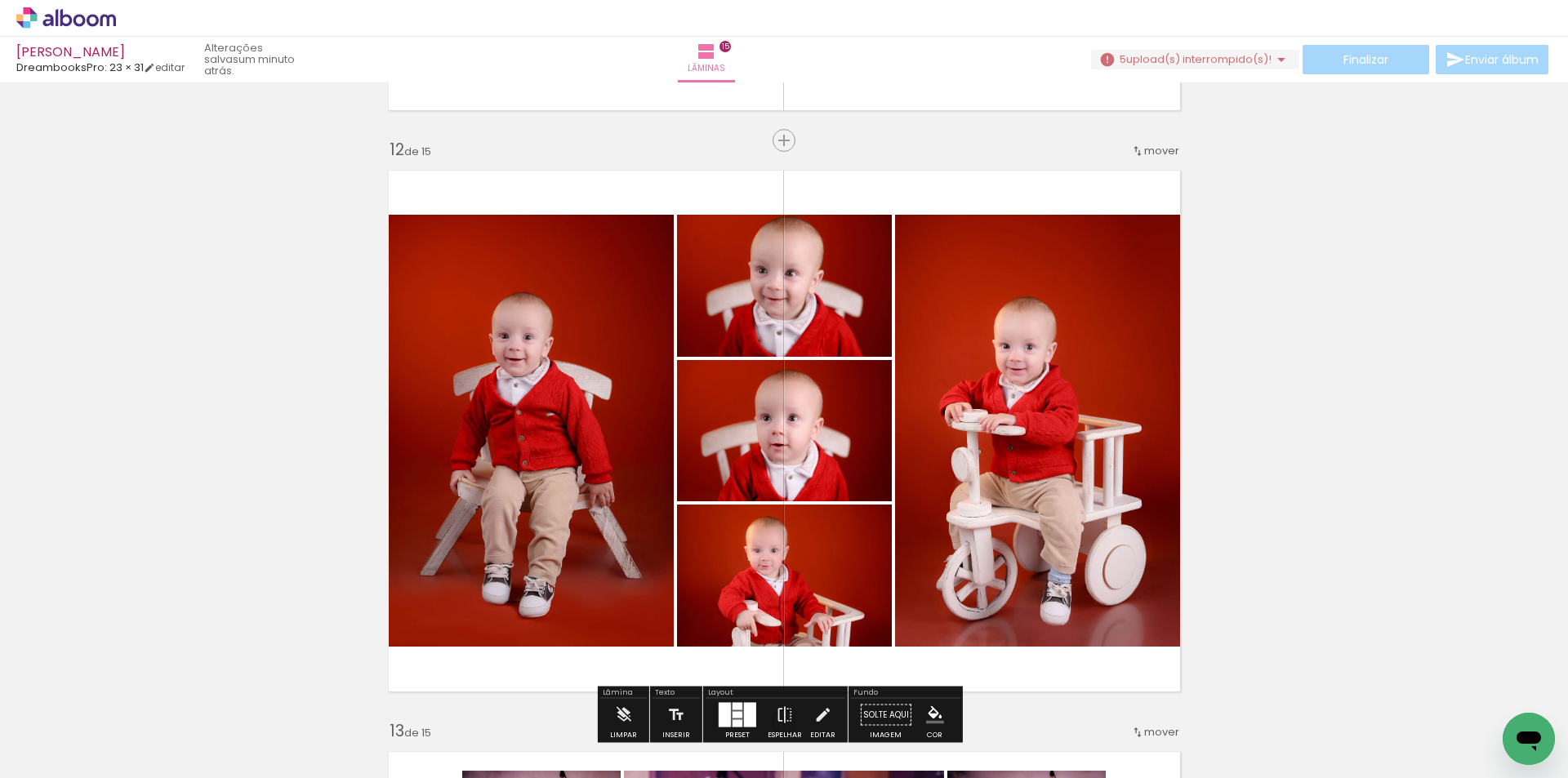
scroll to position [6529, 0]
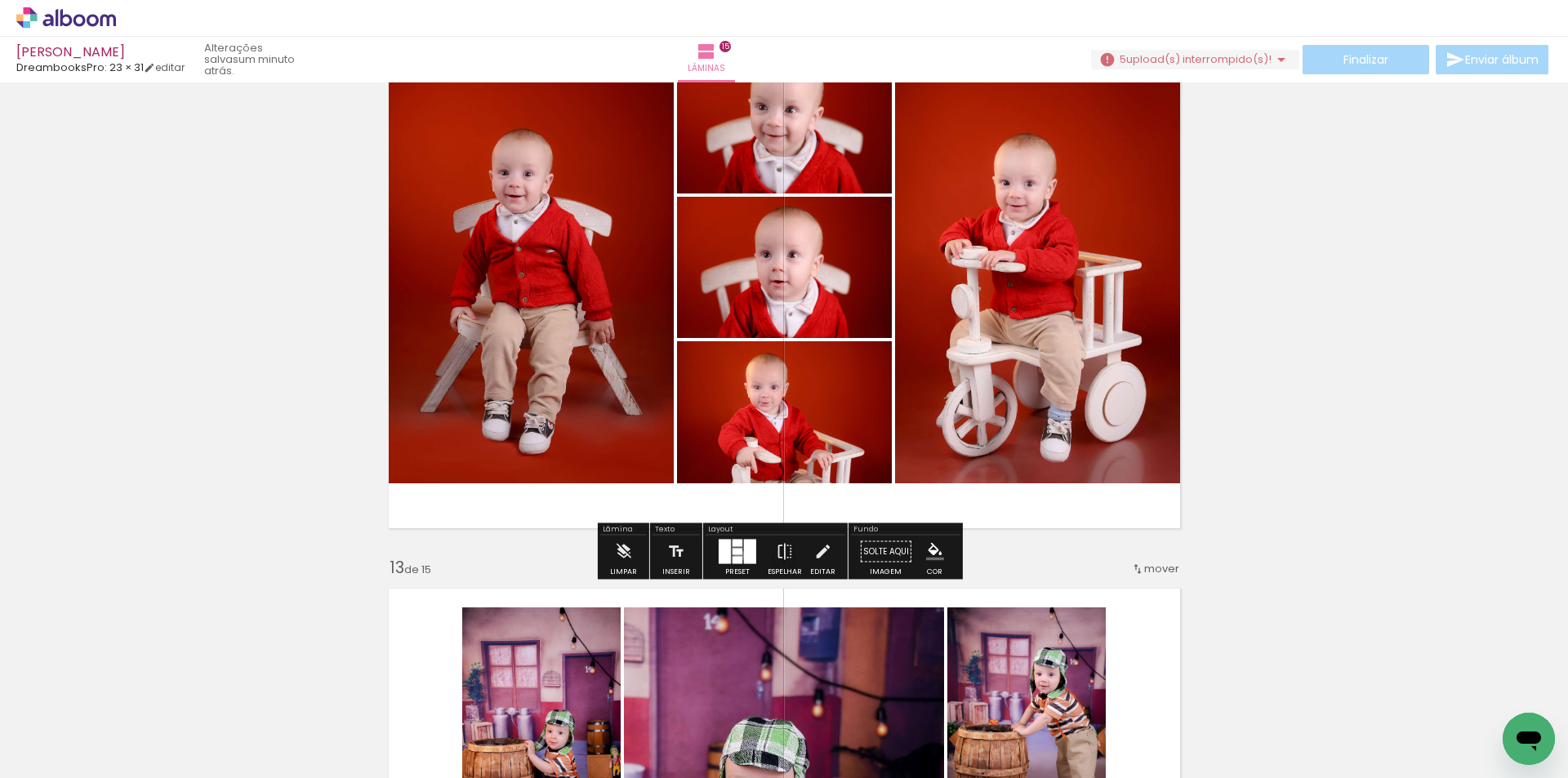
click at [735, 556] on quentale-layouter at bounding box center [737, 552] width 38 height 25
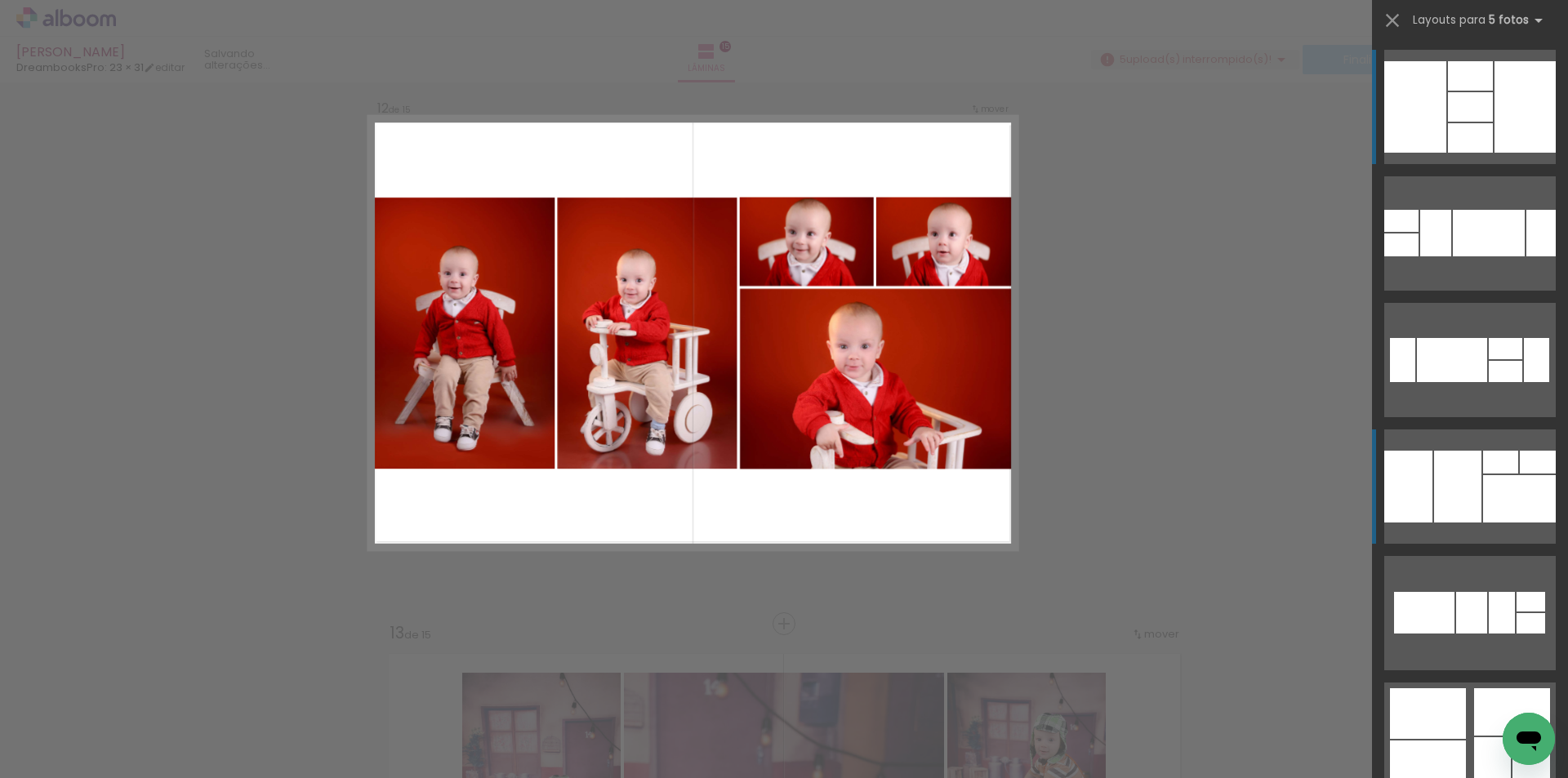
scroll to position [6418, 0]
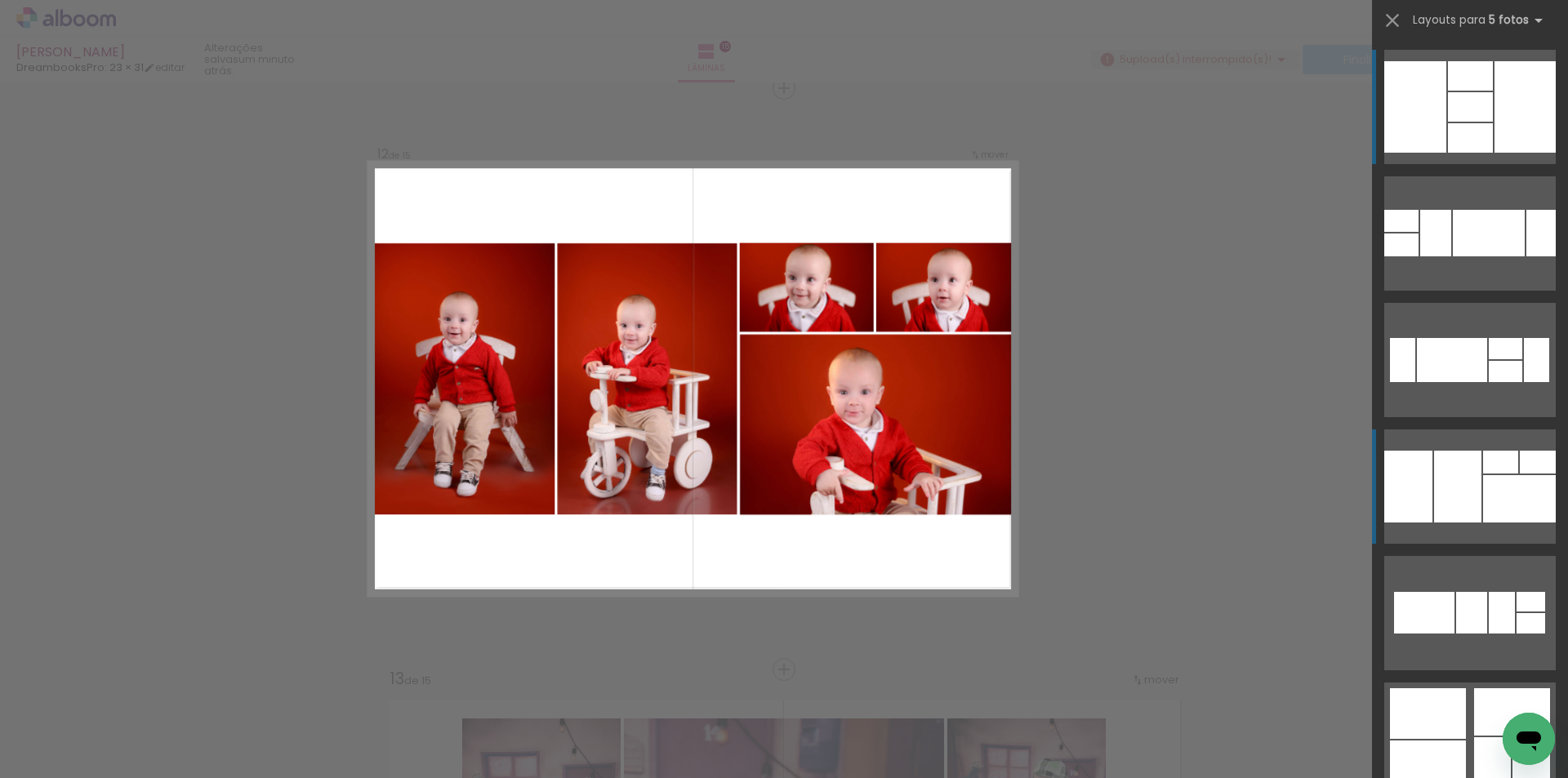
click at [1403, 491] on div at bounding box center [1408, 486] width 49 height 71
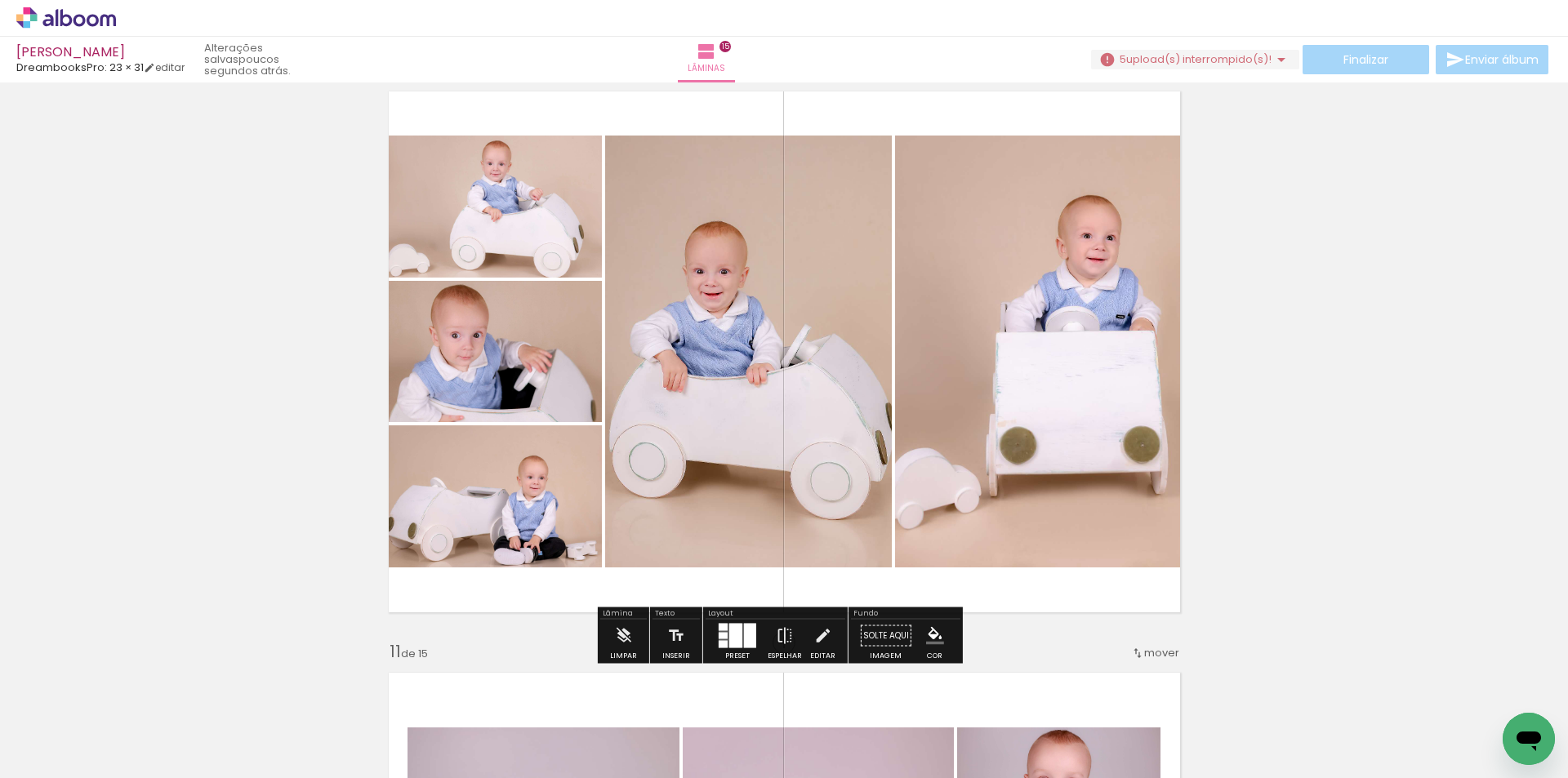
scroll to position [5274, 0]
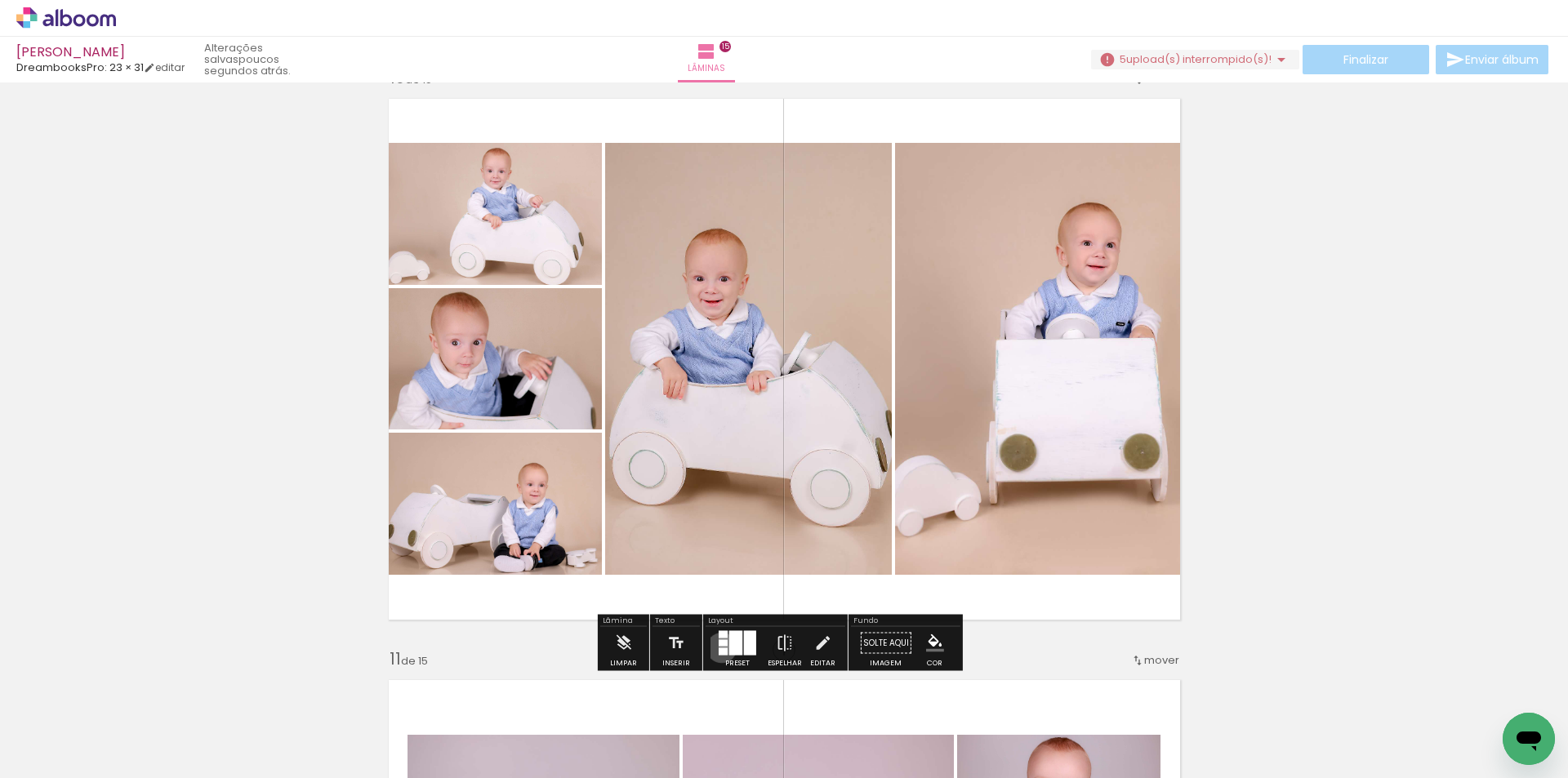
click at [719, 648] on div at bounding box center [722, 651] width 9 height 7
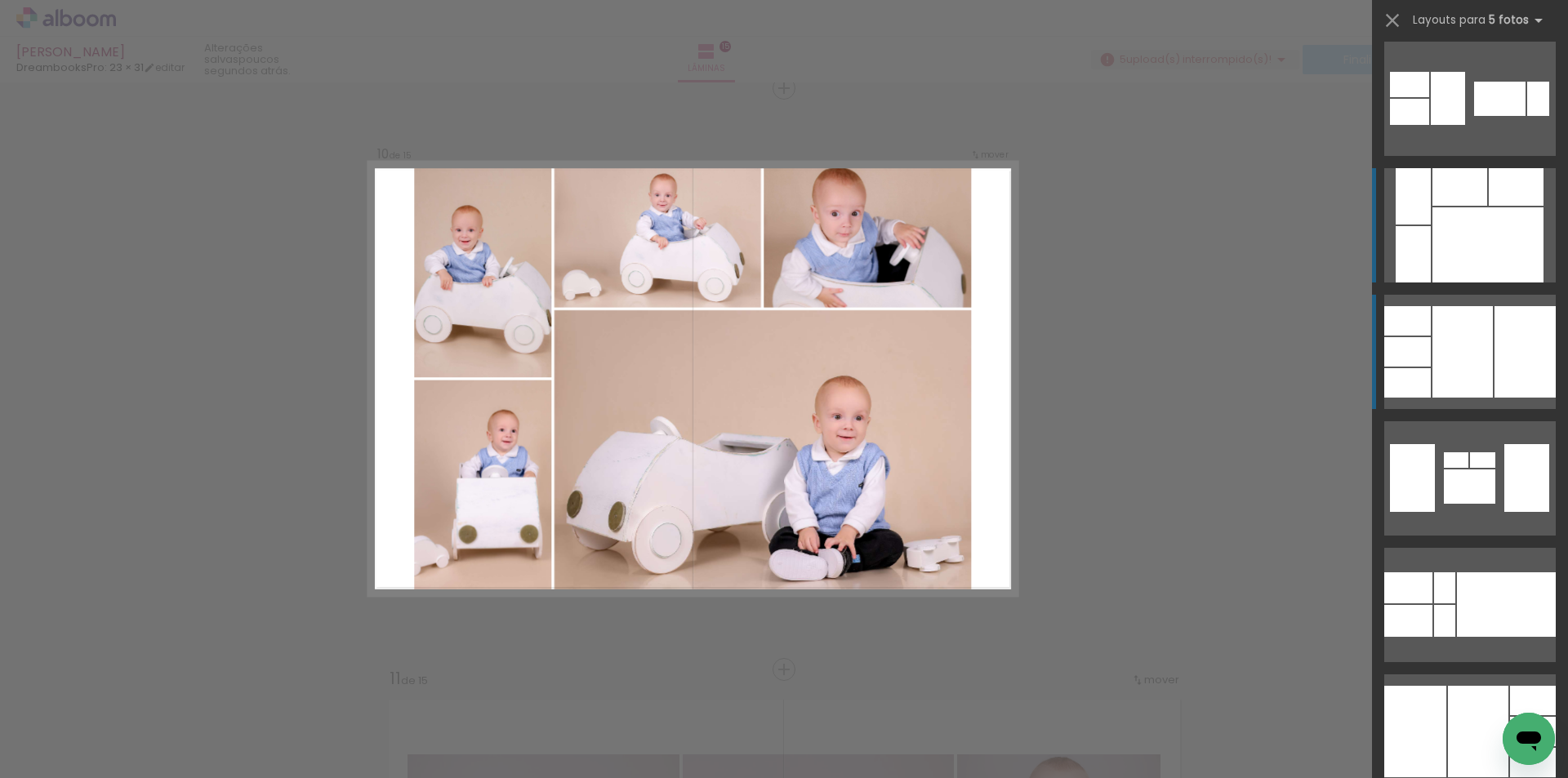
scroll to position [1952, 0]
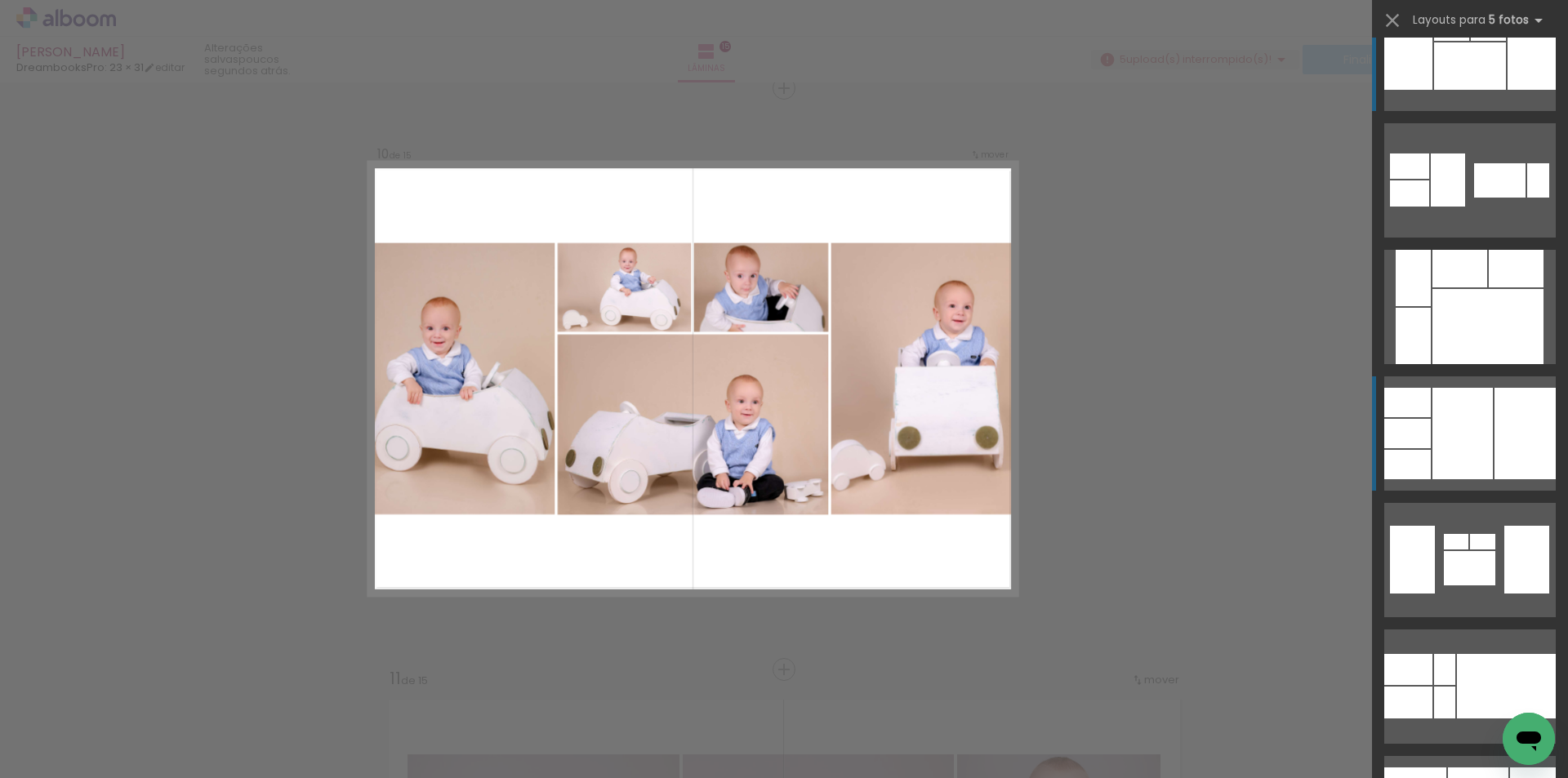
click at [1418, 74] on div at bounding box center [1408, 54] width 49 height 71
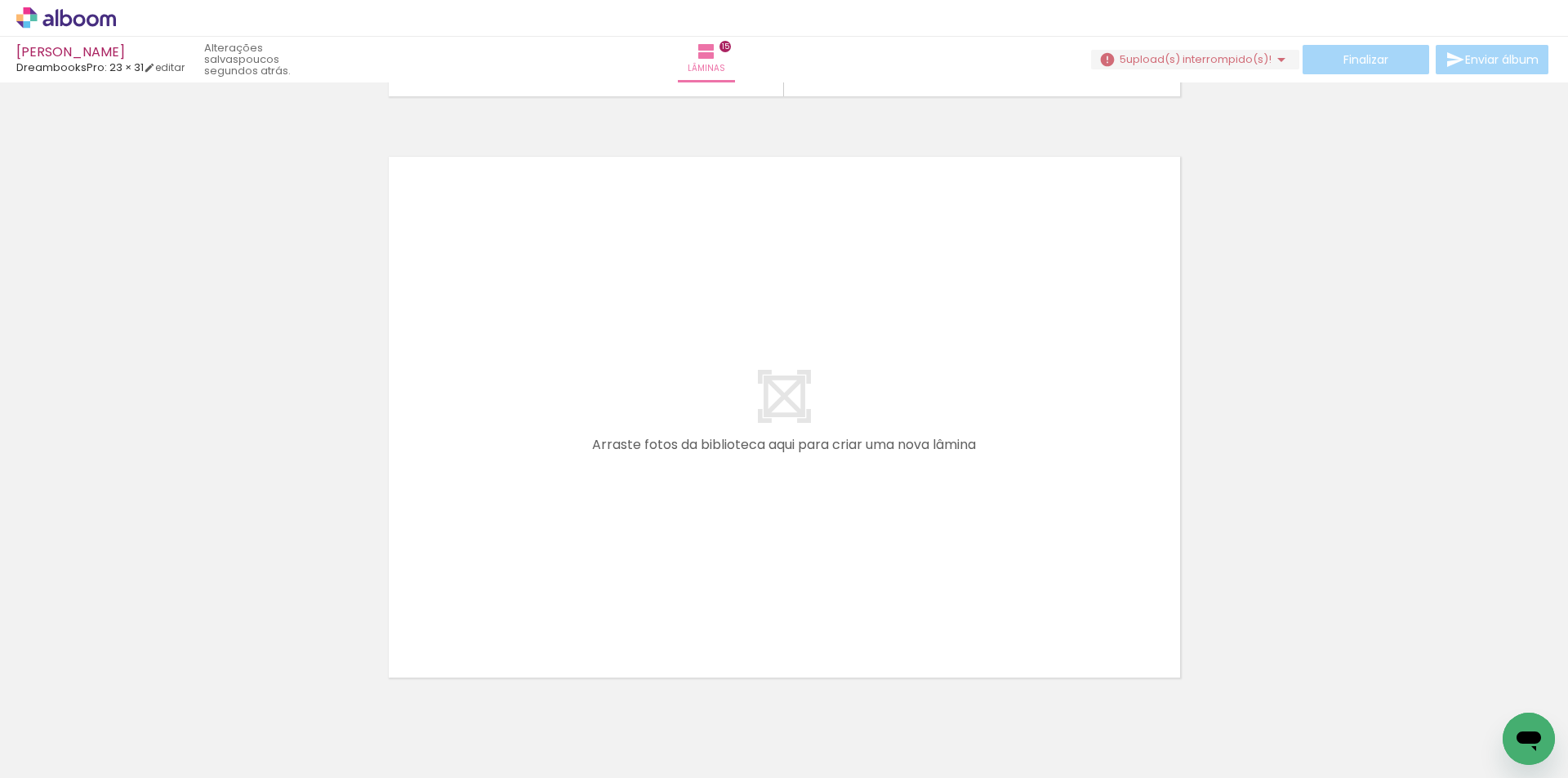
scroll to position [8447, 0]
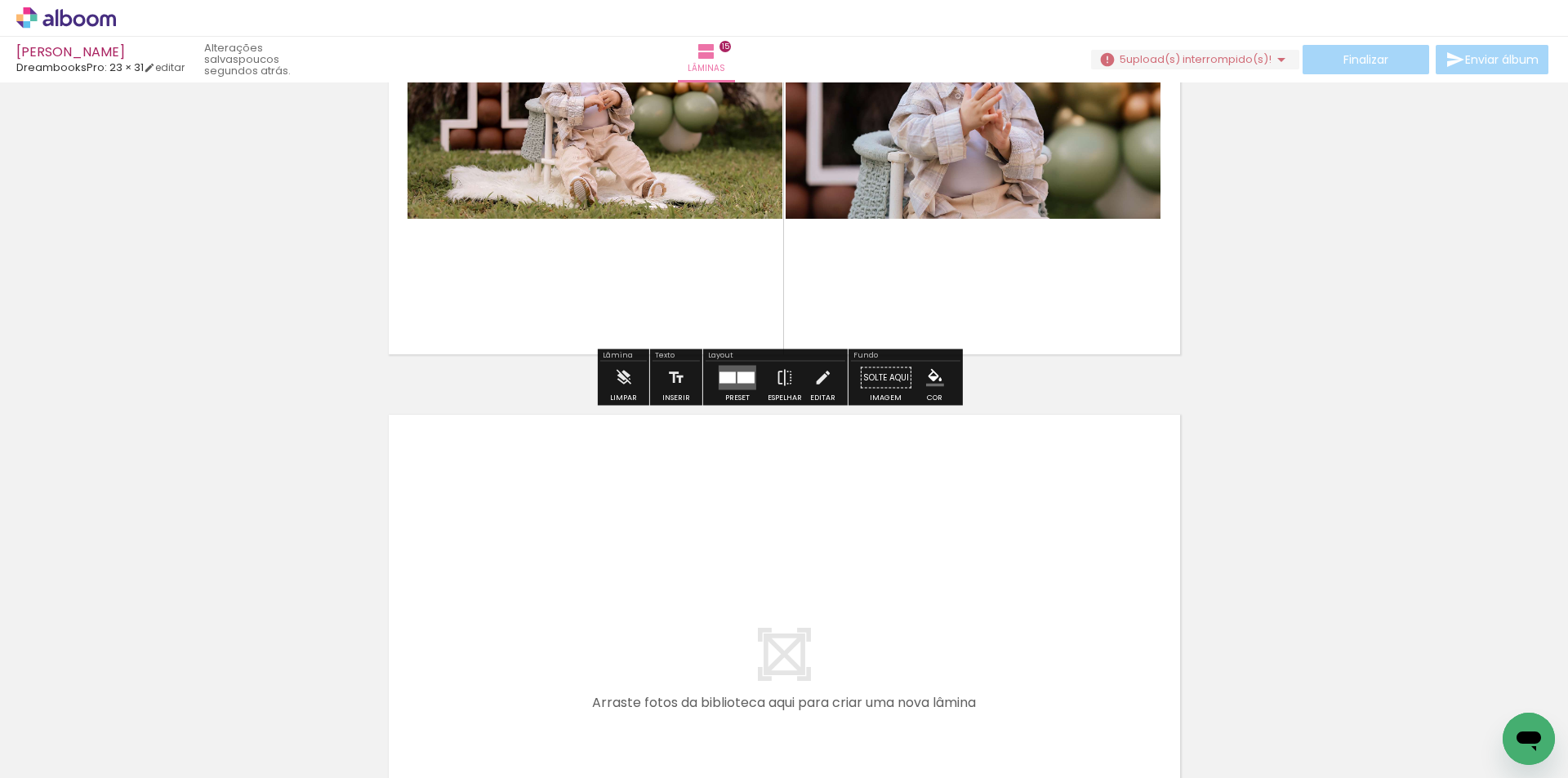
click at [1070, 521] on quentale-layouter at bounding box center [784, 675] width 811 height 541
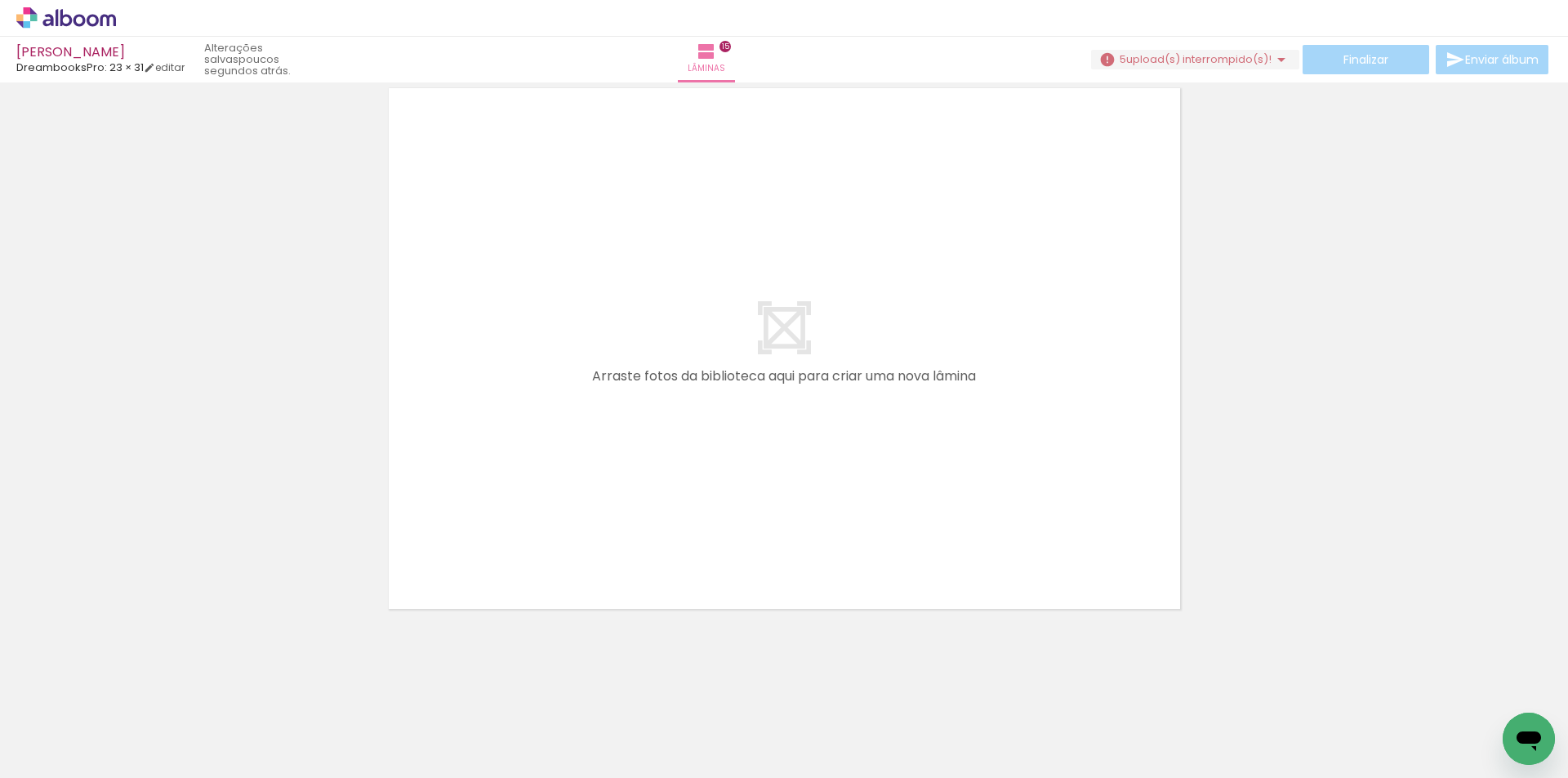
scroll to position [0, 0]
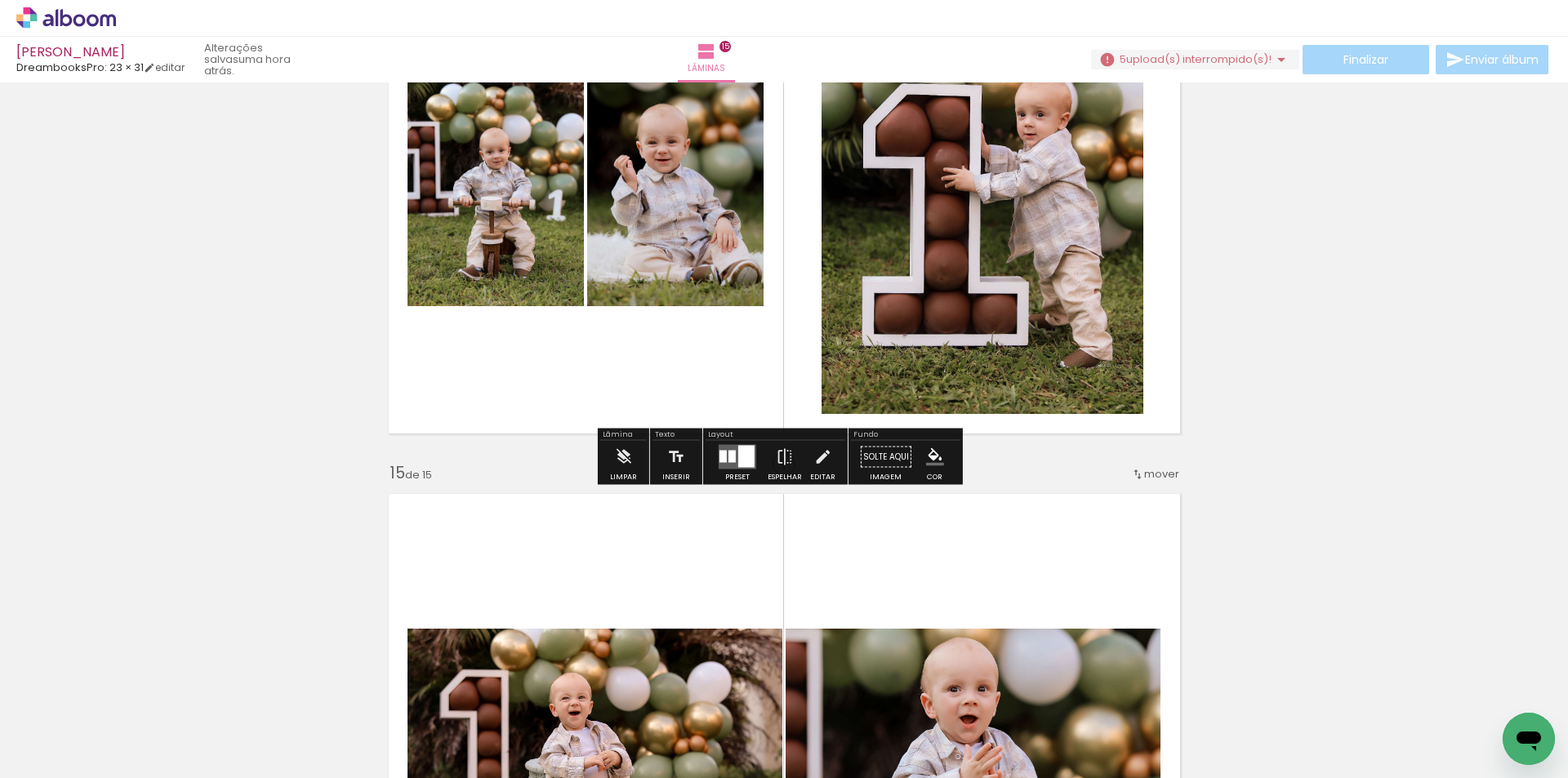
scroll to position [7957, 0]
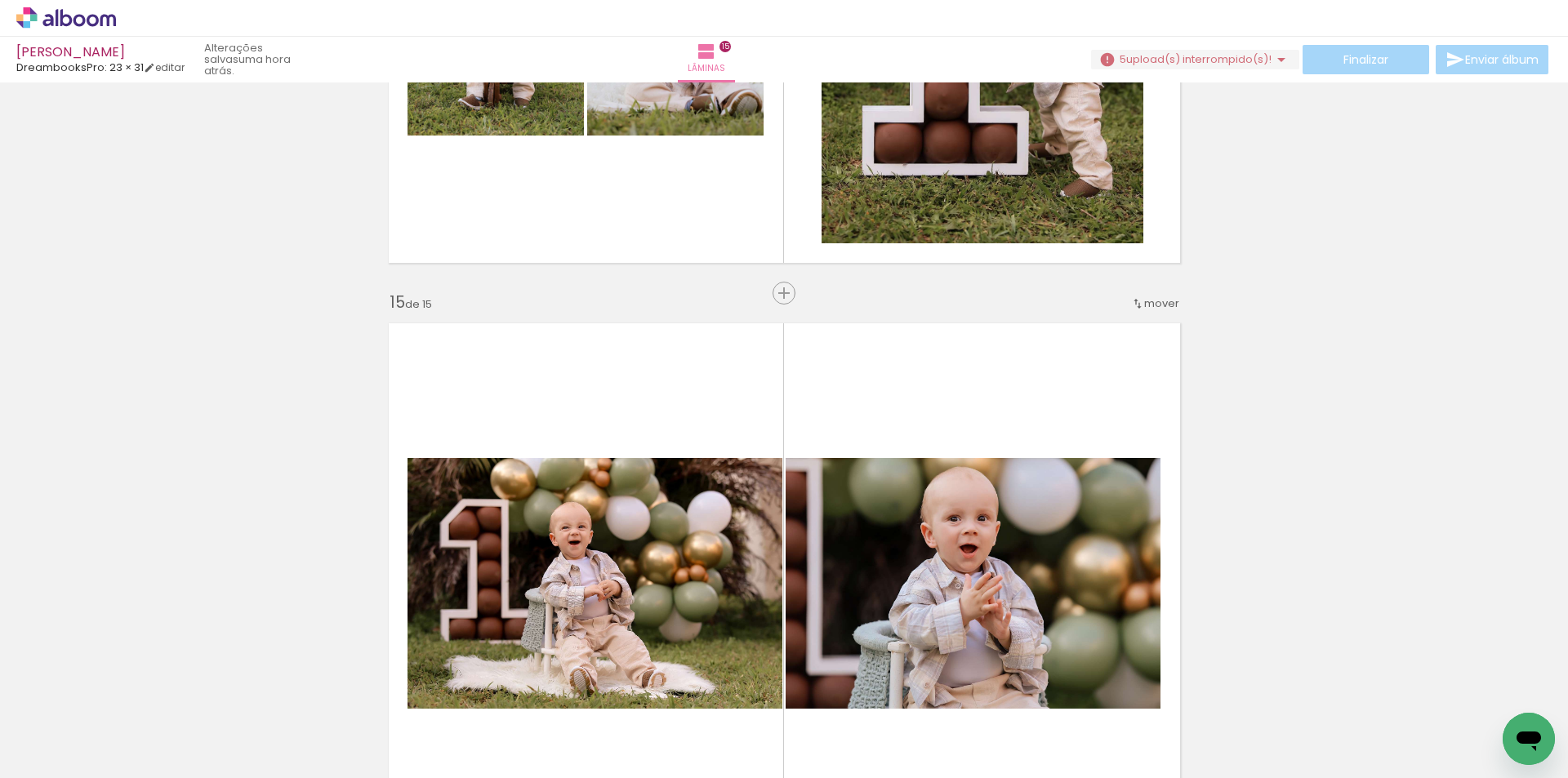
click at [995, 435] on quentale-layouter at bounding box center [784, 584] width 811 height 541
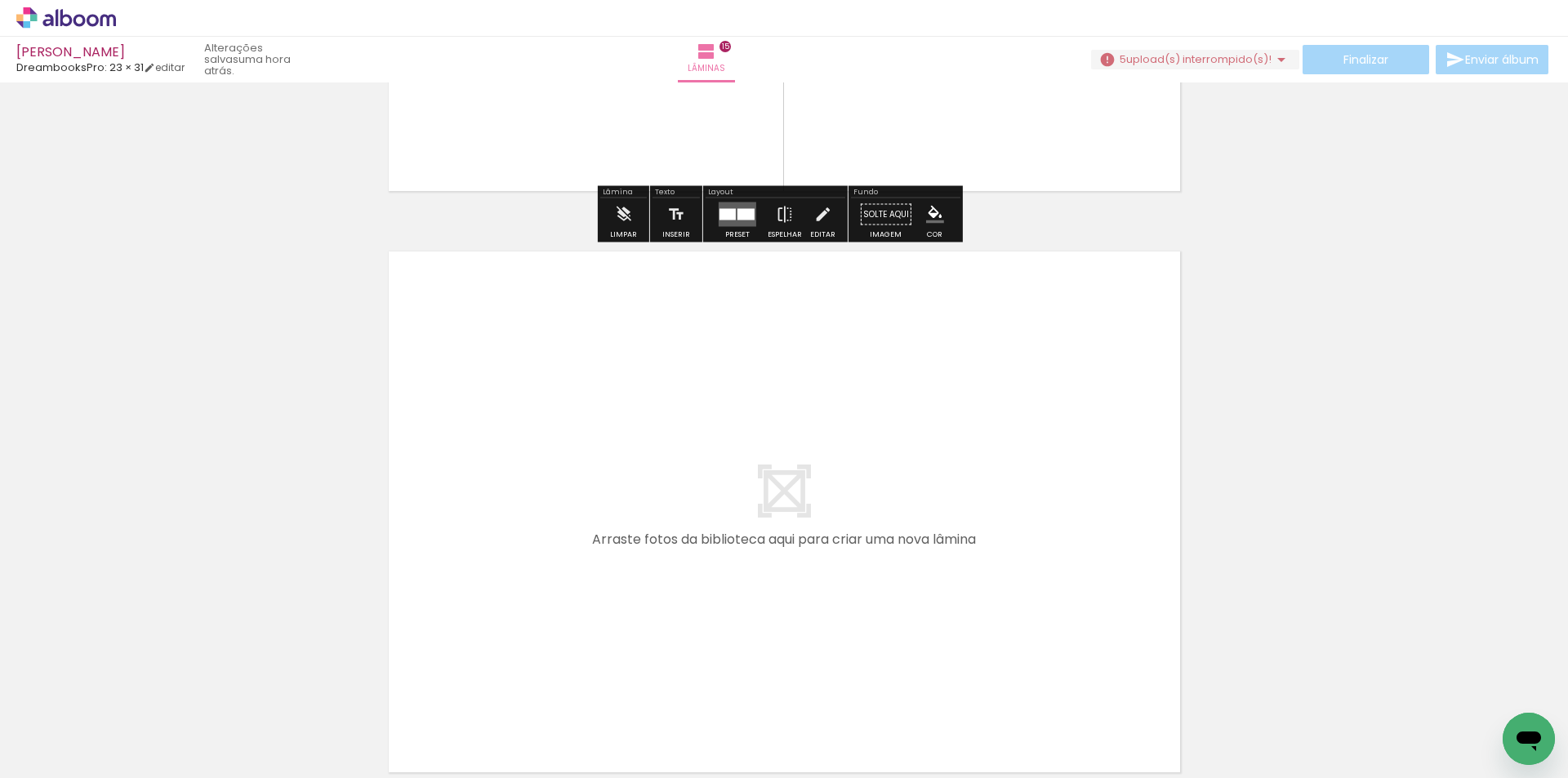
click at [1001, 402] on quentale-layouter at bounding box center [784, 512] width 811 height 541
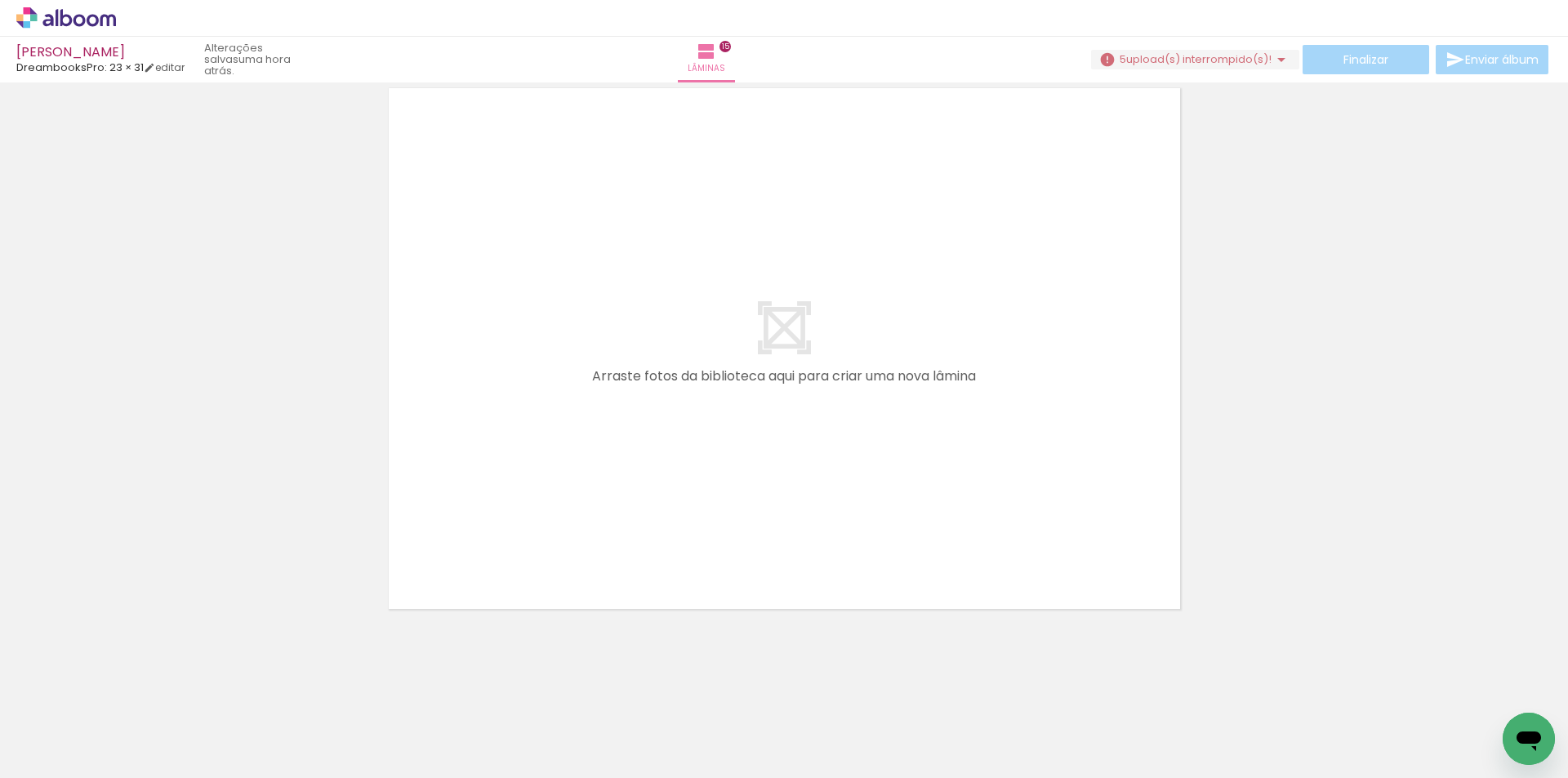
scroll to position [8447, 0]
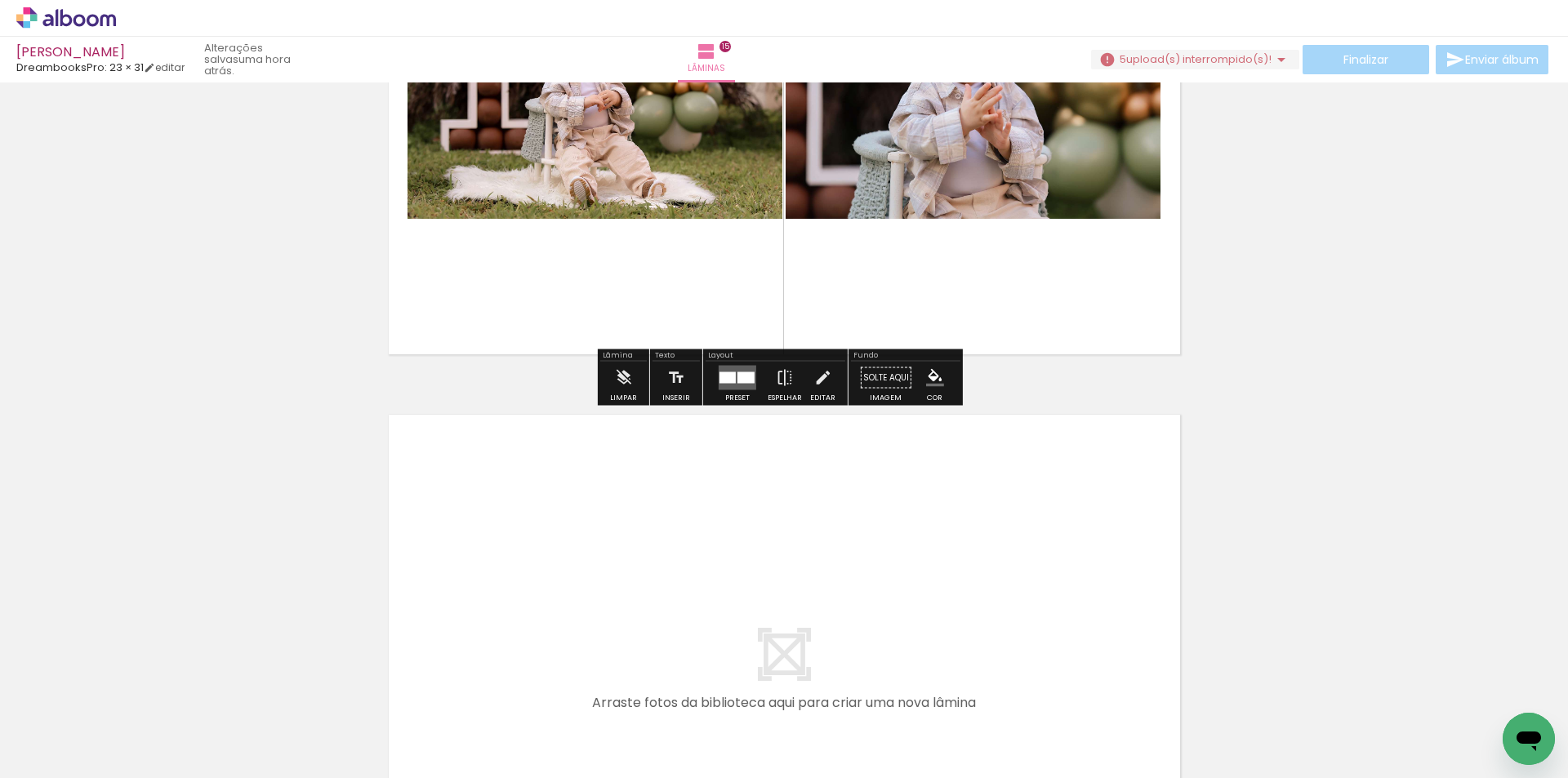
drag, startPoint x: 1055, startPoint y: 307, endPoint x: 1053, endPoint y: 284, distance: 23.1
click at [1051, 300] on quentale-layouter at bounding box center [784, 93] width 811 height 541
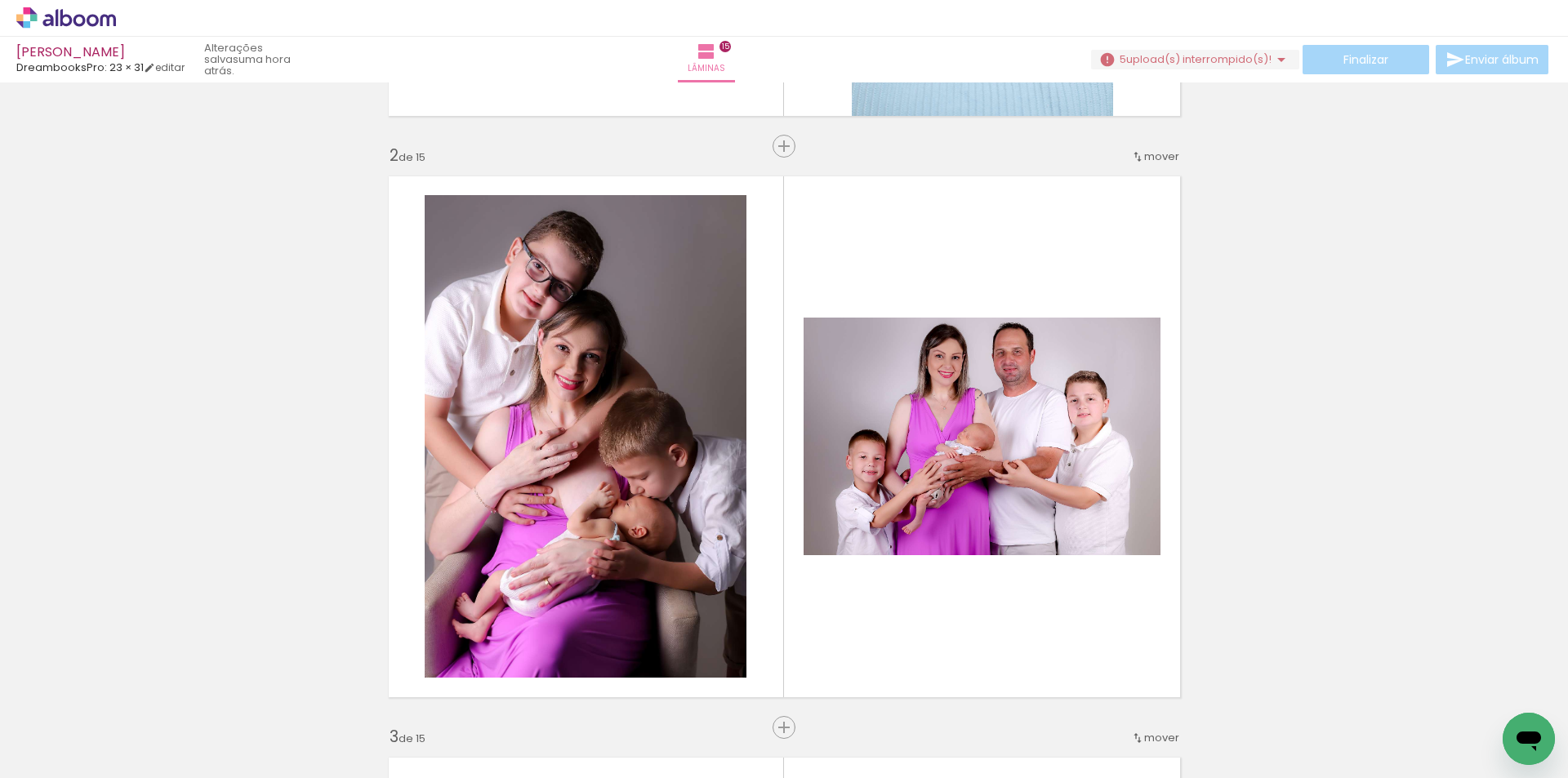
scroll to position [0, 0]
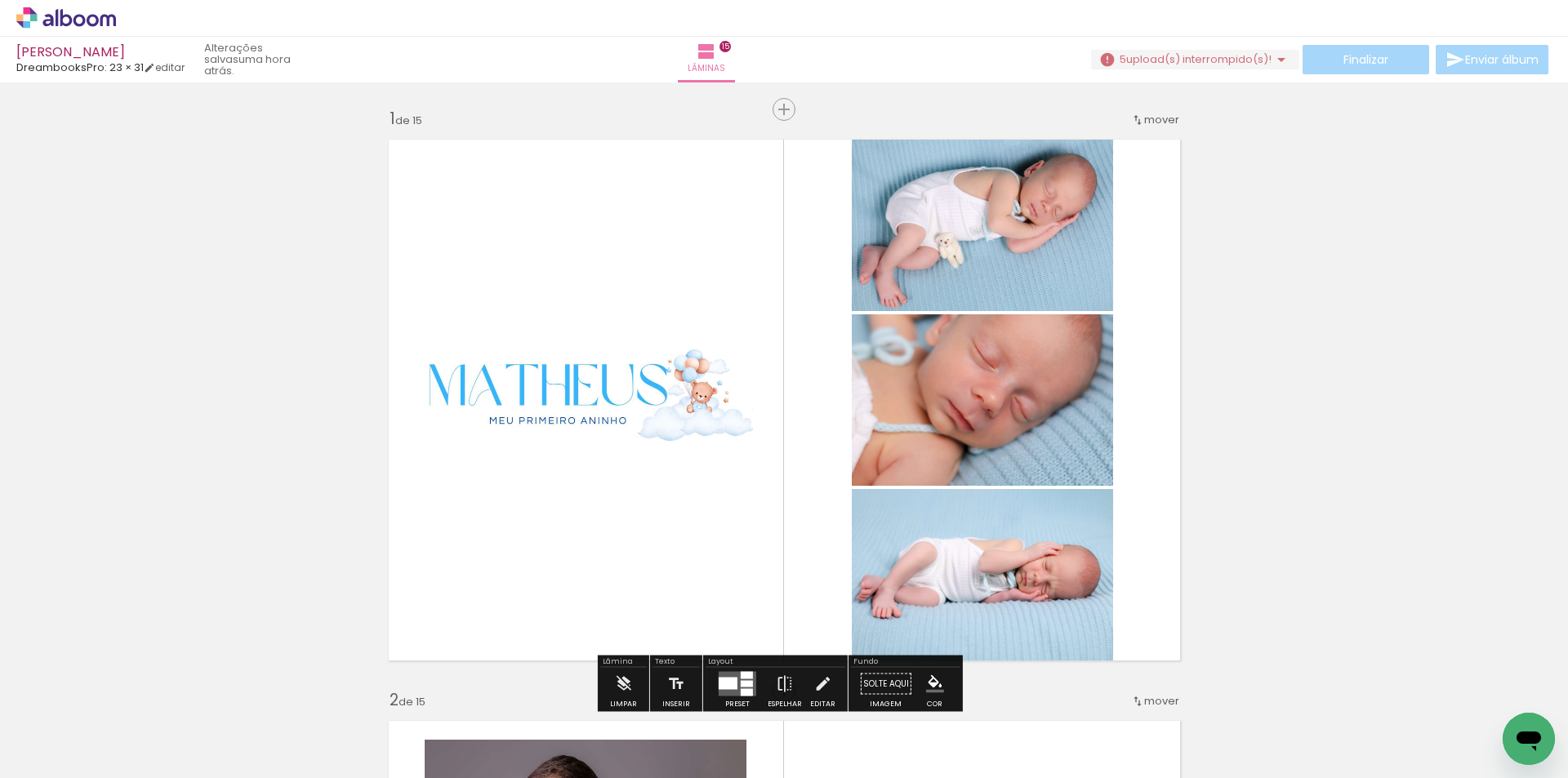
click at [637, 404] on quentale-photo at bounding box center [585, 400] width 334 height 241
click at [617, 408] on quentale-photo at bounding box center [585, 400] width 334 height 241
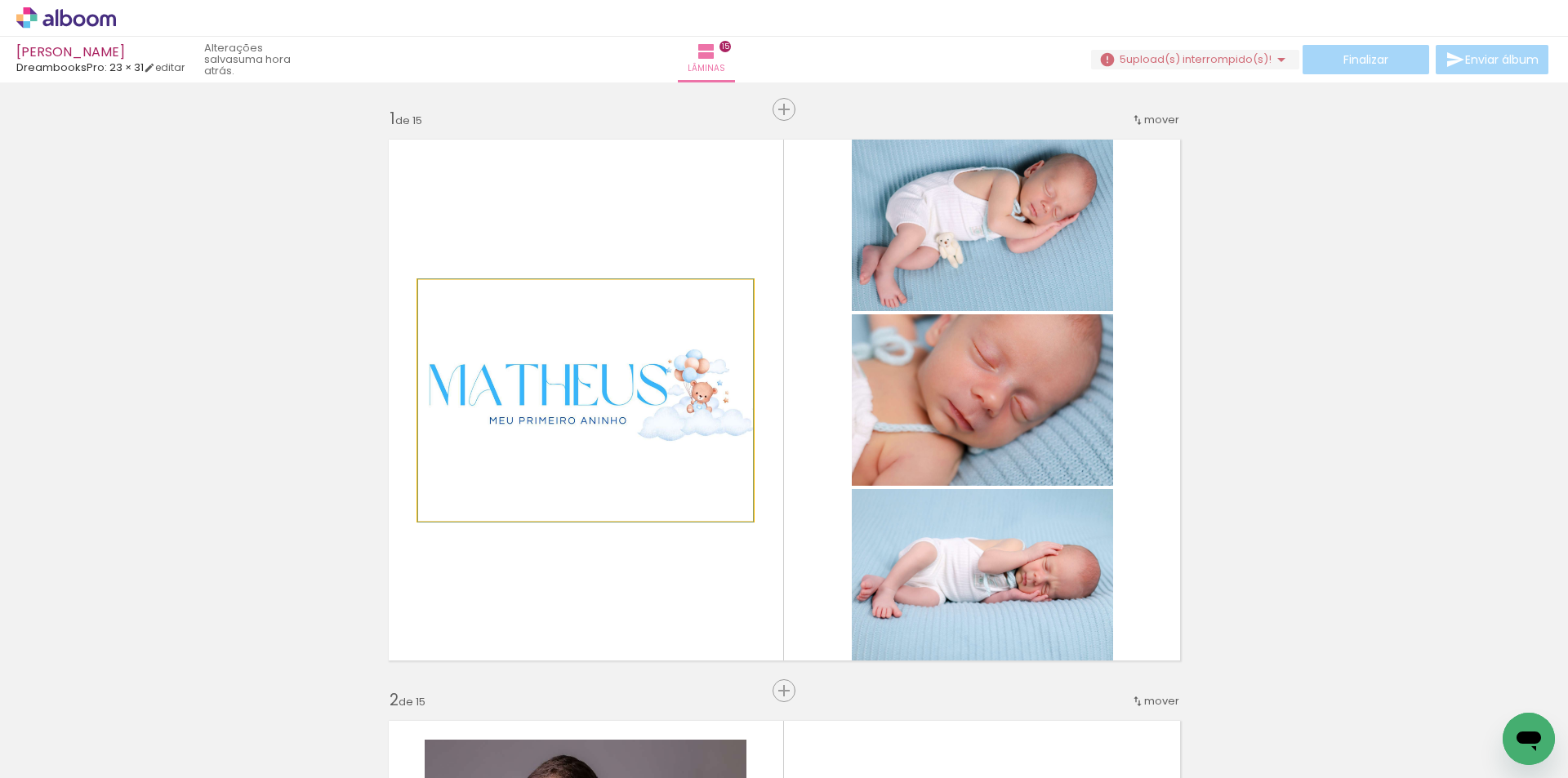
click at [644, 404] on quentale-photo at bounding box center [585, 400] width 334 height 241
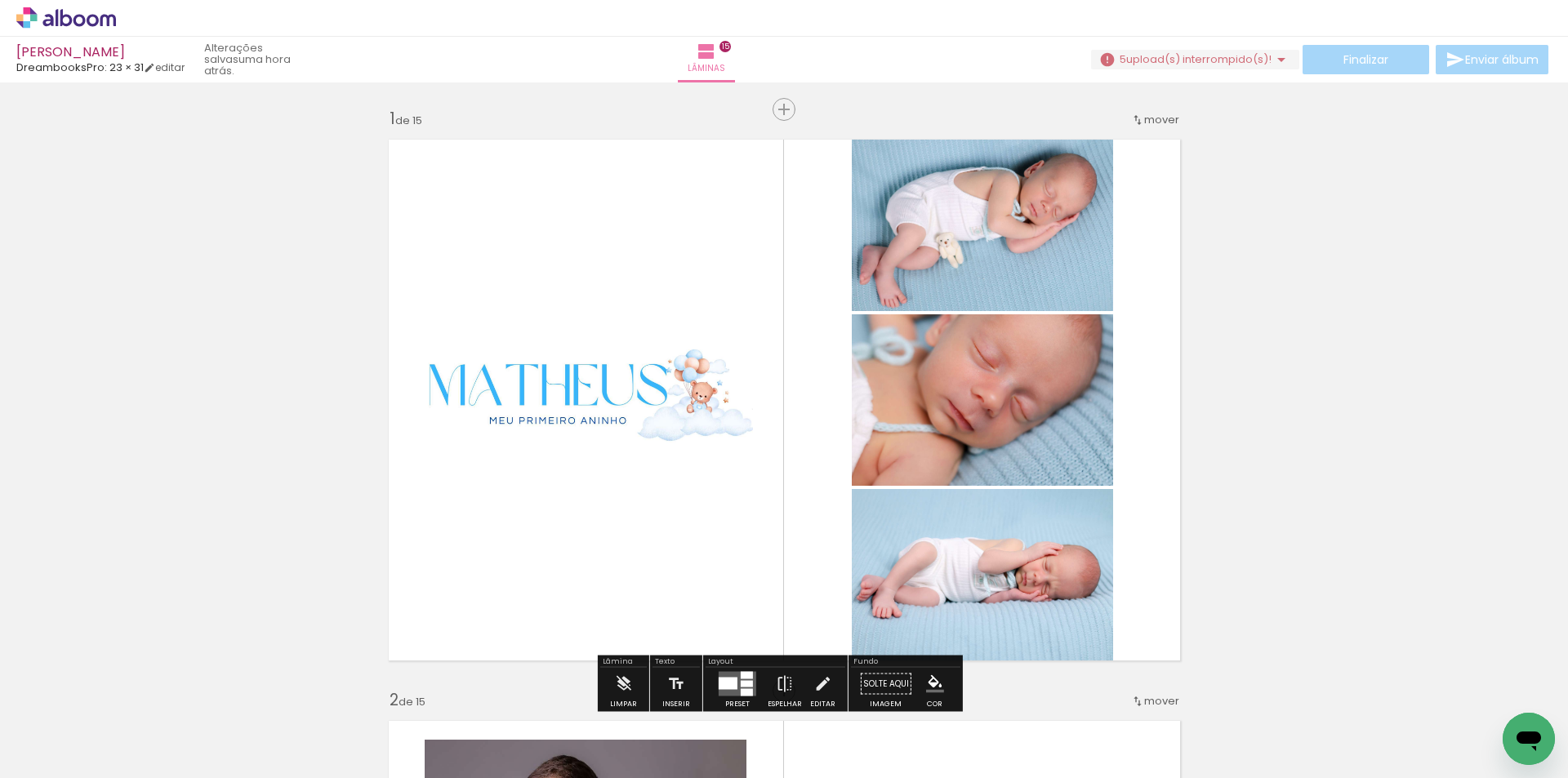
click at [667, 424] on quentale-photo at bounding box center [585, 400] width 334 height 241
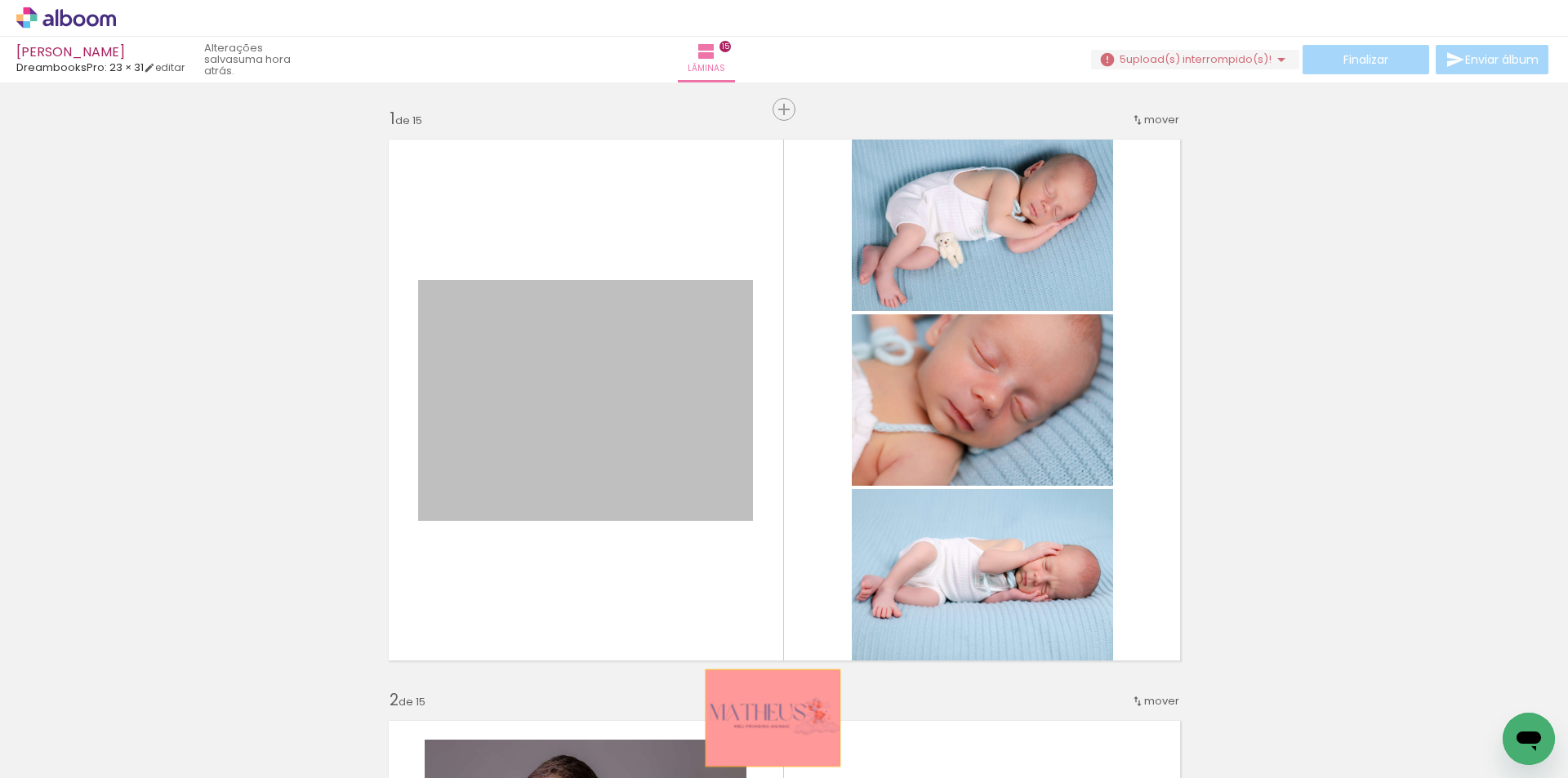
drag, startPoint x: 648, startPoint y: 418, endPoint x: 767, endPoint y: 717, distance: 321.8
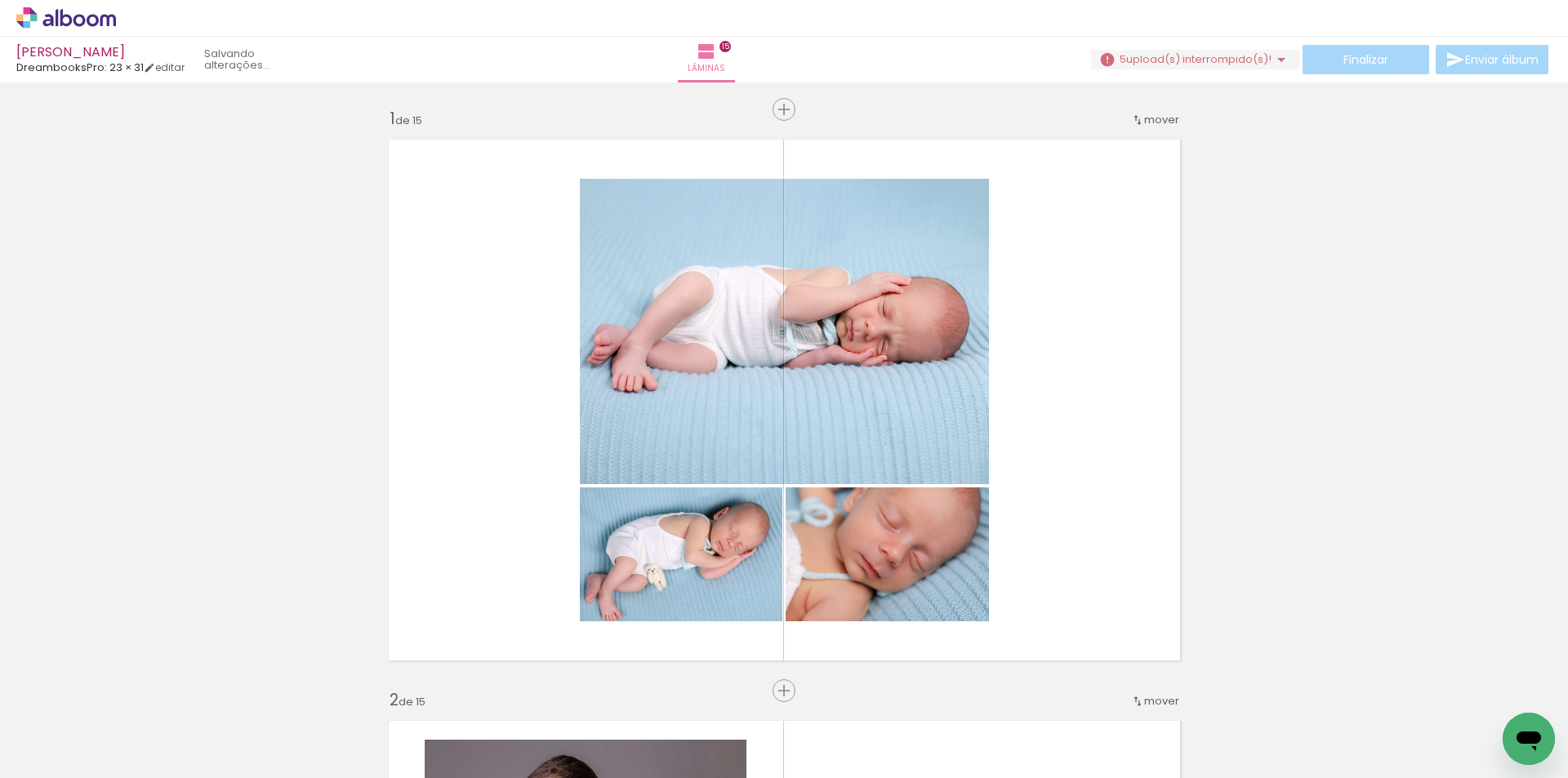
click at [589, 694] on iron-icon at bounding box center [585, 690] width 17 height 17
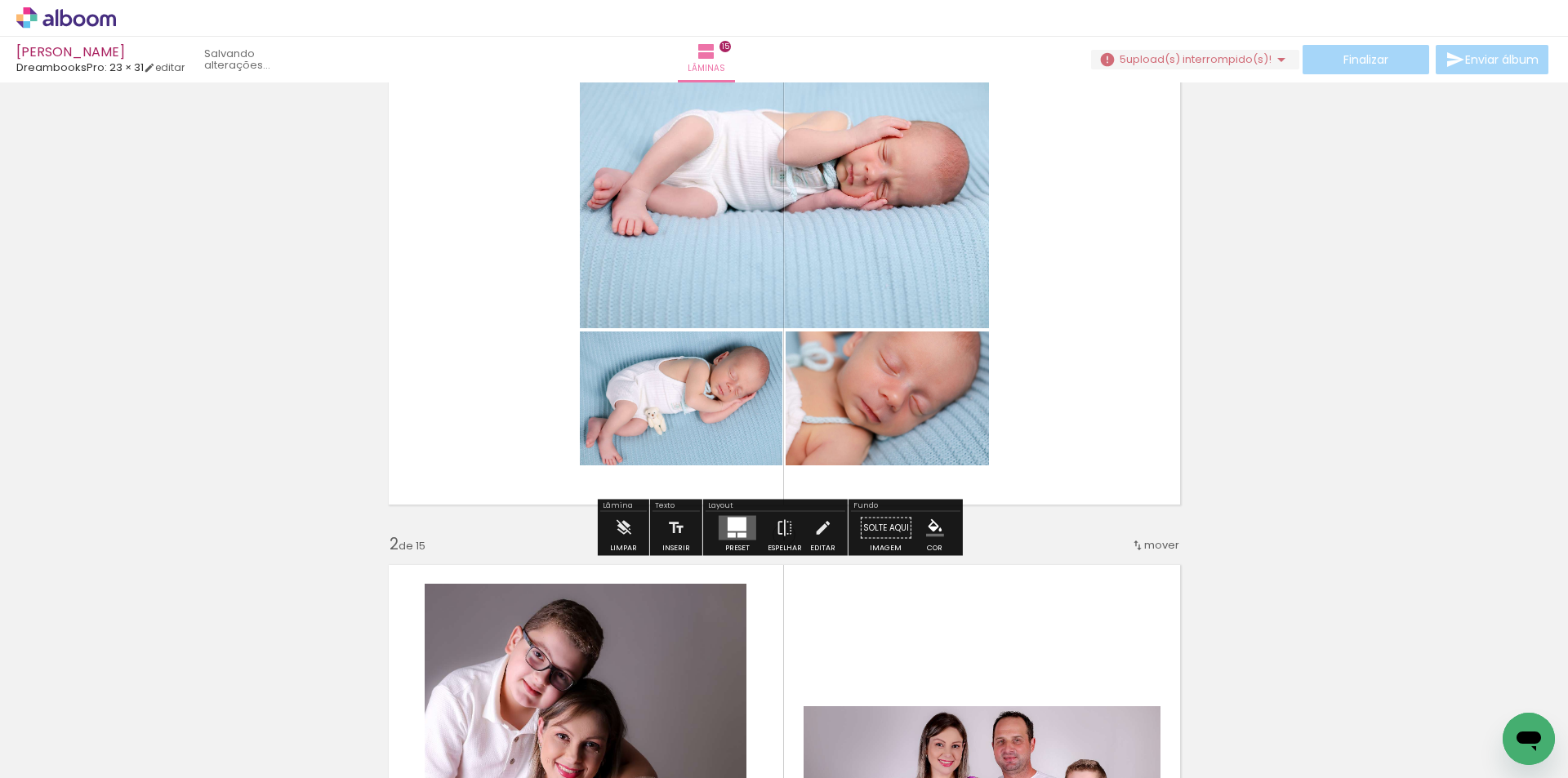
scroll to position [164, 0]
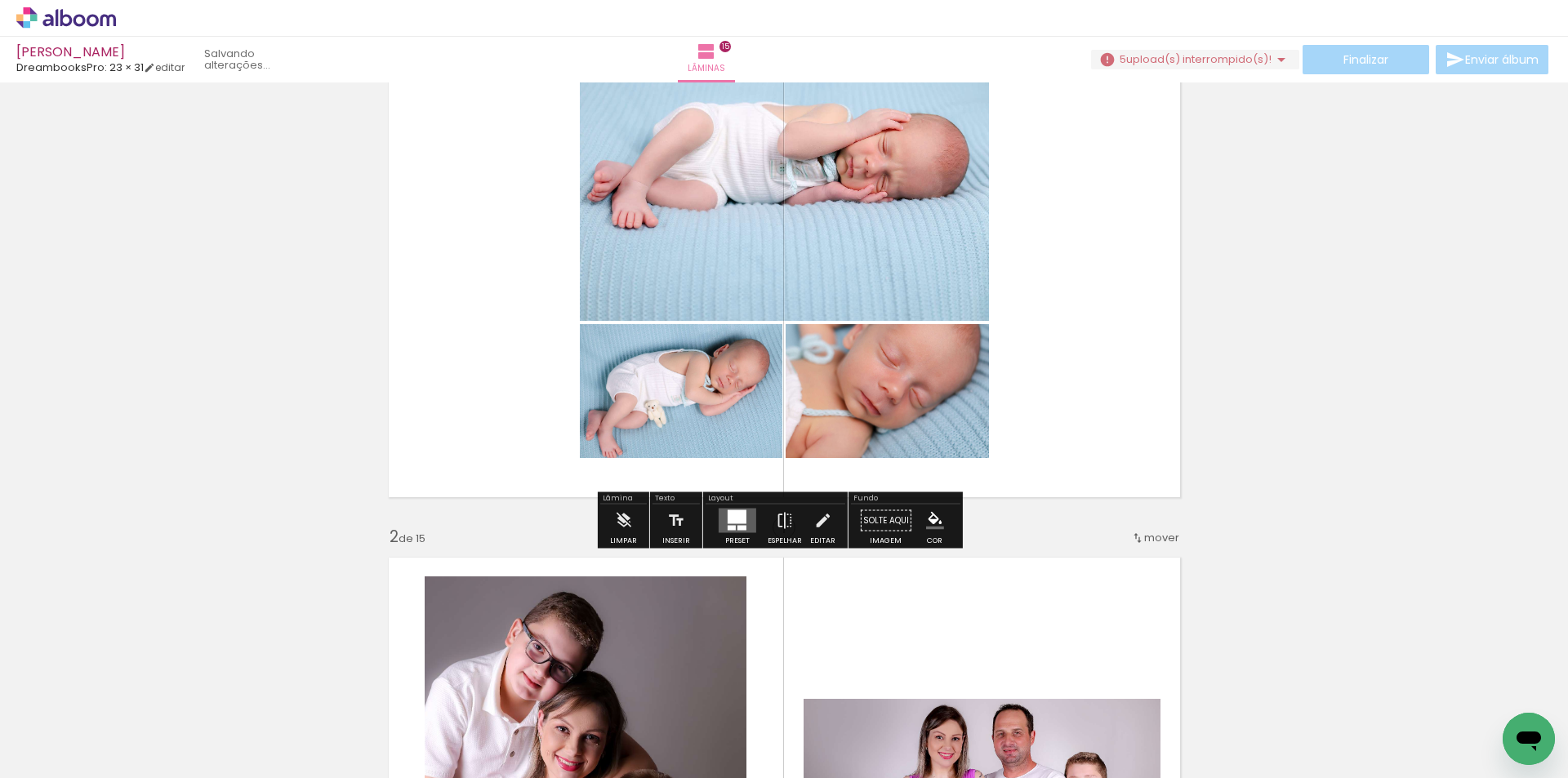
click at [727, 528] on div at bounding box center [731, 528] width 8 height 5
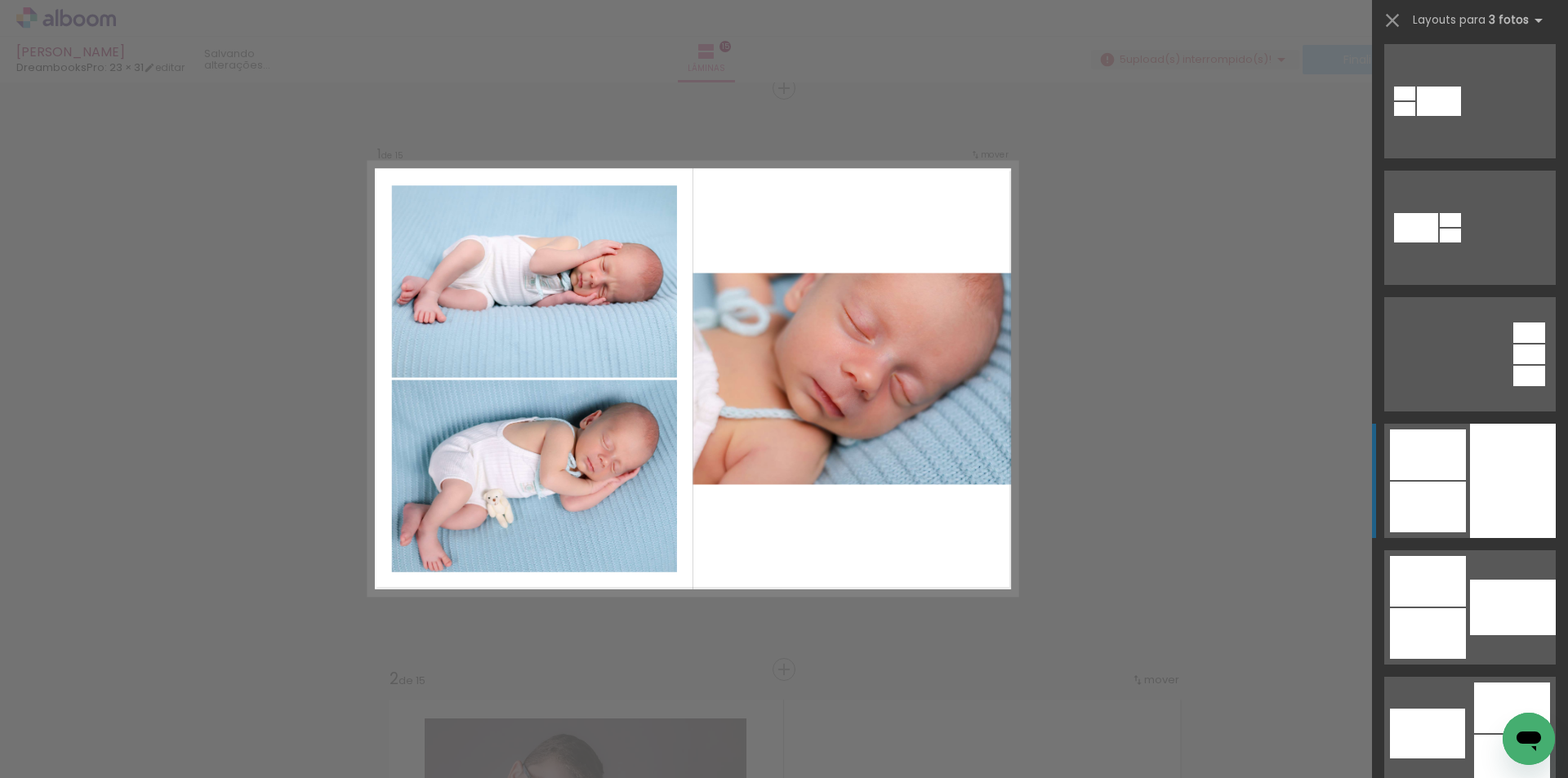
scroll to position [817, 0]
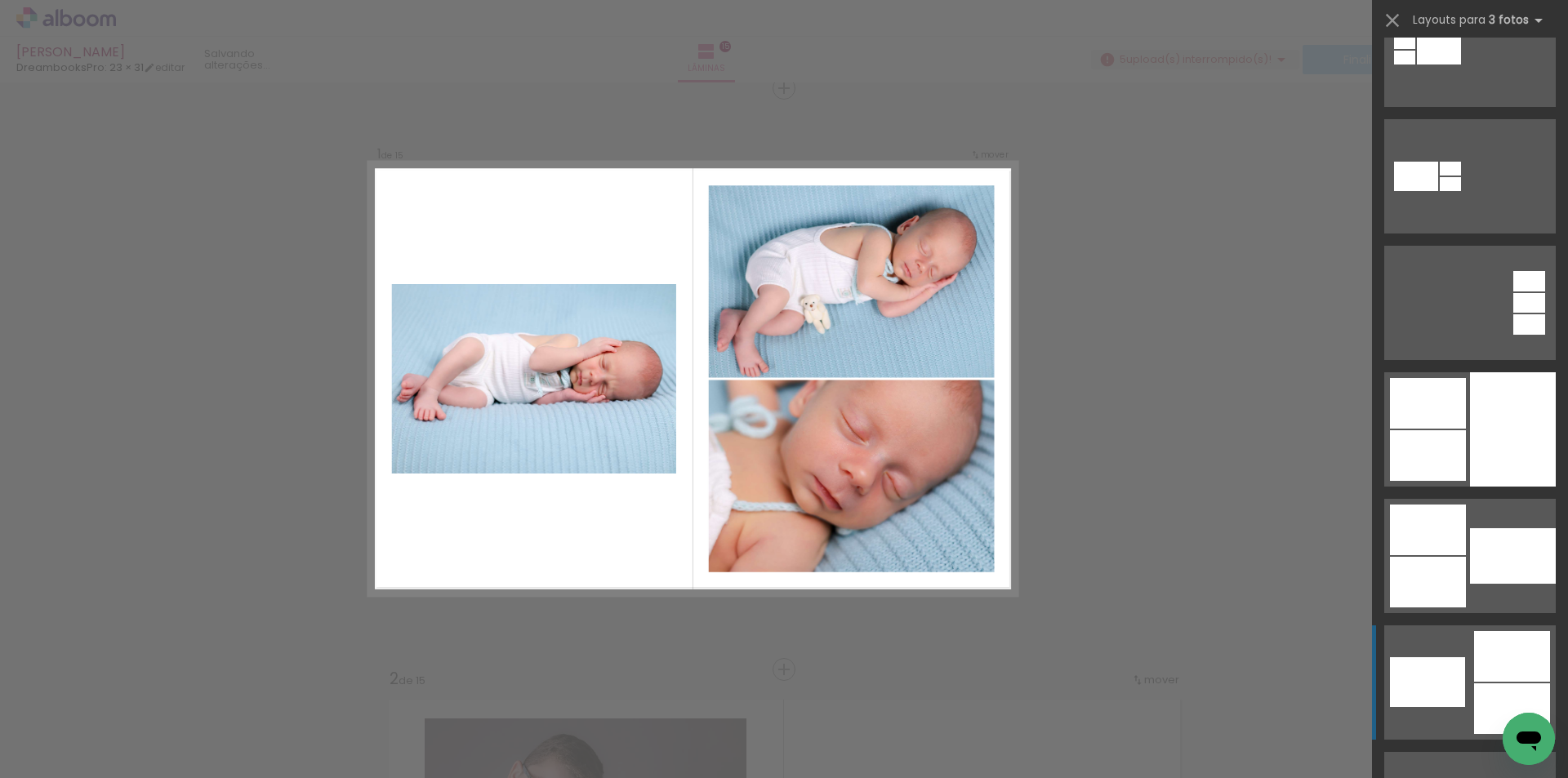
click at [1464, 682] on quentale-layouter at bounding box center [1470, 682] width 172 height 114
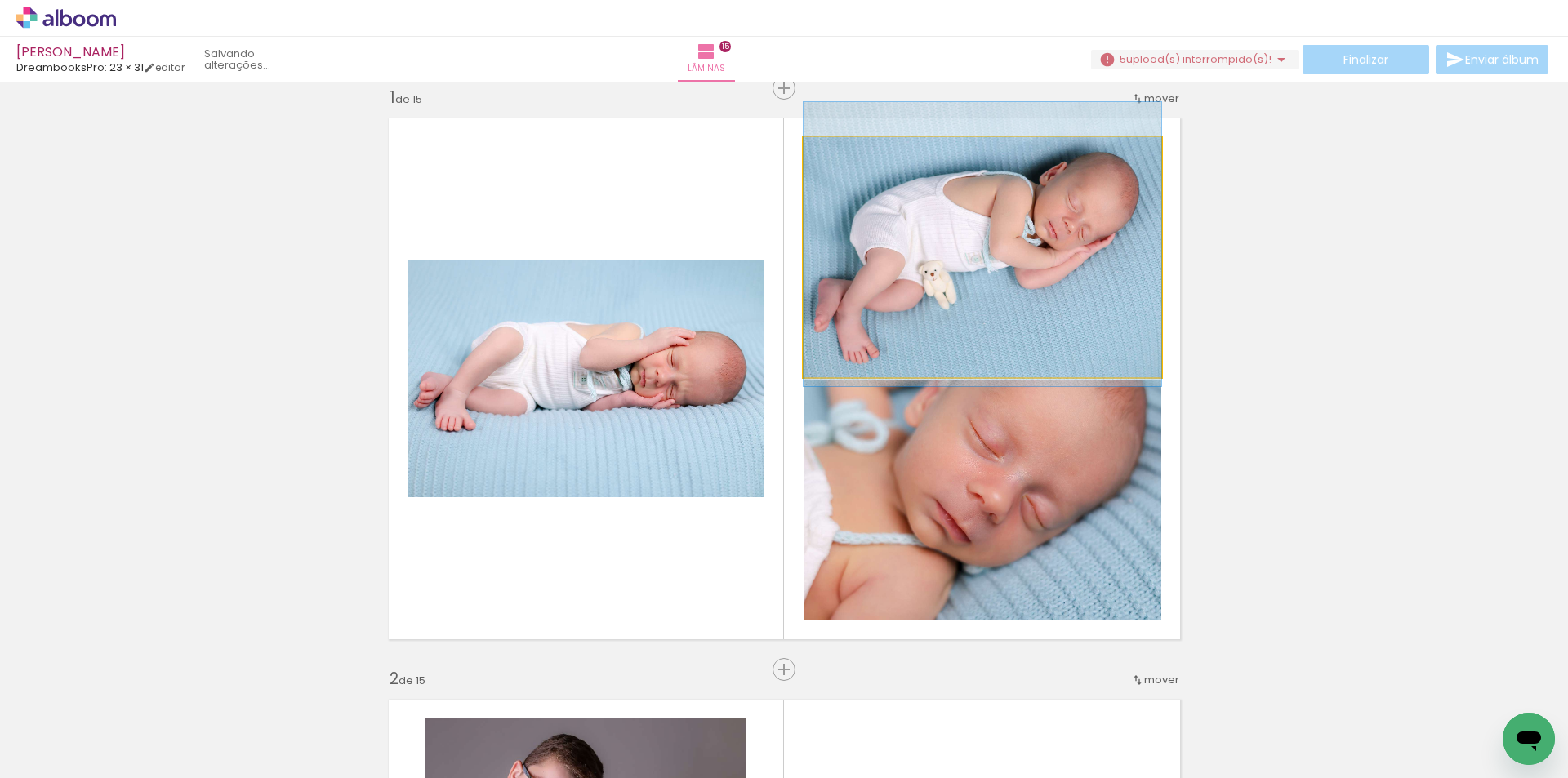
drag, startPoint x: 977, startPoint y: 324, endPoint x: 985, endPoint y: 312, distance: 14.4
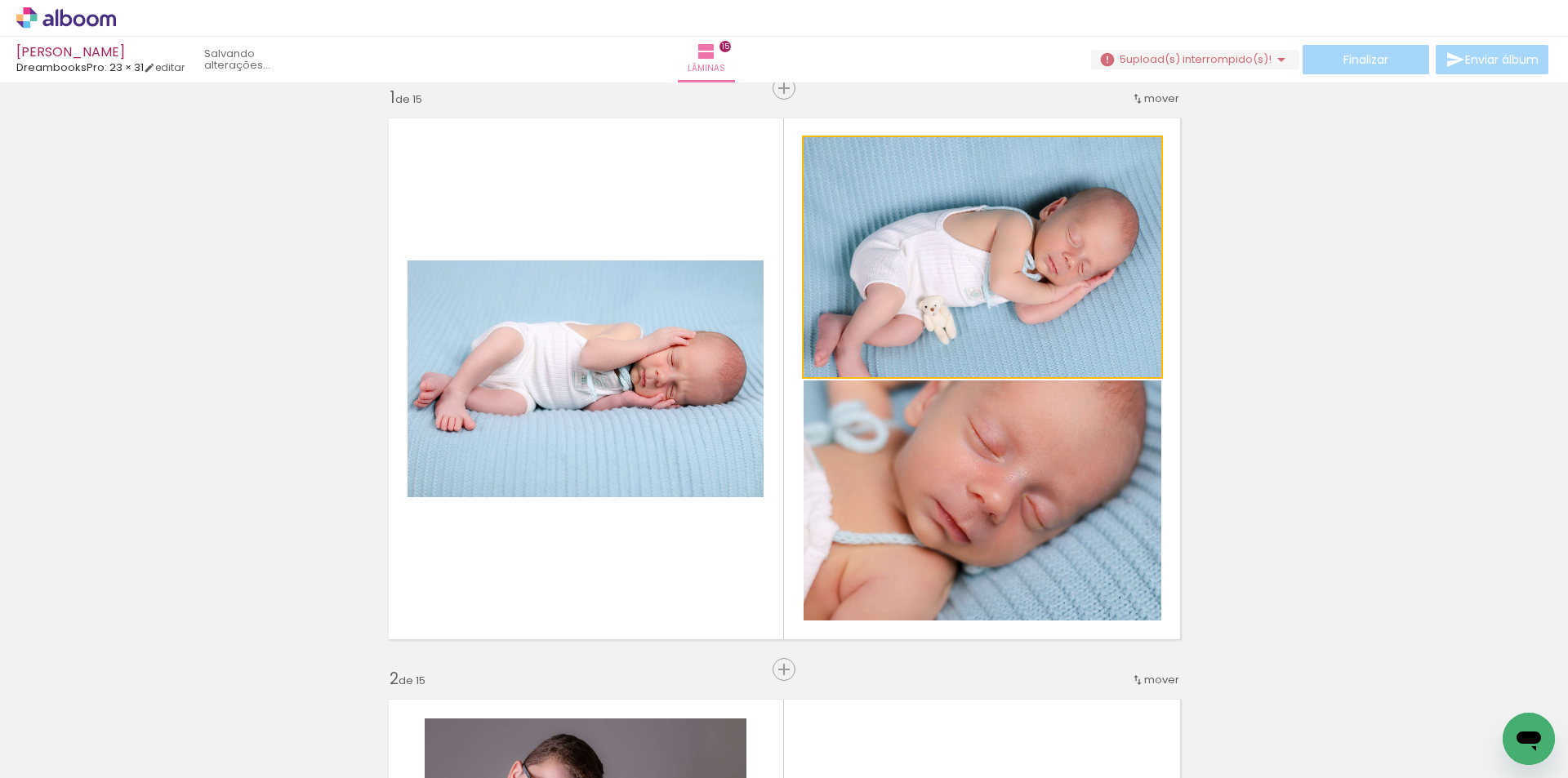
drag, startPoint x: 1025, startPoint y: 309, endPoint x: 761, endPoint y: 390, distance: 276.1
click at [0, 0] on slot at bounding box center [0, 0] width 0 height 0
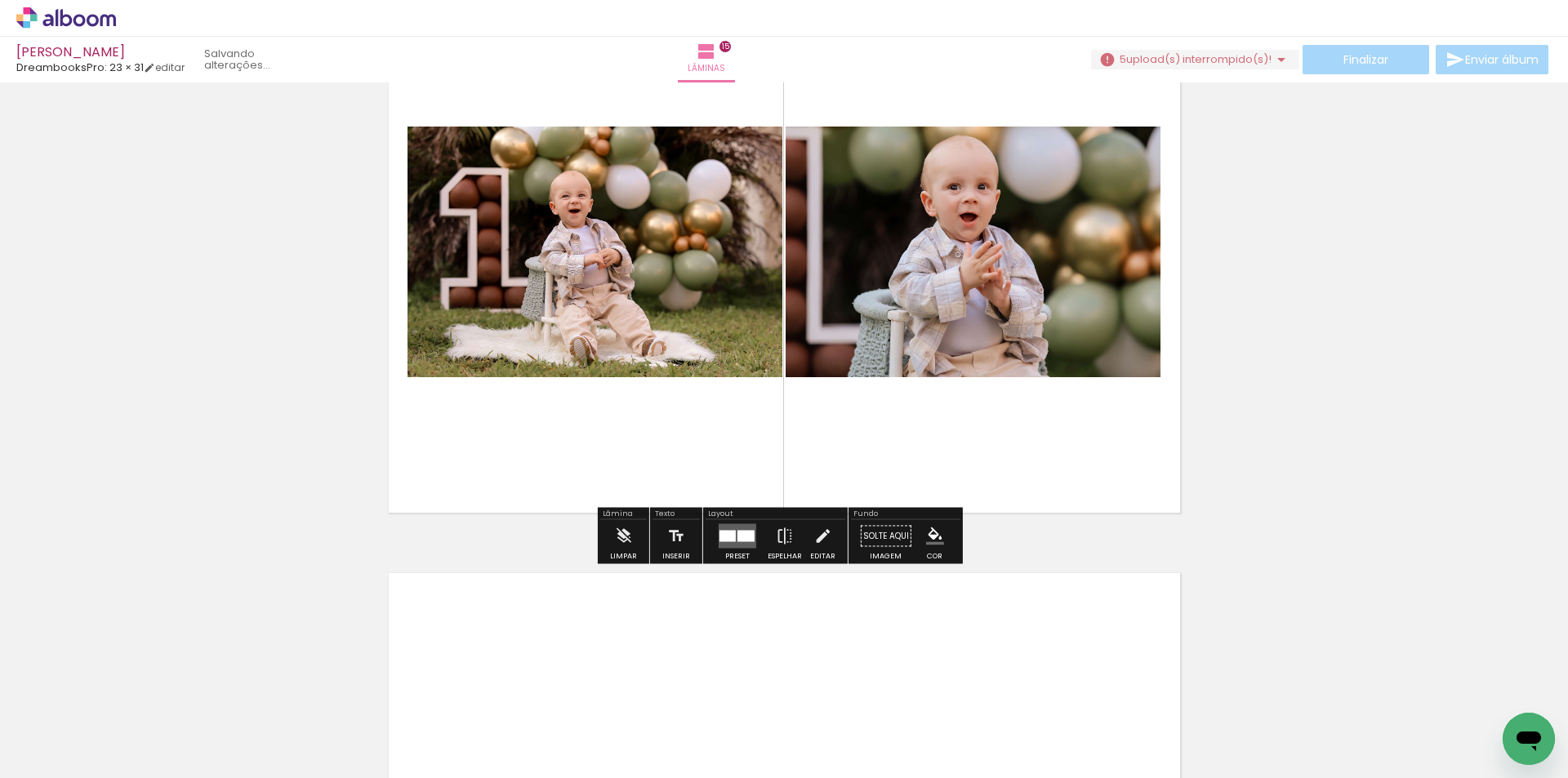
scroll to position [8433, 0]
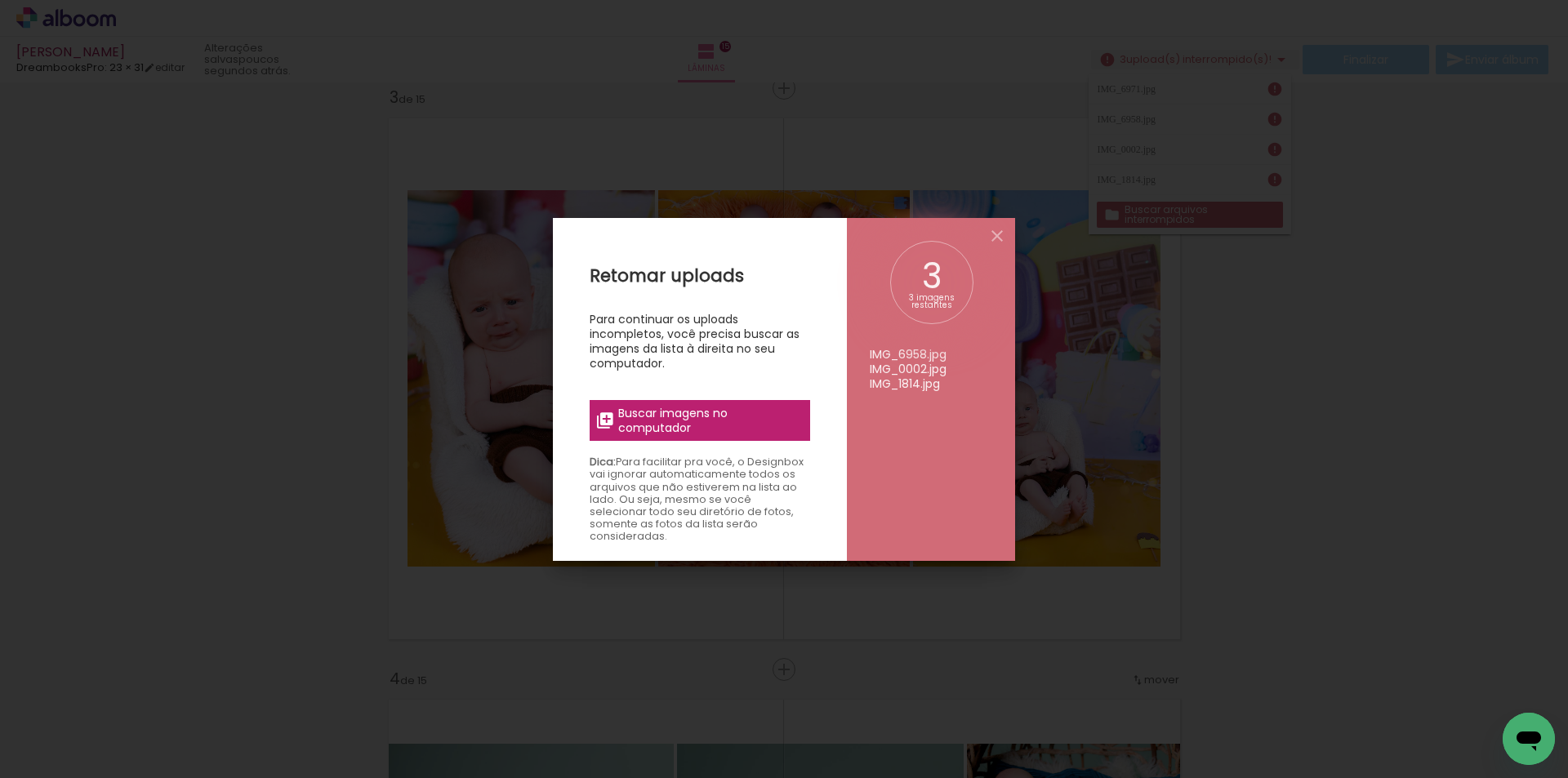
scroll to position [0, 72]
click at [656, 421] on span "Buscar imagens no computador" at bounding box center [710, 421] width 183 height 30
click at [0, 0] on input "file" at bounding box center [0, 0] width 0 height 0
click at [993, 233] on iron-icon at bounding box center [997, 236] width 20 height 20
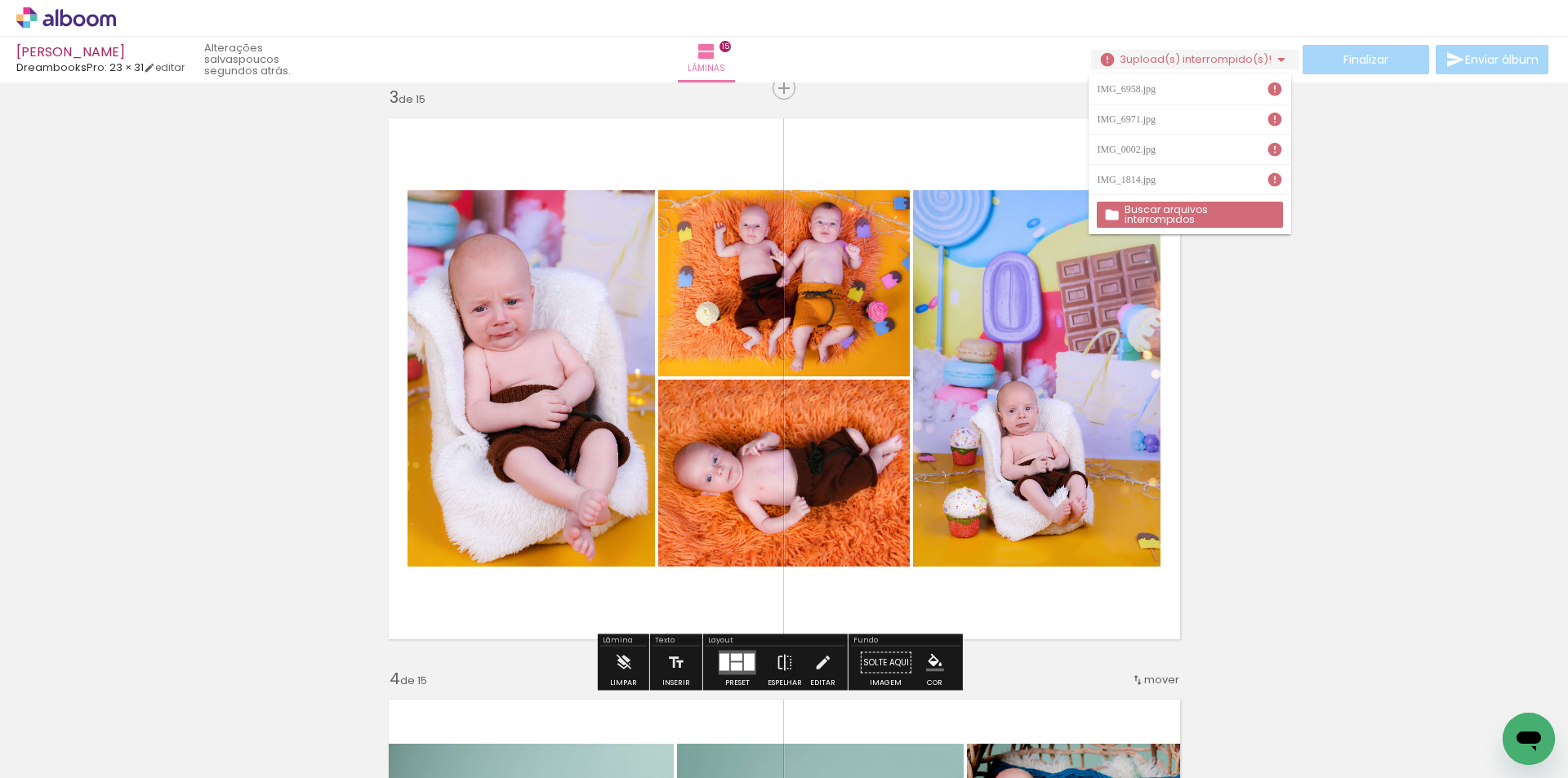
click at [793, 695] on iron-icon at bounding box center [786, 690] width 17 height 17
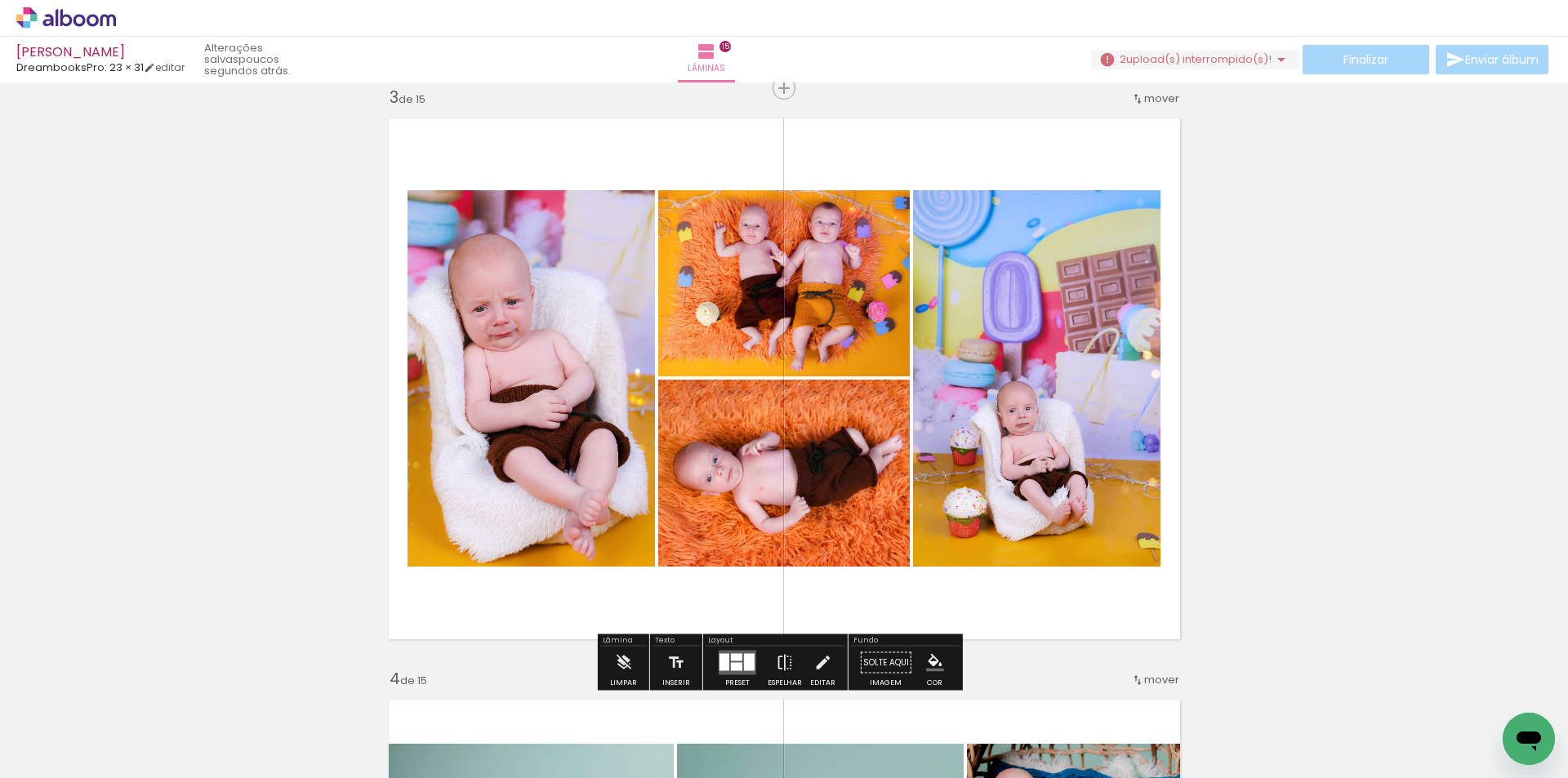
click at [1235, 65] on span "upload(s) interrompido(s)!" at bounding box center [1199, 60] width 145 height 16
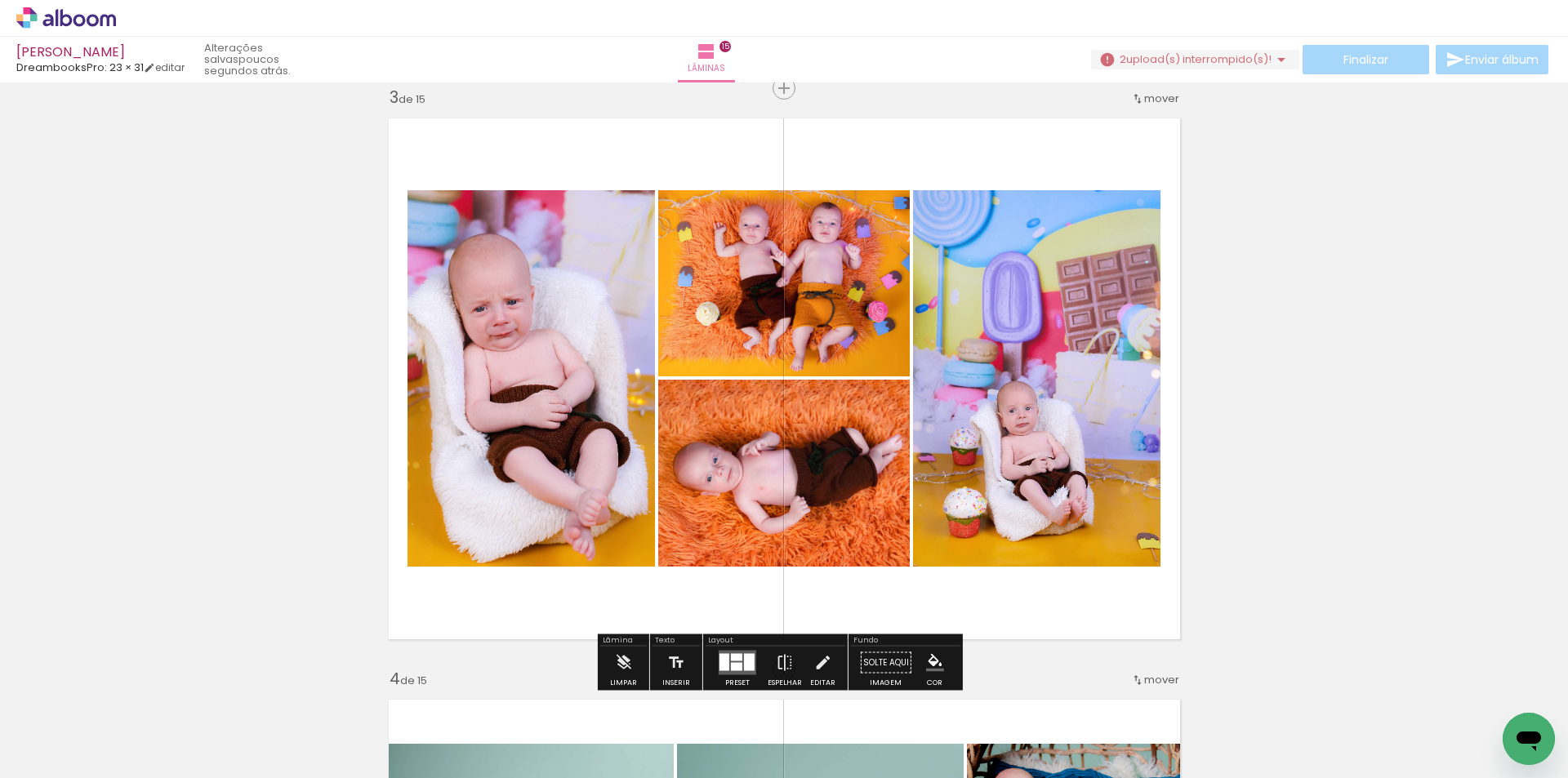
click at [1230, 63] on span "upload(s) interrompido(s)!" at bounding box center [1199, 60] width 145 height 16
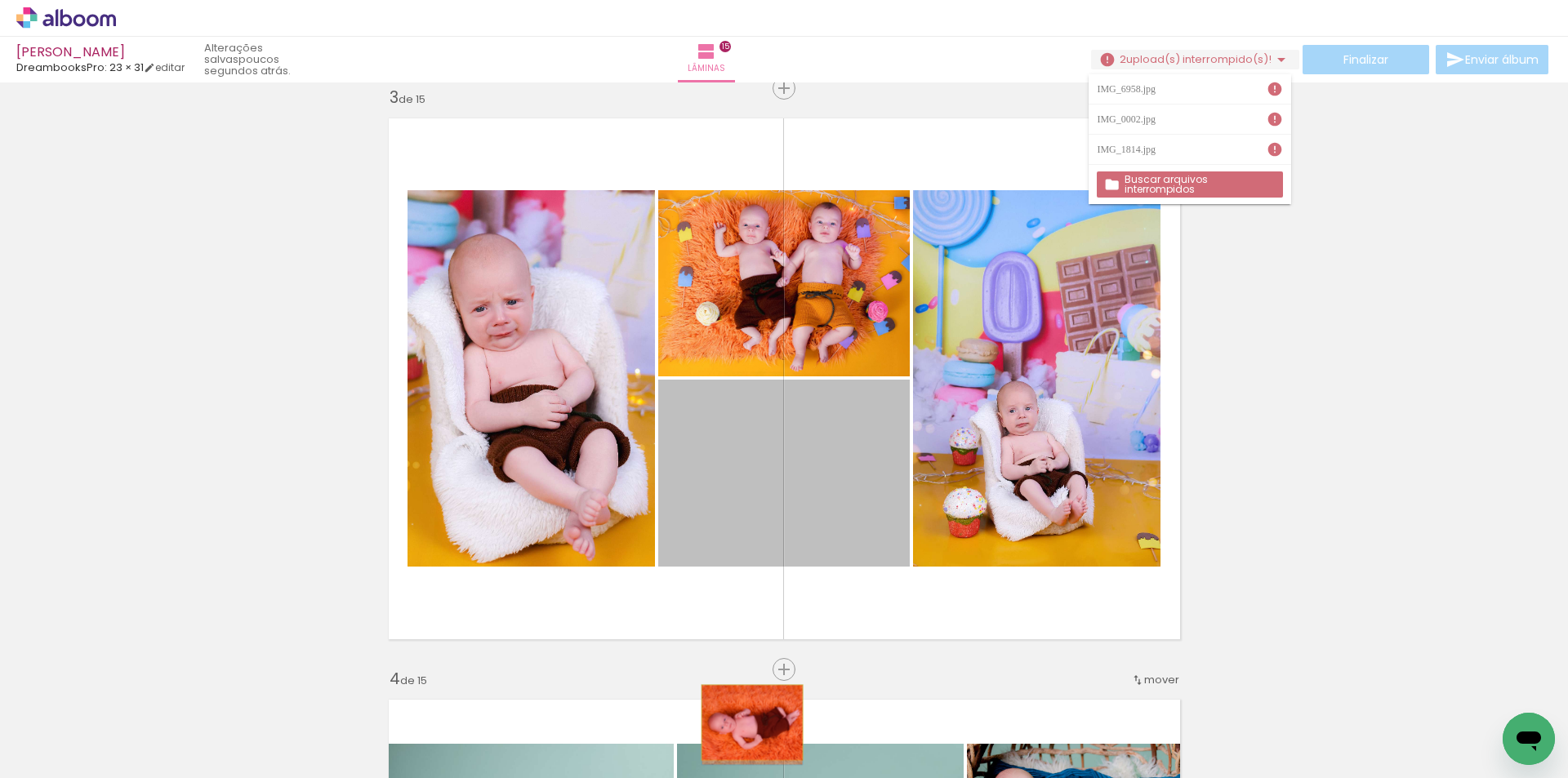
drag, startPoint x: 757, startPoint y: 489, endPoint x: 722, endPoint y: 723, distance: 236.6
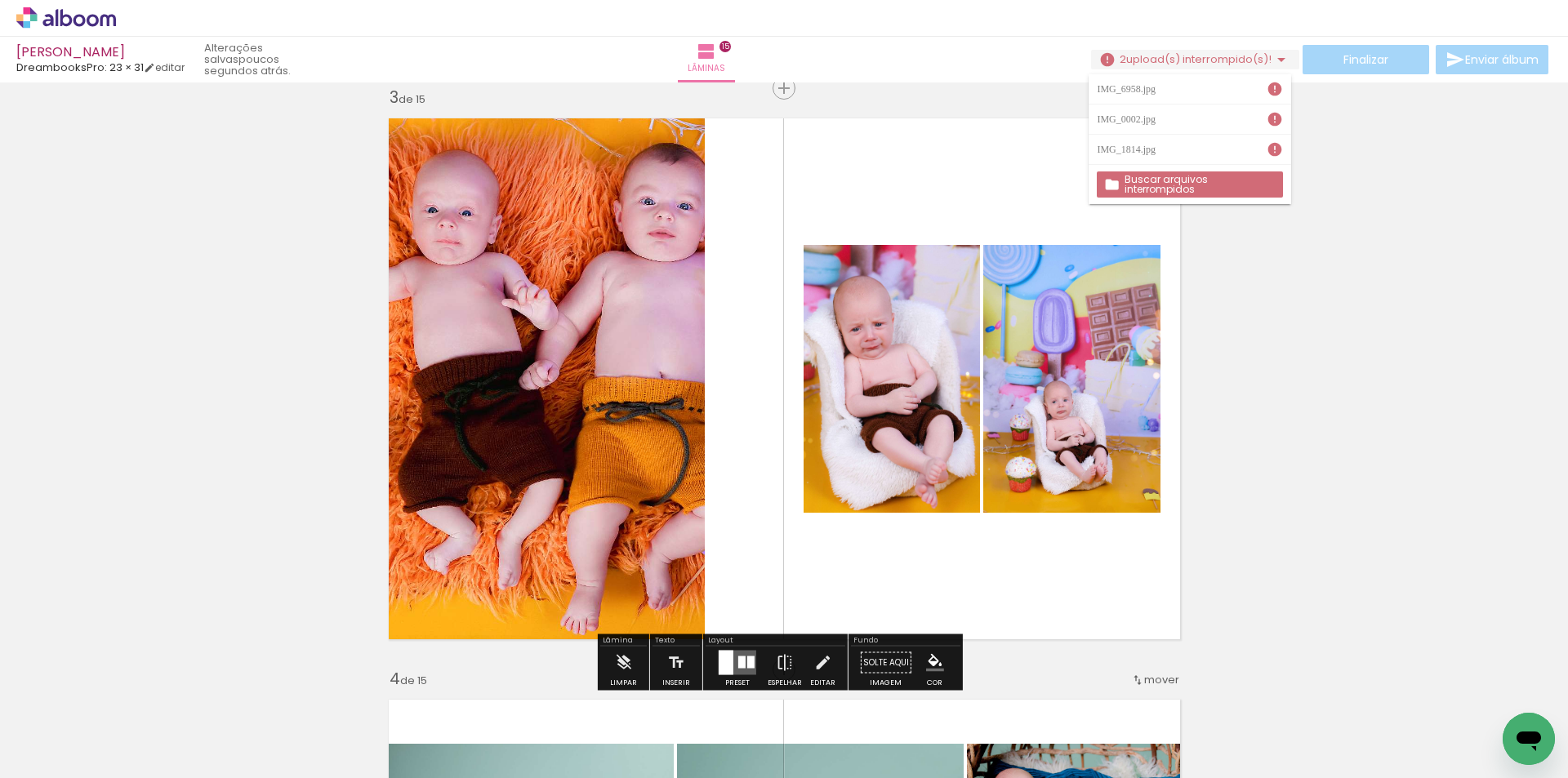
click at [701, 694] on iron-icon at bounding box center [695, 690] width 17 height 17
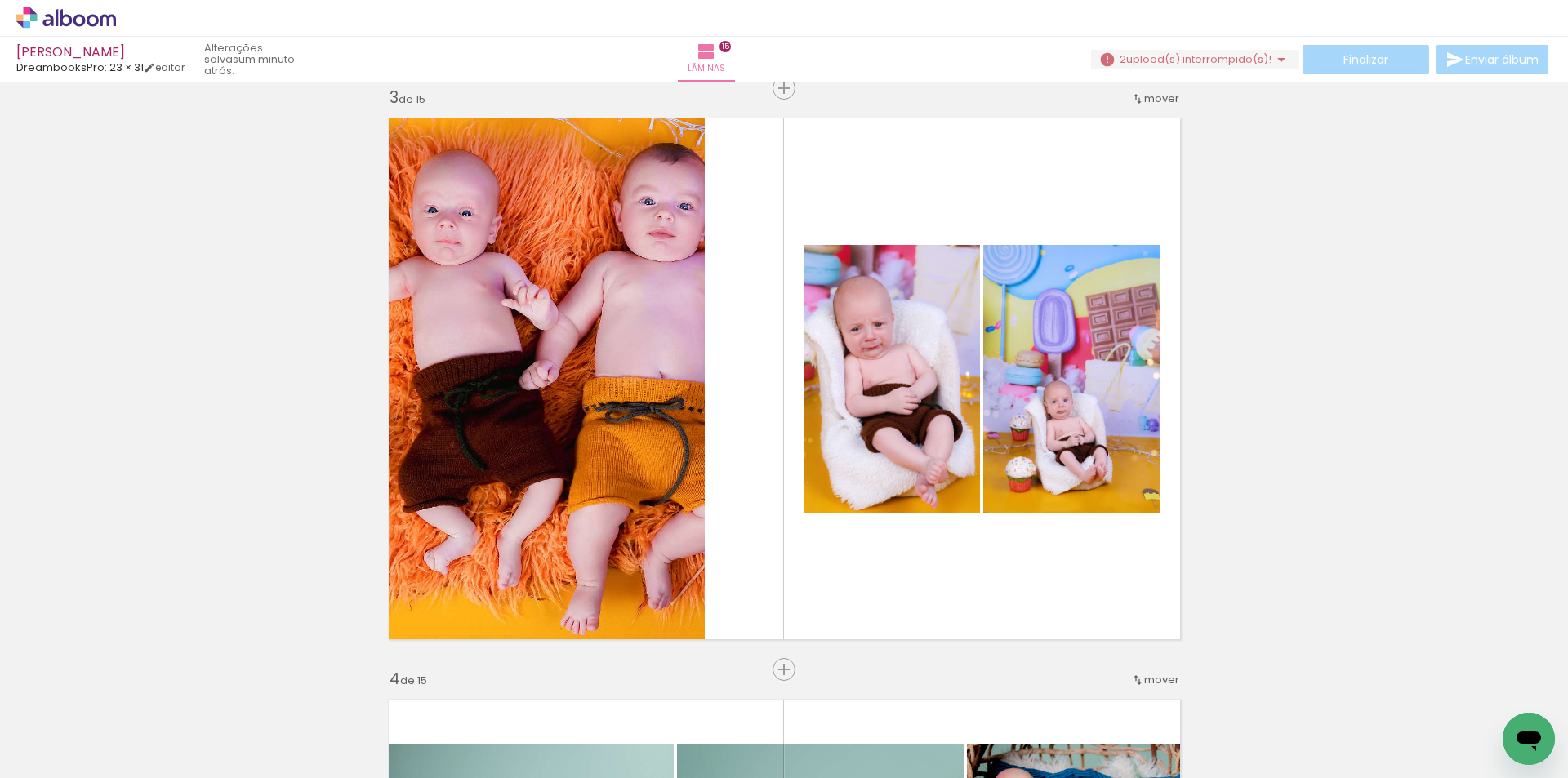
scroll to position [0, 72]
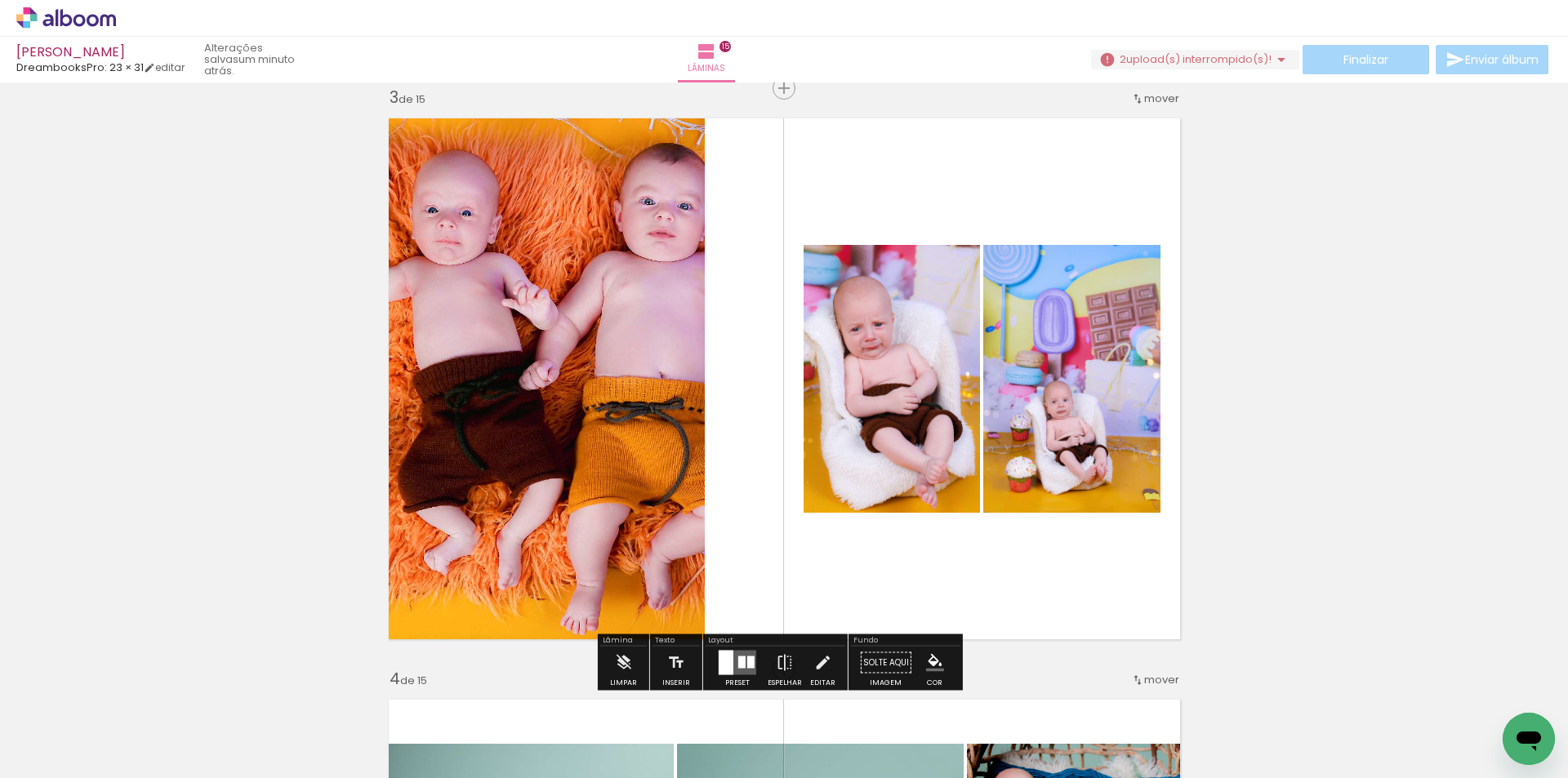
click at [65, 749] on span "Adicionar Fotos" at bounding box center [58, 756] width 49 height 18
click at [0, 0] on input "file" at bounding box center [0, 0] width 0 height 0
click at [90, 759] on paper-button "Adicionar Fotos" at bounding box center [51, 756] width 79 height 26
click at [0, 0] on input "file" at bounding box center [0, 0] width 0 height 0
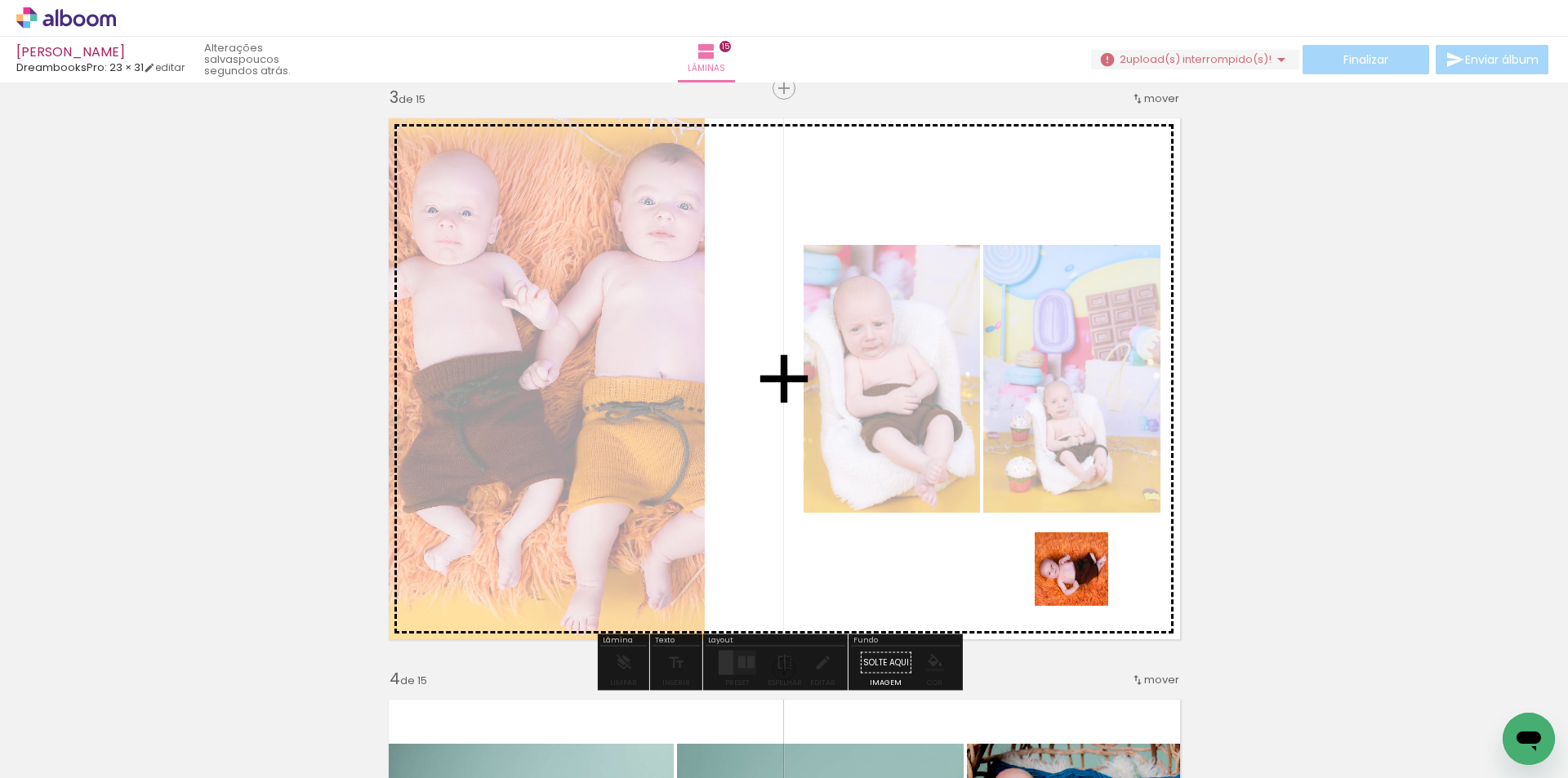
drag, startPoint x: 1427, startPoint y: 733, endPoint x: 1050, endPoint y: 561, distance: 414.4
click at [1050, 561] on quentale-workspace at bounding box center [784, 389] width 1568 height 778
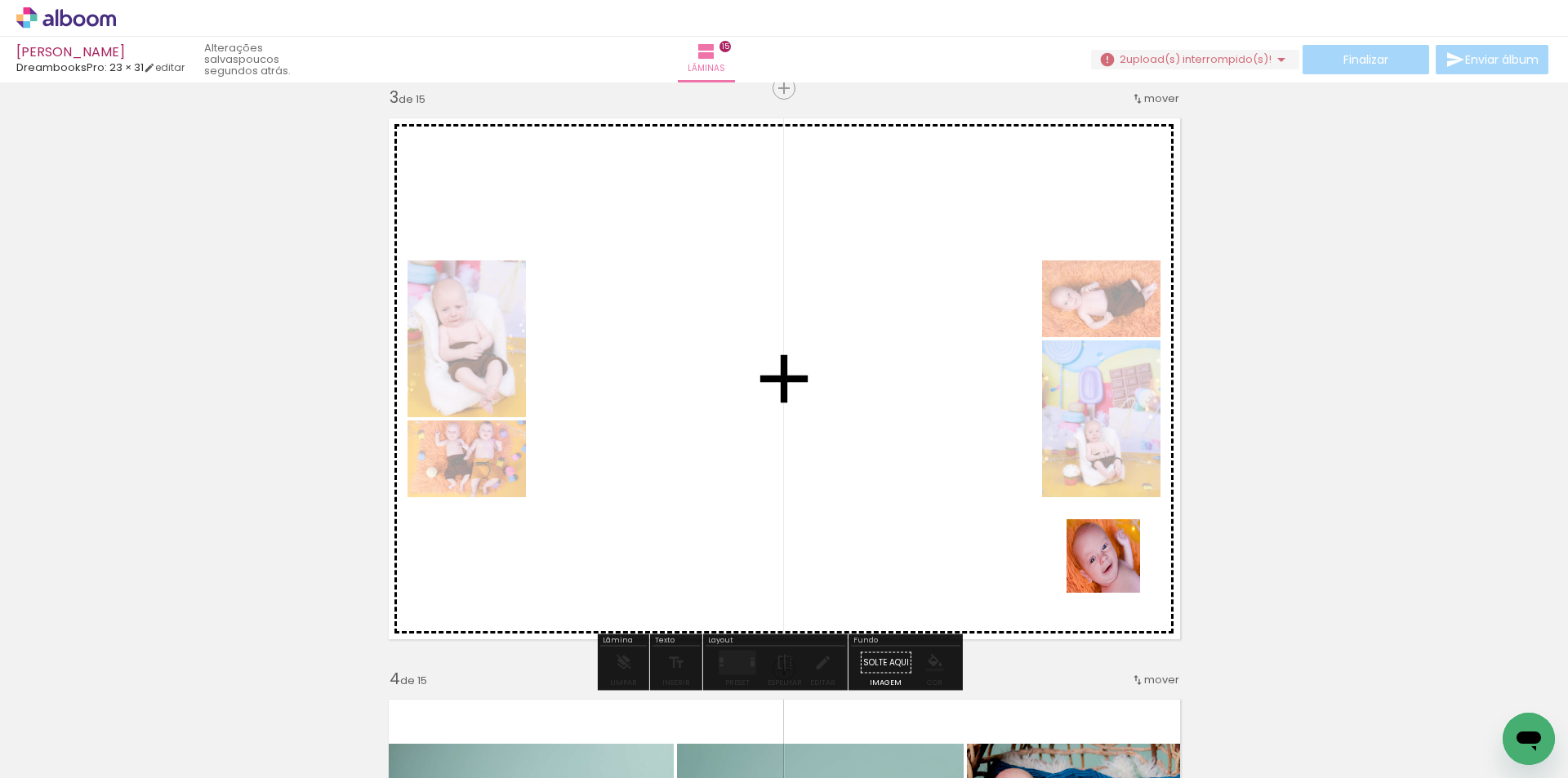
drag, startPoint x: 1479, startPoint y: 714, endPoint x: 1036, endPoint y: 529, distance: 480.1
click at [1039, 533] on quentale-workspace at bounding box center [784, 389] width 1568 height 778
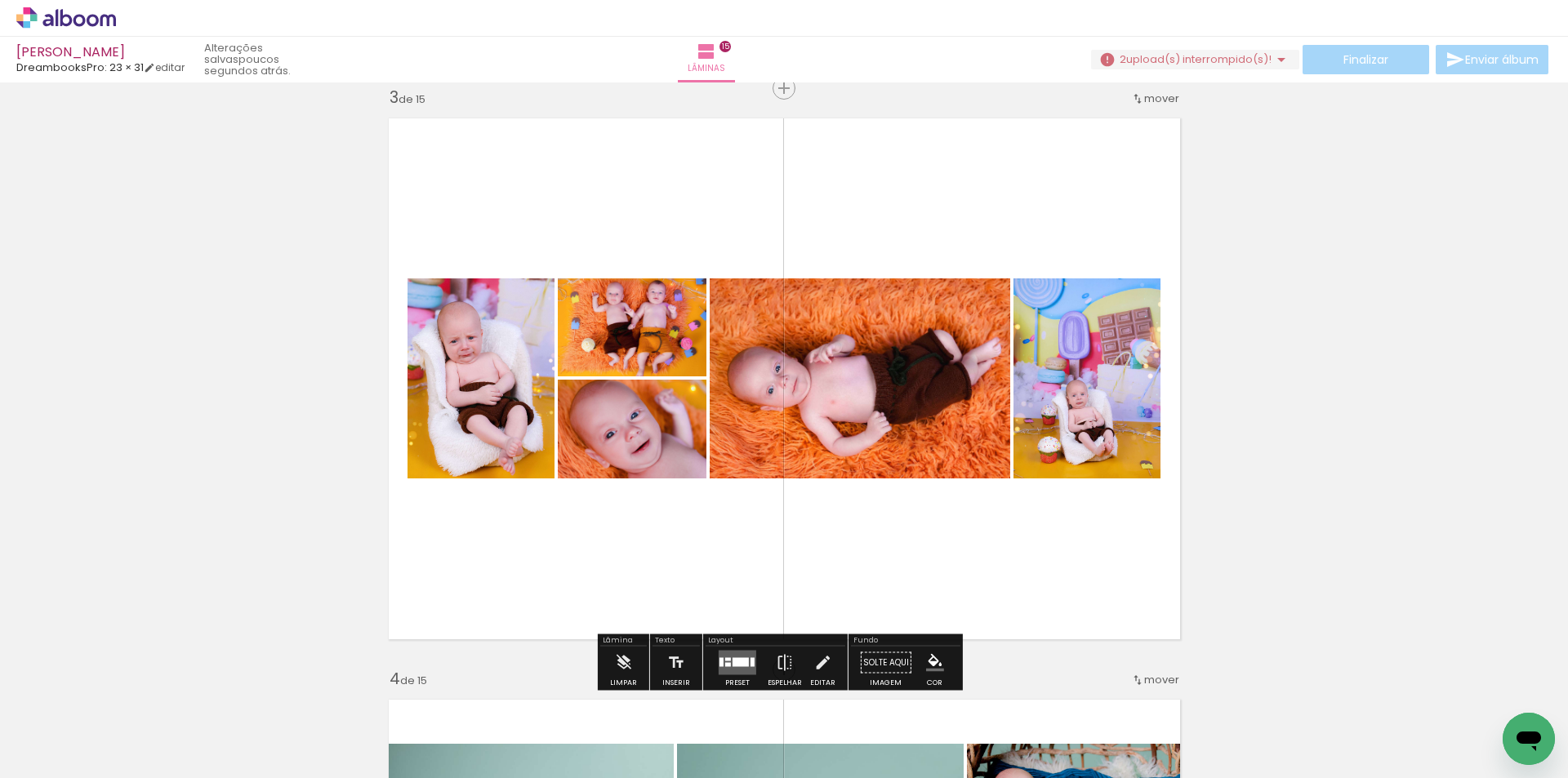
click at [737, 651] on quentale-layouter at bounding box center [737, 663] width 38 height 25
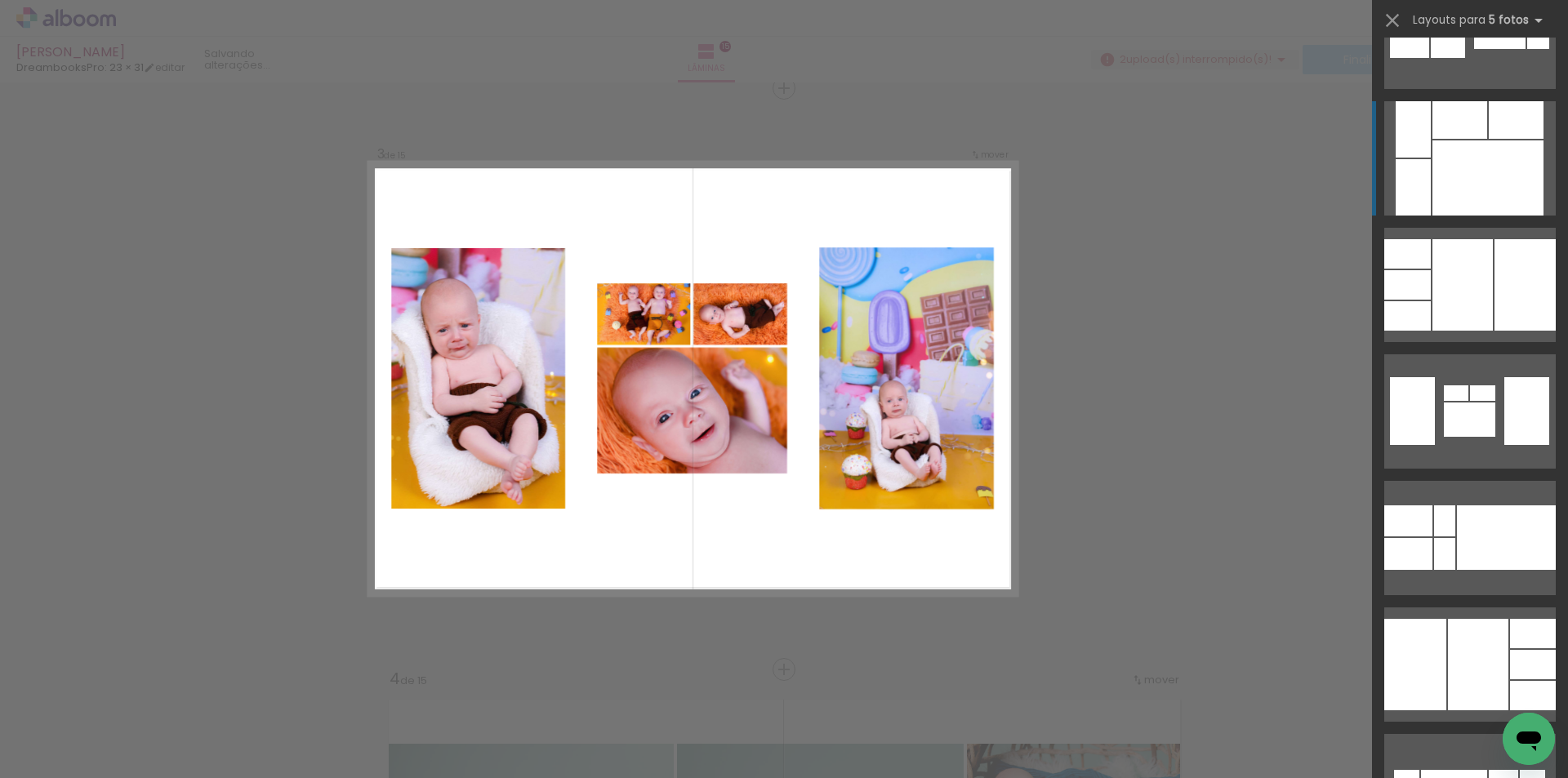
scroll to position [1307, 0]
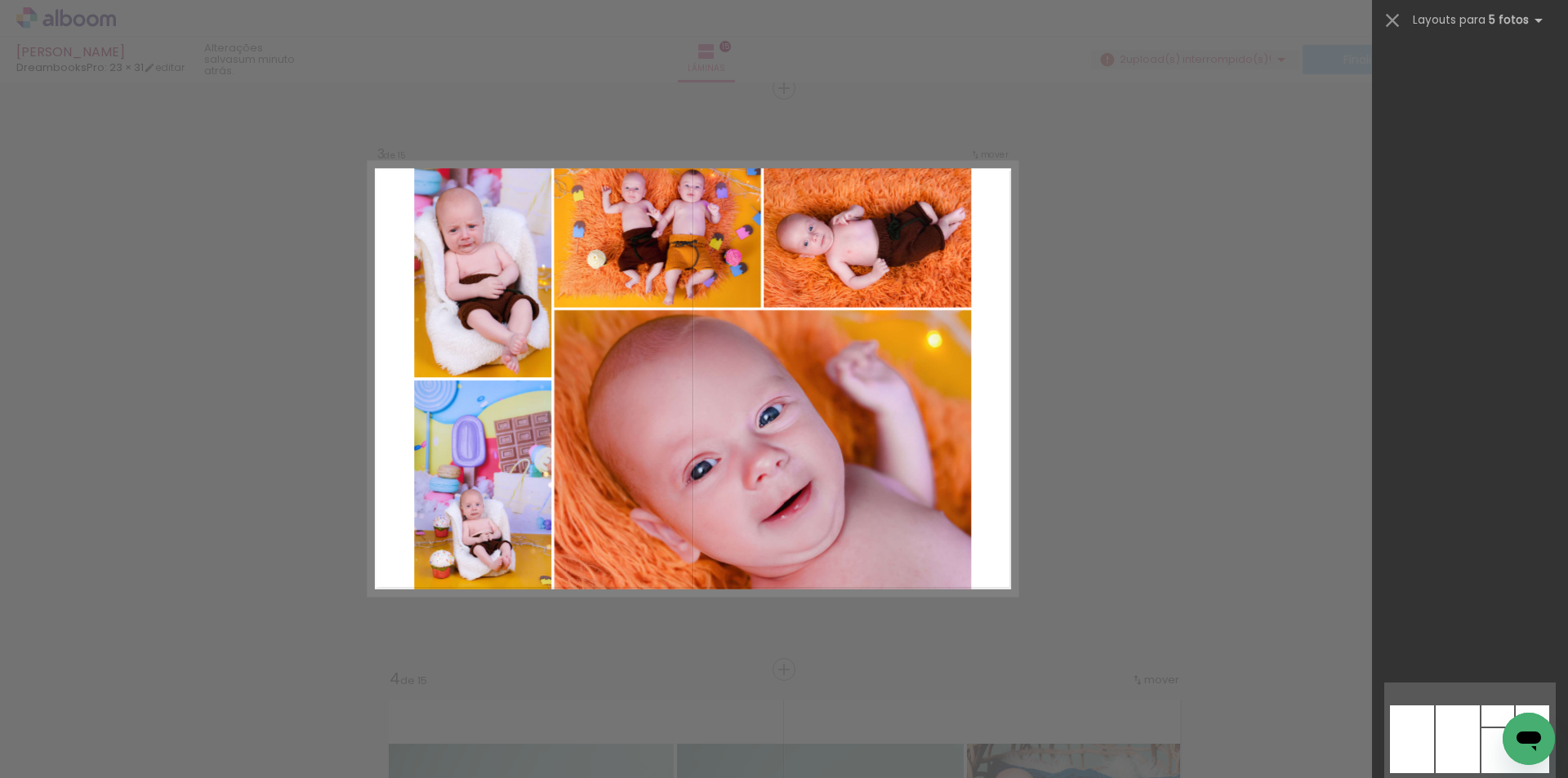
scroll to position [0, 4059]
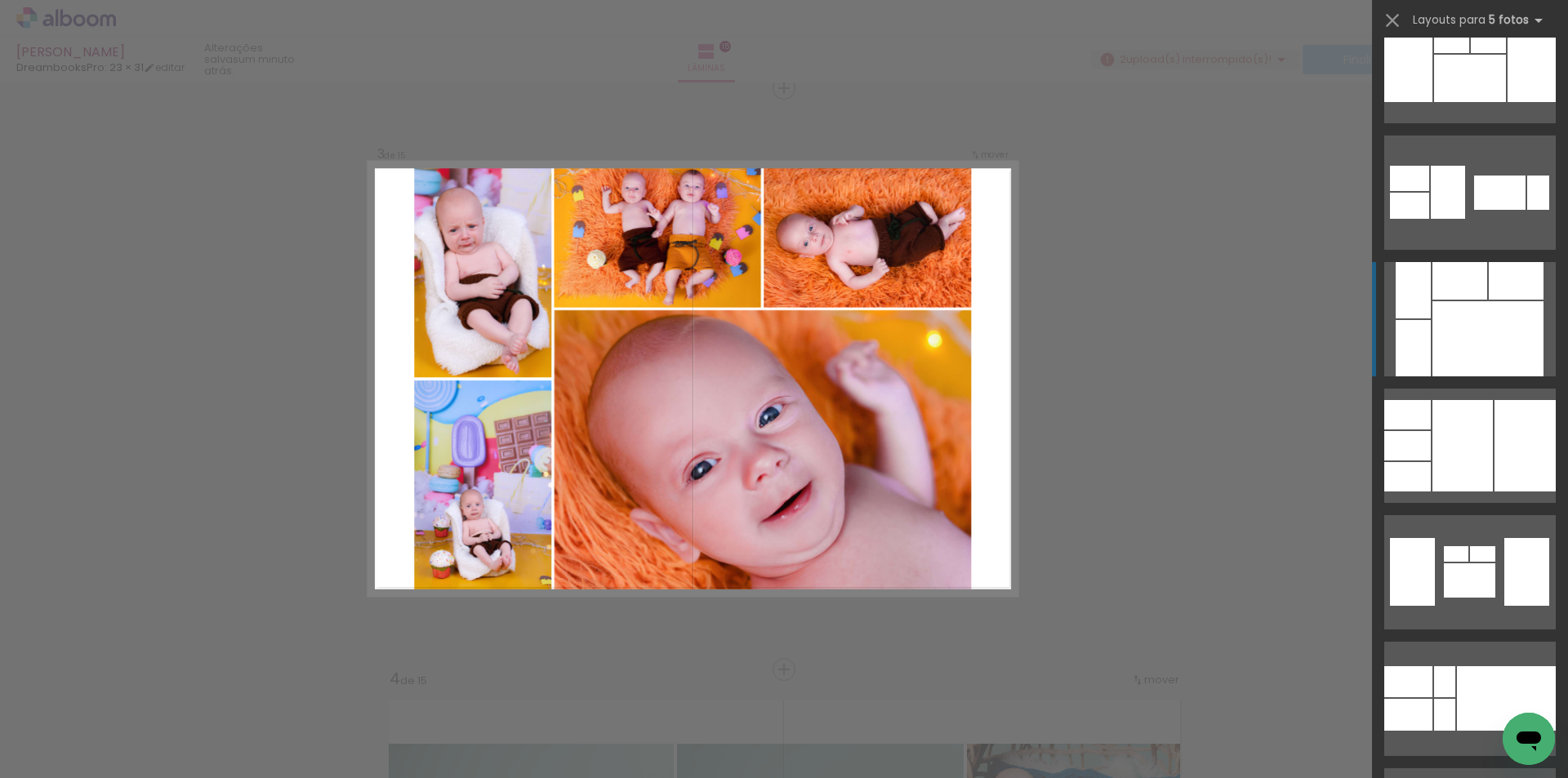
click at [1485, 335] on div at bounding box center [1488, 339] width 111 height 75
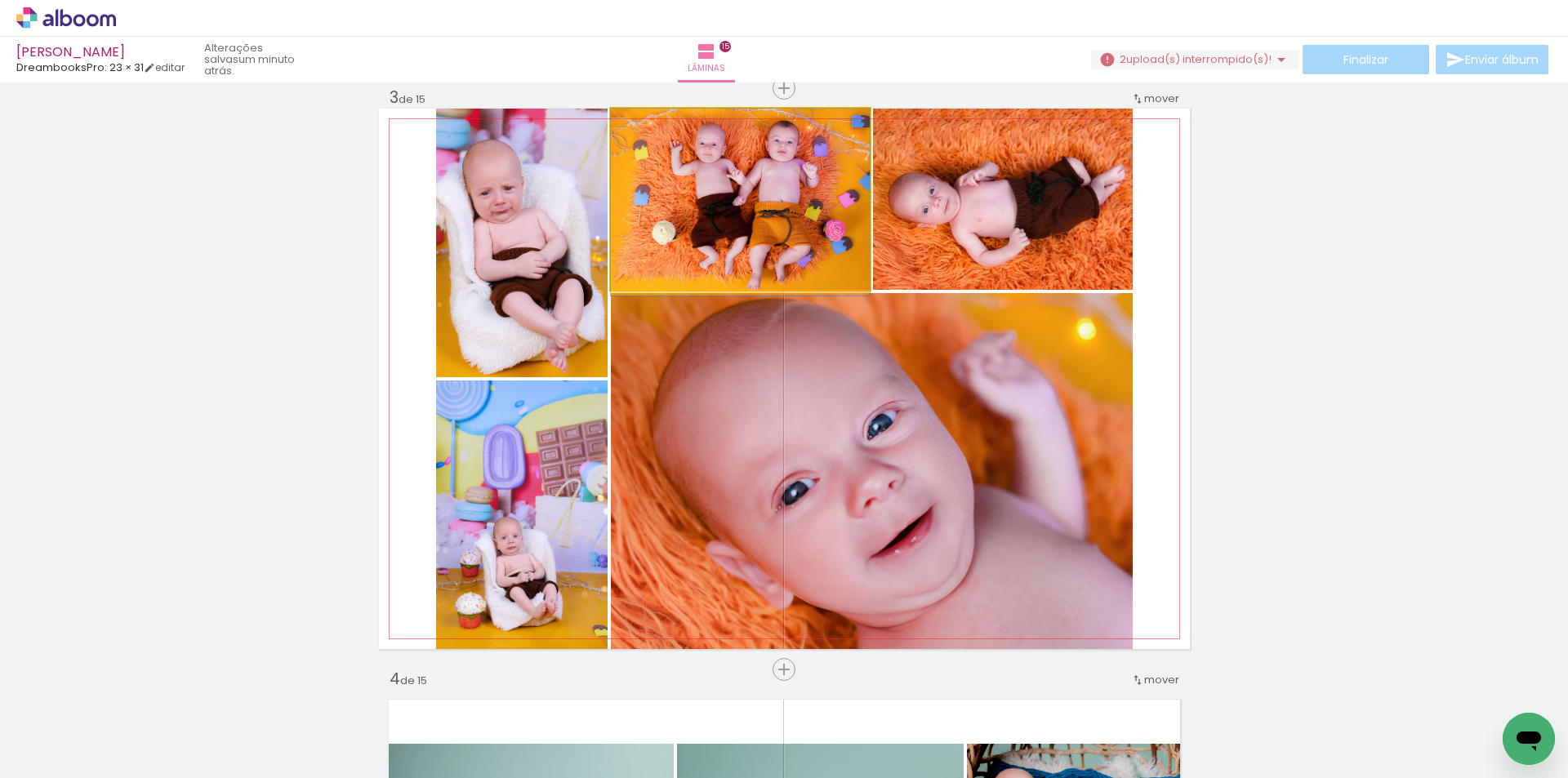
drag, startPoint x: 773, startPoint y: 216, endPoint x: 775, endPoint y: 227, distance: 11.2
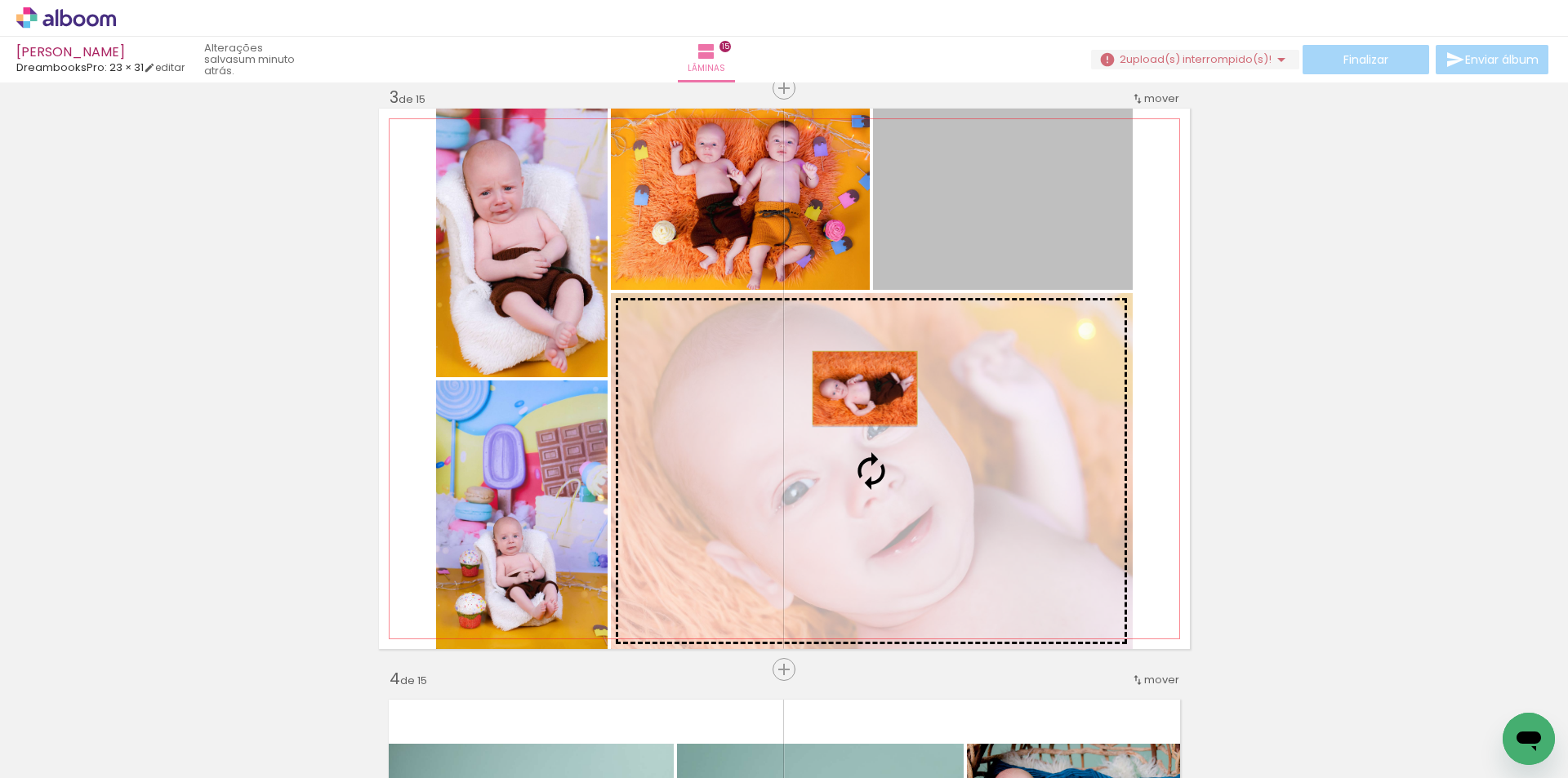
drag, startPoint x: 990, startPoint y: 215, endPoint x: 858, endPoint y: 388, distance: 217.6
click at [0, 0] on slot at bounding box center [0, 0] width 0 height 0
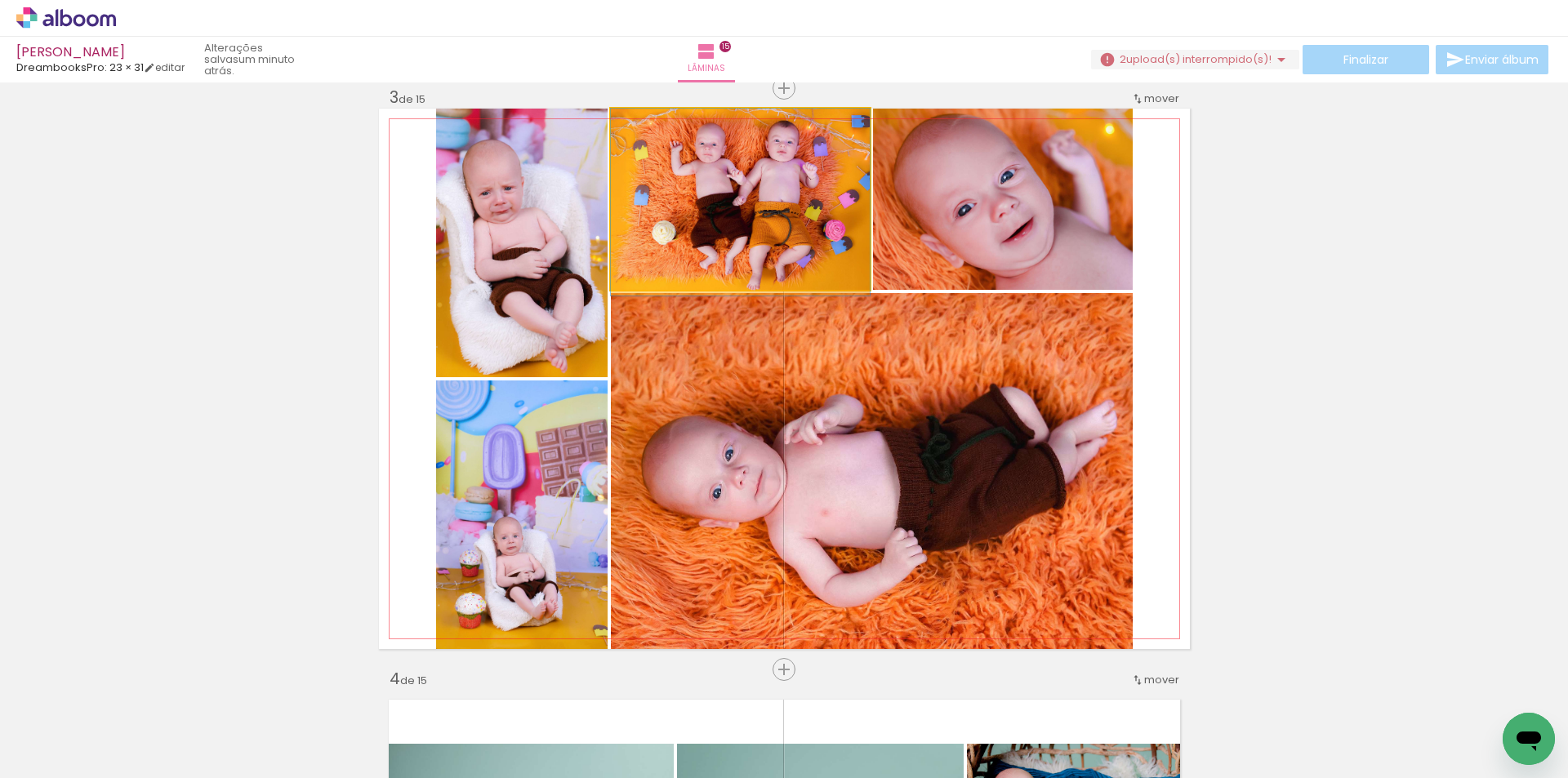
drag, startPoint x: 812, startPoint y: 229, endPoint x: 814, endPoint y: 259, distance: 30.1
drag, startPoint x: 805, startPoint y: 235, endPoint x: 807, endPoint y: 260, distance: 25.1
drag, startPoint x: 819, startPoint y: 210, endPoint x: 819, endPoint y: 244, distance: 34.0
drag, startPoint x: 820, startPoint y: 208, endPoint x: 820, endPoint y: 231, distance: 23.0
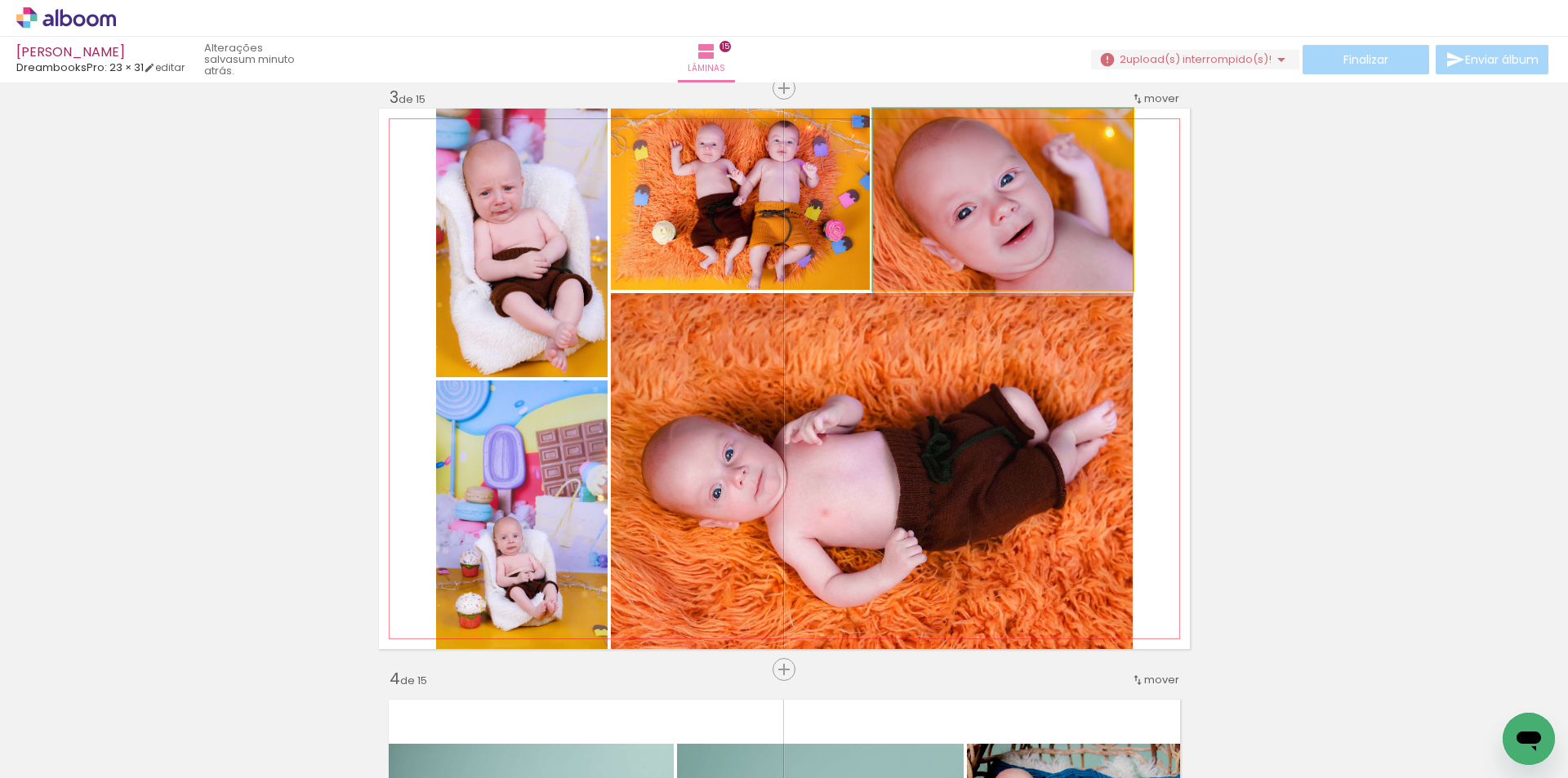
drag, startPoint x: 998, startPoint y: 206, endPoint x: 1003, endPoint y: 231, distance: 25.5
drag, startPoint x: 1018, startPoint y: 202, endPoint x: 1016, endPoint y: 219, distance: 17.1
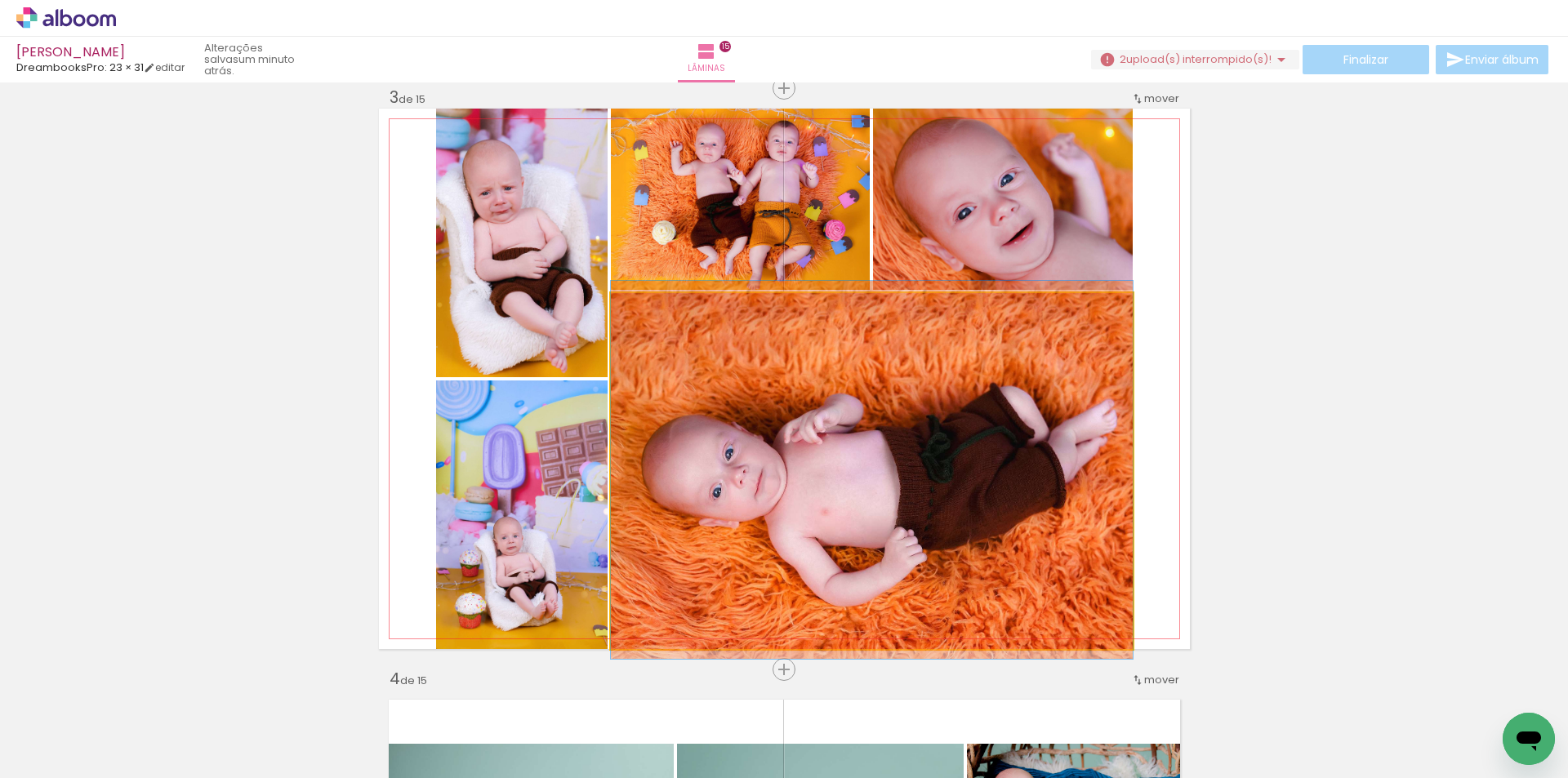
drag, startPoint x: 910, startPoint y: 510, endPoint x: 895, endPoint y: 509, distance: 15.0
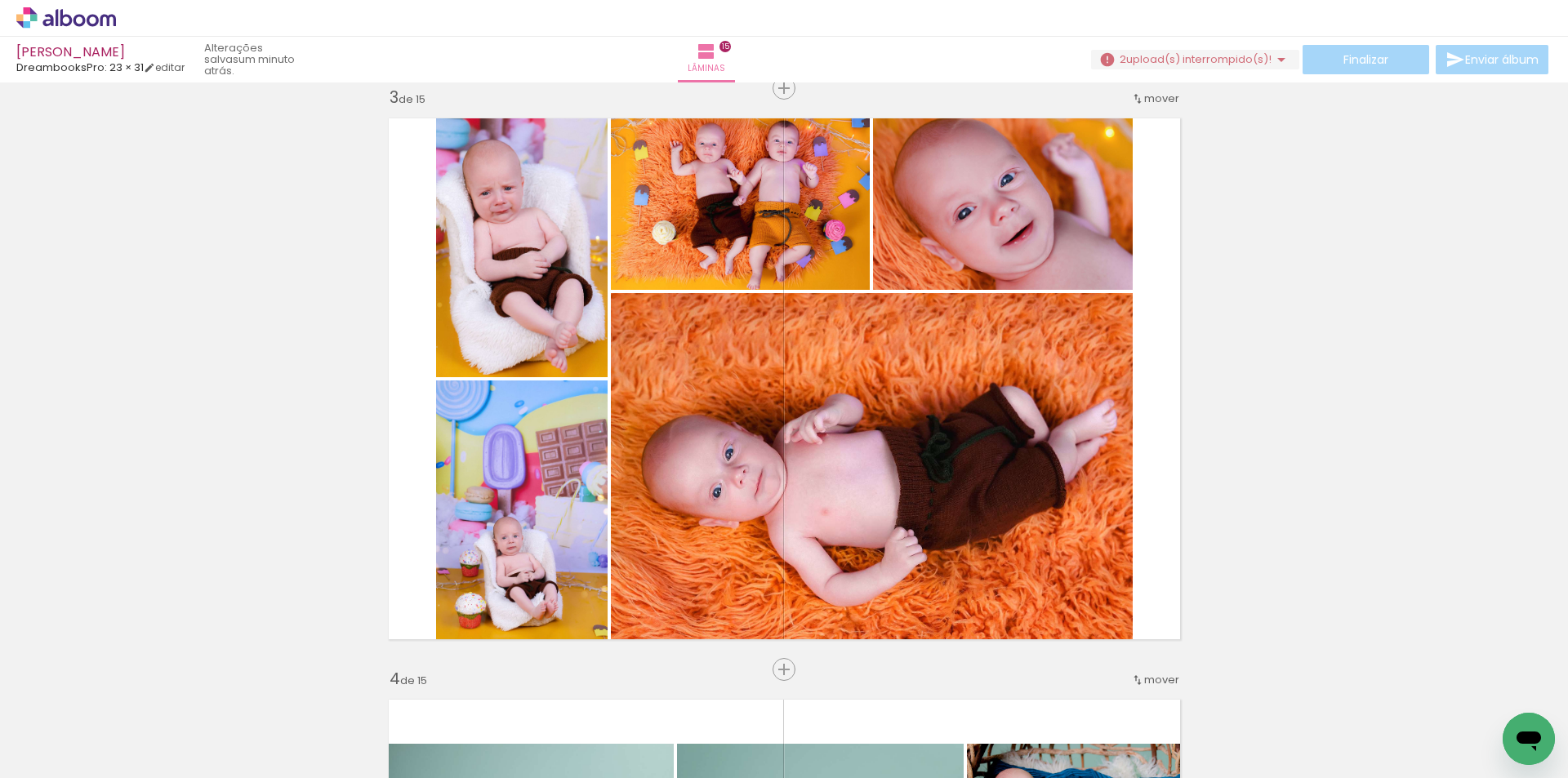
scroll to position [0, 3989]
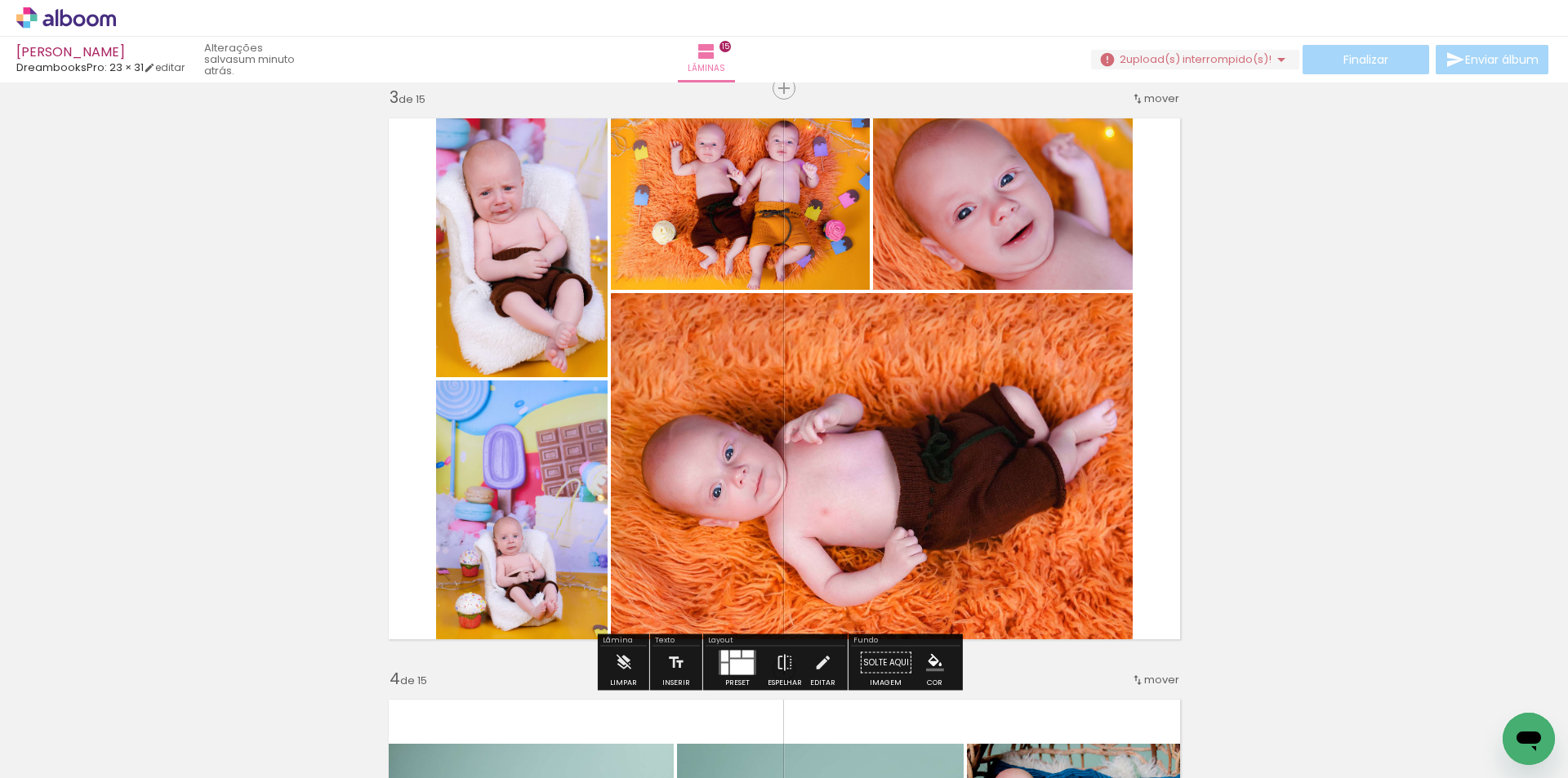
click at [1243, 63] on span "upload(s) interrompido(s)!" at bounding box center [1199, 60] width 145 height 16
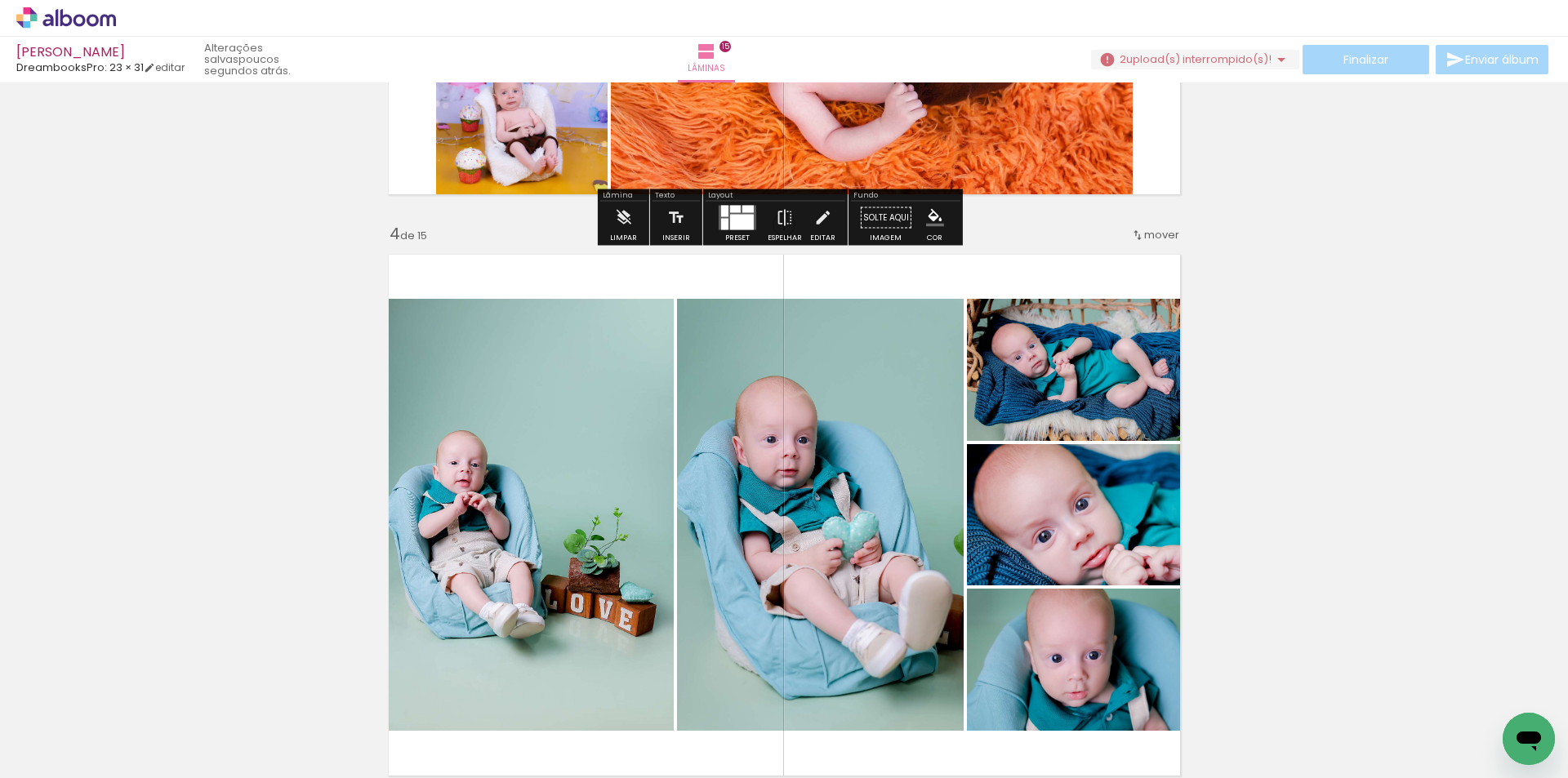
scroll to position [1755, 0]
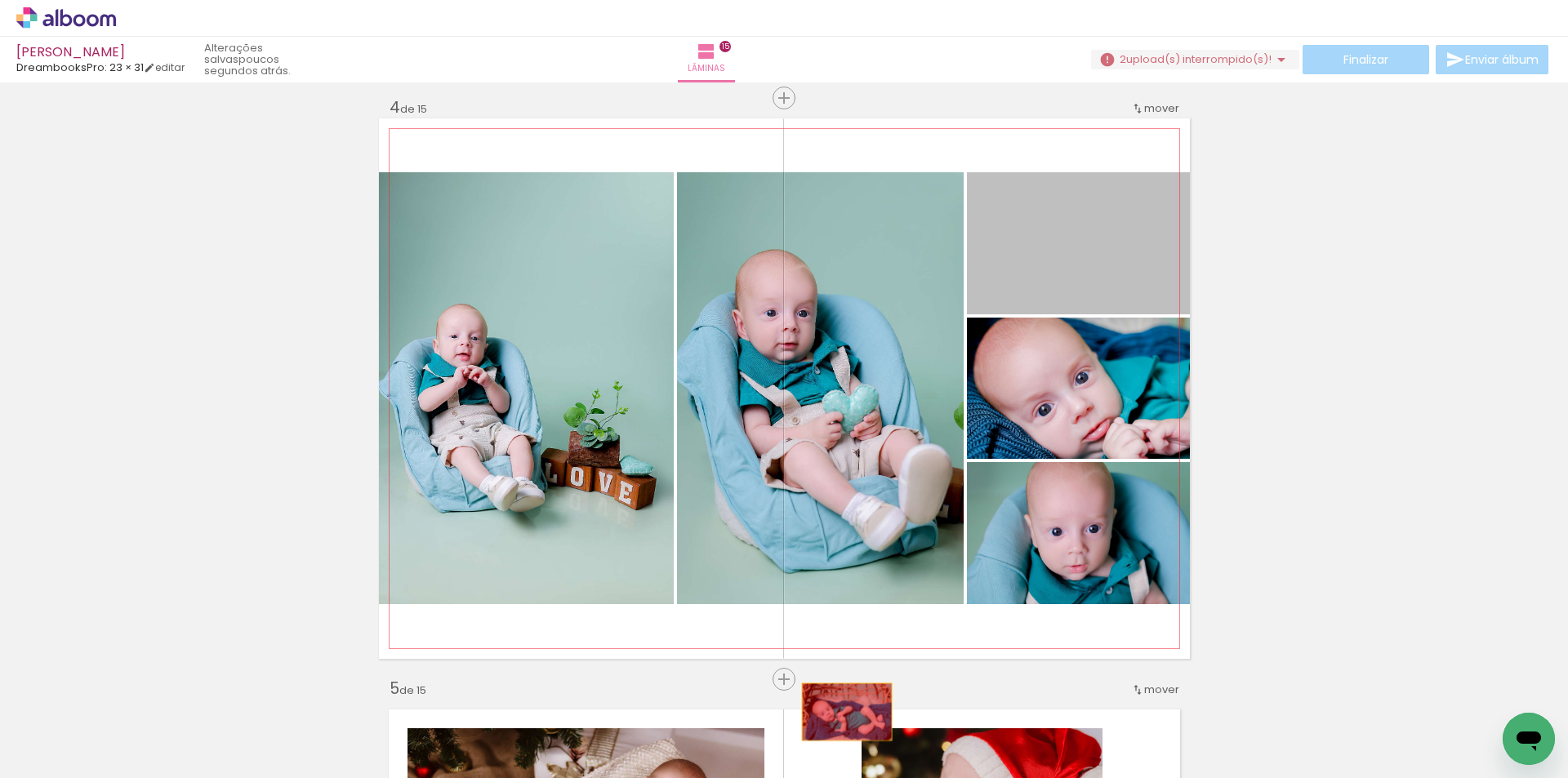
drag, startPoint x: 1087, startPoint y: 270, endPoint x: 812, endPoint y: 717, distance: 524.8
click at [812, 717] on quentale-workspace at bounding box center [784, 389] width 1568 height 778
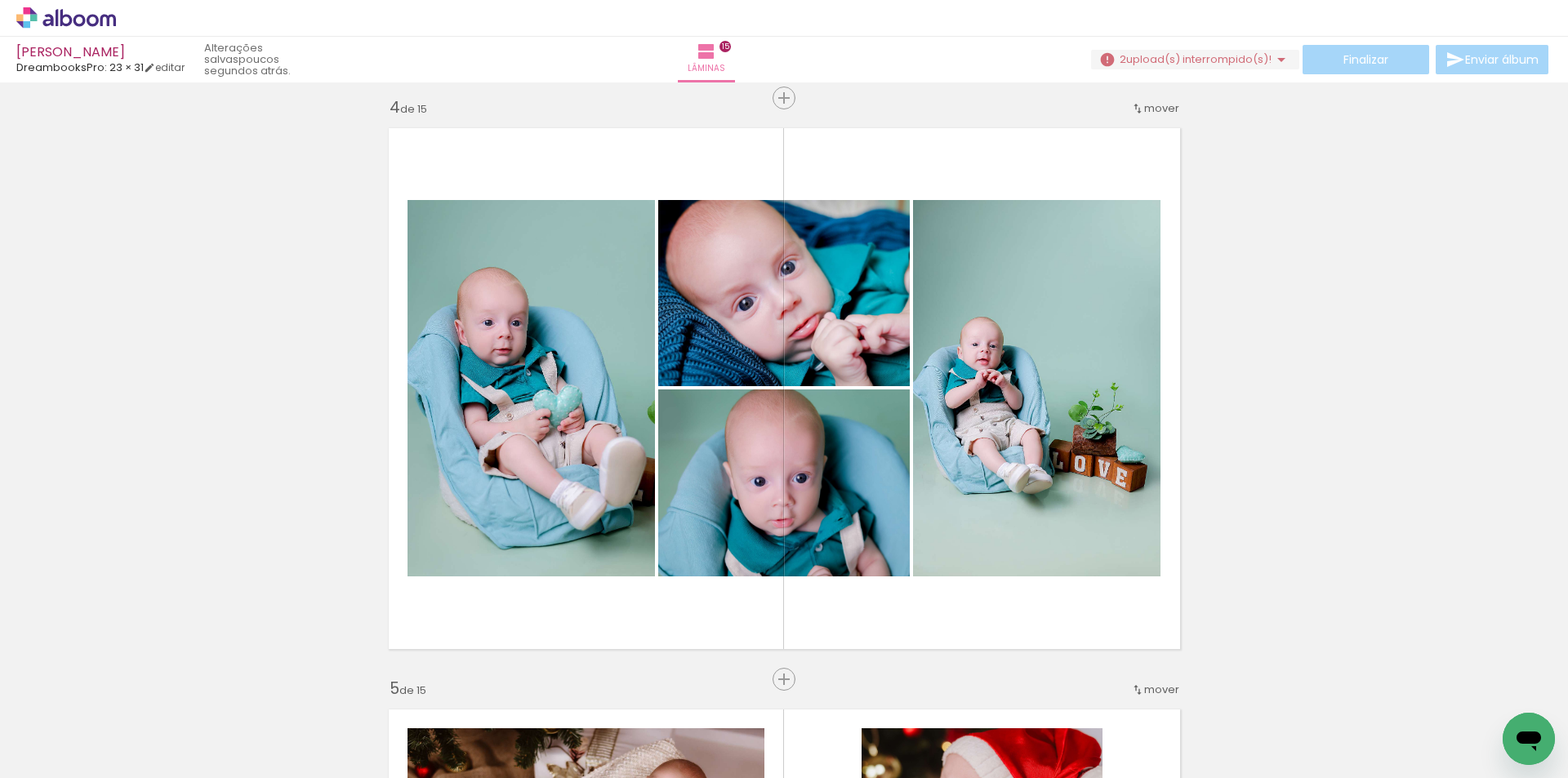
scroll to position [0, 0]
click at [771, 686] on iron-icon at bounding box center [767, 690] width 17 height 17
click at [70, 749] on span "Adicionar Fotos" at bounding box center [58, 756] width 49 height 18
click at [0, 0] on input "file" at bounding box center [0, 0] width 0 height 0
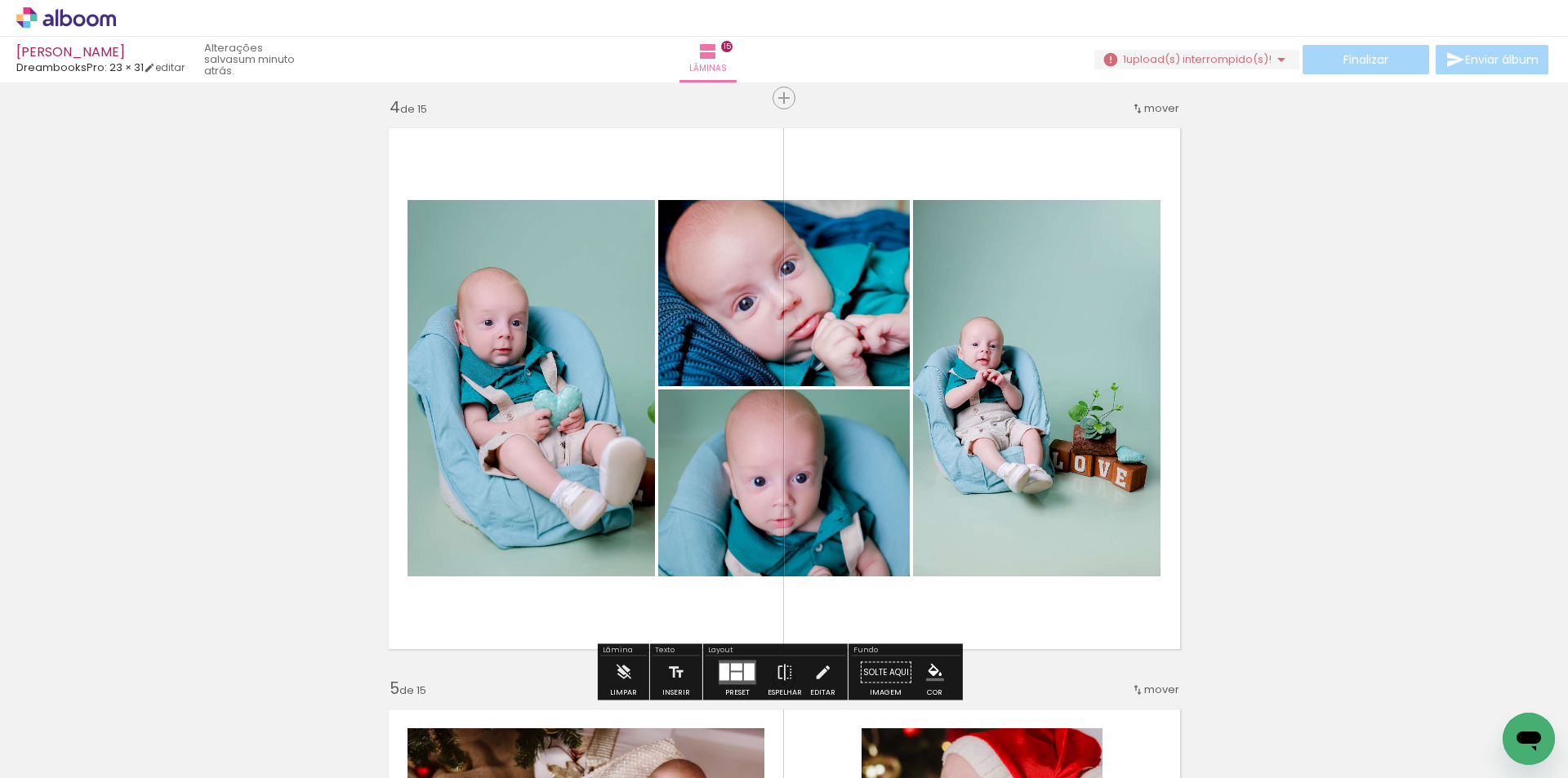
scroll to position [0, 4059]
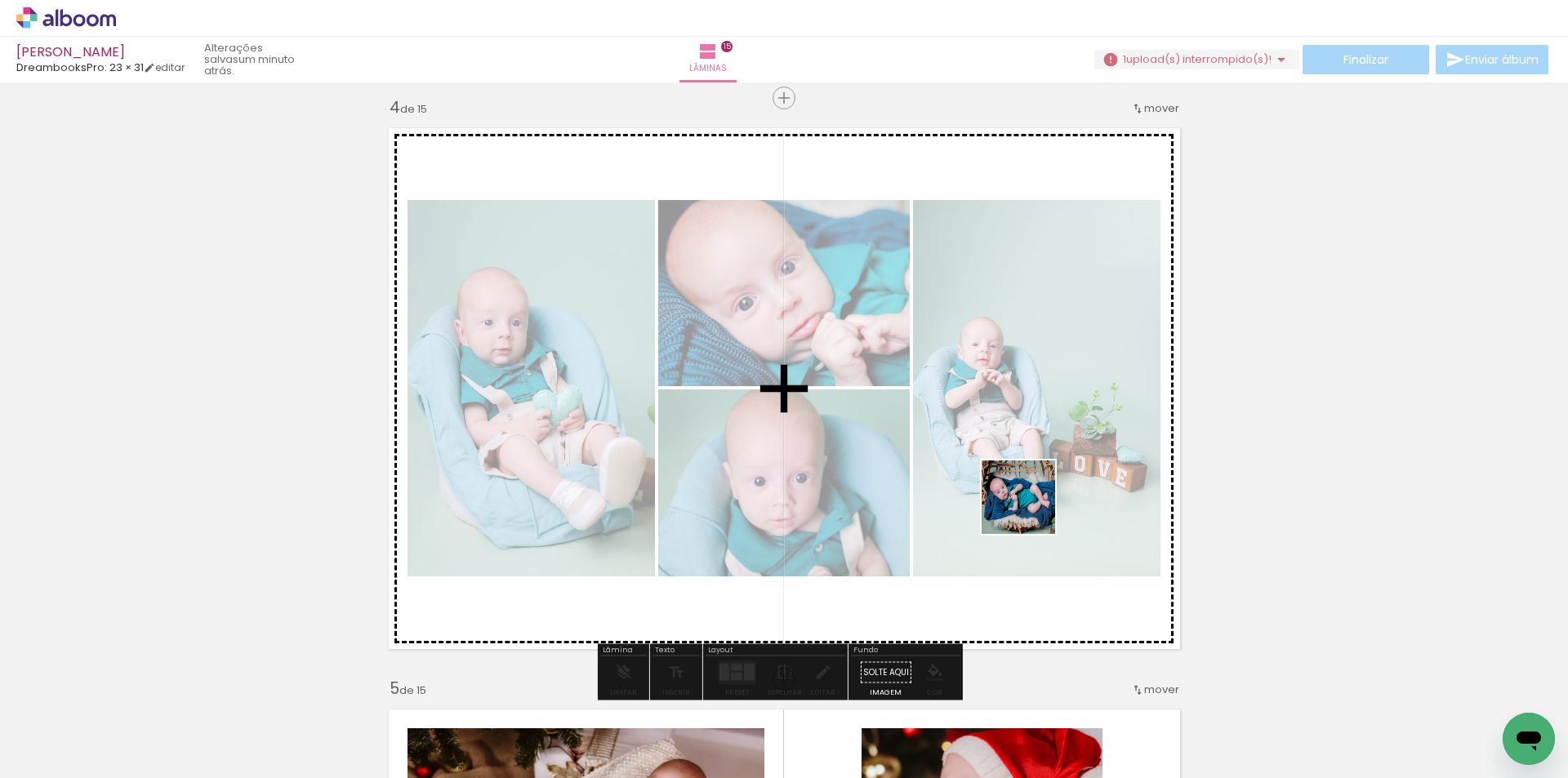
drag, startPoint x: 1503, startPoint y: 722, endPoint x: 919, endPoint y: 484, distance: 630.6
click at [995, 491] on quentale-workspace at bounding box center [784, 389] width 1568 height 778
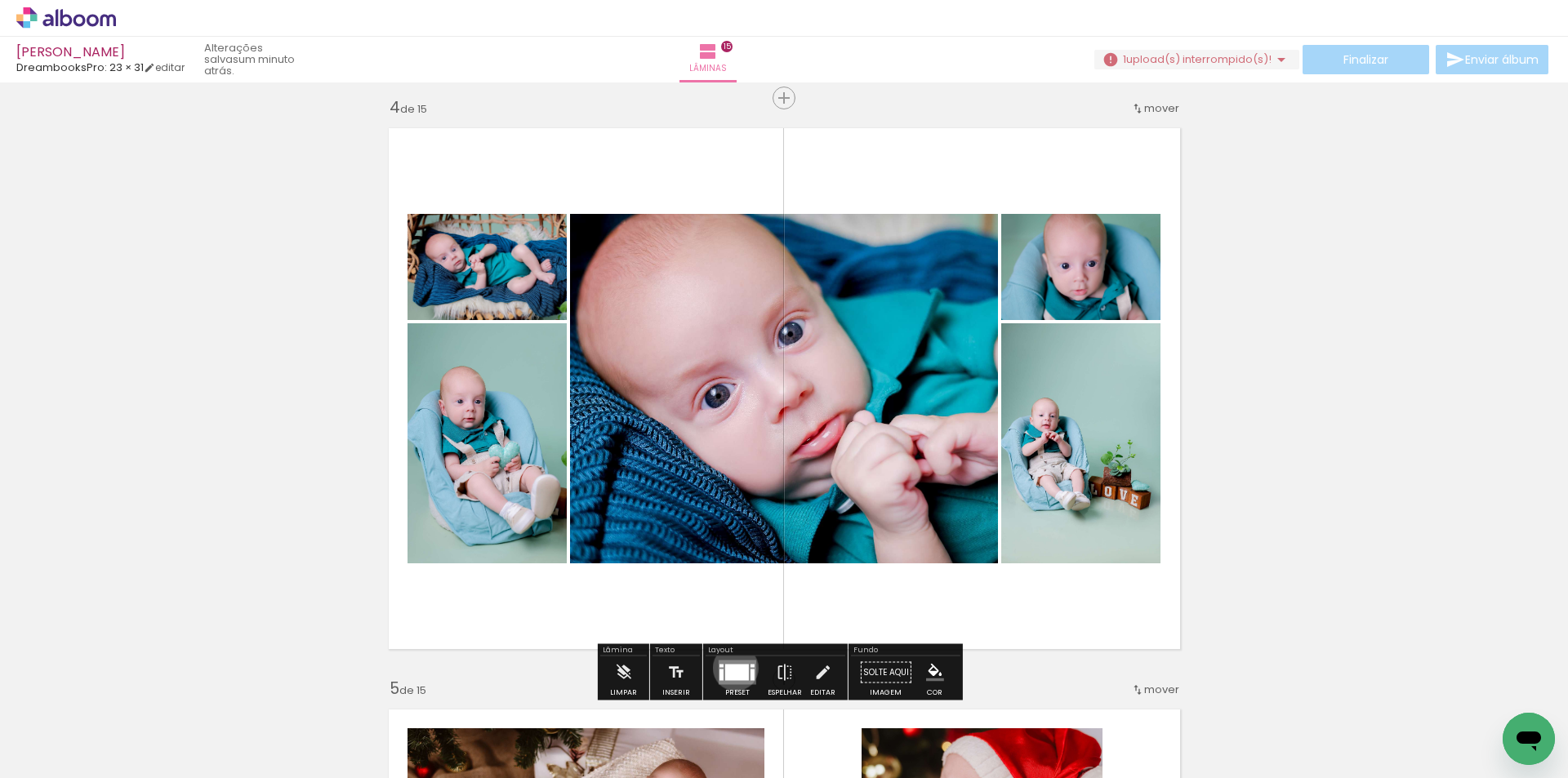
click at [731, 668] on div at bounding box center [737, 673] width 24 height 16
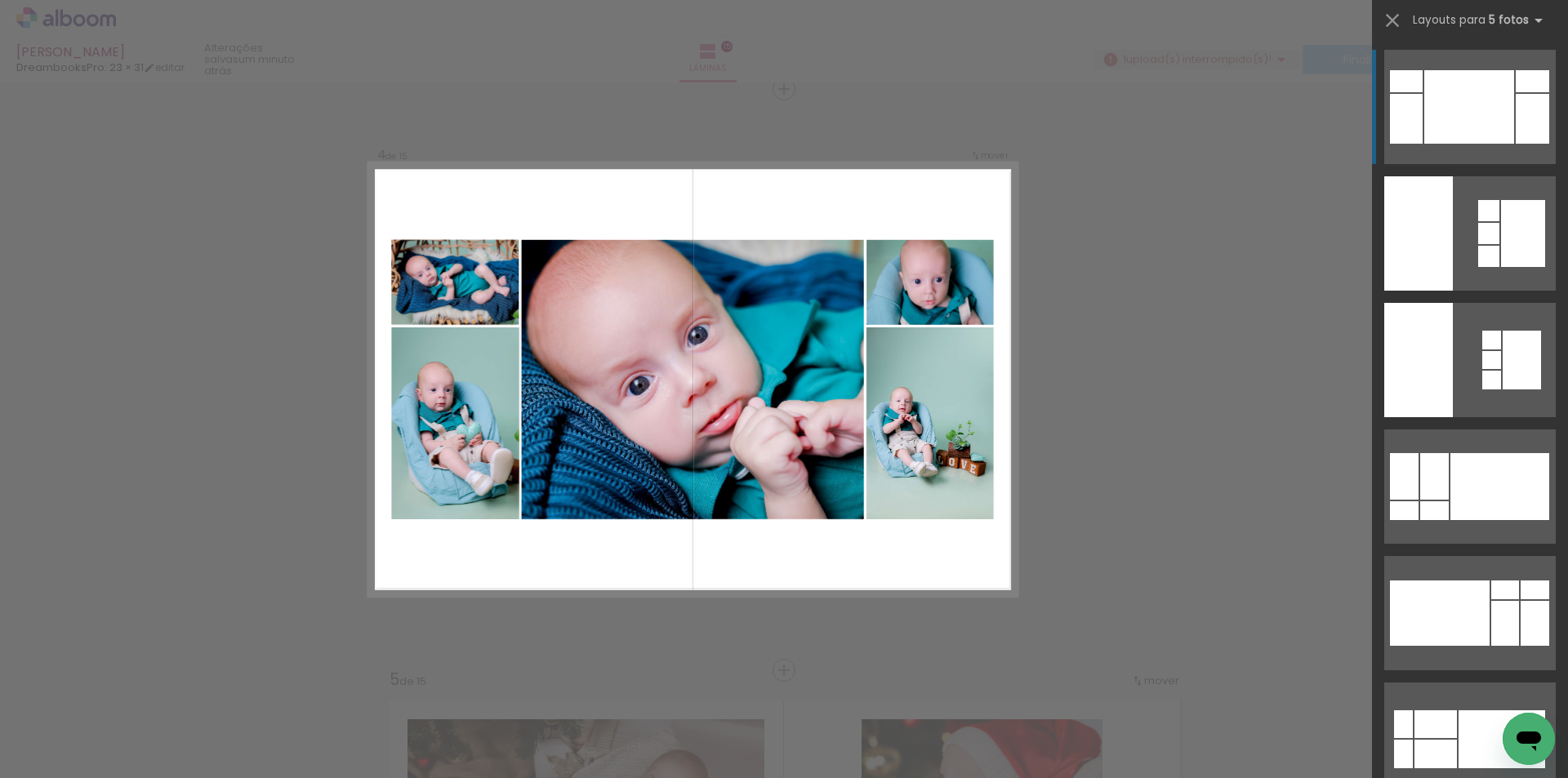
scroll to position [1765, 0]
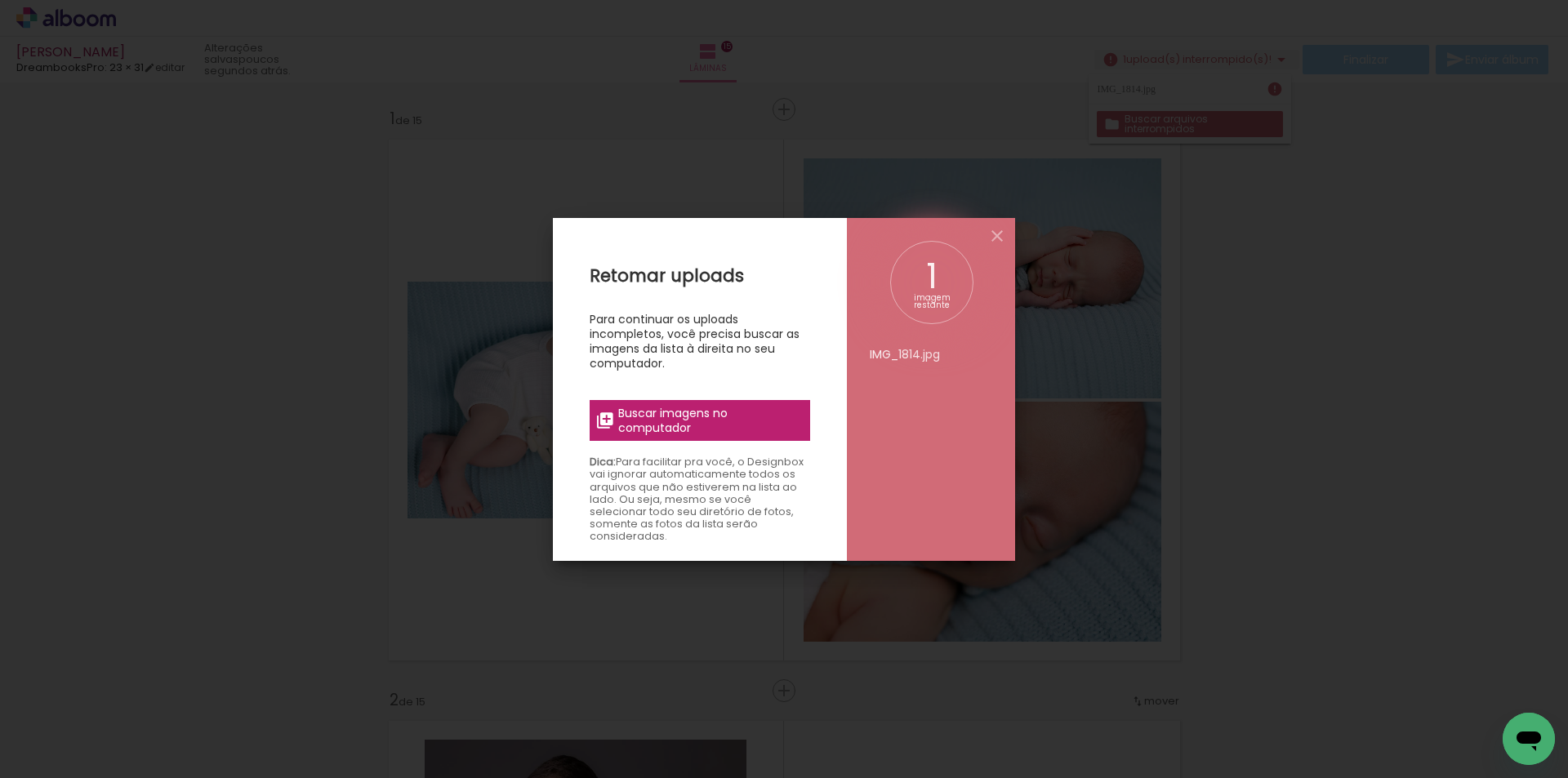
scroll to position [0, 4059]
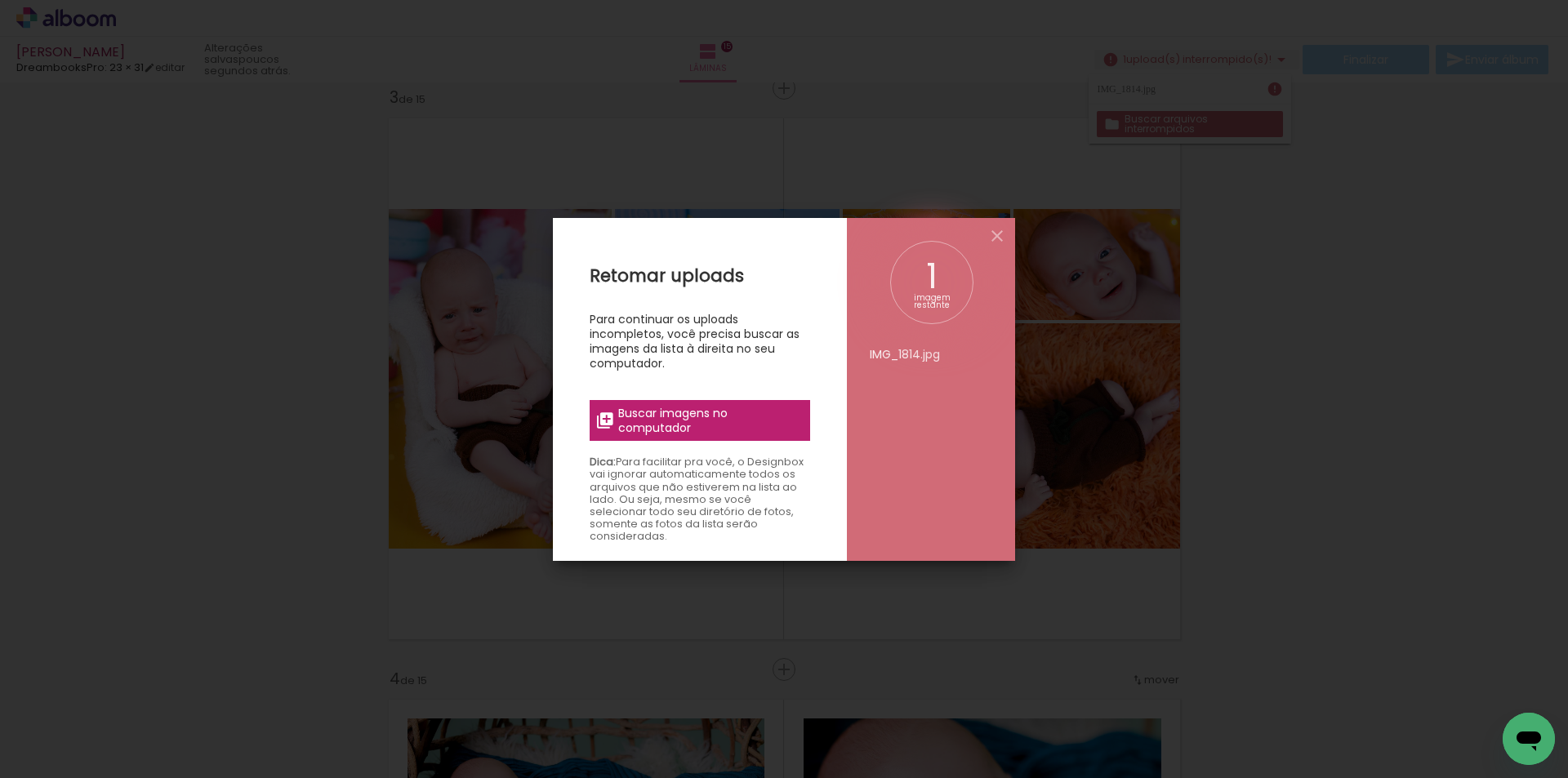
click at [690, 419] on span "Buscar imagens no computador" at bounding box center [710, 421] width 183 height 30
click at [0, 0] on input "file" at bounding box center [0, 0] width 0 height 0
click at [768, 430] on span "Buscar imagens no computador" at bounding box center [710, 421] width 183 height 30
click at [0, 0] on input "file" at bounding box center [0, 0] width 0 height 0
click at [998, 234] on iron-icon at bounding box center [997, 236] width 20 height 20
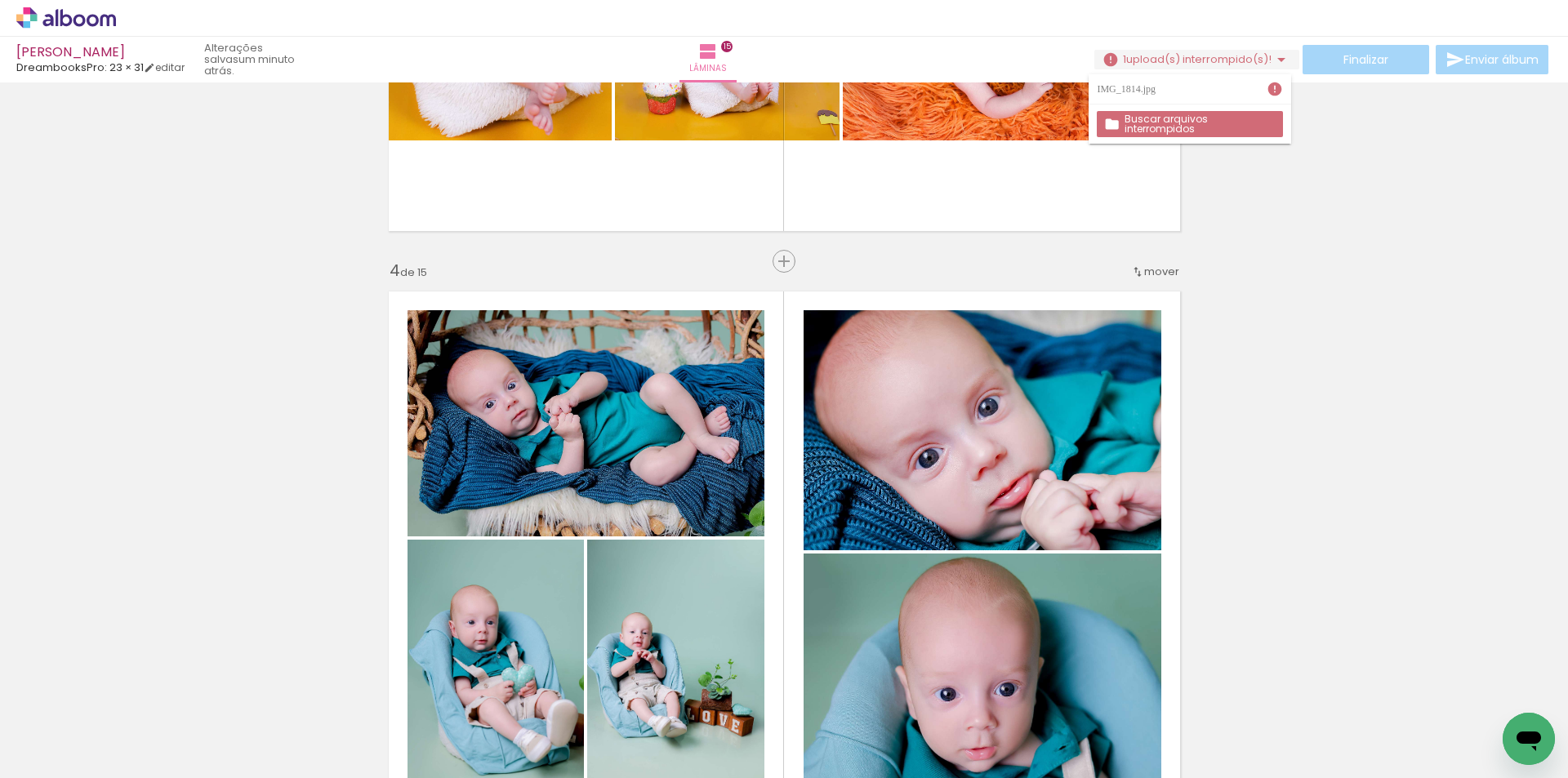
scroll to position [0, 2259]
drag, startPoint x: 925, startPoint y: 616, endPoint x: 928, endPoint y: 724, distance: 108.0
click at [928, 724] on div at bounding box center [923, 722] width 80 height 65
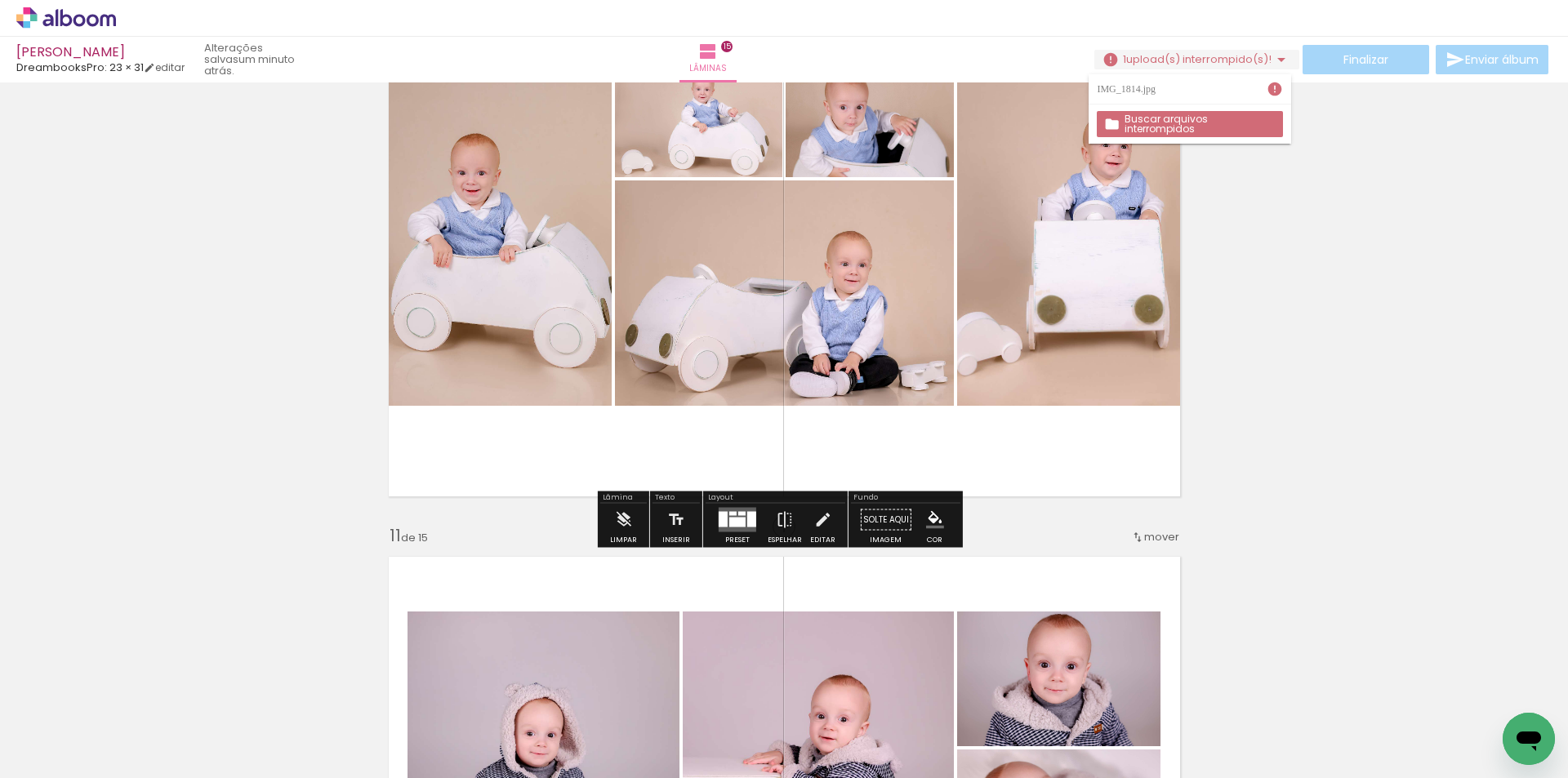
scroll to position [5267, 0]
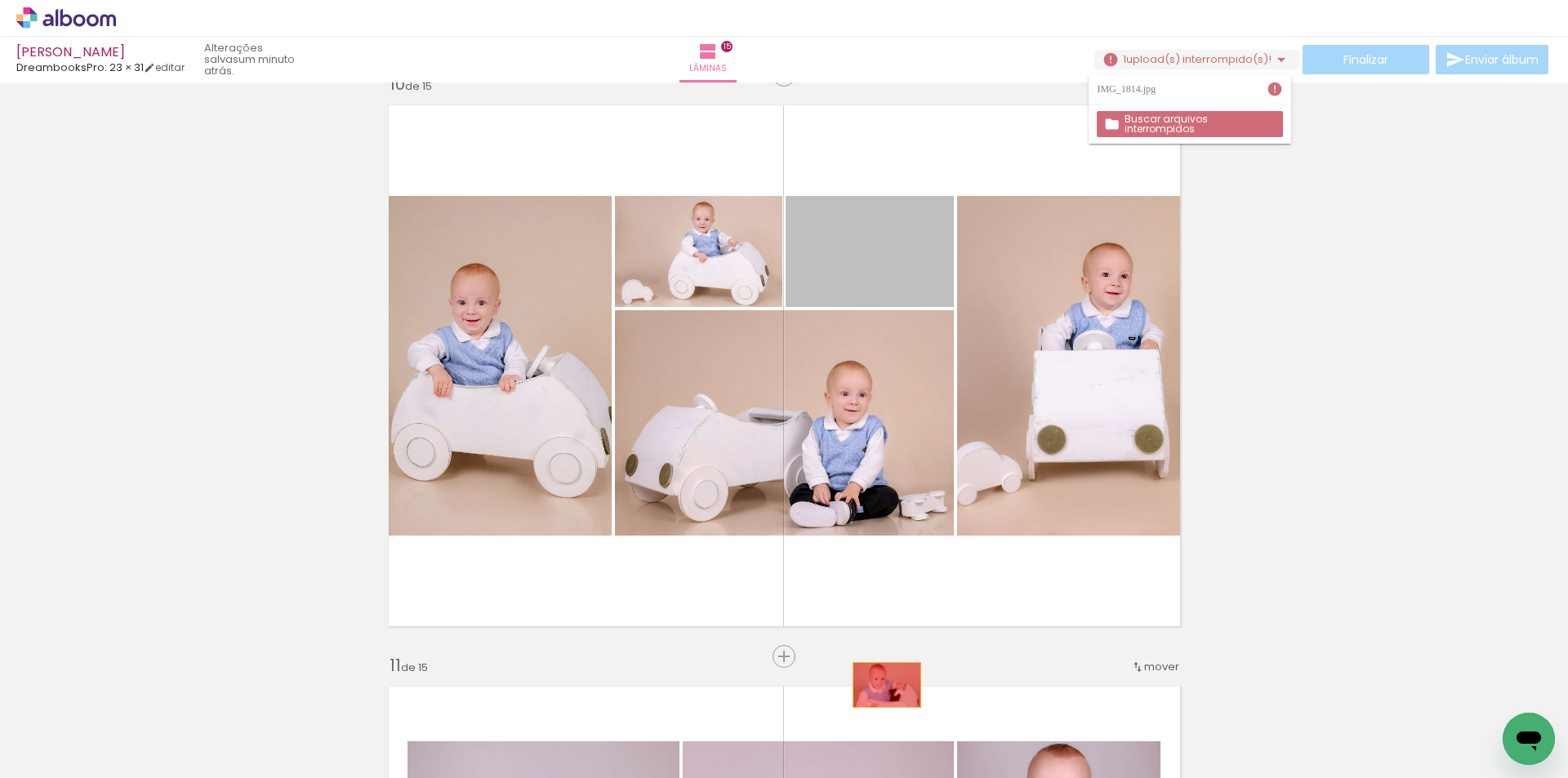
drag, startPoint x: 862, startPoint y: 275, endPoint x: 973, endPoint y: 644, distance: 385.3
click at [883, 699] on quentale-workspace at bounding box center [784, 389] width 1568 height 778
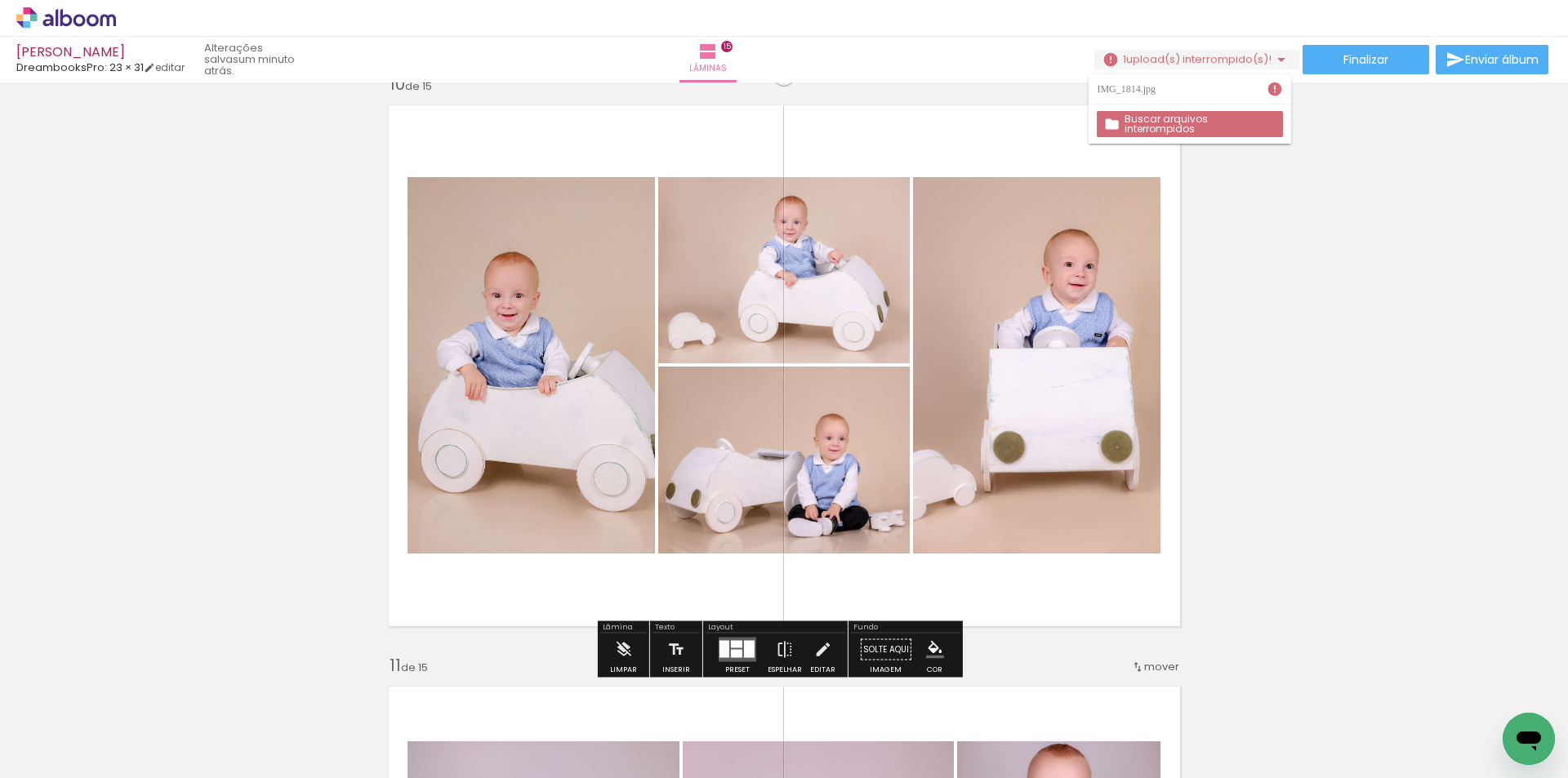
click at [894, 691] on iron-icon at bounding box center [887, 690] width 17 height 17
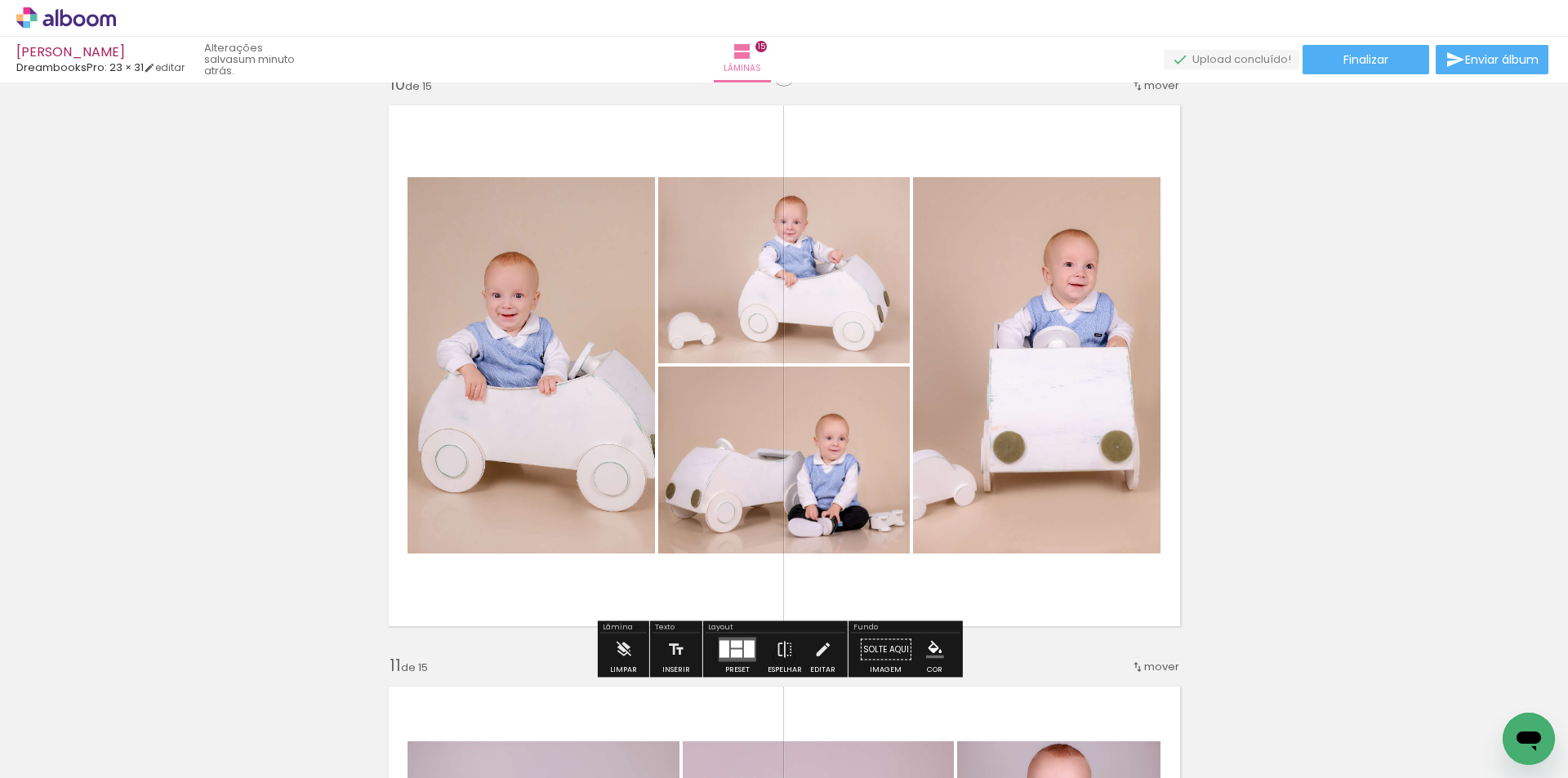
click at [72, 764] on span "Adicionar Fotos" at bounding box center [58, 756] width 49 height 18
click at [0, 0] on input "file" at bounding box center [0, 0] width 0 height 0
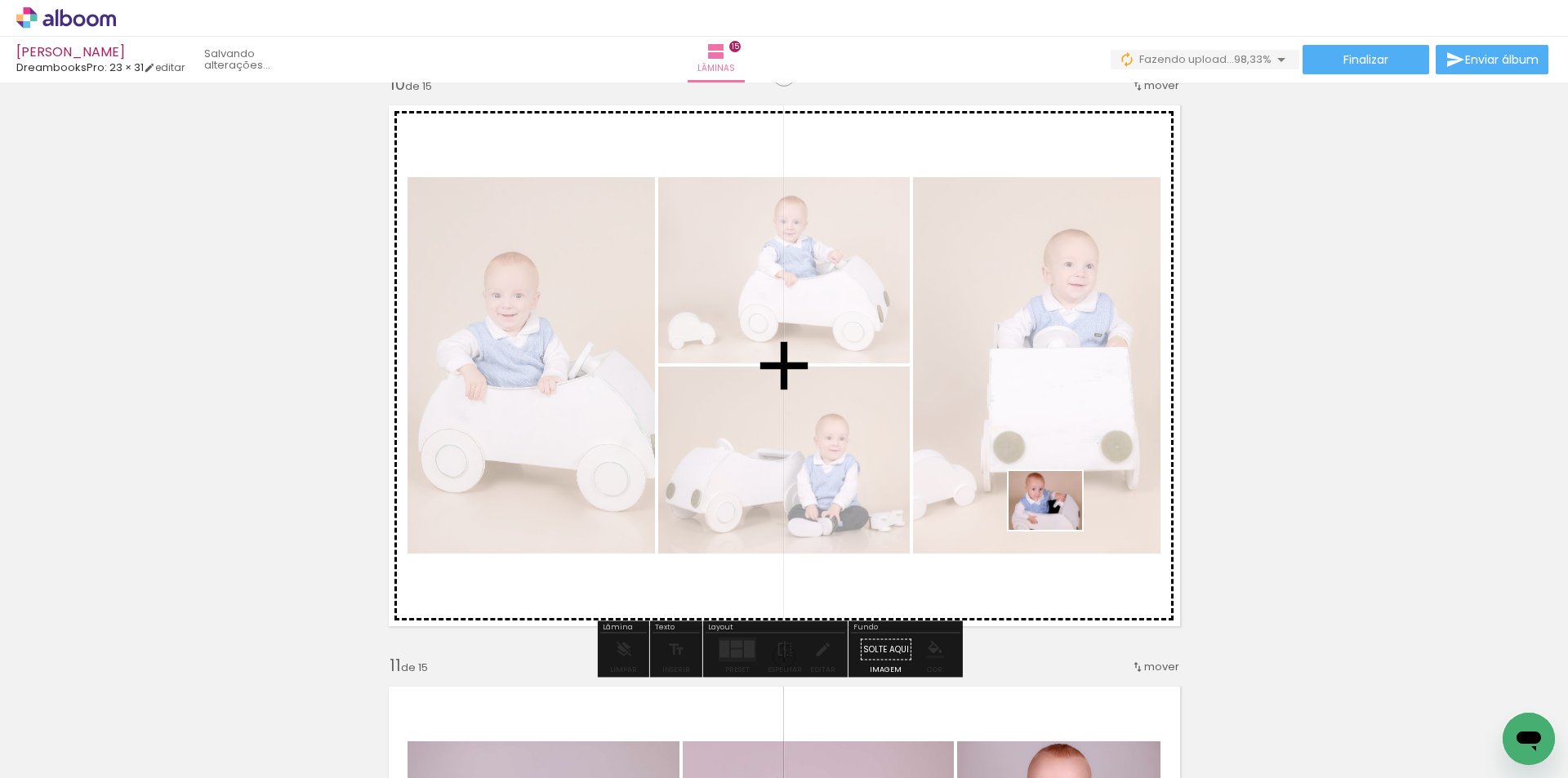
drag, startPoint x: 1490, startPoint y: 730, endPoint x: 934, endPoint y: 448, distance: 623.4
click at [952, 466] on quentale-workspace at bounding box center [784, 389] width 1568 height 778
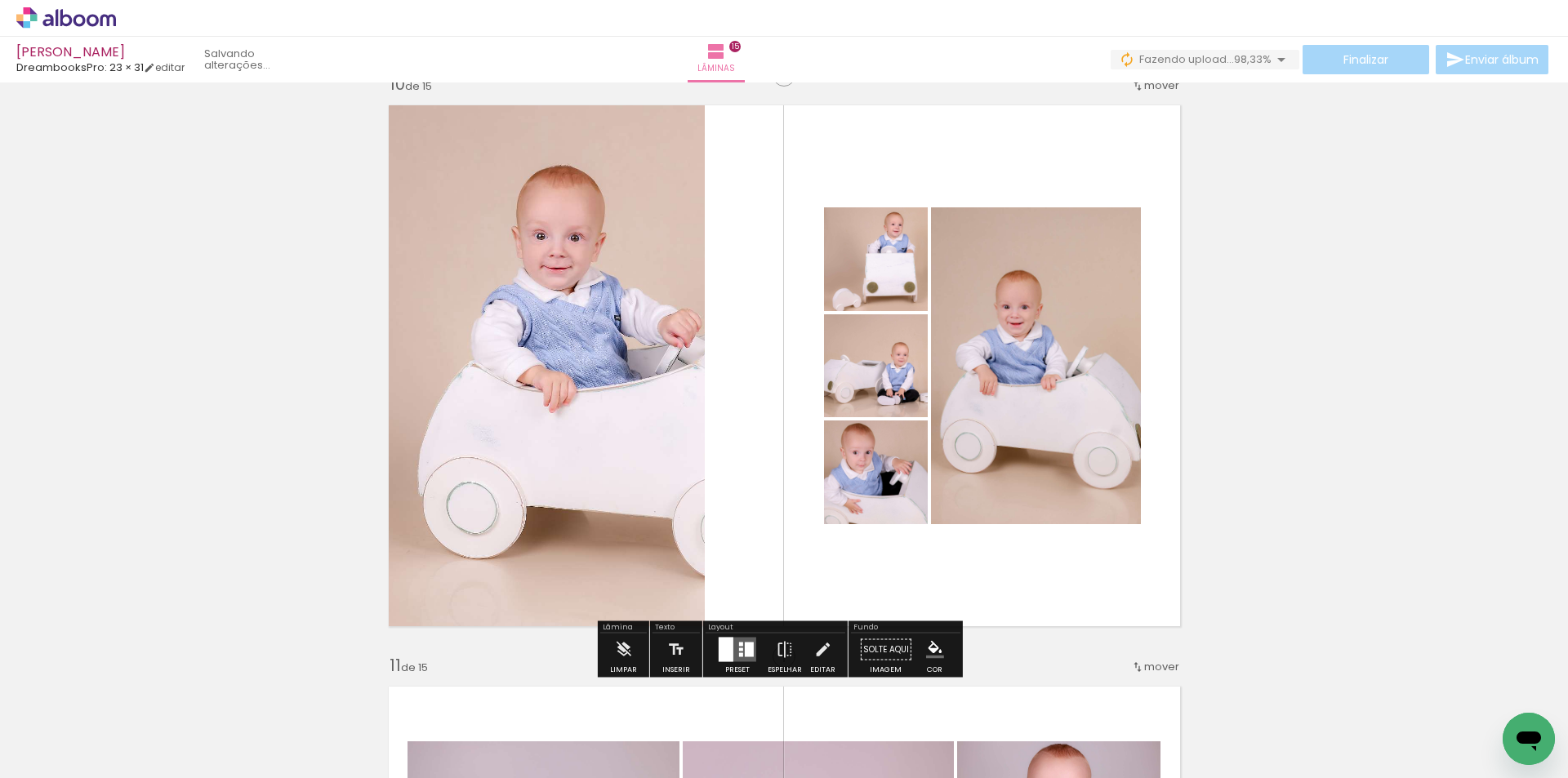
click at [732, 654] on quentale-layouter at bounding box center [737, 650] width 38 height 25
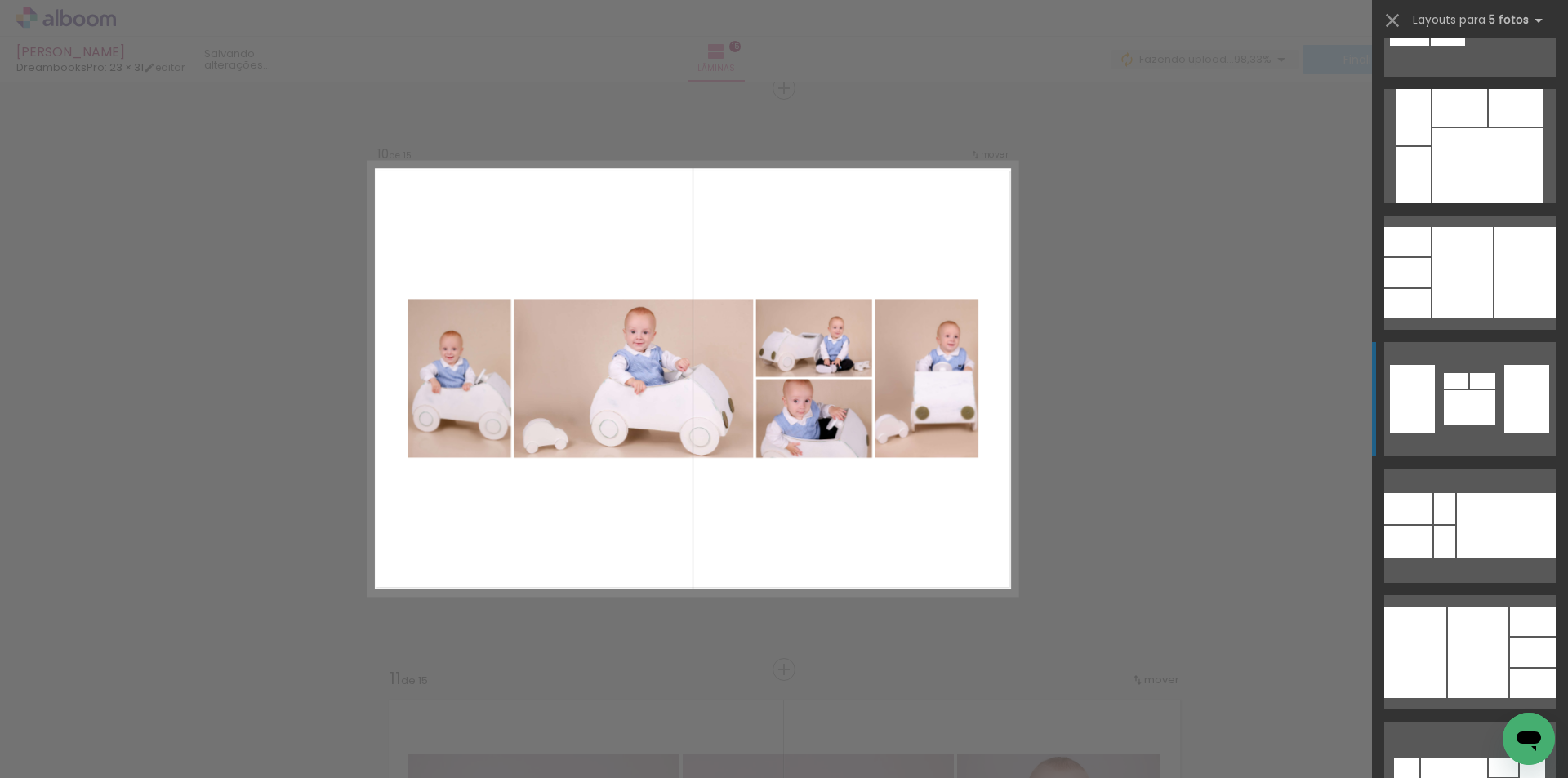
scroll to position [2369, 0]
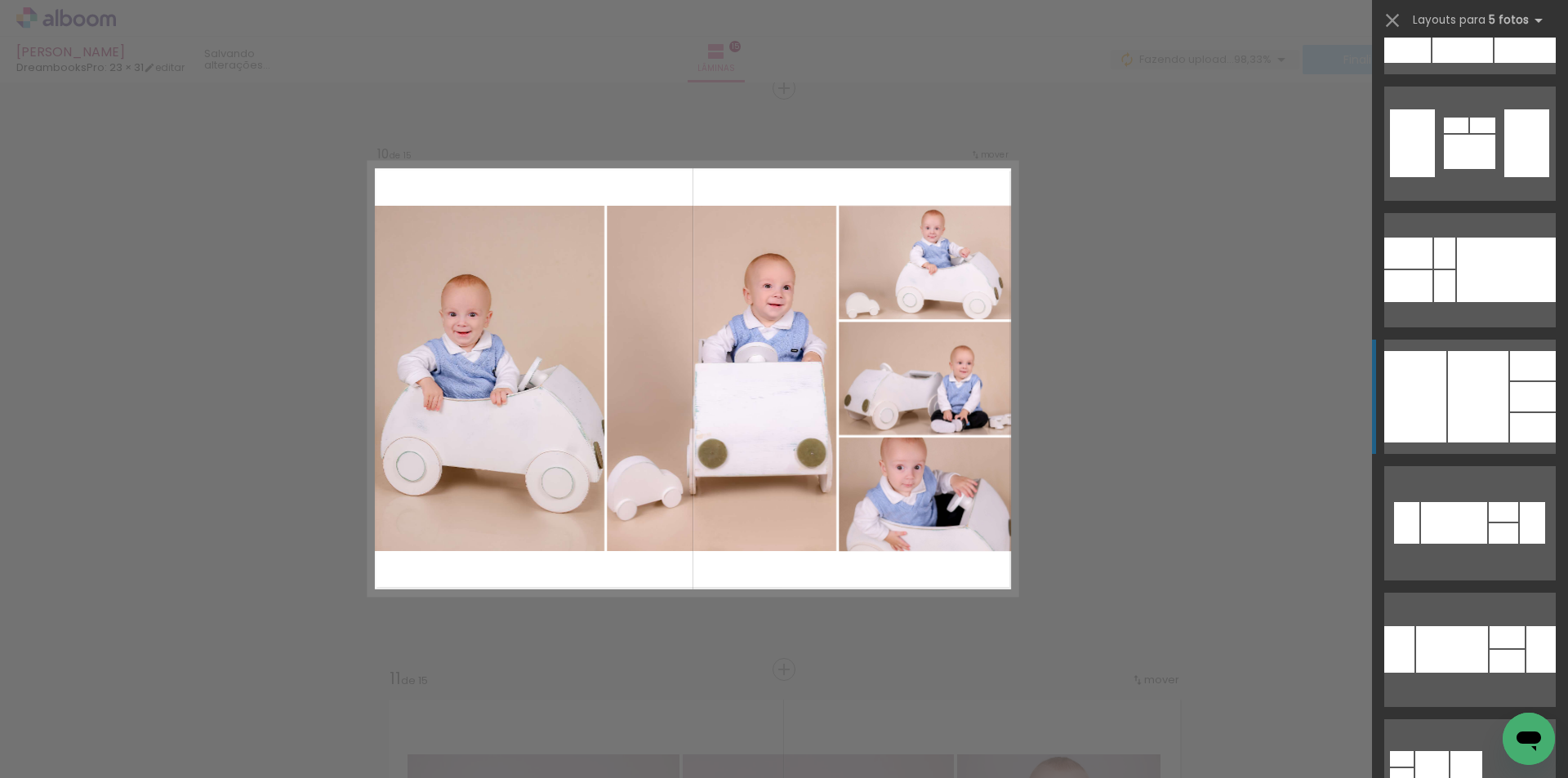
click at [1464, 379] on div at bounding box center [1478, 397] width 61 height 91
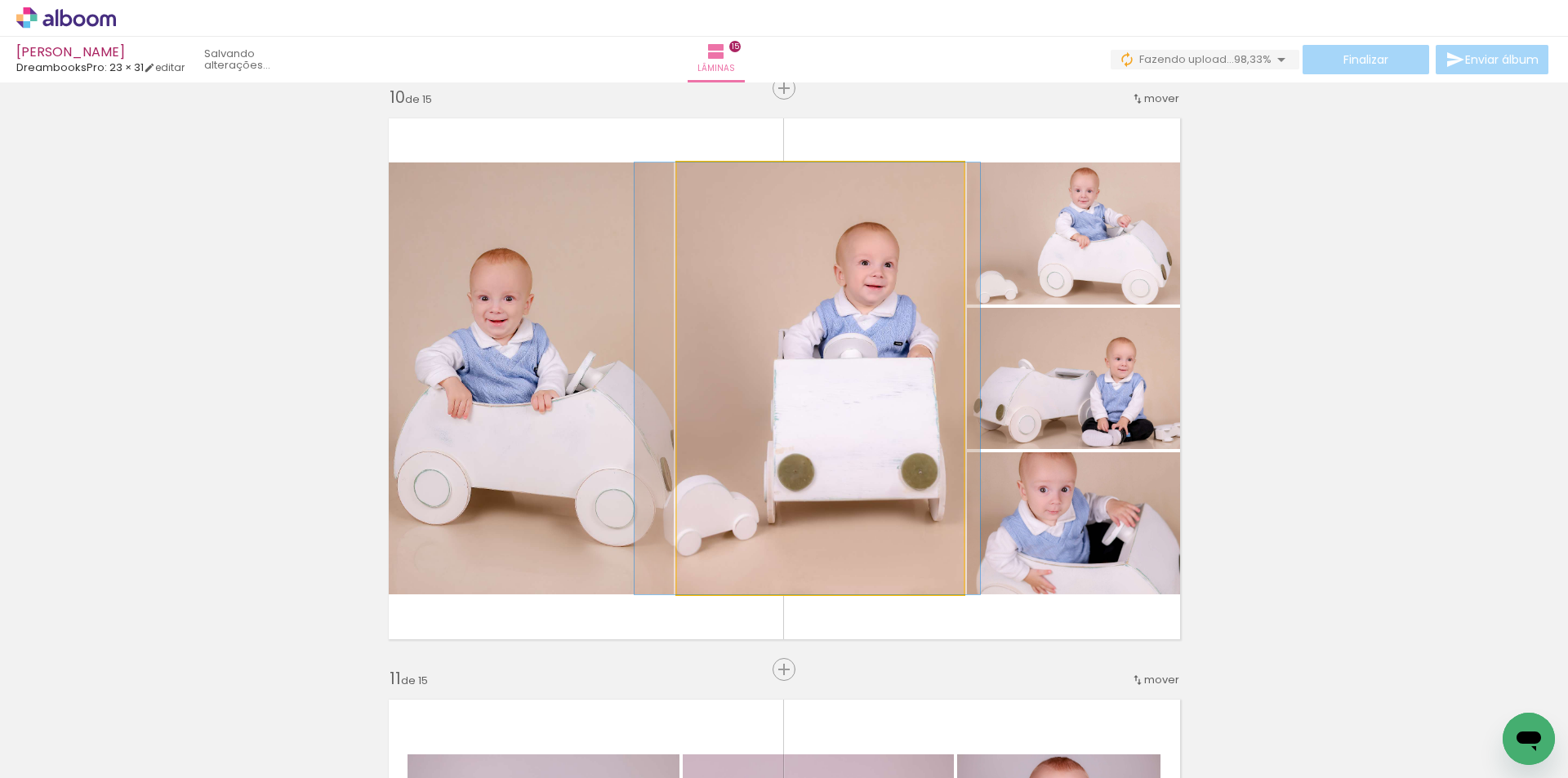
drag, startPoint x: 885, startPoint y: 392, endPoint x: 872, endPoint y: 386, distance: 14.3
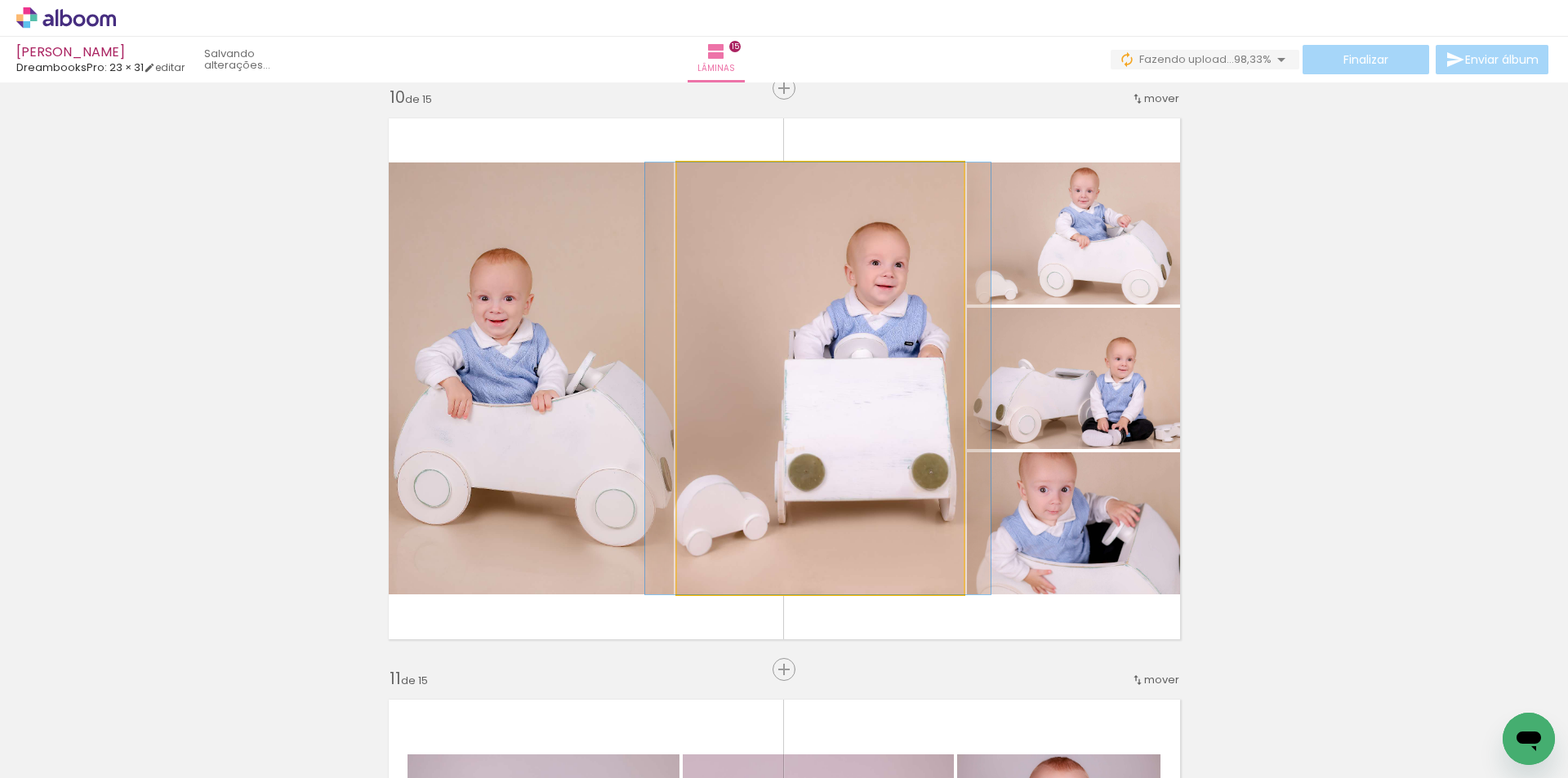
drag, startPoint x: 872, startPoint y: 386, endPoint x: 883, endPoint y: 387, distance: 11.0
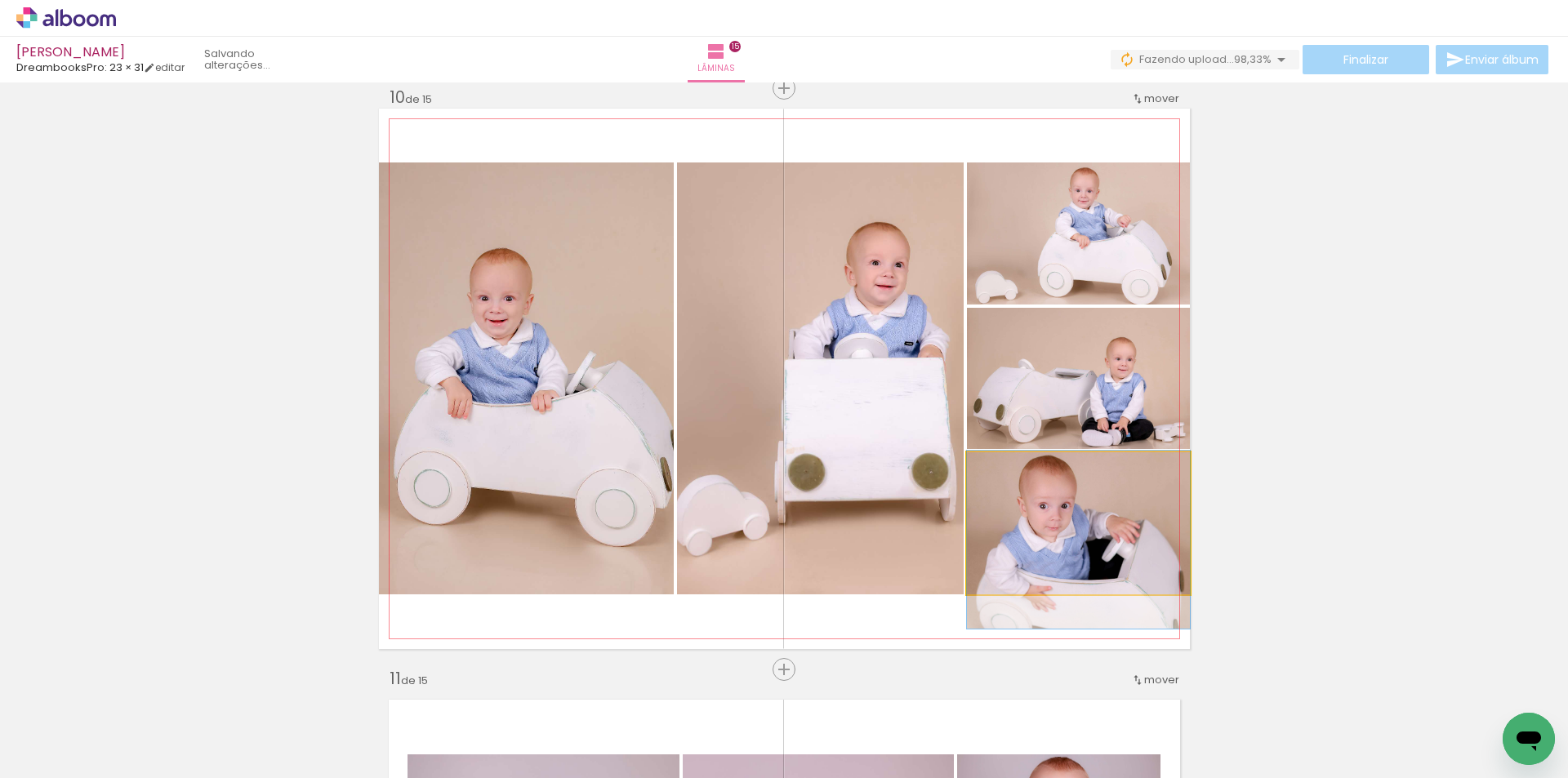
drag, startPoint x: 1136, startPoint y: 529, endPoint x: 1147, endPoint y: 546, distance: 20.2
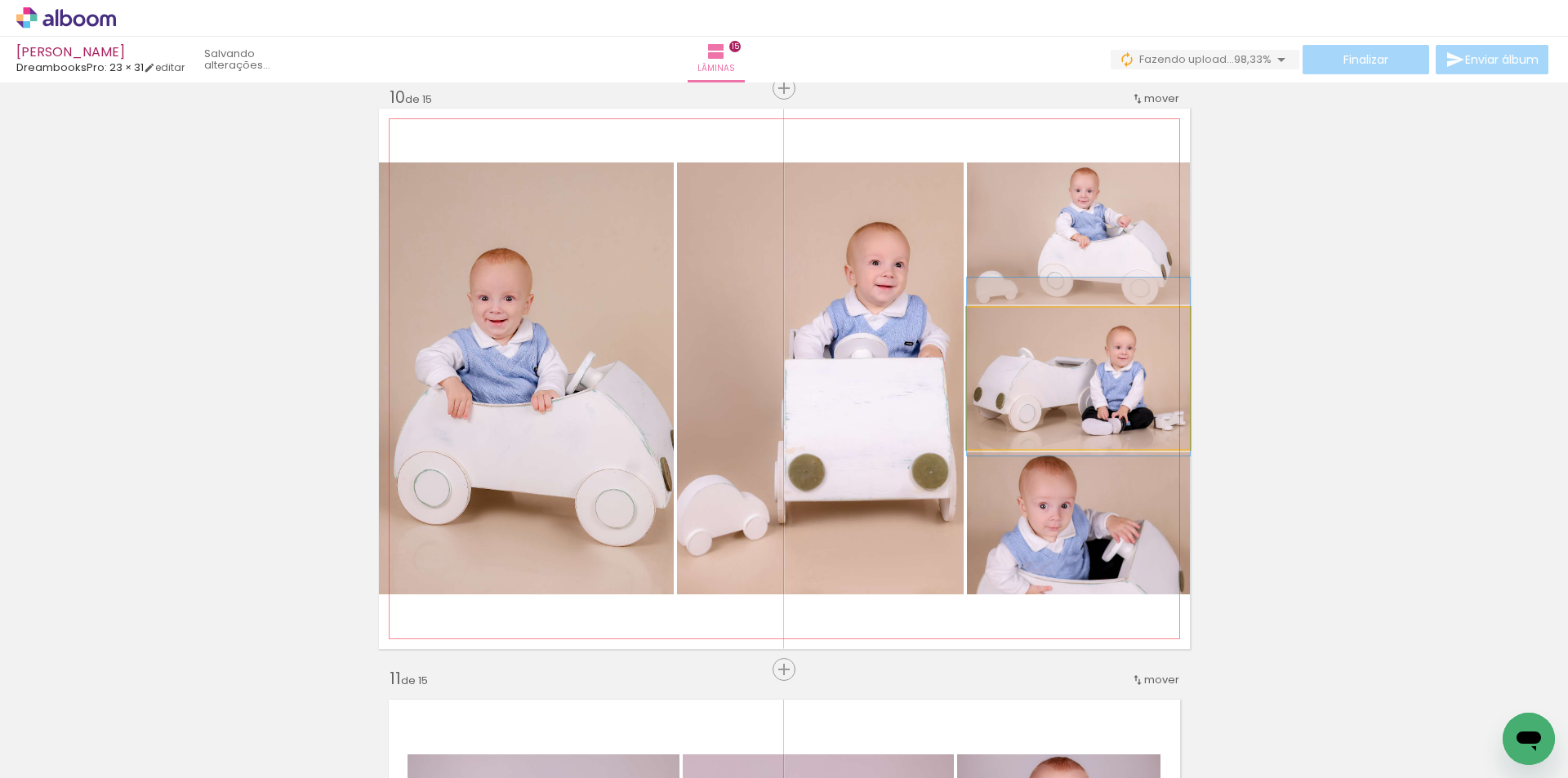
drag, startPoint x: 1128, startPoint y: 418, endPoint x: 1131, endPoint y: 407, distance: 11.4
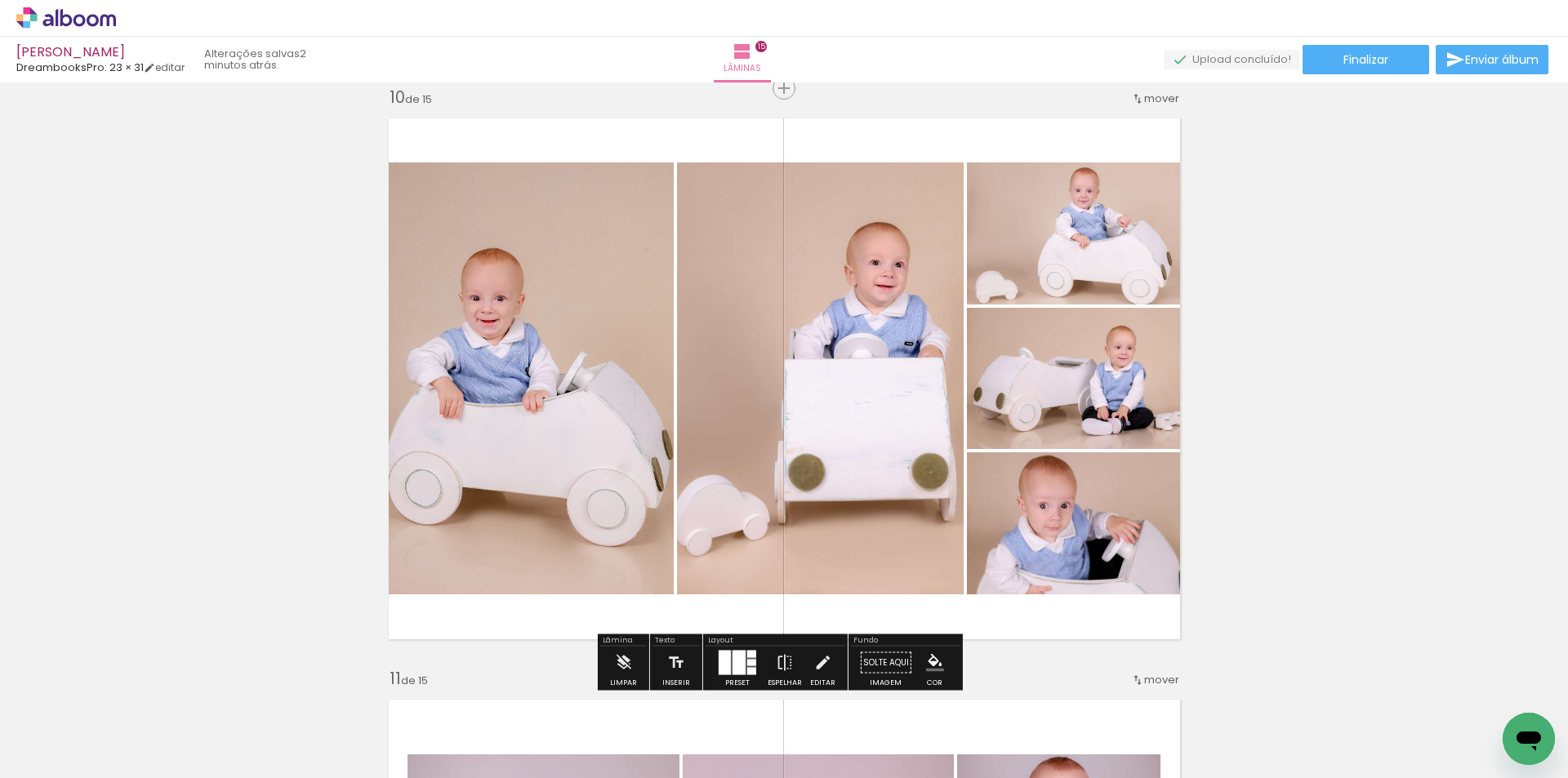
click at [721, 657] on div at bounding box center [724, 663] width 12 height 25
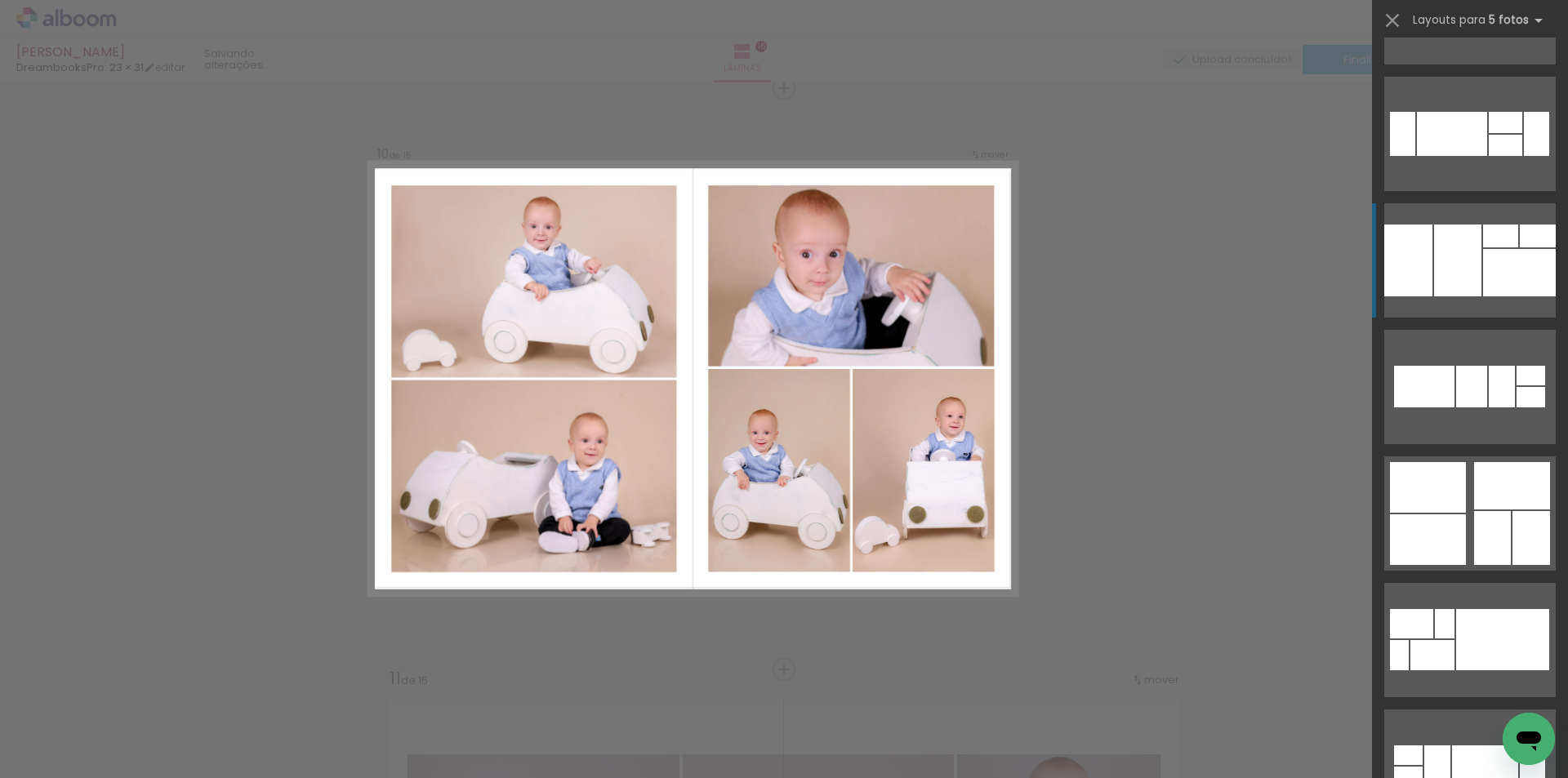
scroll to position [5190, 0]
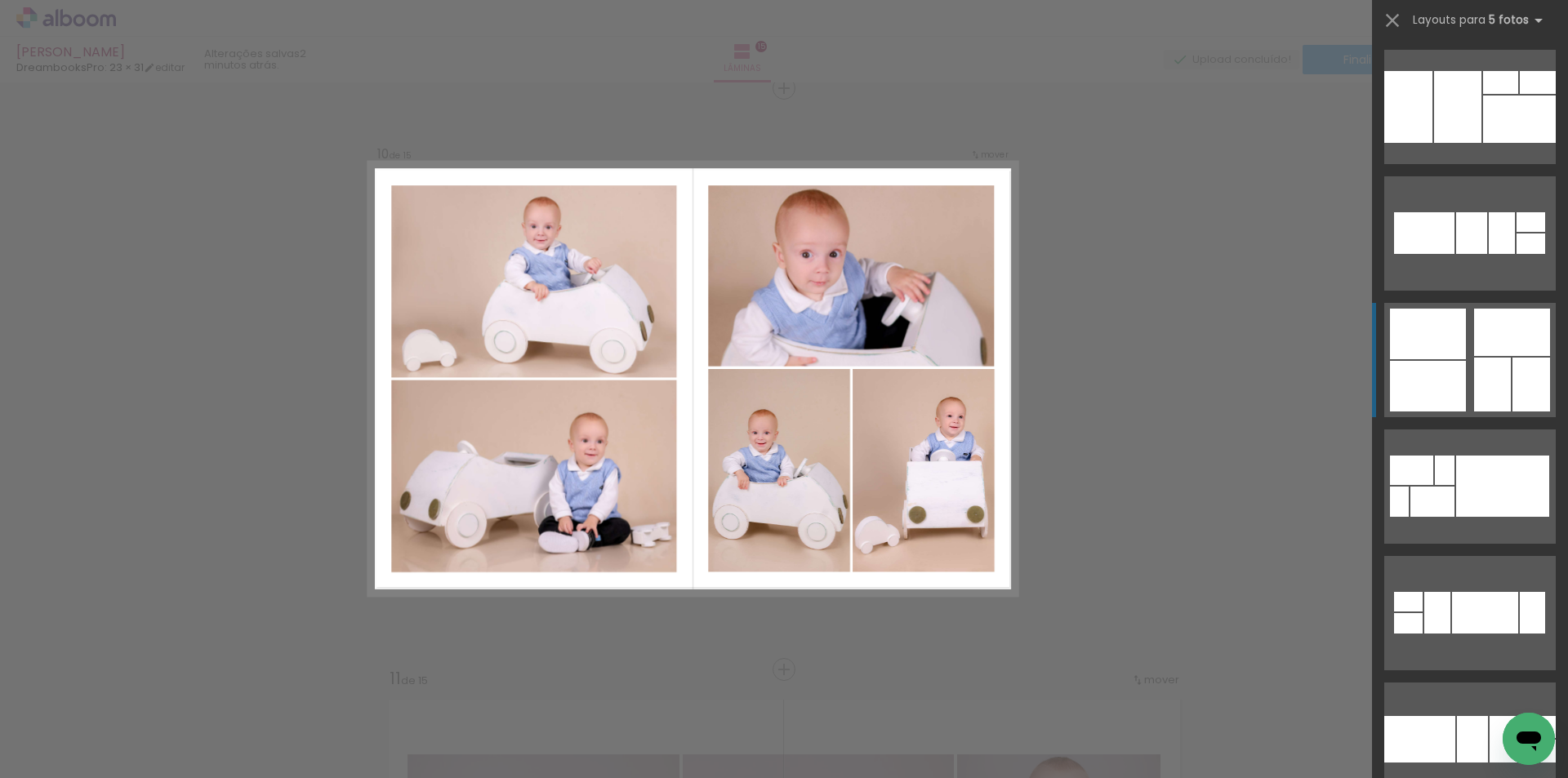
click at [1457, 343] on div at bounding box center [1428, 333] width 76 height 51
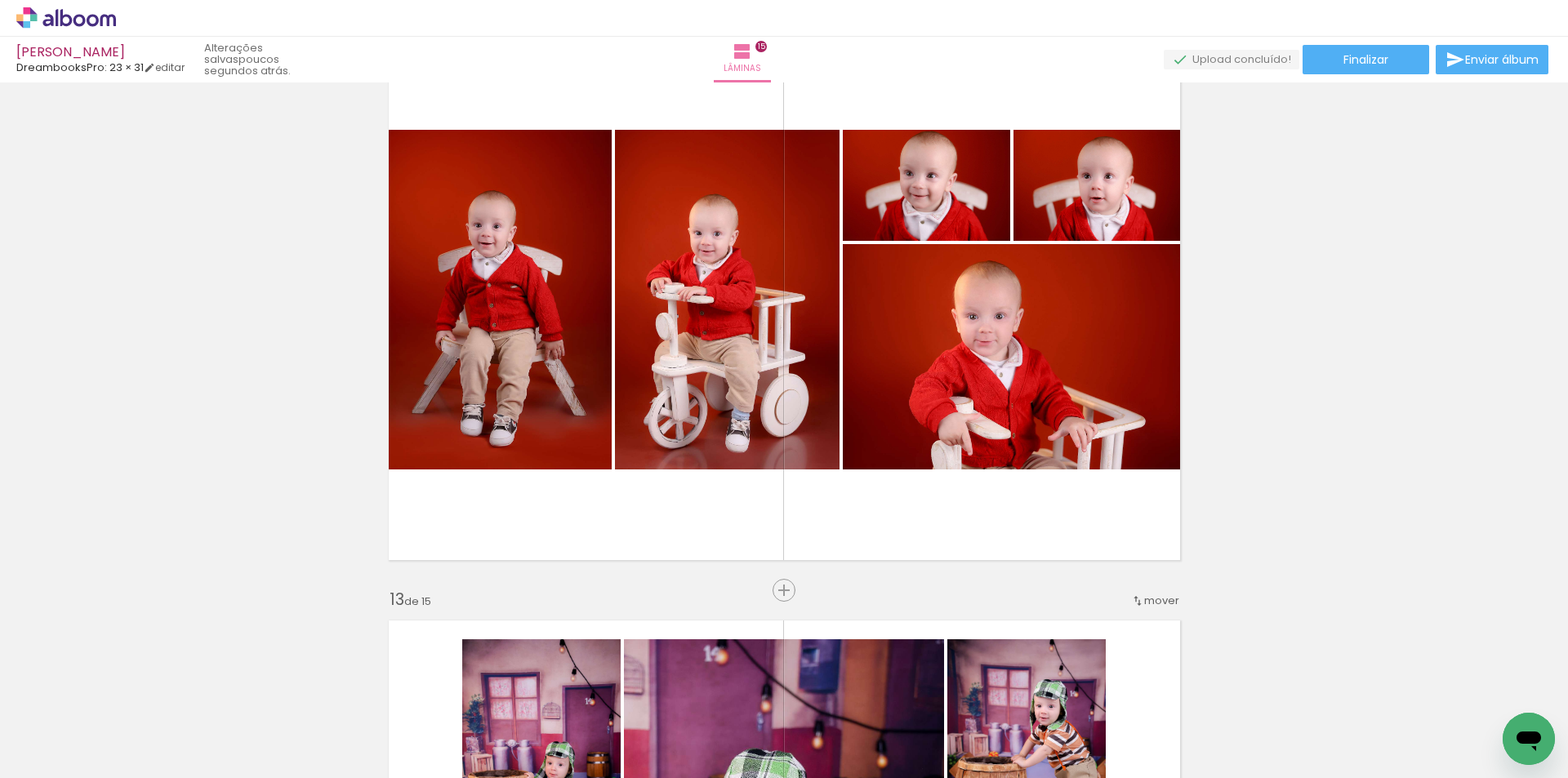
scroll to position [6561, 0]
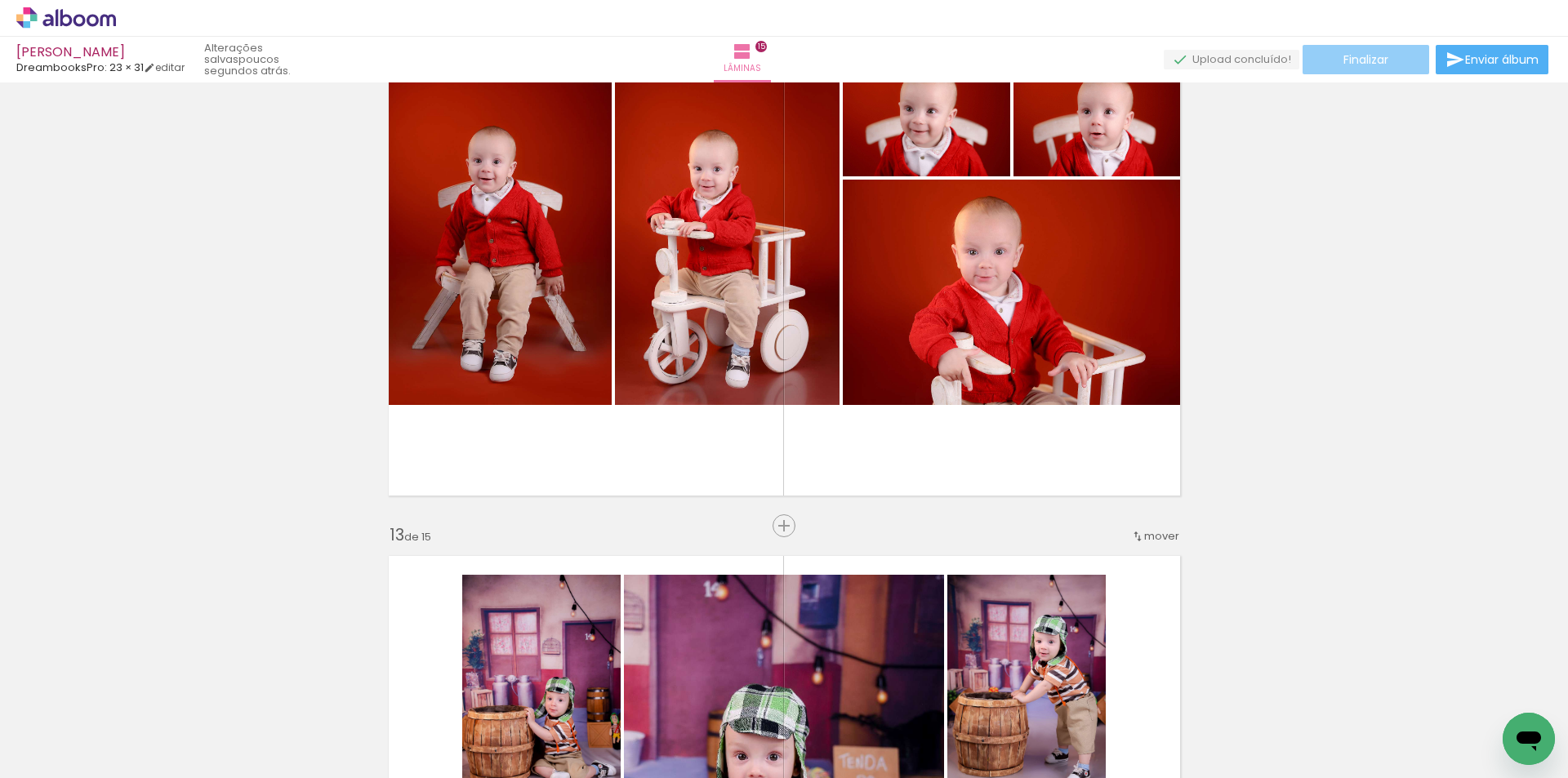
click at [1394, 55] on paper-button "Finalizar" at bounding box center [1367, 60] width 127 height 30
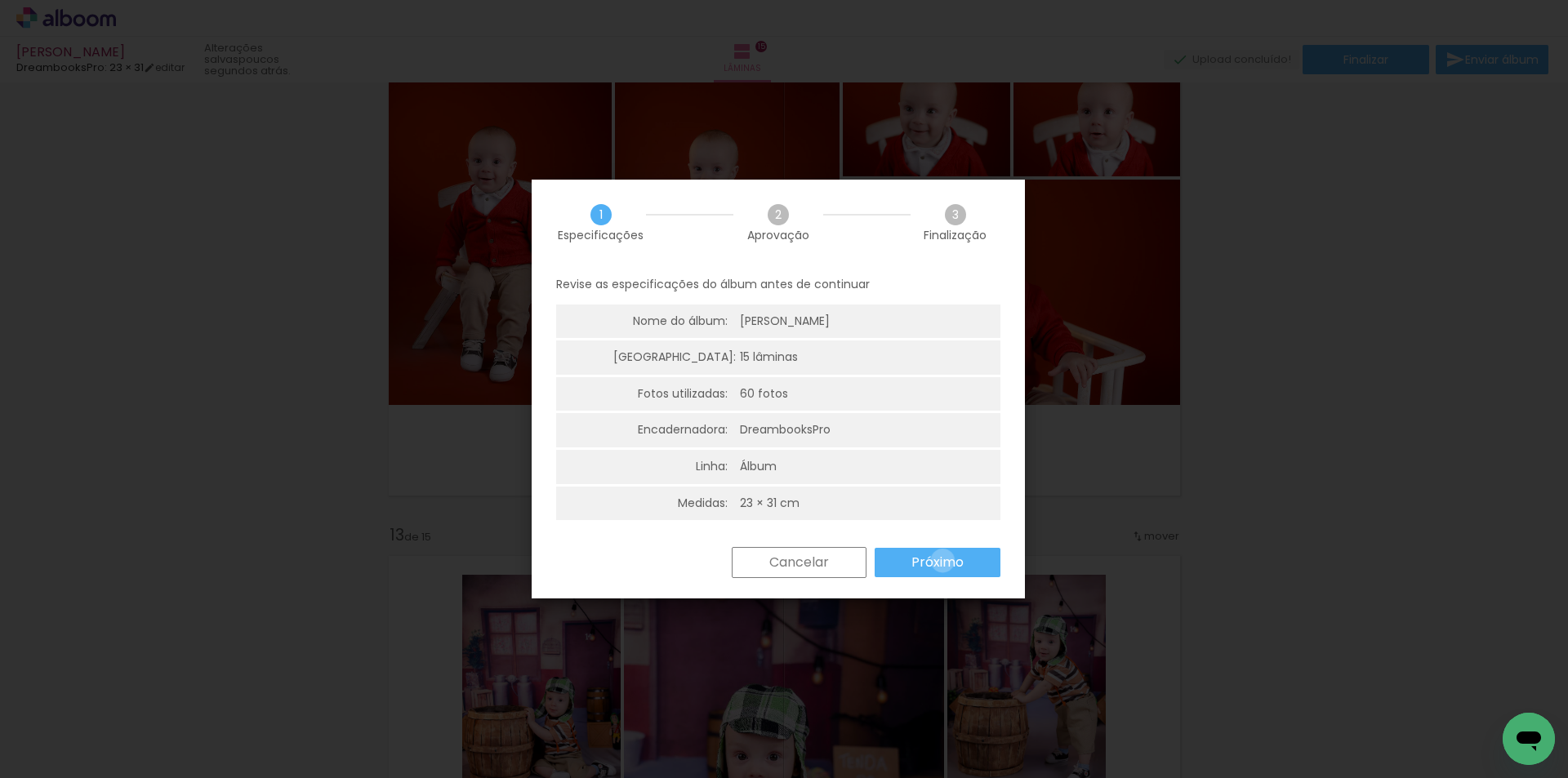
click at [0, 0] on slot "Próximo" at bounding box center [0, 0] width 0 height 0
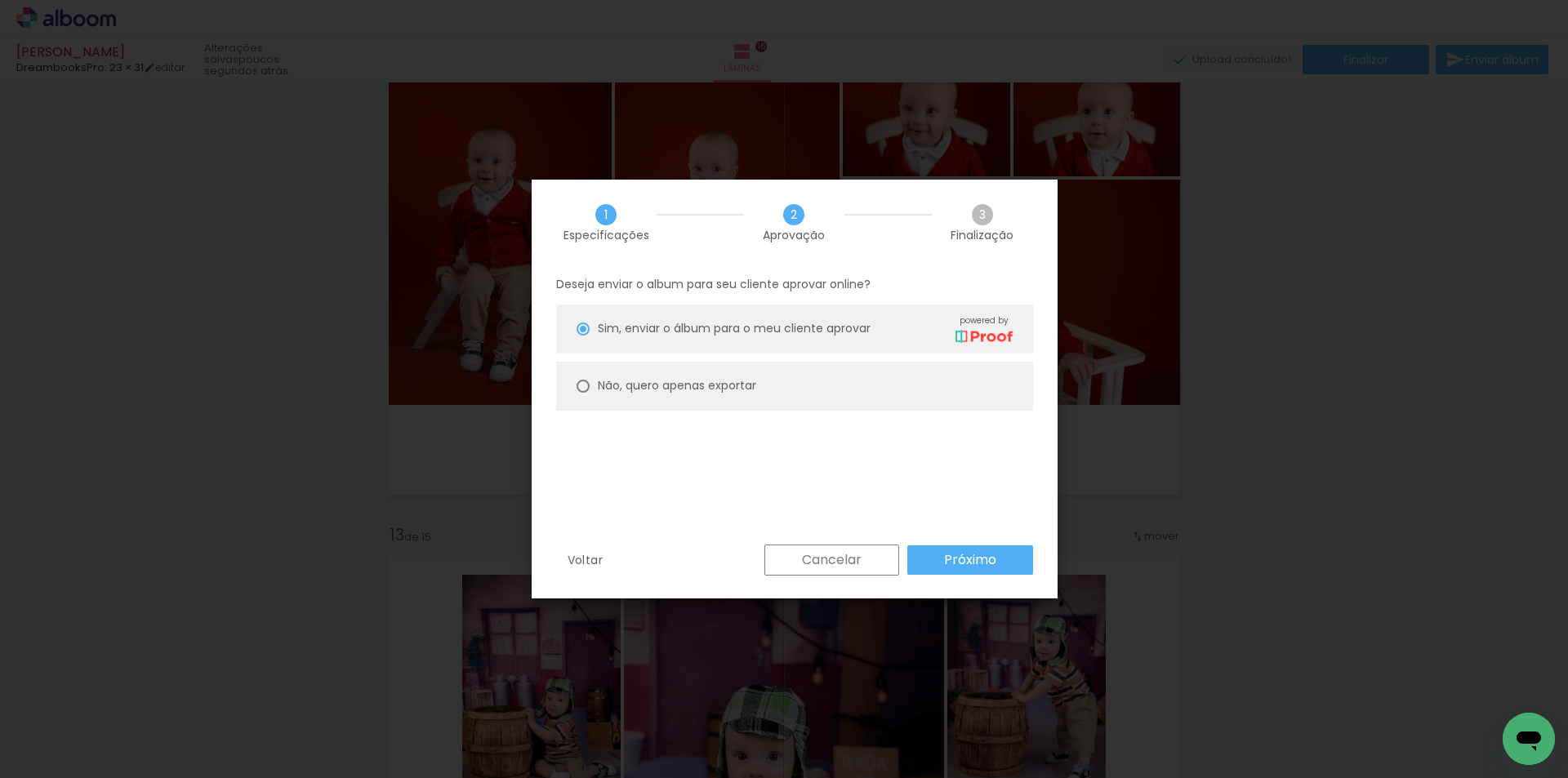
click at [0, 0] on slot "Cancelar" at bounding box center [0, 0] width 0 height 0
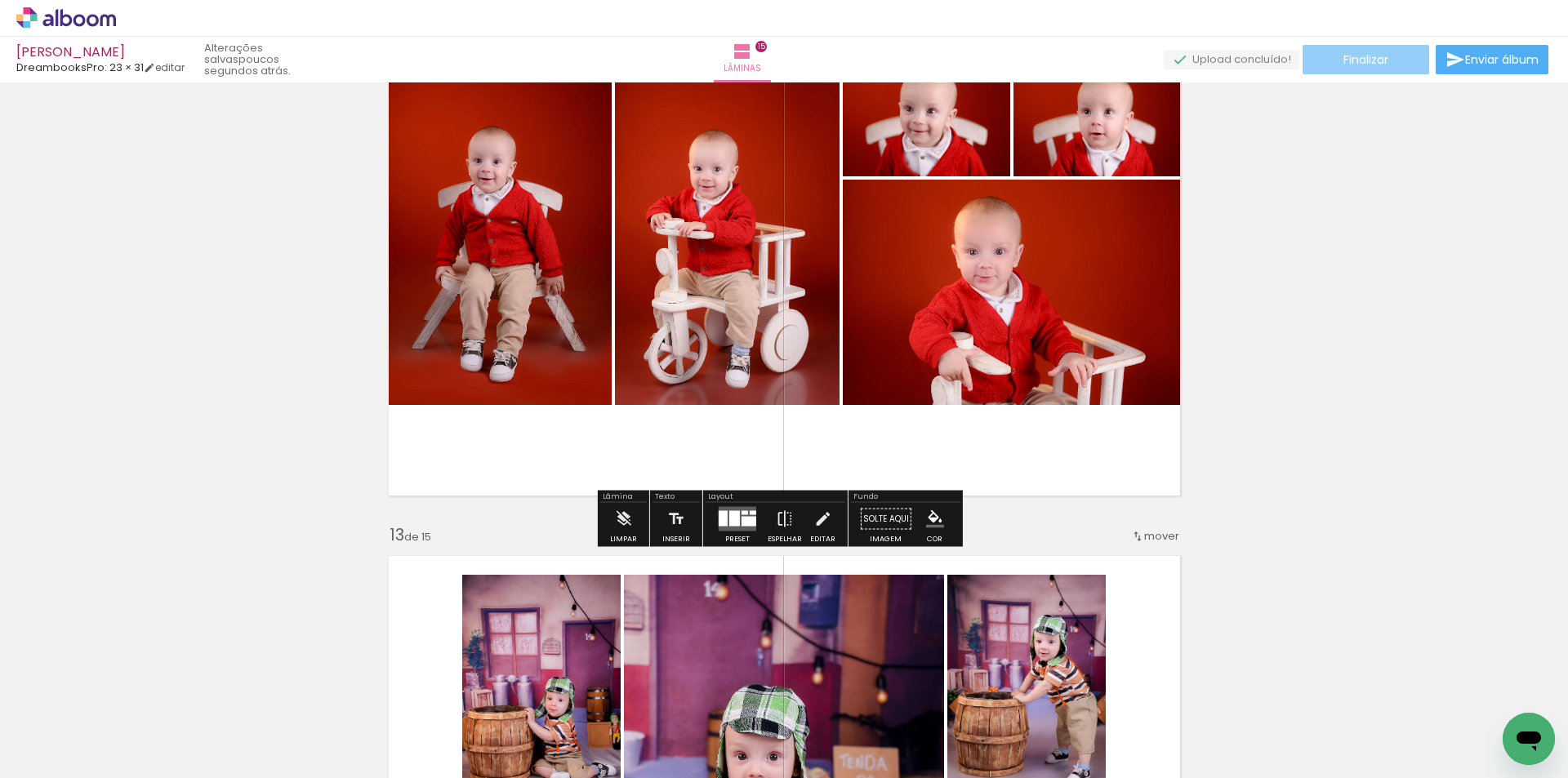
click at [1364, 65] on span "Finalizar" at bounding box center [1366, 60] width 45 height 12
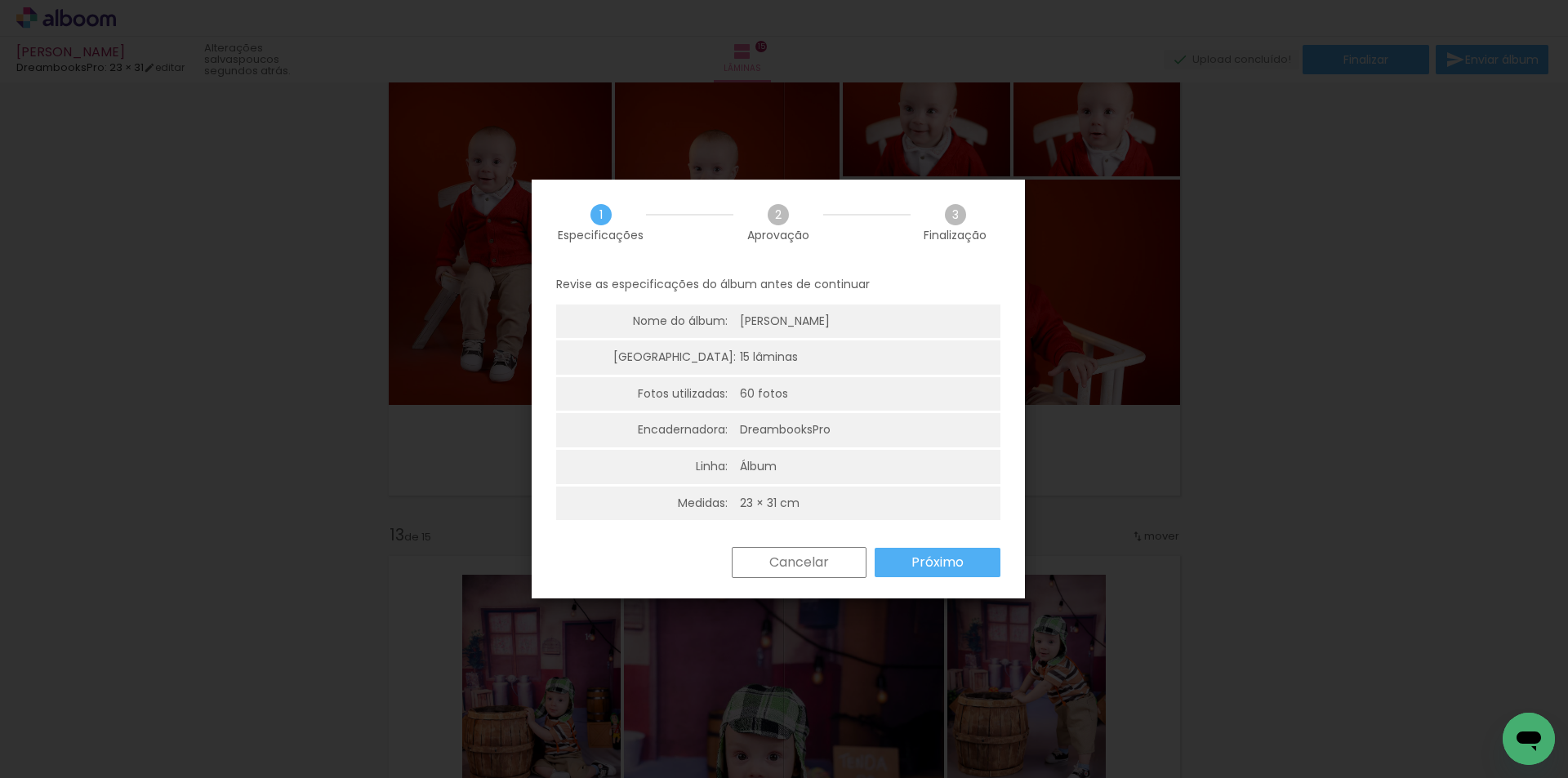
click at [0, 0] on slot "Próximo" at bounding box center [0, 0] width 0 height 0
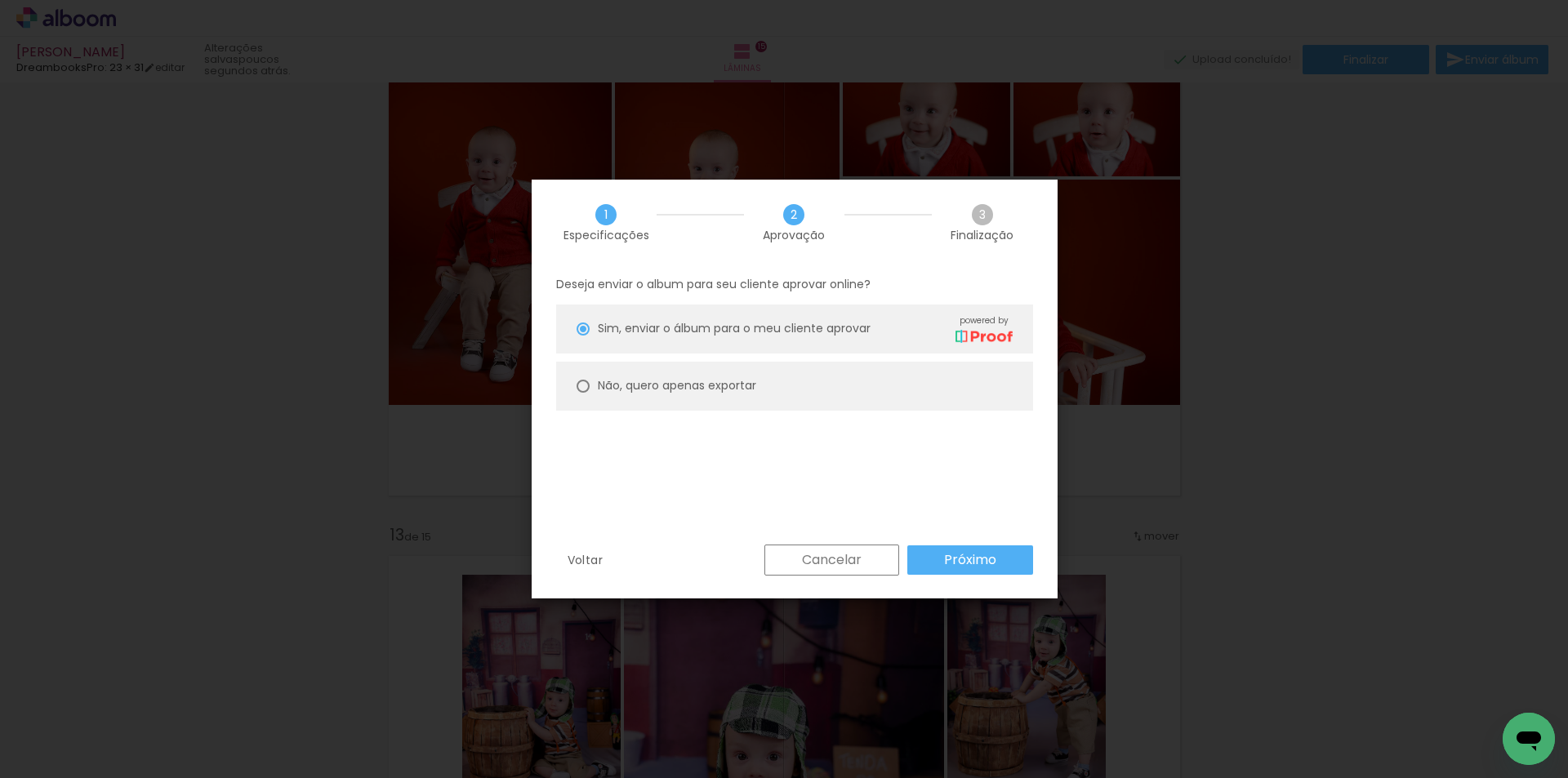
click at [0, 0] on slot "Próximo" at bounding box center [0, 0] width 0 height 0
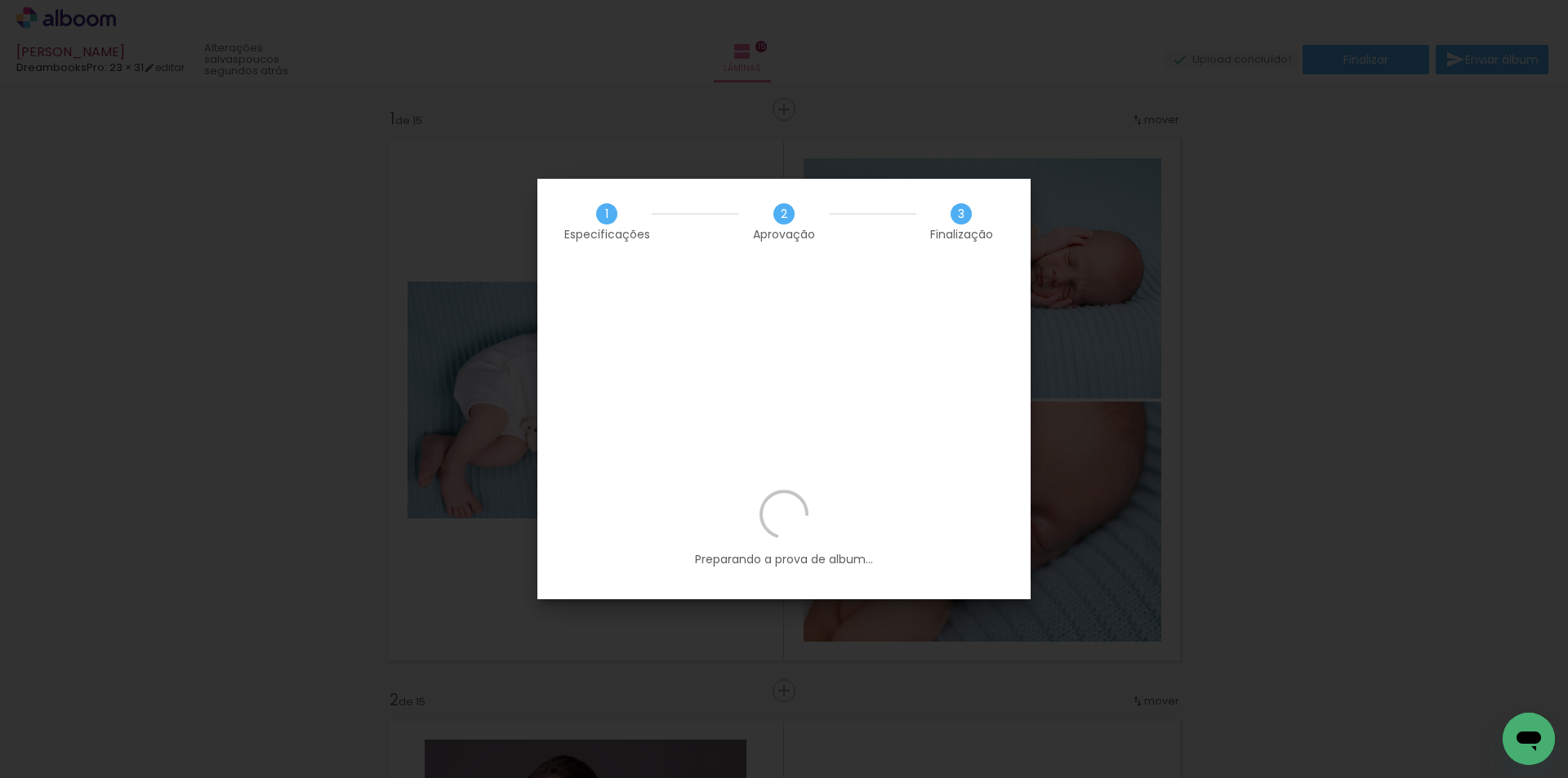
scroll to position [0, 4059]
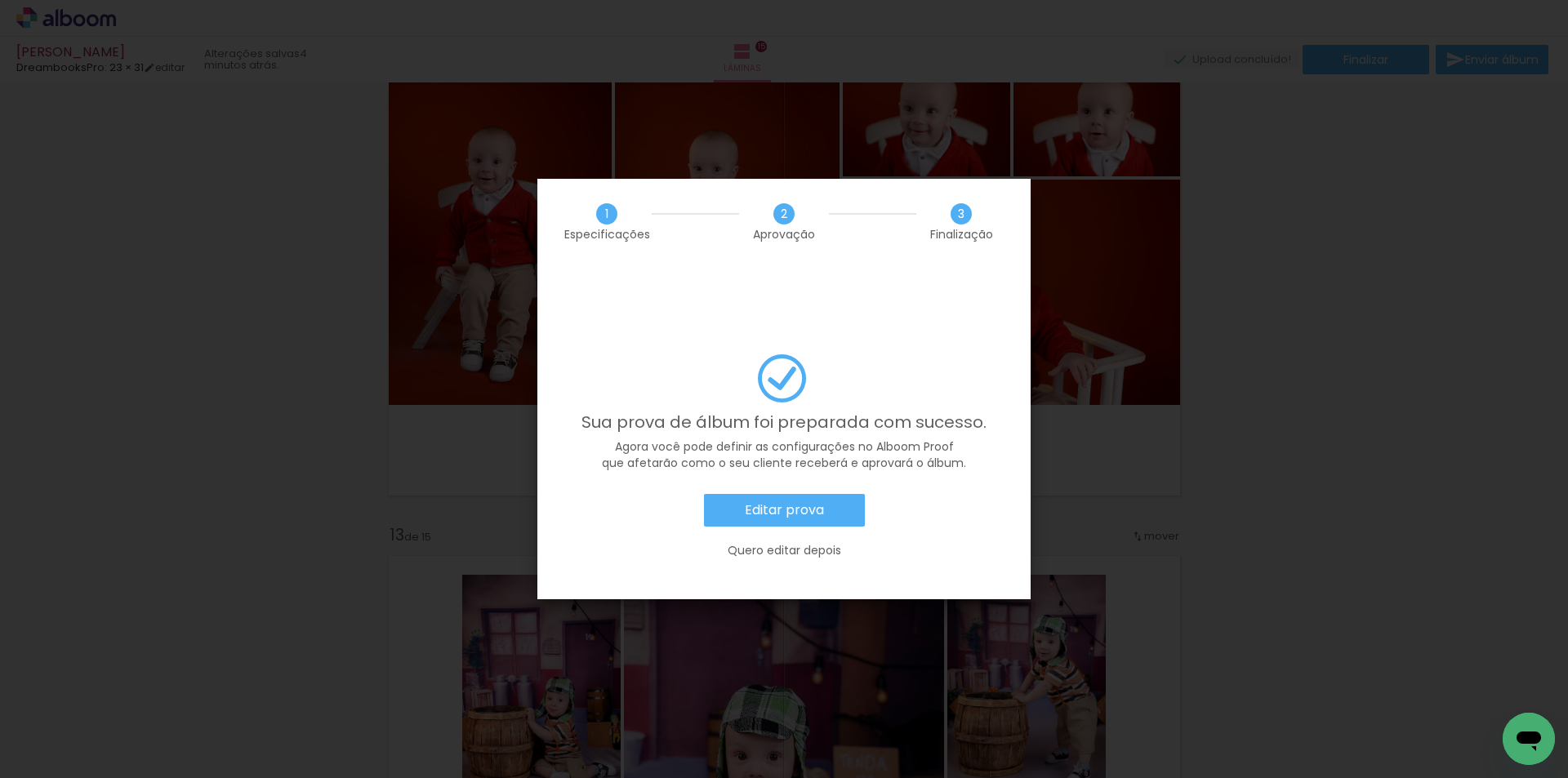
click at [0, 0] on slot "Editar prova" at bounding box center [0, 0] width 0 height 0
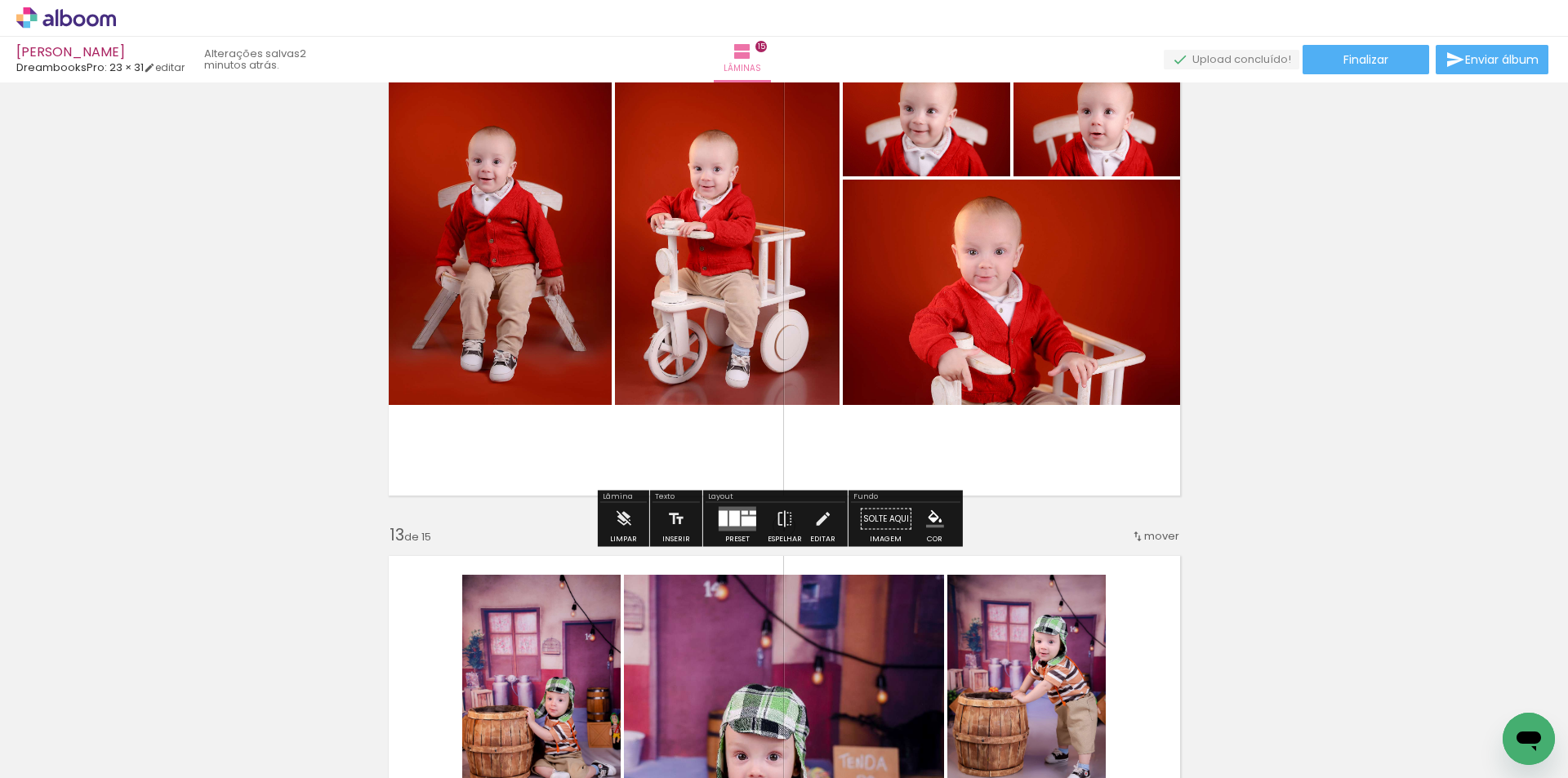
scroll to position [0, 4059]
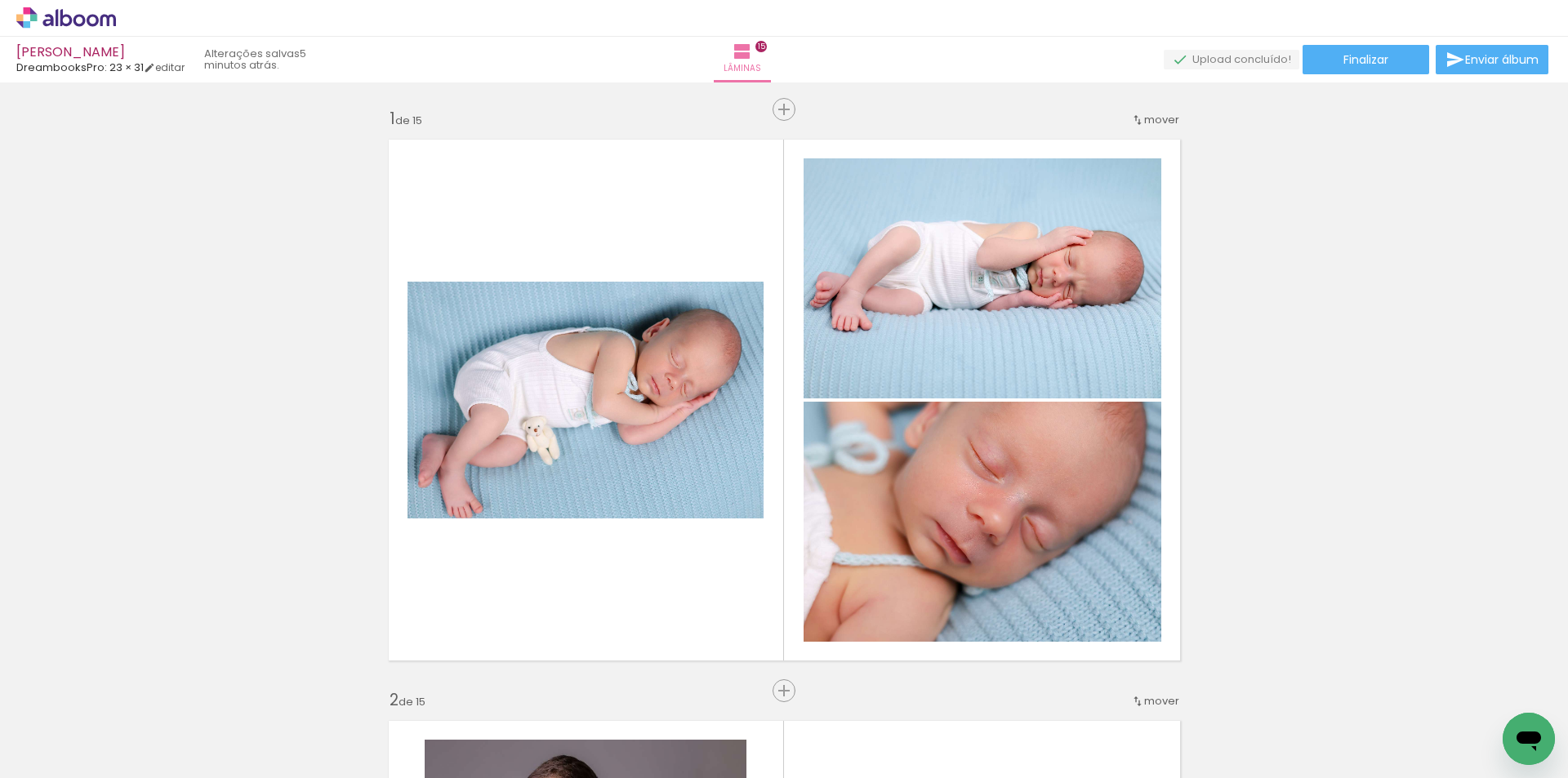
scroll to position [0, 4059]
